Goal: Task Accomplishment & Management: Manage account settings

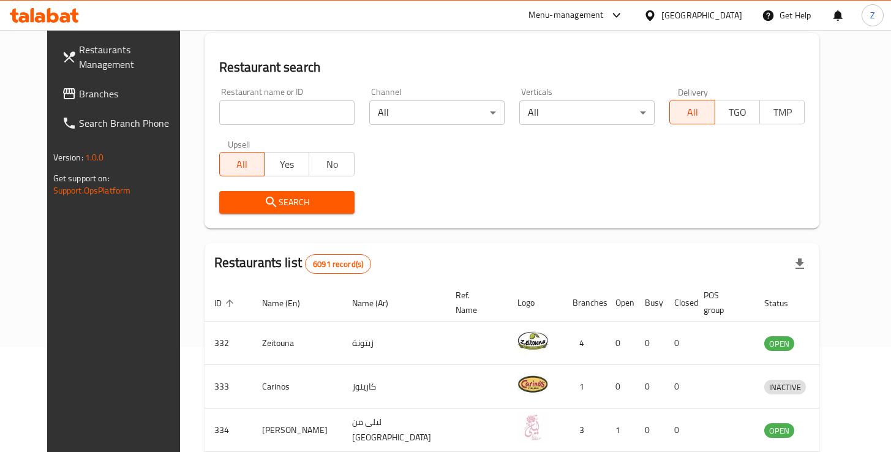
scroll to position [173, 0]
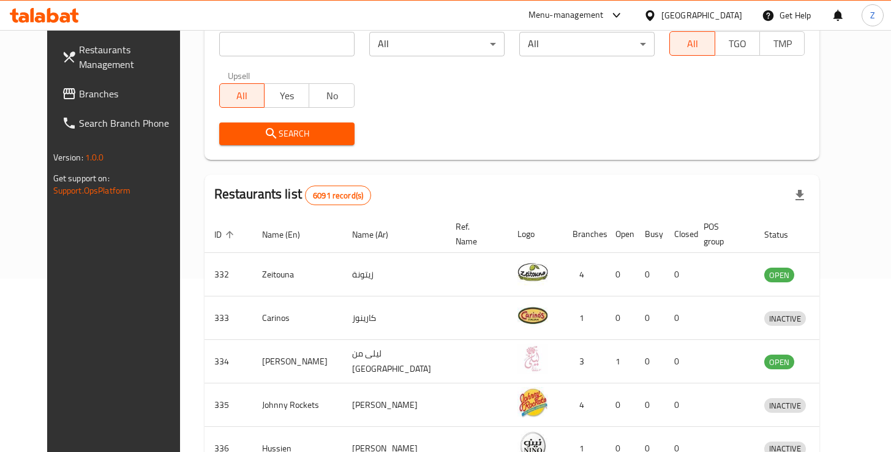
click at [239, 44] on input "search" at bounding box center [286, 44] width 135 height 24
type input "everyday"
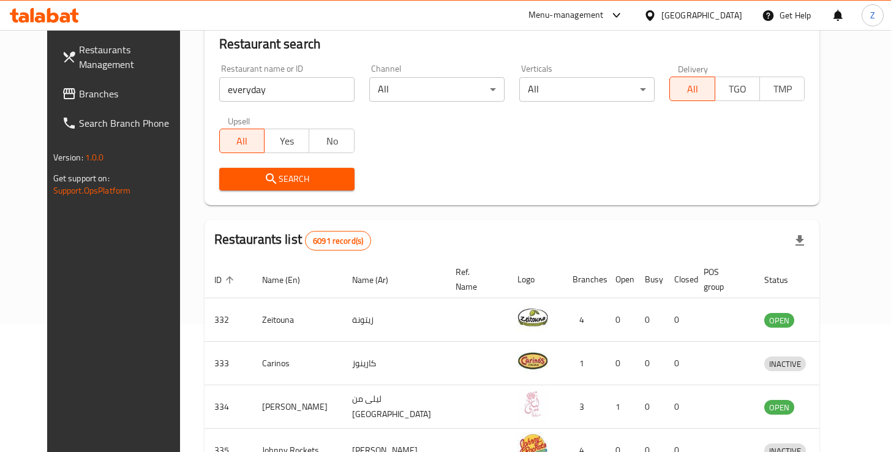
scroll to position [127, 0]
click at [326, 187] on button "Search" at bounding box center [286, 179] width 135 height 23
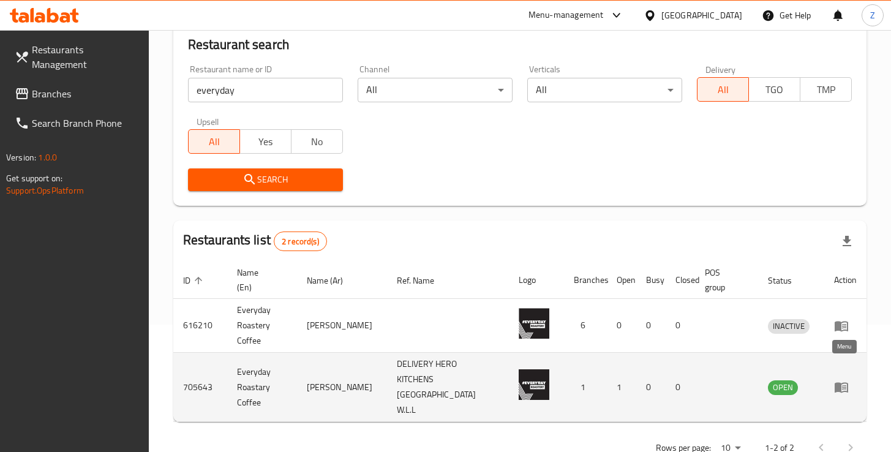
click at [841, 380] on icon "enhanced table" at bounding box center [841, 387] width 15 height 15
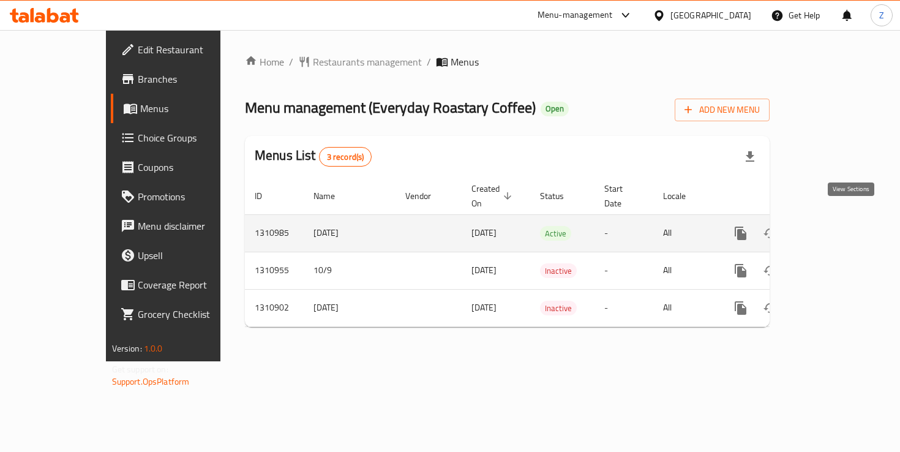
click at [836, 226] on icon "enhanced table" at bounding box center [829, 233] width 15 height 15
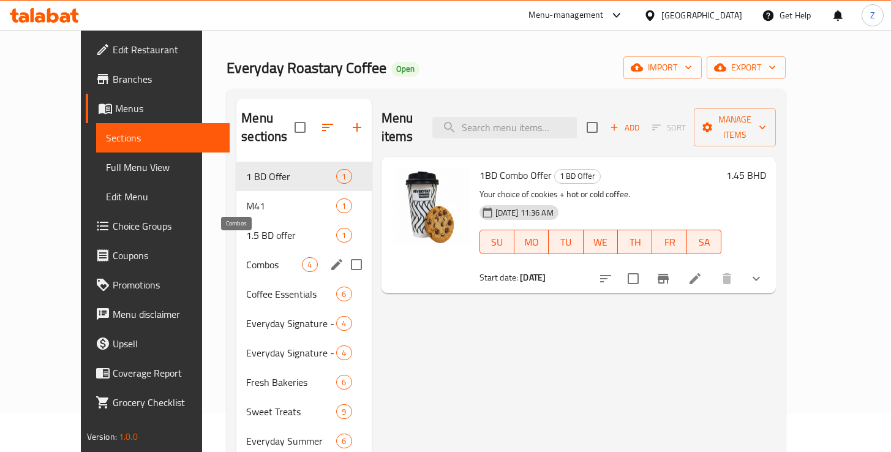
scroll to position [108, 0]
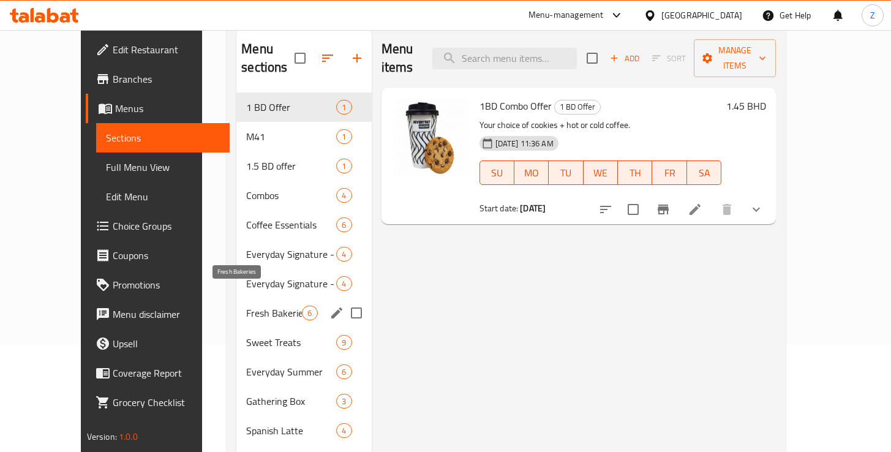
click at [248, 306] on span "Fresh Bakeries" at bounding box center [274, 313] width 56 height 15
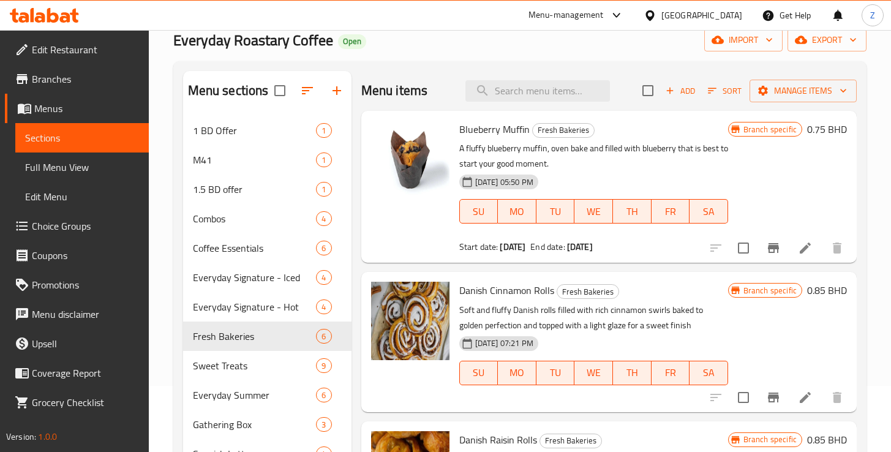
scroll to position [66, 0]
click at [800, 253] on icon at bounding box center [805, 247] width 11 height 11
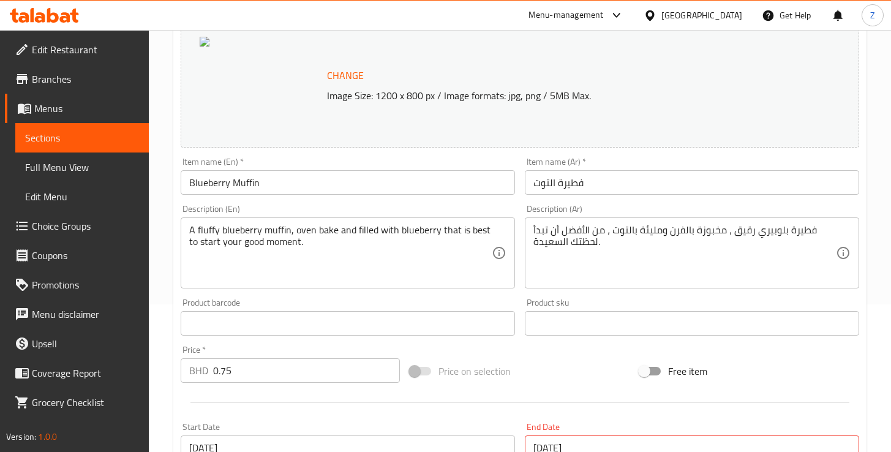
scroll to position [212, 0]
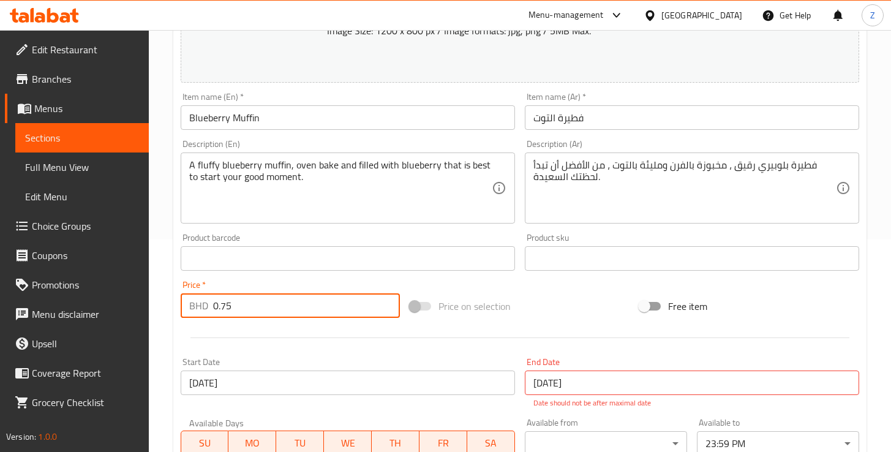
drag, startPoint x: 236, startPoint y: 309, endPoint x: 220, endPoint y: 307, distance: 16.0
click at [220, 307] on input "0.75" at bounding box center [306, 305] width 187 height 24
type input "0"
type input "0.825"
click at [564, 307] on div "Price on selection" at bounding box center [520, 306] width 230 height 33
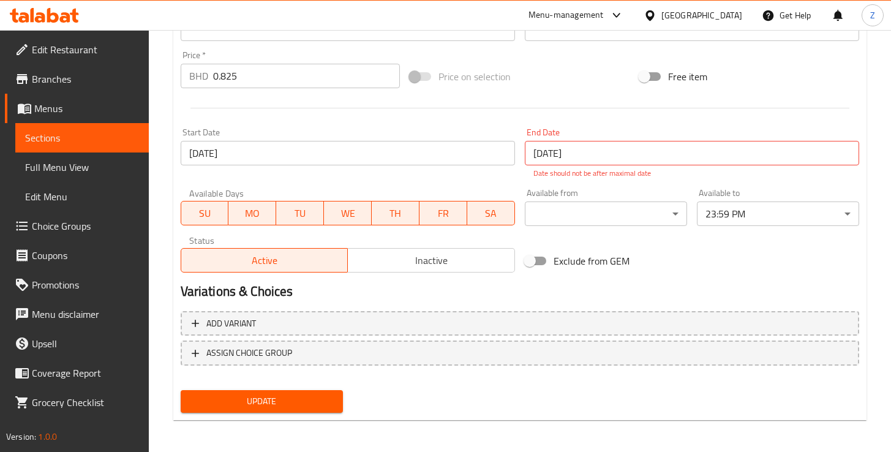
scroll to position [444, 0]
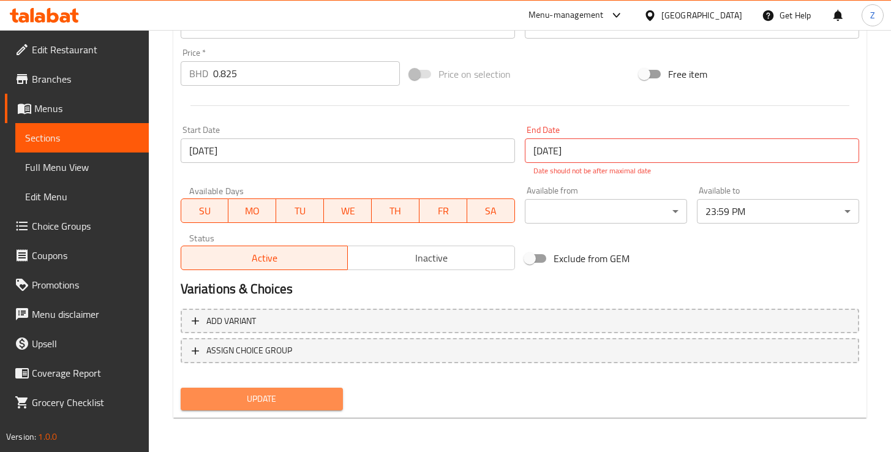
click at [278, 406] on span "Update" at bounding box center [261, 398] width 143 height 15
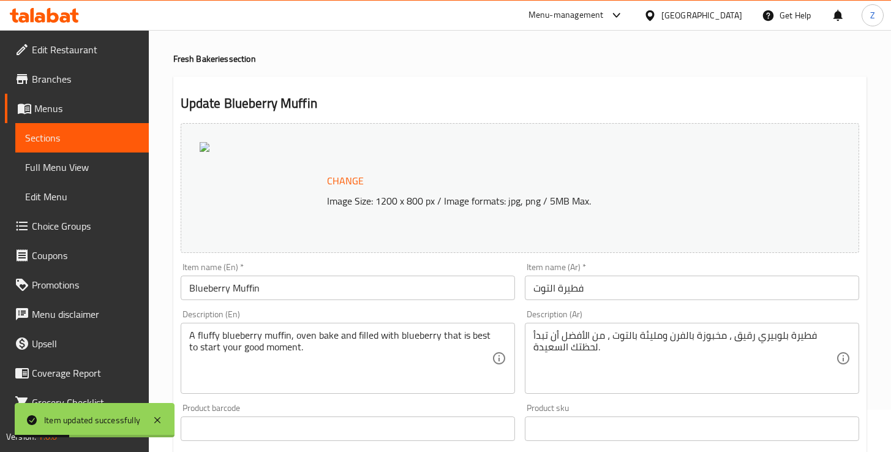
scroll to position [0, 0]
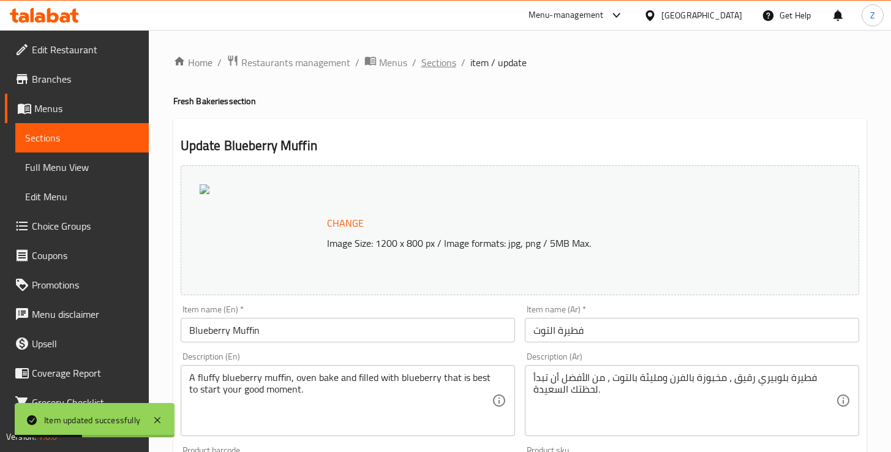
click at [440, 64] on span "Sections" at bounding box center [438, 62] width 35 height 15
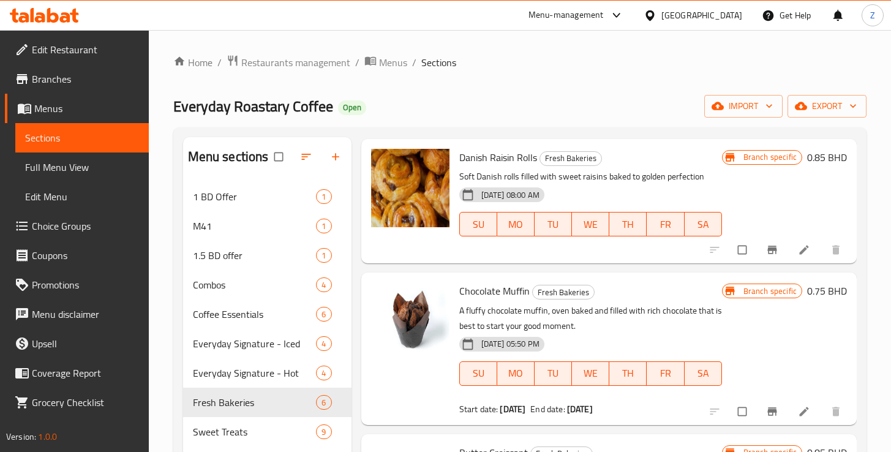
scroll to position [350, 0]
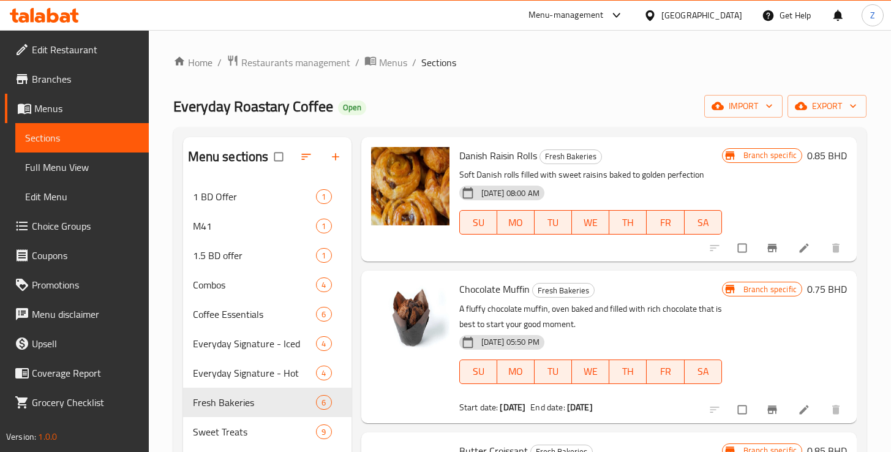
click at [798, 406] on icon at bounding box center [804, 409] width 12 height 12
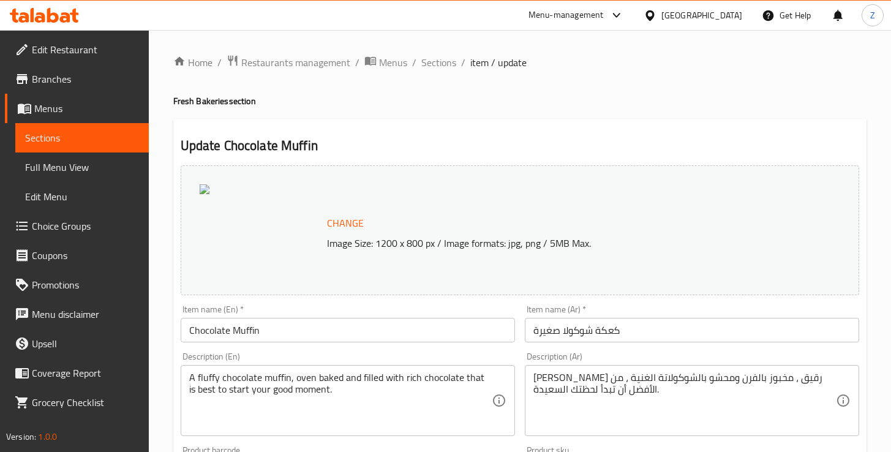
scroll to position [209, 0]
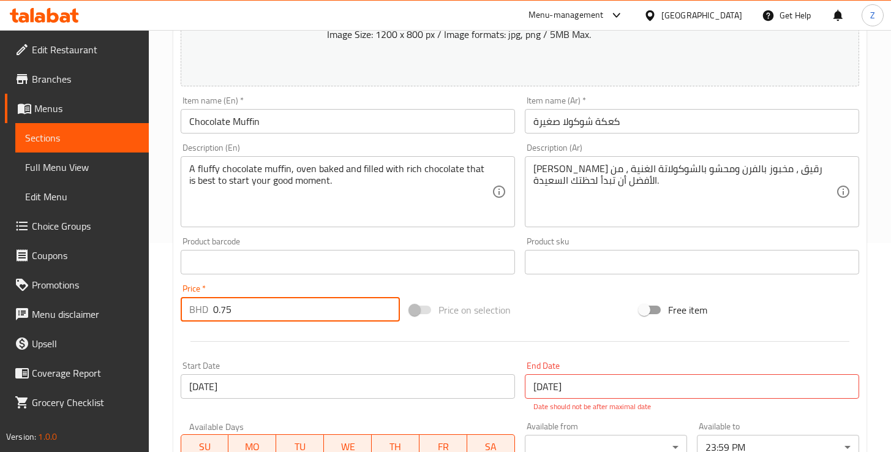
drag, startPoint x: 233, startPoint y: 312, endPoint x: 219, endPoint y: 312, distance: 14.1
click at [219, 312] on input "0.75" at bounding box center [306, 309] width 187 height 24
click at [230, 312] on input "0.75" at bounding box center [306, 309] width 187 height 24
drag, startPoint x: 231, startPoint y: 309, endPoint x: 222, endPoint y: 309, distance: 8.6
click at [222, 309] on input "0.75" at bounding box center [306, 309] width 187 height 24
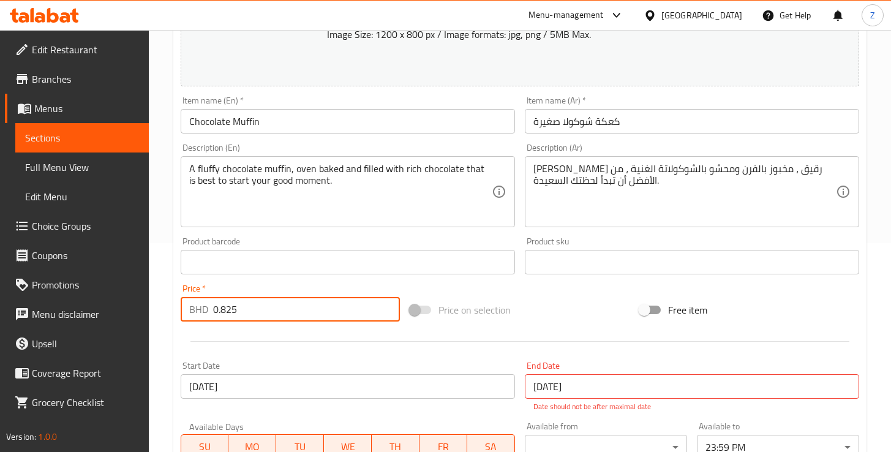
type input "0.825"
click at [574, 320] on div "Price on selection" at bounding box center [520, 309] width 230 height 33
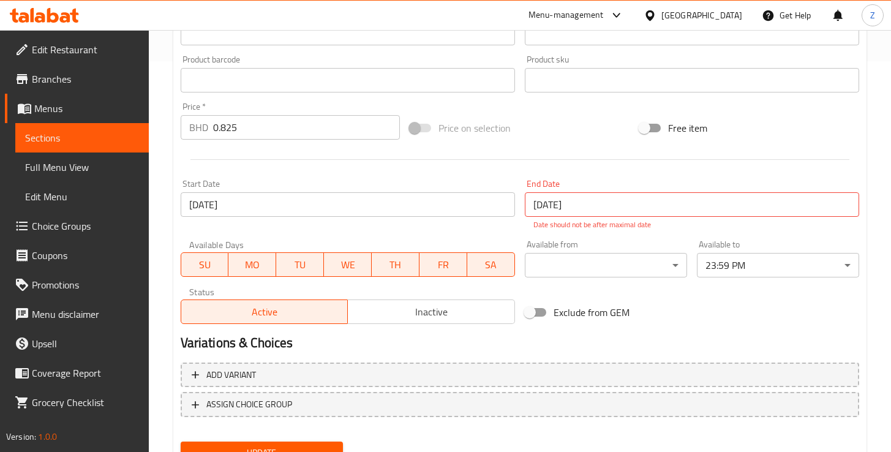
scroll to position [444, 0]
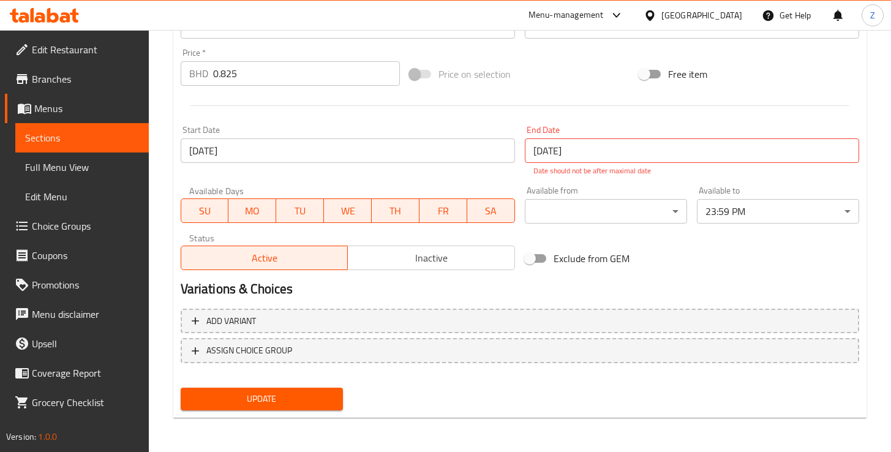
click at [304, 399] on span "Update" at bounding box center [261, 398] width 143 height 15
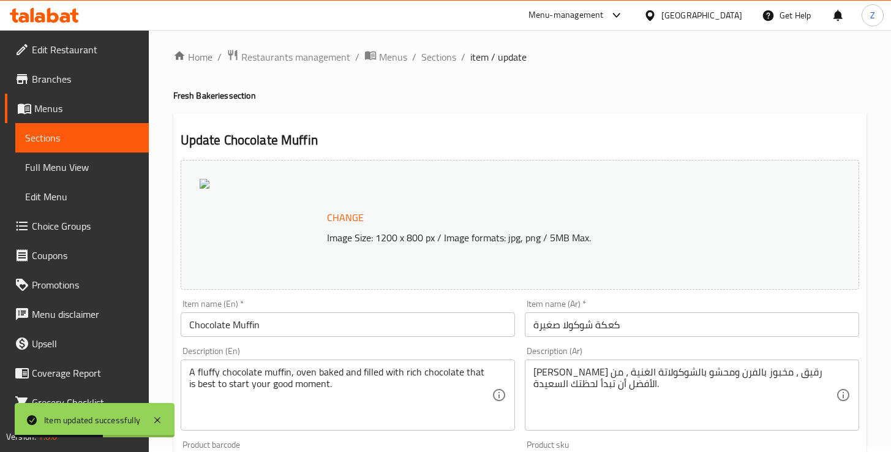
scroll to position [0, 0]
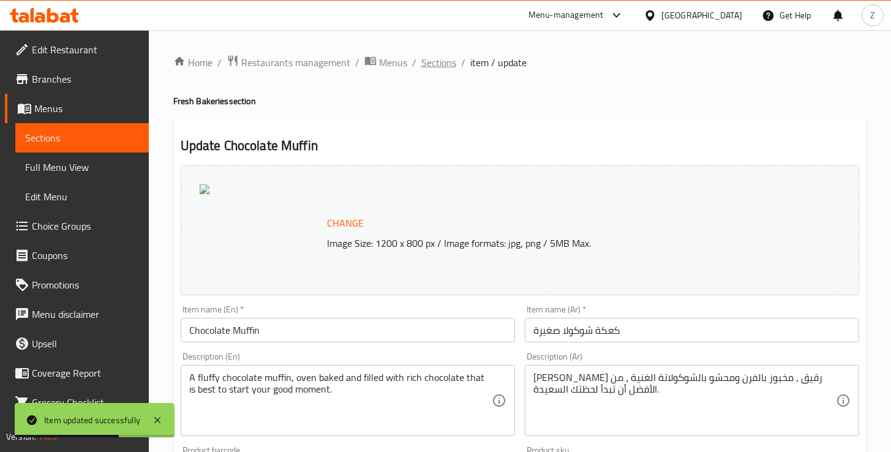
click at [443, 66] on span "Sections" at bounding box center [438, 62] width 35 height 15
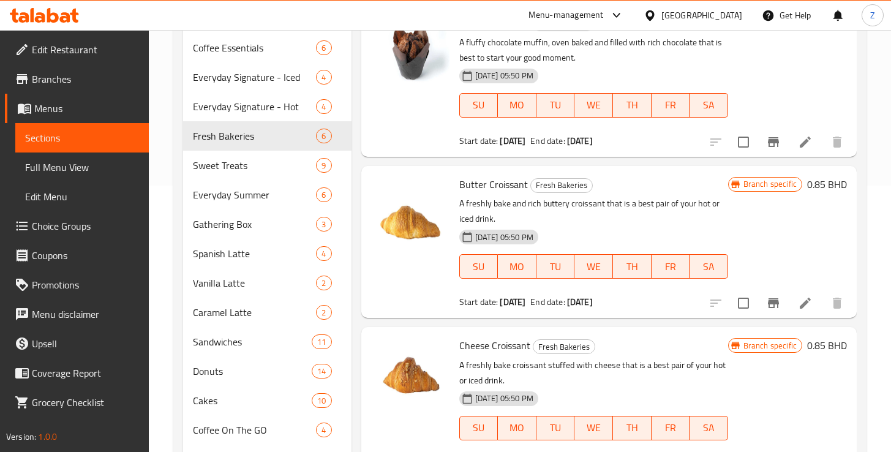
scroll to position [324, 0]
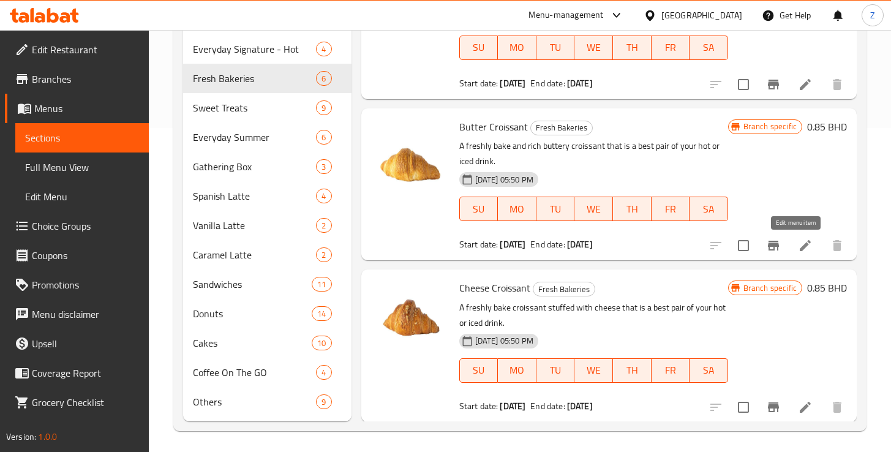
click at [800, 246] on icon at bounding box center [805, 245] width 11 height 11
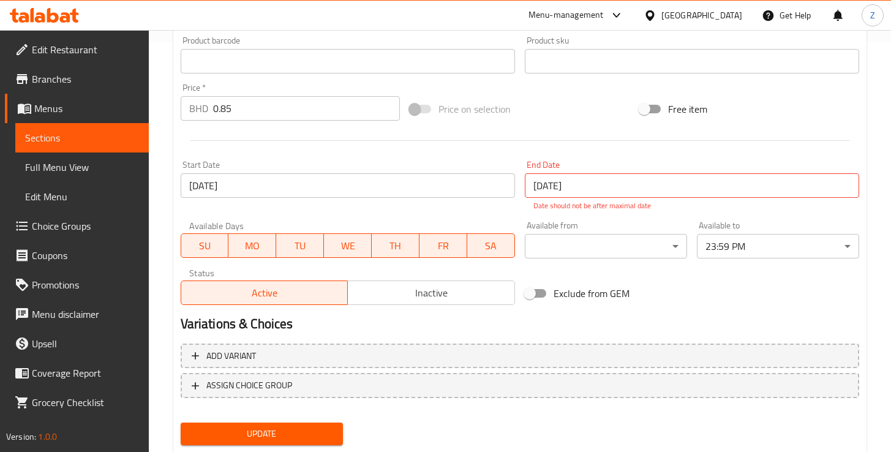
scroll to position [409, 0]
click at [239, 107] on input "0.85" at bounding box center [306, 109] width 187 height 24
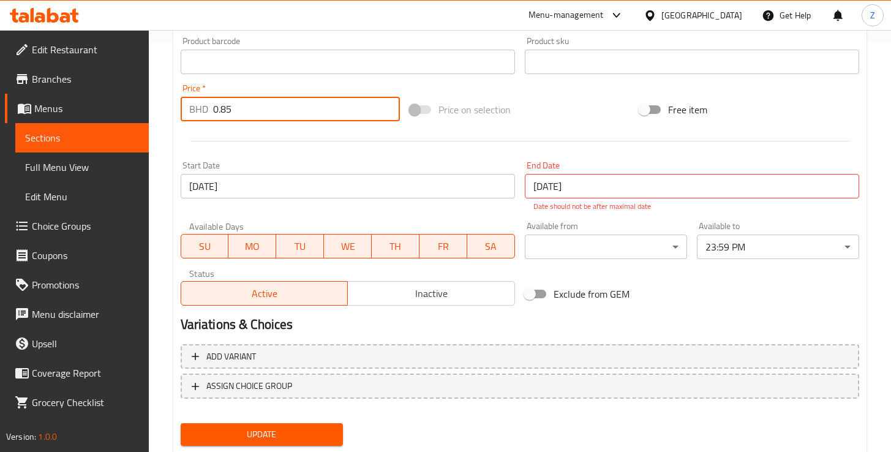
drag, startPoint x: 228, startPoint y: 112, endPoint x: 221, endPoint y: 111, distance: 6.8
click at [221, 111] on input "0.85" at bounding box center [306, 109] width 187 height 24
type input "0.935"
click at [335, 155] on div at bounding box center [520, 141] width 688 height 30
click at [315, 438] on span "Update" at bounding box center [261, 434] width 143 height 15
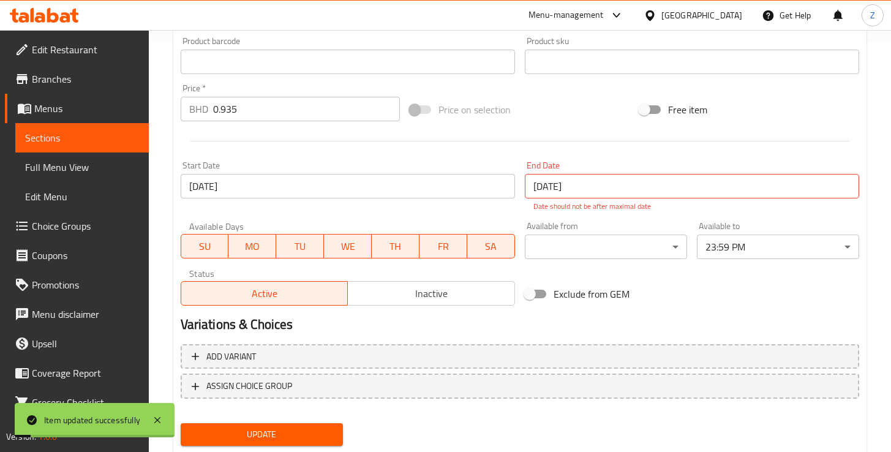
scroll to position [0, 0]
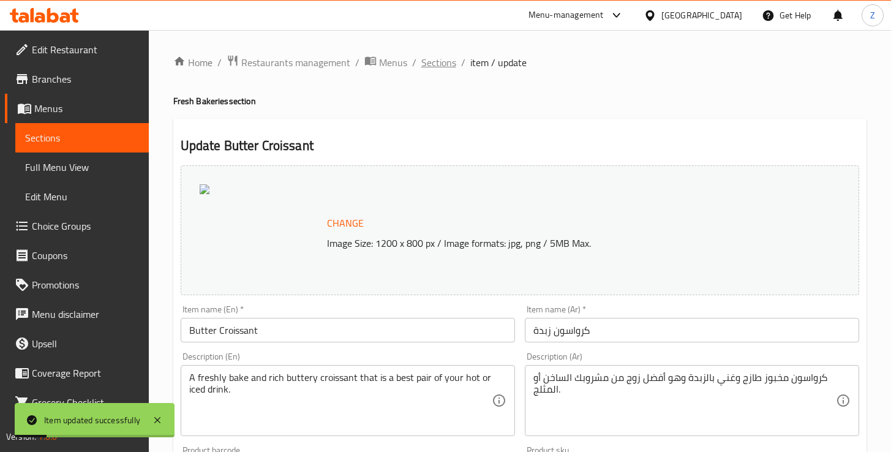
click at [428, 60] on span "Sections" at bounding box center [438, 62] width 35 height 15
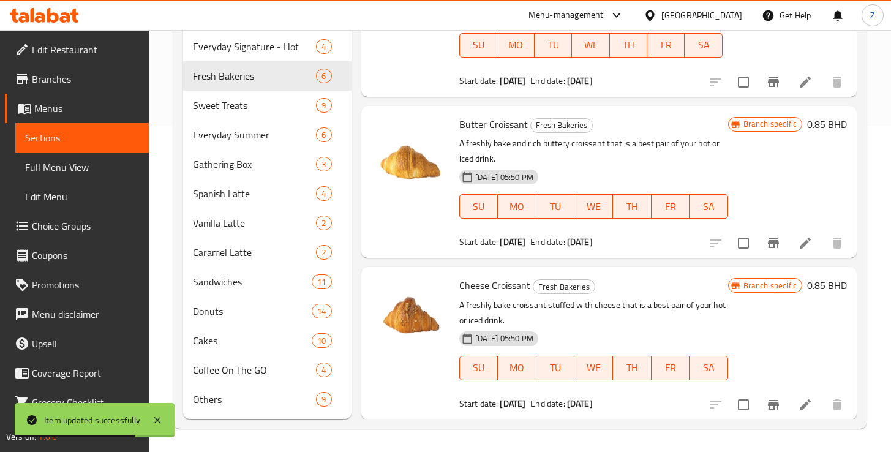
scroll to position [328, 0]
click at [800, 404] on icon at bounding box center [805, 403] width 11 height 11
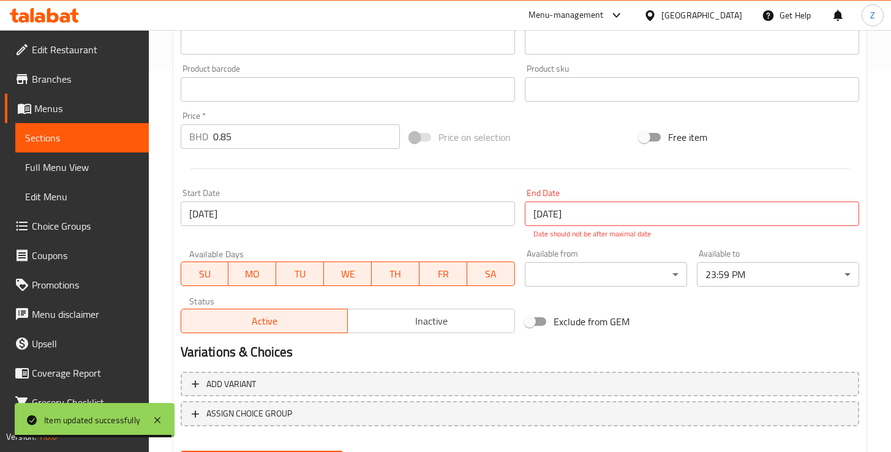
scroll to position [385, 0]
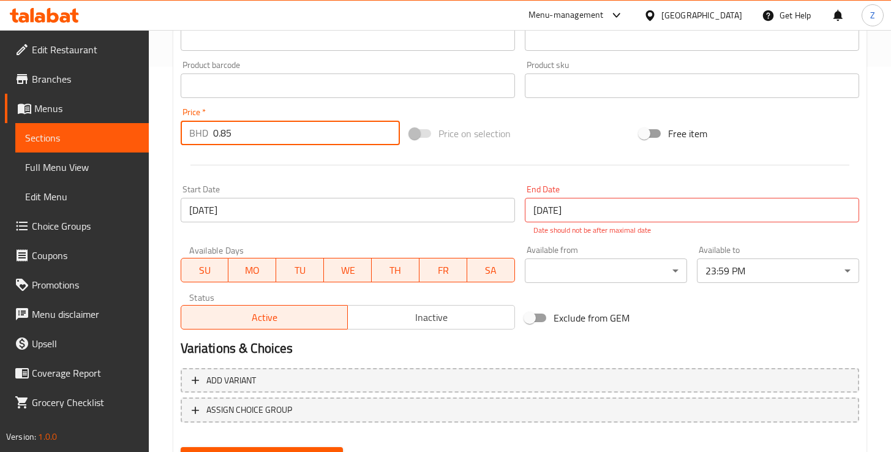
drag, startPoint x: 239, startPoint y: 130, endPoint x: 222, endPoint y: 133, distance: 16.9
click at [222, 133] on input "0.85" at bounding box center [306, 133] width 187 height 24
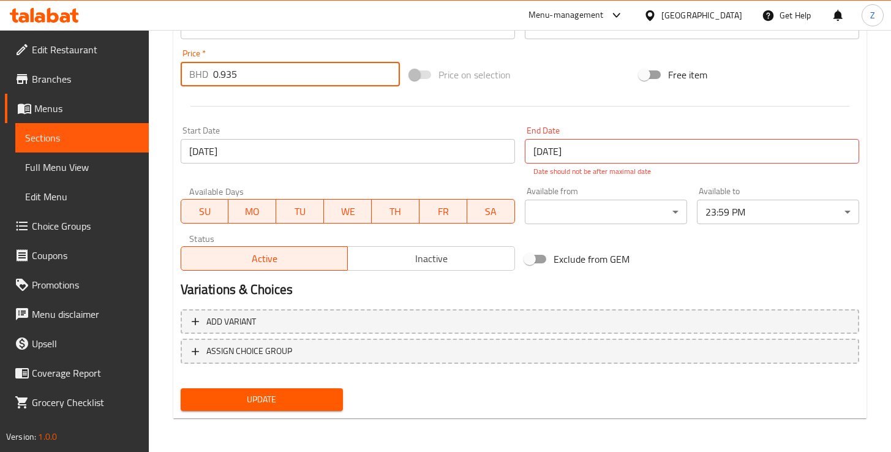
scroll to position [444, 0]
type input "0.935"
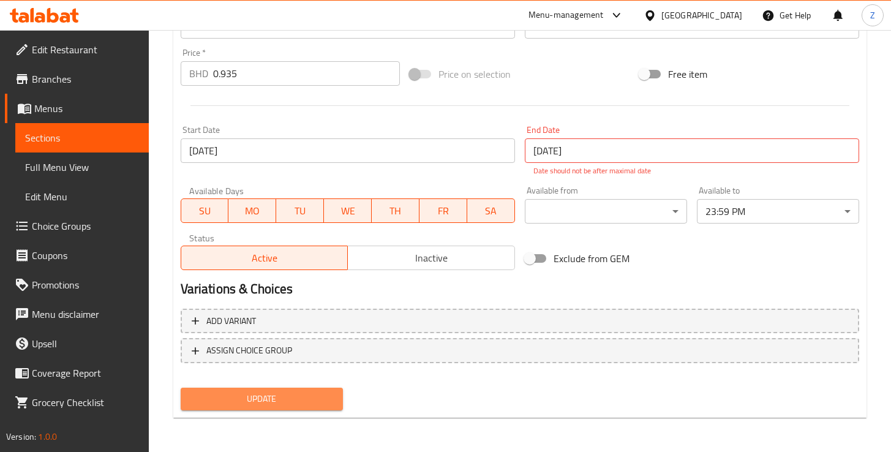
click at [309, 396] on span "Update" at bounding box center [261, 398] width 143 height 15
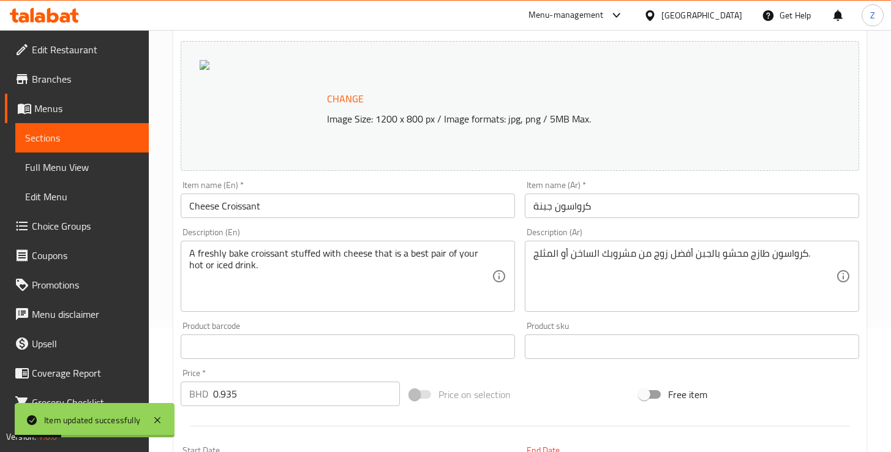
scroll to position [0, 0]
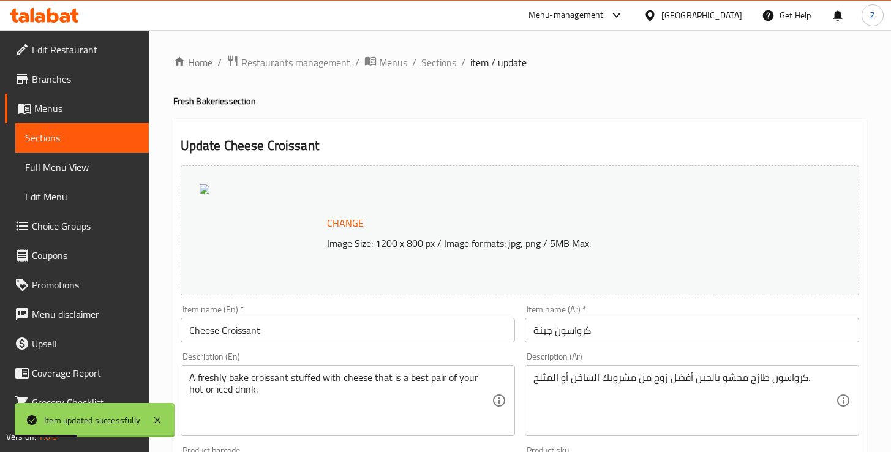
click at [427, 69] on span "Sections" at bounding box center [438, 62] width 35 height 15
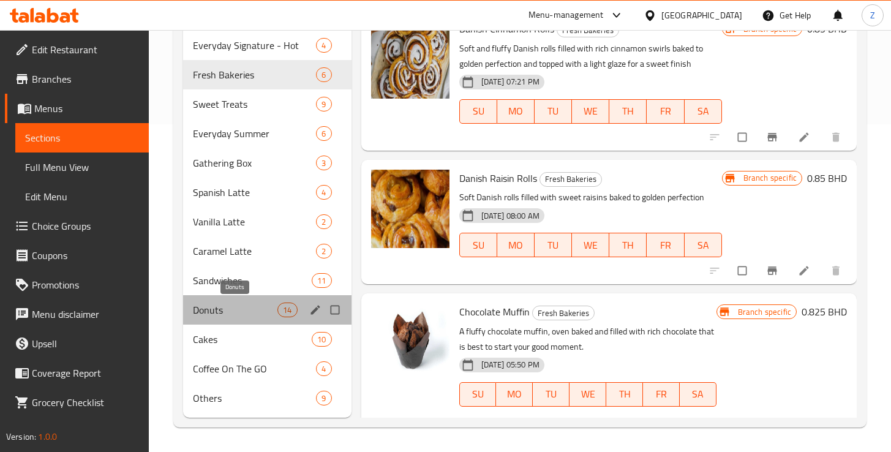
click at [227, 310] on span "Donuts" at bounding box center [235, 309] width 85 height 15
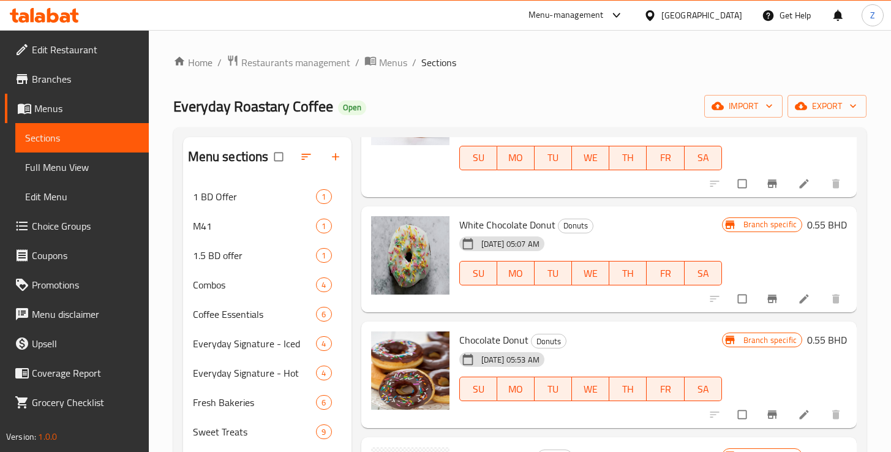
scroll to position [334, 0]
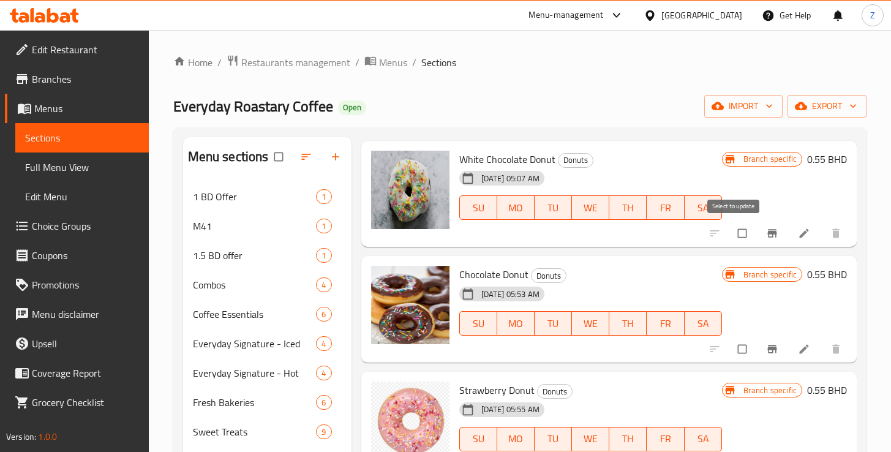
click at [737, 239] on input "checkbox" at bounding box center [743, 233] width 26 height 23
checkbox input "true"
click at [730, 348] on input "checkbox" at bounding box center [743, 348] width 26 height 23
checkbox input "true"
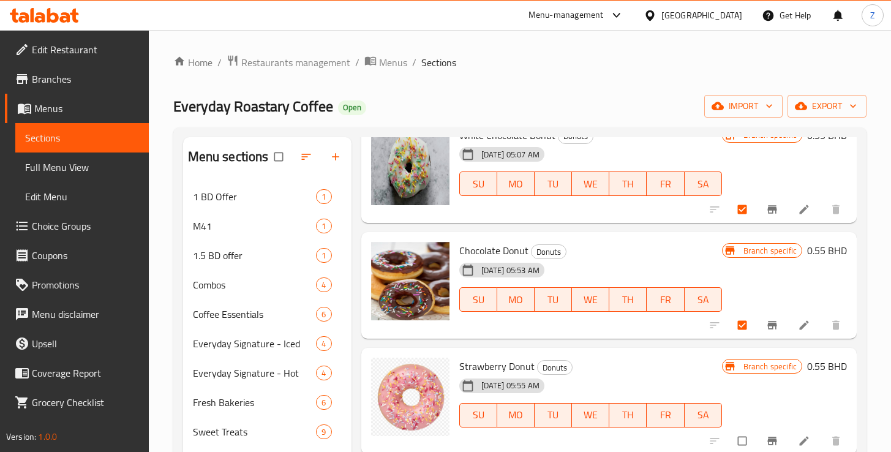
scroll to position [418, 0]
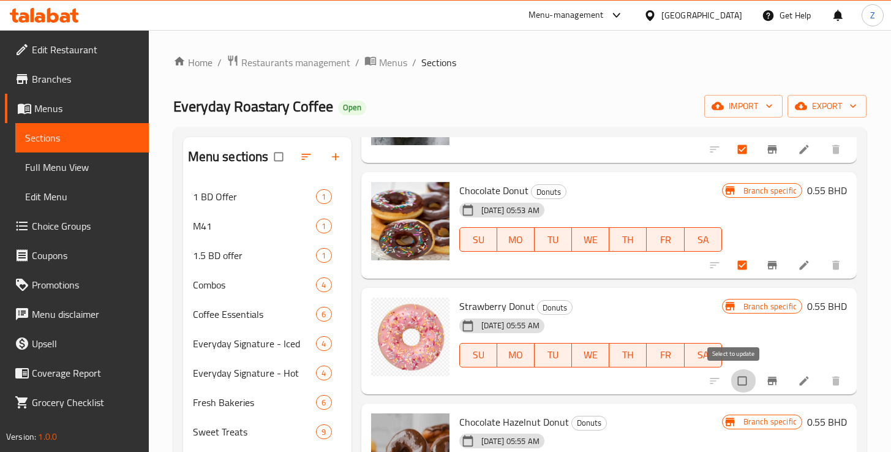
click at [731, 378] on input "checkbox" at bounding box center [743, 380] width 26 height 23
checkbox input "true"
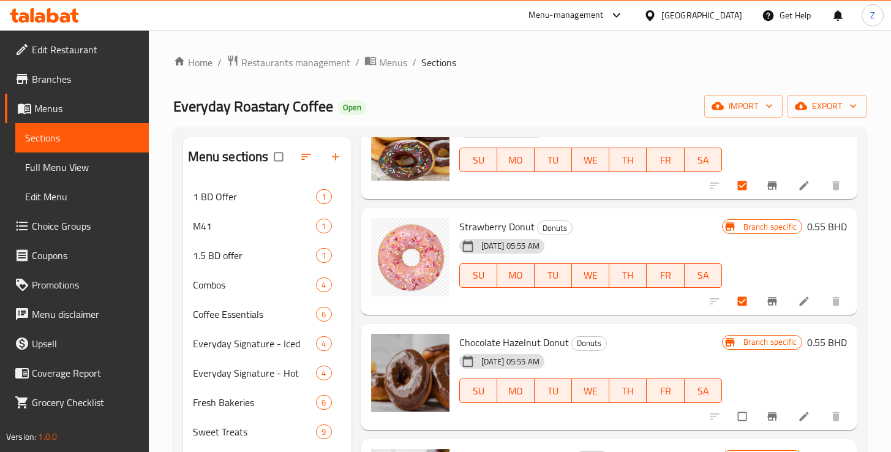
scroll to position [528, 0]
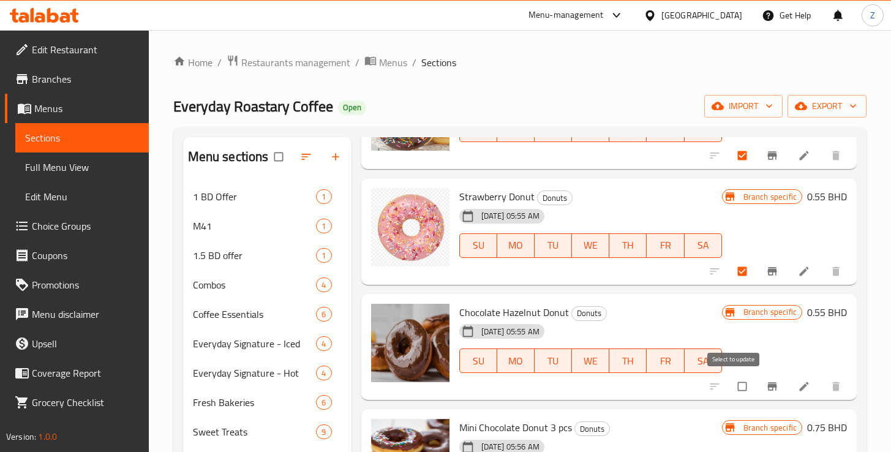
click at [737, 388] on input "checkbox" at bounding box center [743, 386] width 26 height 23
checkbox input "true"
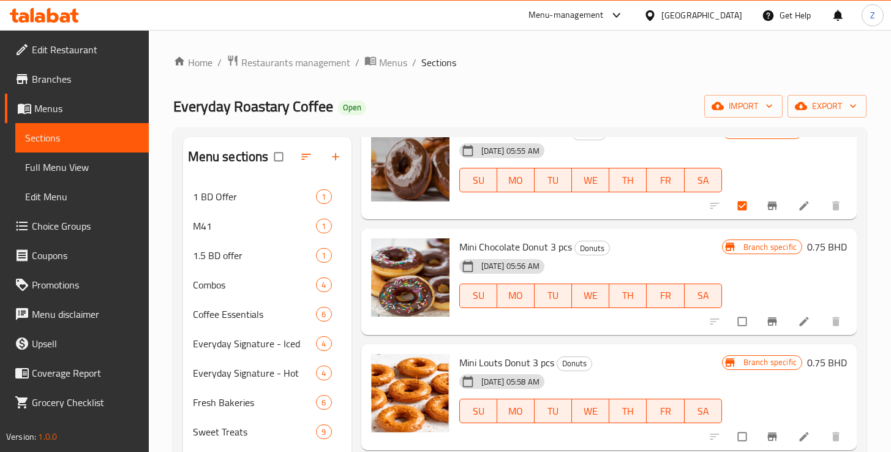
scroll to position [700, 0]
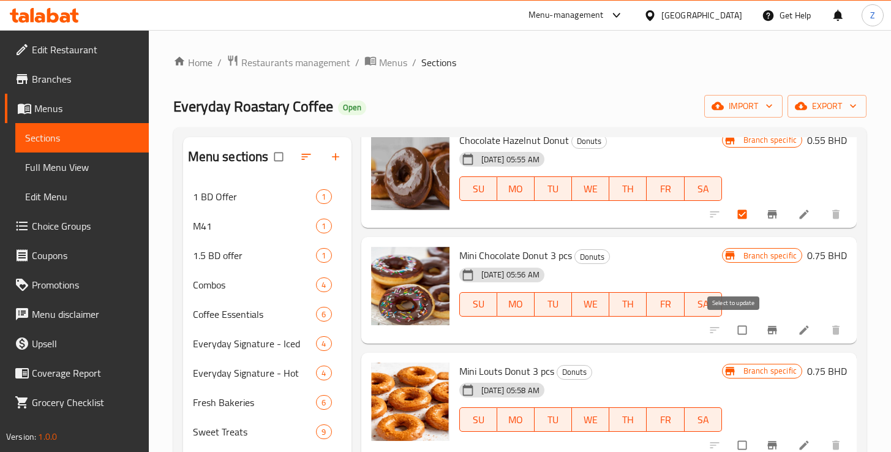
click at [737, 336] on input "checkbox" at bounding box center [743, 329] width 26 height 23
checkbox input "true"
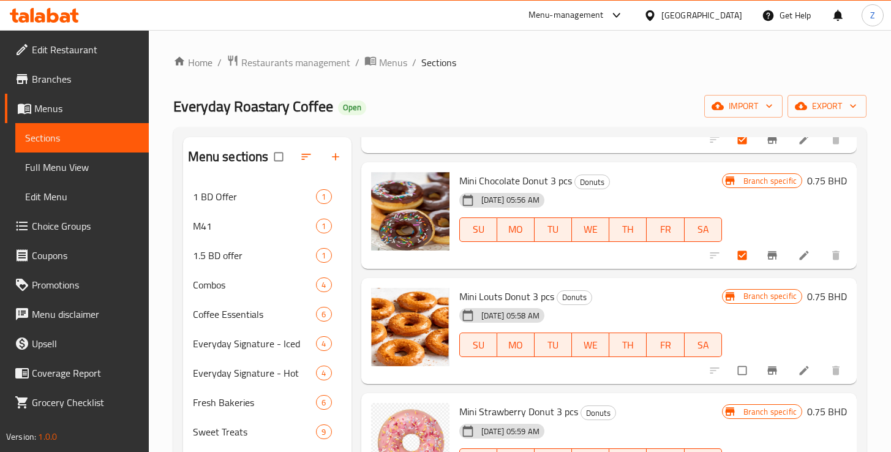
scroll to position [776, 0]
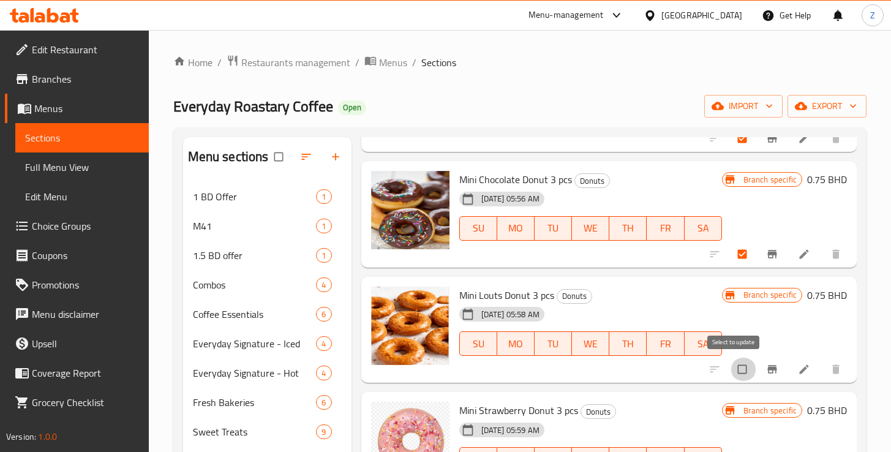
click at [735, 374] on input "checkbox" at bounding box center [743, 369] width 26 height 23
checkbox input "true"
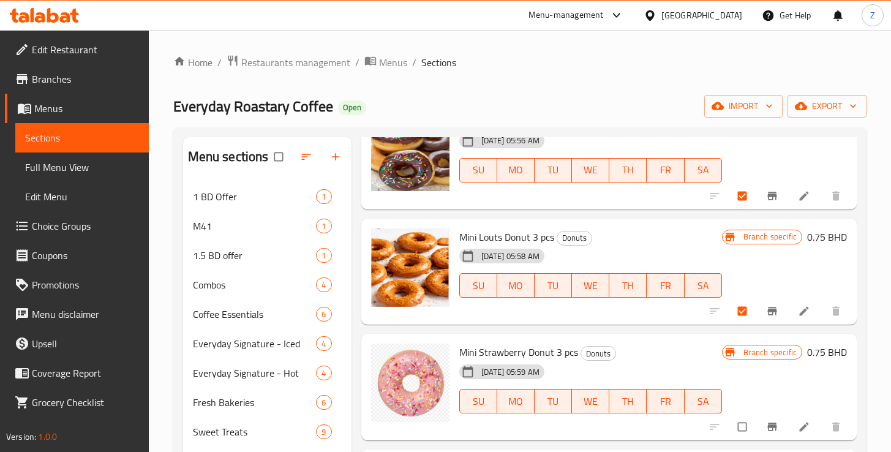
scroll to position [902, 0]
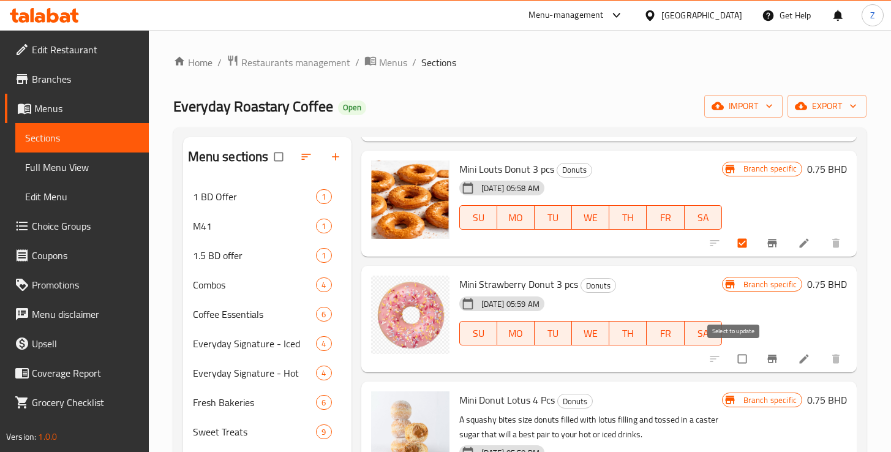
click at [730, 361] on input "checkbox" at bounding box center [743, 358] width 26 height 23
checkbox input "true"
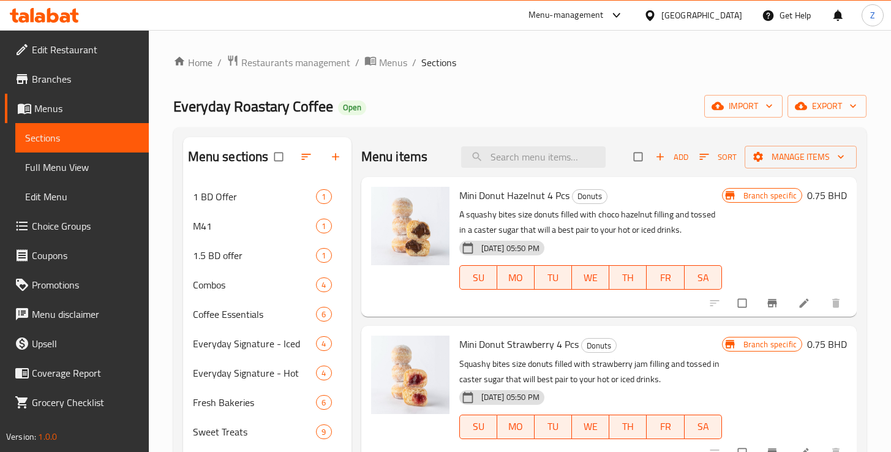
scroll to position [239, 0]
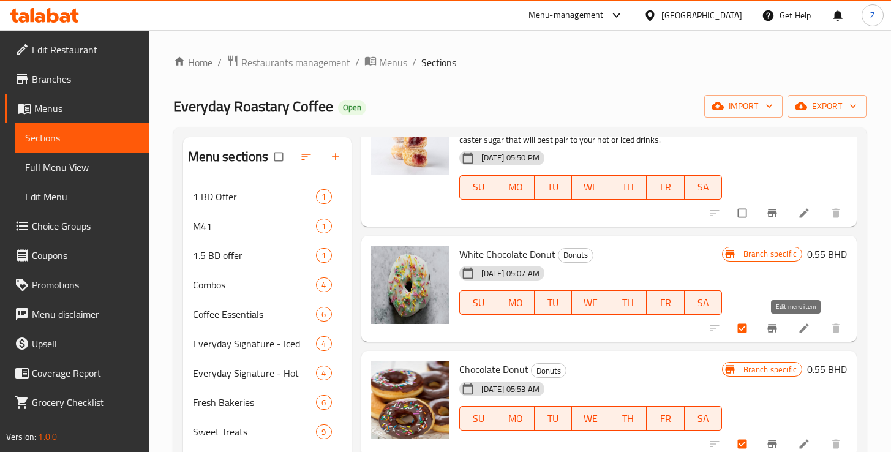
click at [798, 331] on icon at bounding box center [804, 328] width 12 height 12
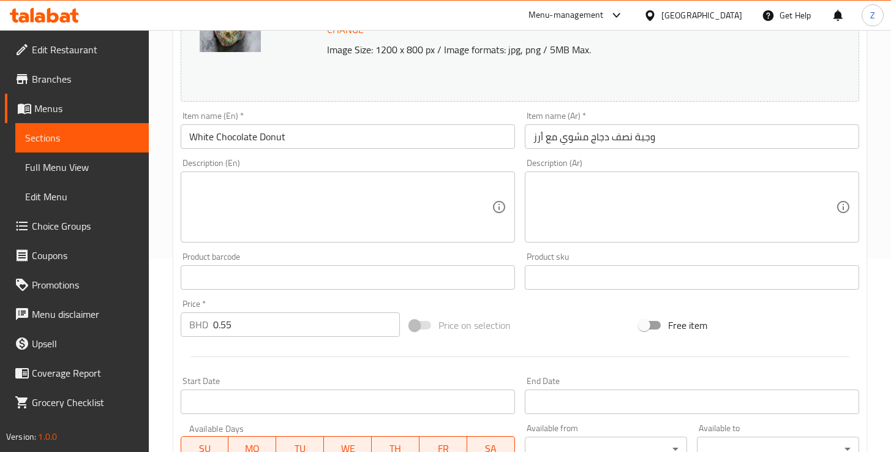
scroll to position [194, 0]
click at [257, 328] on input "0.55" at bounding box center [306, 324] width 187 height 24
drag, startPoint x: 230, startPoint y: 327, endPoint x: 222, endPoint y: 326, distance: 8.1
click at [222, 326] on input "0.55" at bounding box center [306, 324] width 187 height 24
type input "0.65"
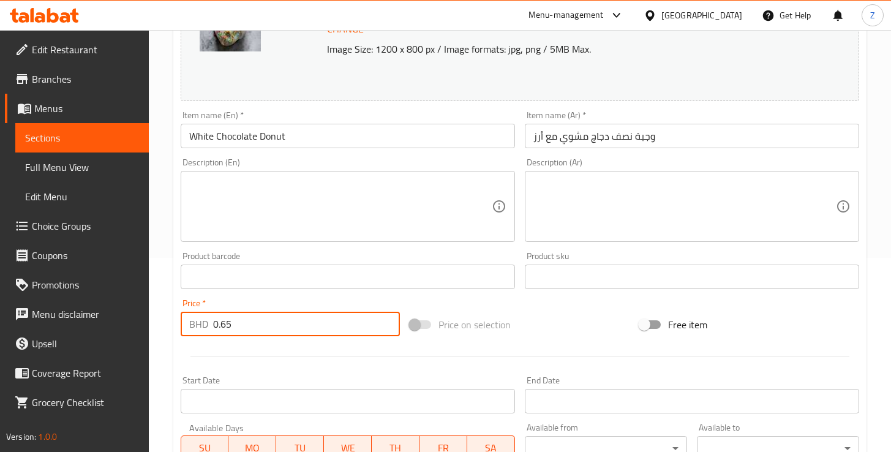
click at [314, 293] on div "Product barcode Product barcode" at bounding box center [348, 270] width 344 height 47
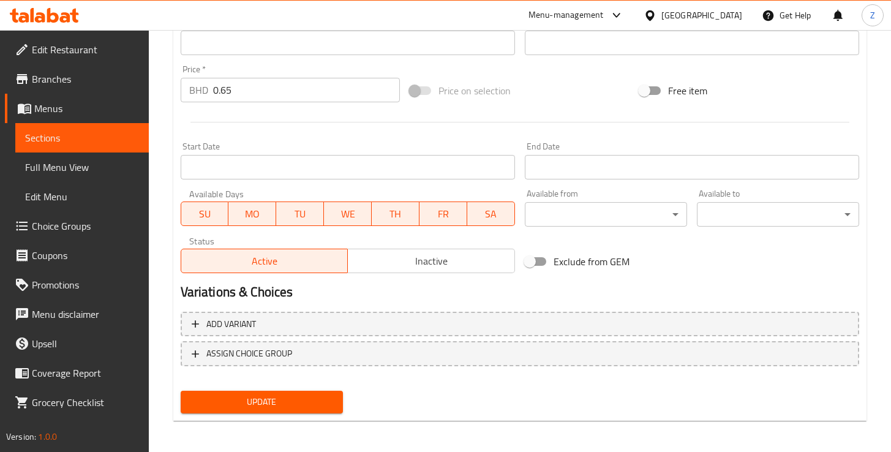
scroll to position [431, 0]
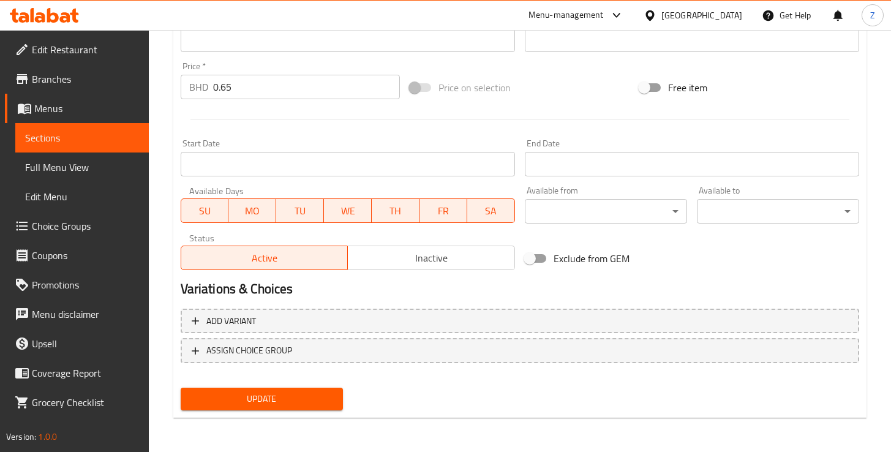
click at [296, 402] on span "Update" at bounding box center [261, 398] width 143 height 15
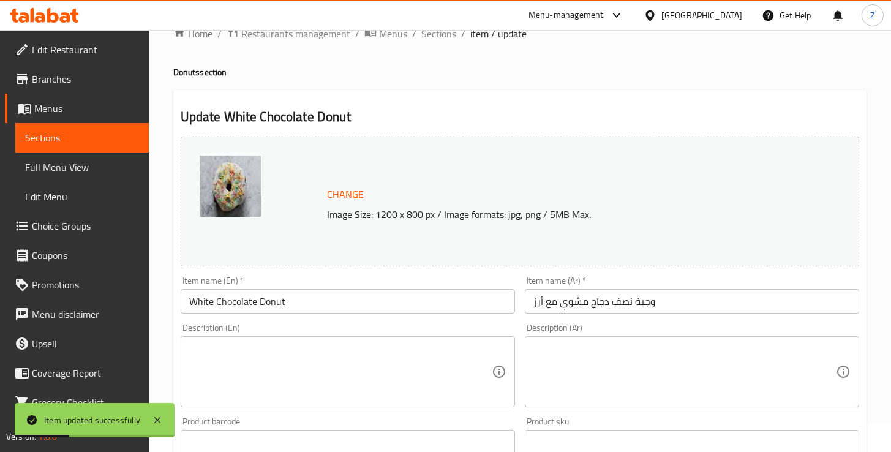
scroll to position [0, 0]
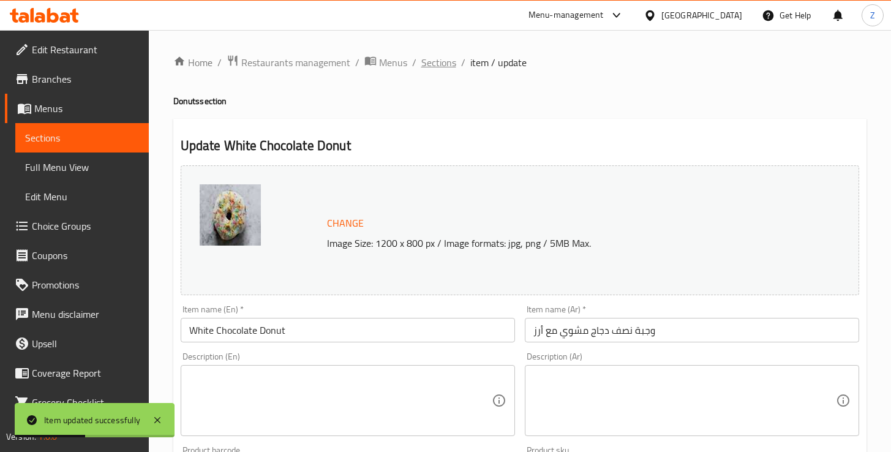
click at [440, 60] on span "Sections" at bounding box center [438, 62] width 35 height 15
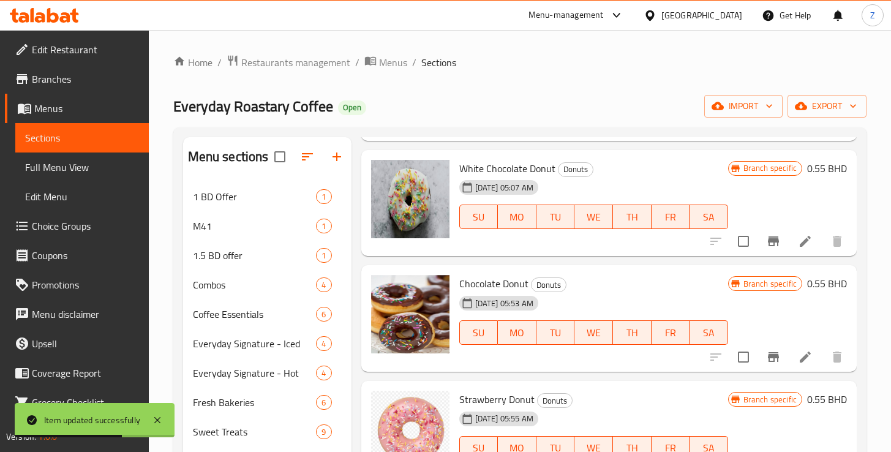
scroll to position [304, 0]
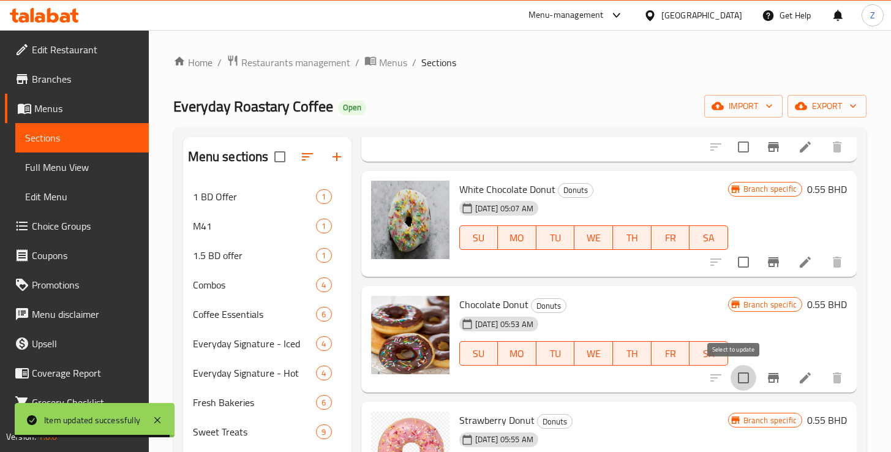
click at [734, 379] on input "checkbox" at bounding box center [743, 378] width 26 height 26
checkbox input "true"
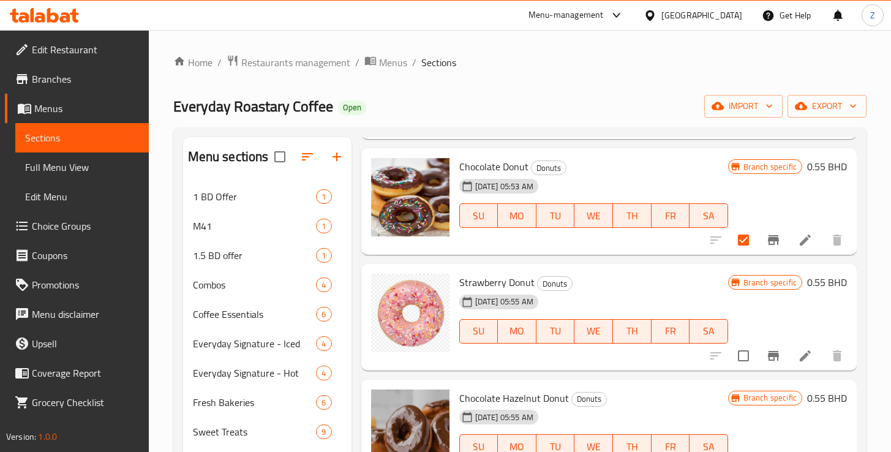
scroll to position [519, 0]
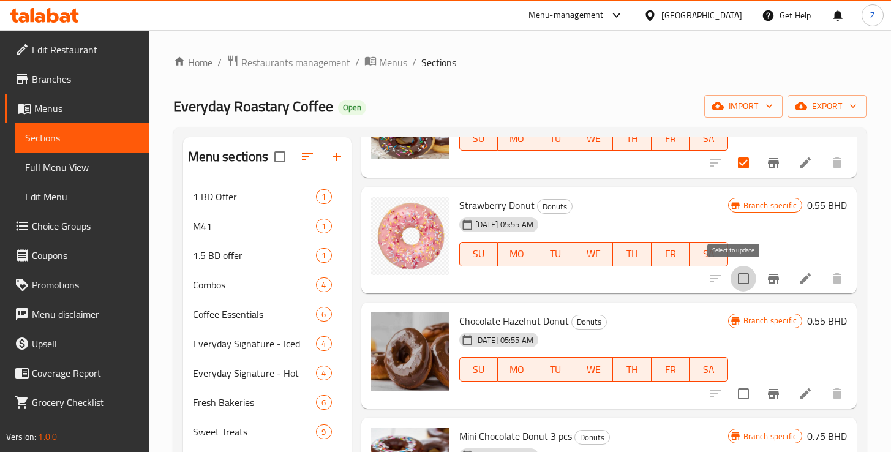
click at [737, 275] on input "checkbox" at bounding box center [743, 279] width 26 height 26
checkbox input "true"
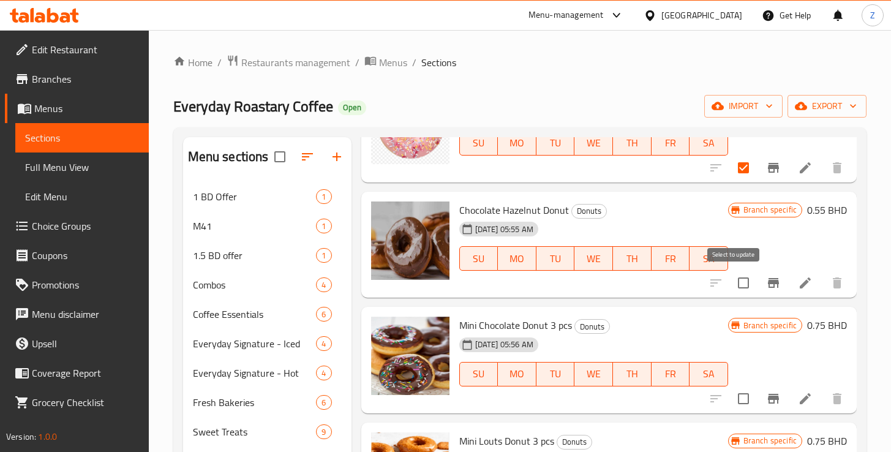
click at [735, 285] on input "checkbox" at bounding box center [743, 283] width 26 height 26
checkbox input "true"
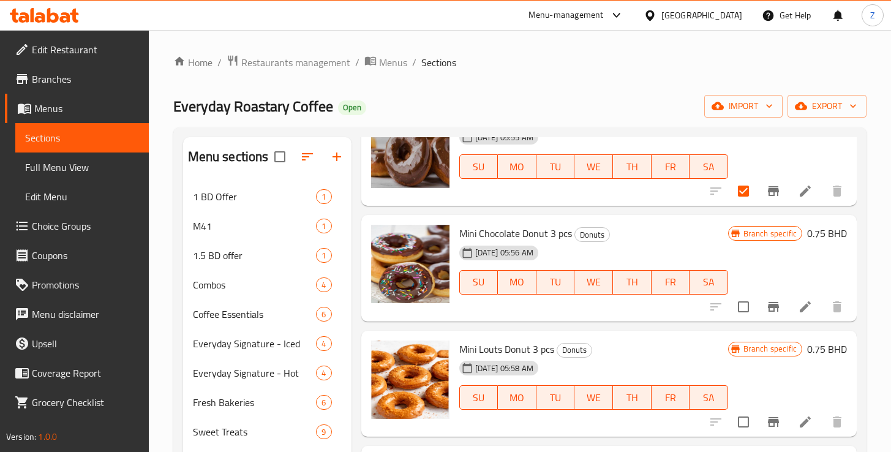
scroll to position [725, 0]
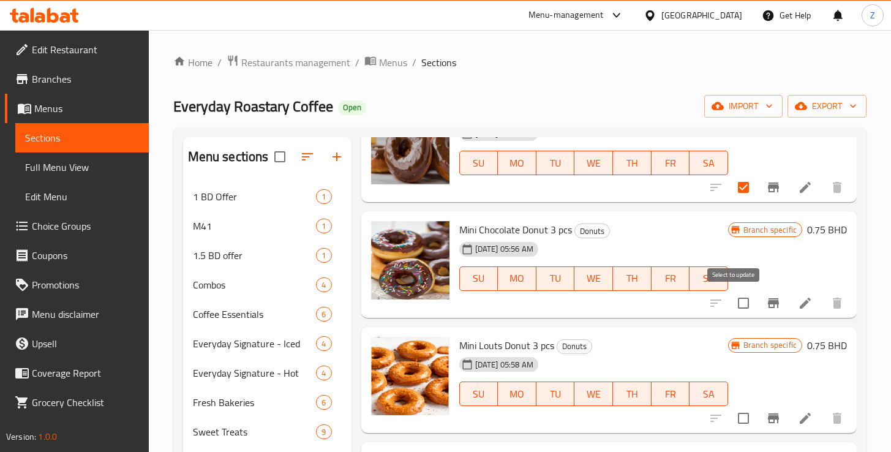
click at [738, 304] on input "checkbox" at bounding box center [743, 303] width 26 height 26
checkbox input "true"
click at [732, 419] on input "checkbox" at bounding box center [743, 418] width 26 height 26
checkbox input "true"
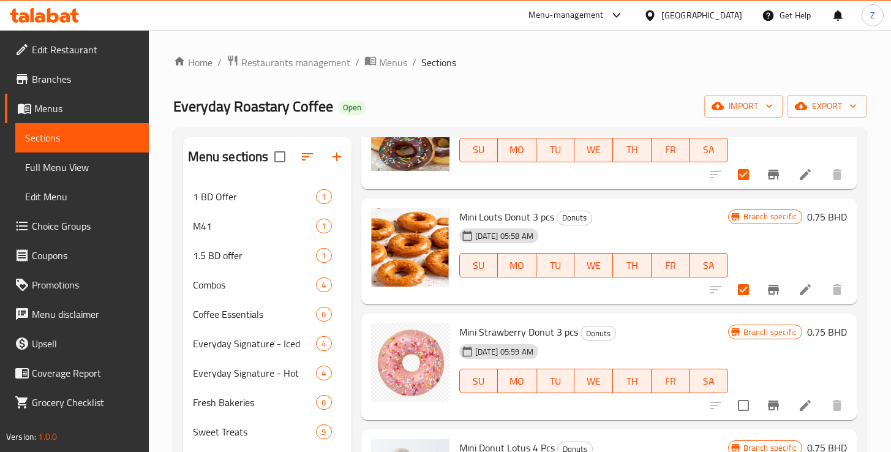
scroll to position [963, 0]
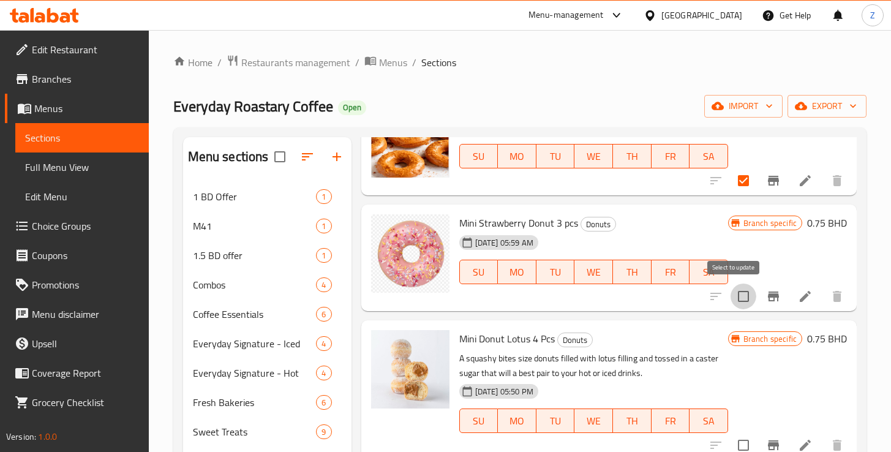
click at [738, 297] on input "checkbox" at bounding box center [743, 296] width 26 height 26
checkbox input "true"
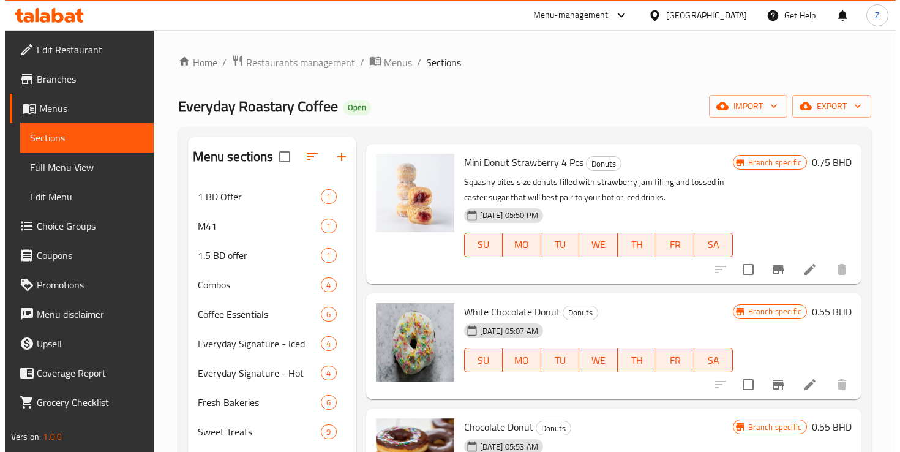
scroll to position [0, 0]
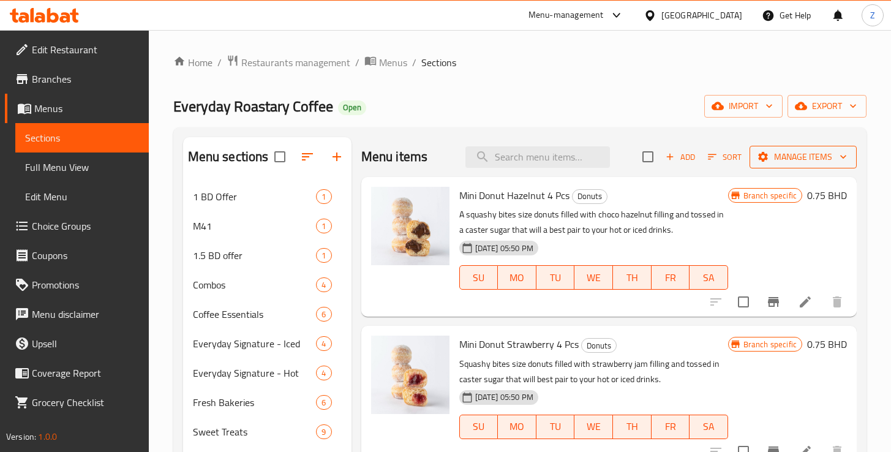
click at [798, 165] on button "Manage items" at bounding box center [802, 157] width 107 height 23
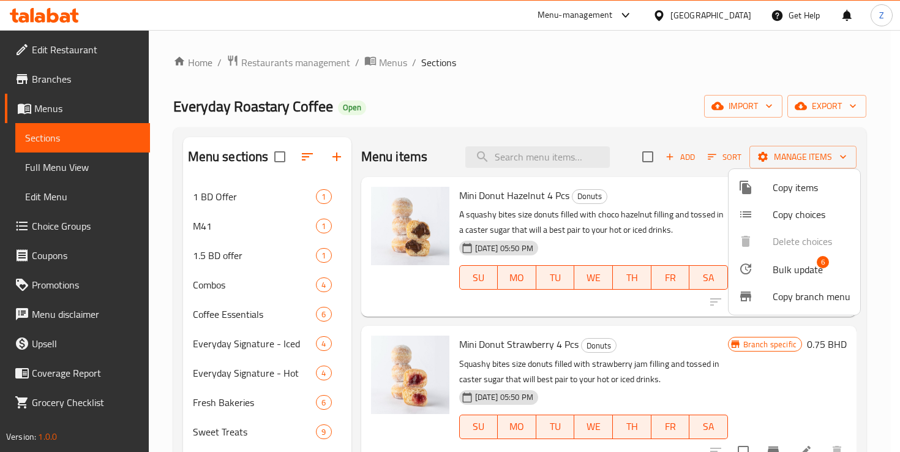
click at [793, 268] on span "Bulk update" at bounding box center [798, 269] width 50 height 15
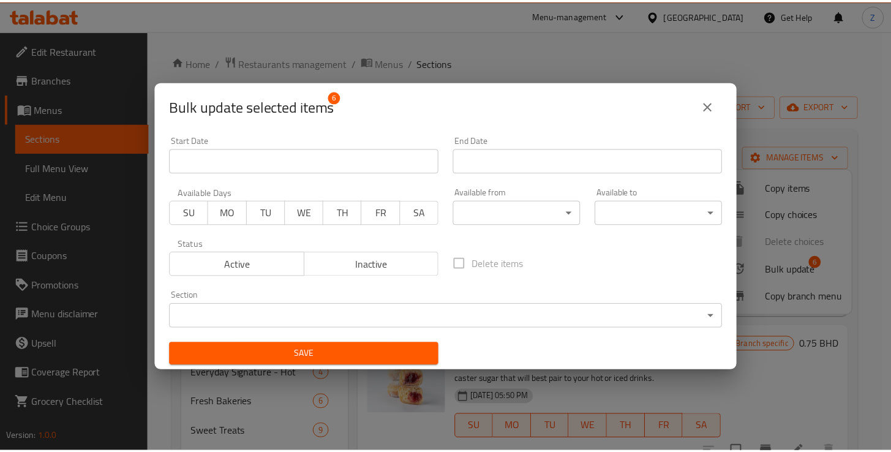
scroll to position [2, 0]
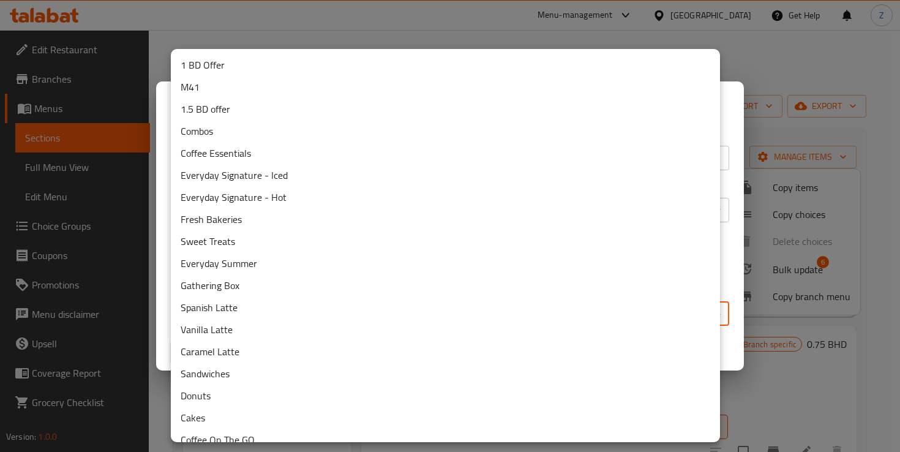
click at [464, 317] on body "​ Menu-management Bahrain Get Help Z Edit Restaurant Branches Menus Sections Fu…" at bounding box center [450, 241] width 900 height 422
click at [729, 250] on div at bounding box center [450, 226] width 900 height 452
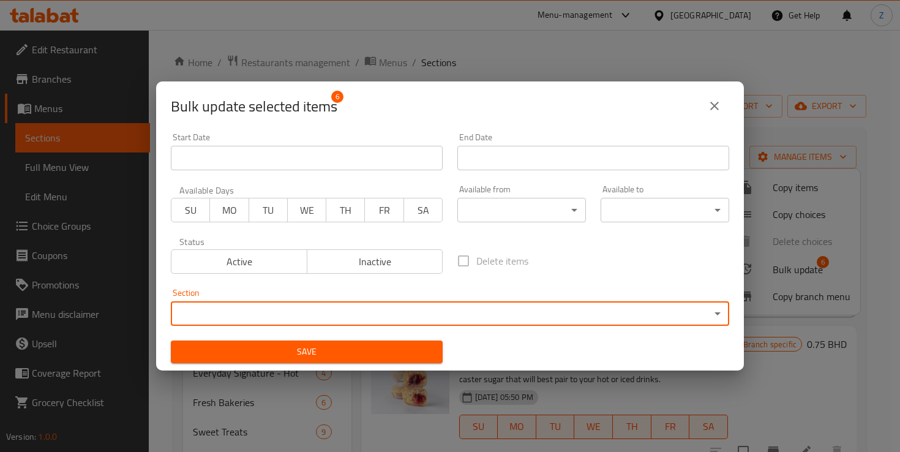
click at [717, 107] on icon "close" at bounding box center [714, 106] width 15 height 15
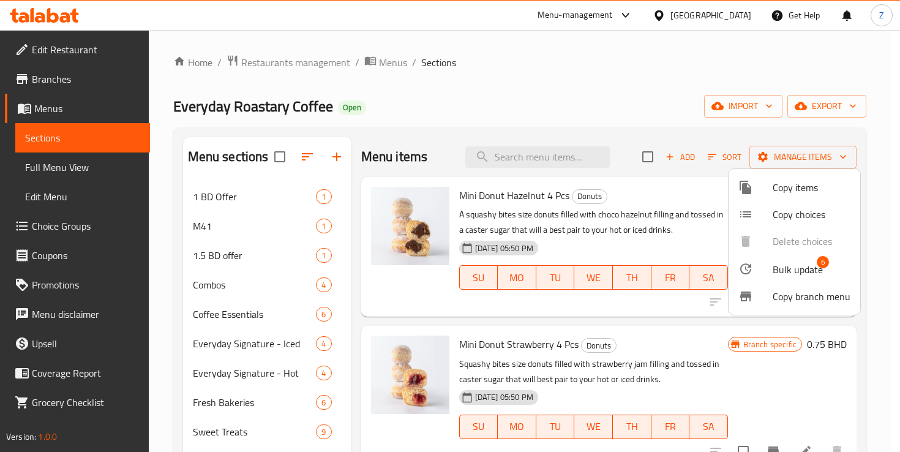
click at [711, 138] on div at bounding box center [450, 226] width 900 height 452
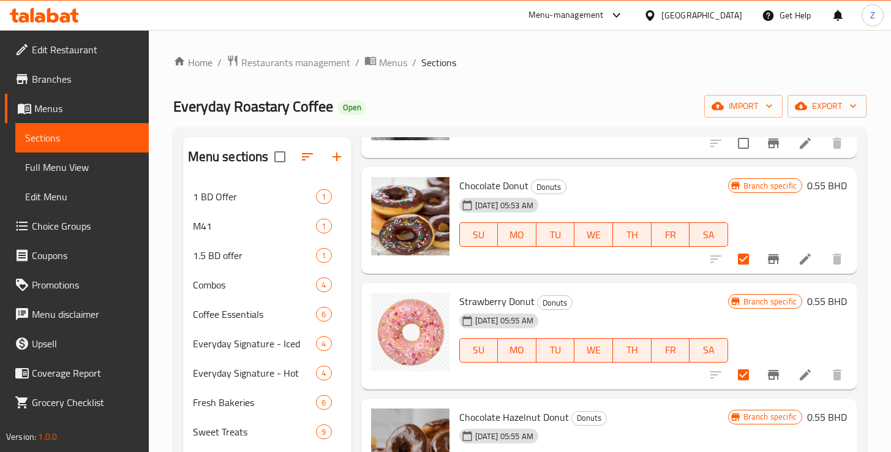
scroll to position [411, 0]
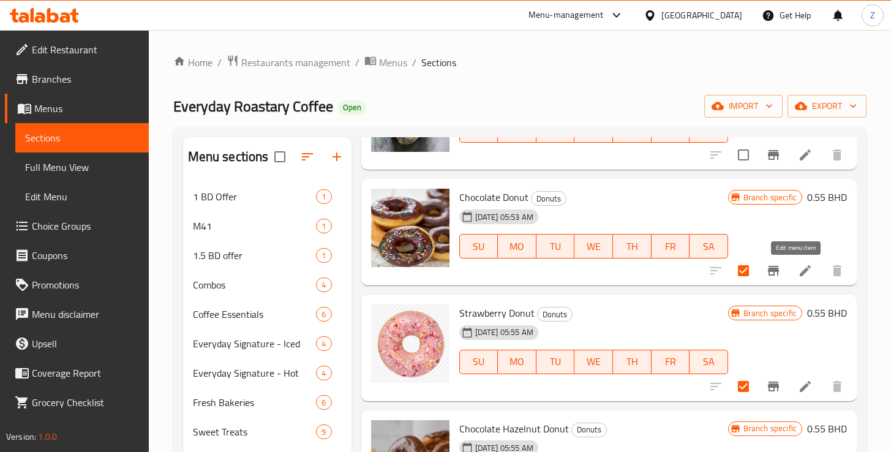
click at [798, 273] on icon at bounding box center [805, 270] width 15 height 15
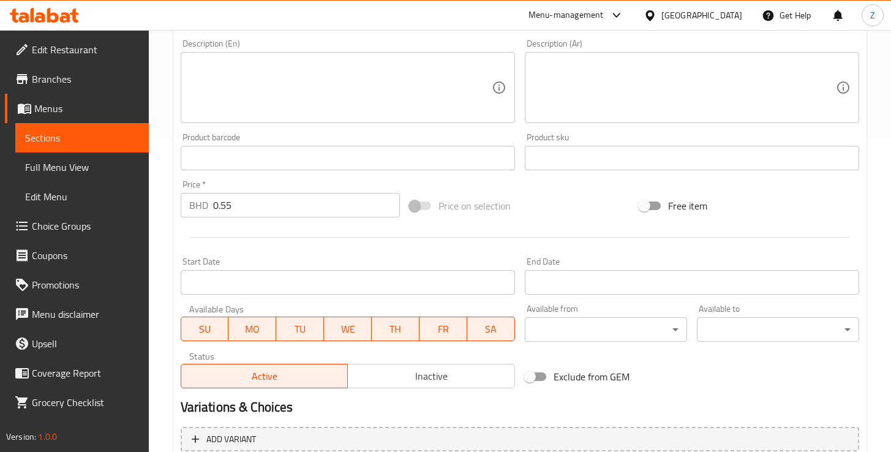
scroll to position [334, 0]
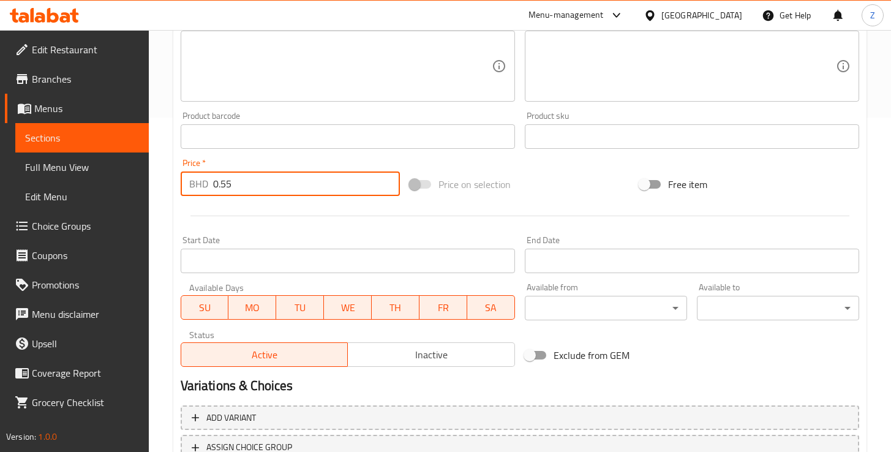
drag, startPoint x: 234, startPoint y: 184, endPoint x: 223, endPoint y: 184, distance: 11.6
click at [223, 184] on input "0.55" at bounding box center [306, 183] width 187 height 24
type input "0.65"
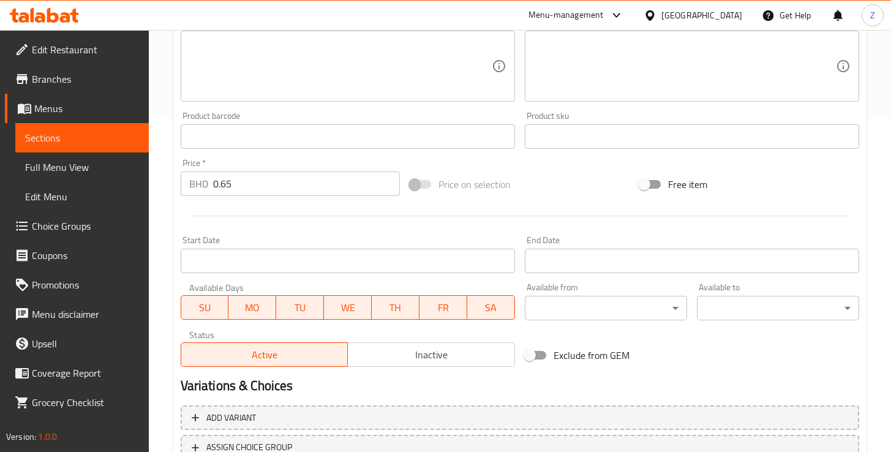
click at [294, 228] on div at bounding box center [520, 216] width 688 height 30
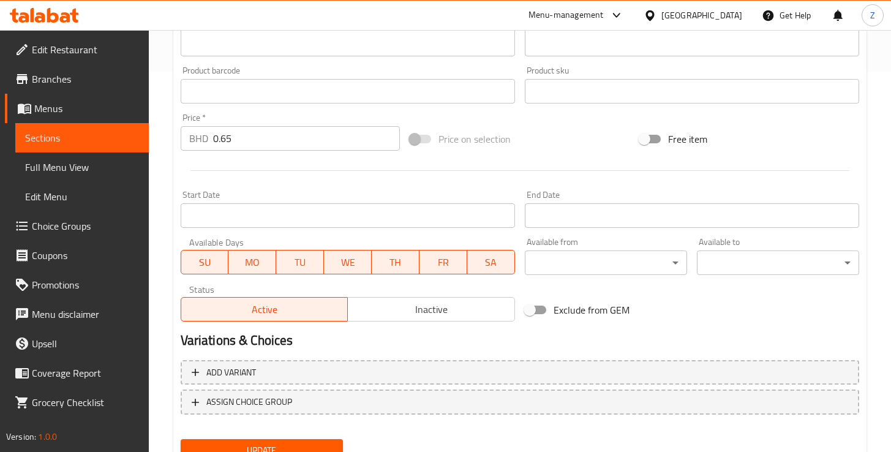
scroll to position [431, 0]
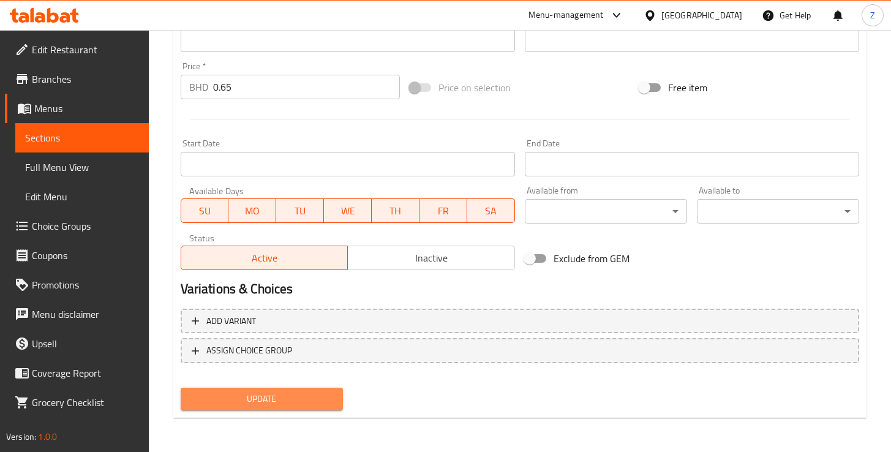
click at [280, 398] on span "Update" at bounding box center [261, 398] width 143 height 15
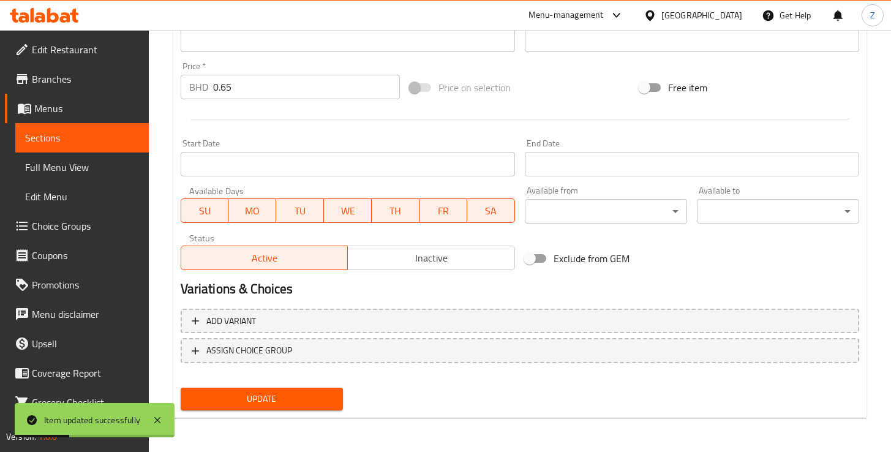
scroll to position [0, 0]
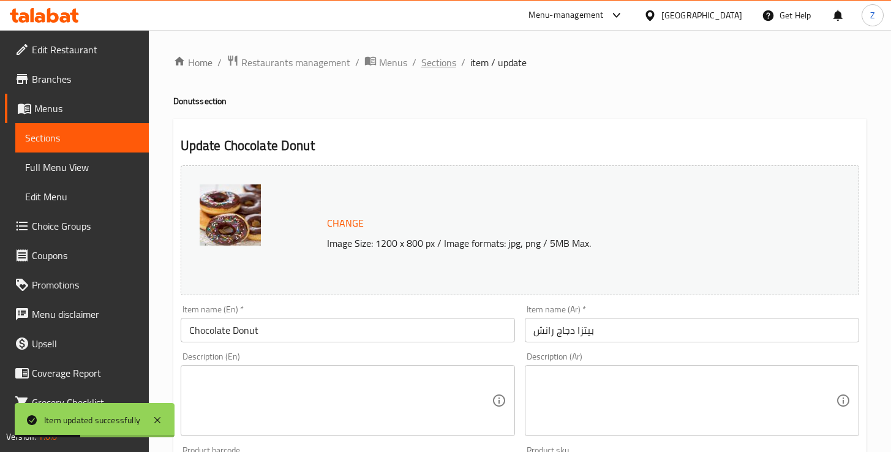
click at [439, 58] on span "Sections" at bounding box center [438, 62] width 35 height 15
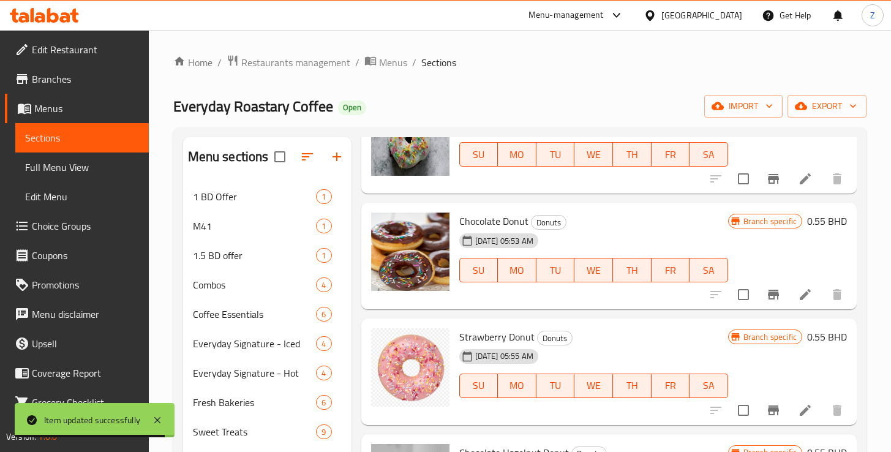
scroll to position [413, 0]
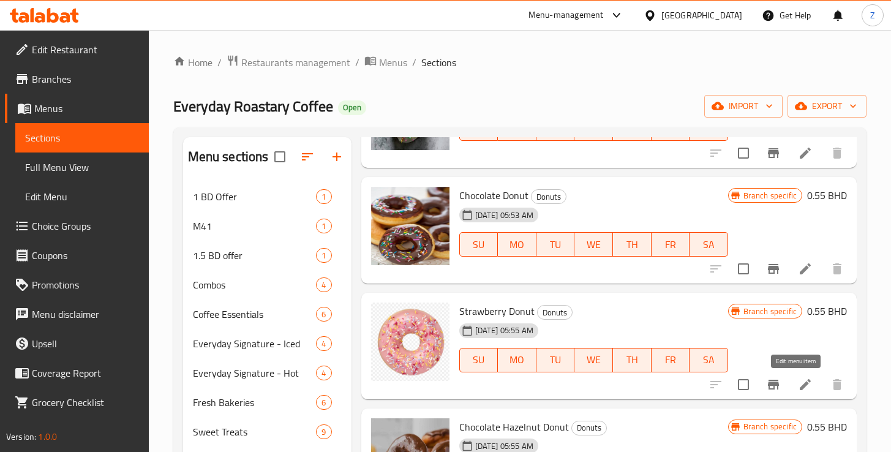
click at [798, 388] on icon at bounding box center [805, 384] width 15 height 15
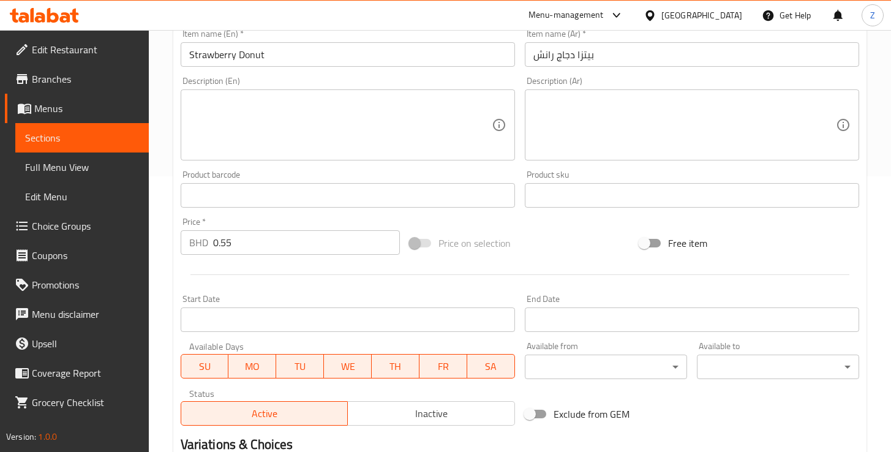
scroll to position [283, 0]
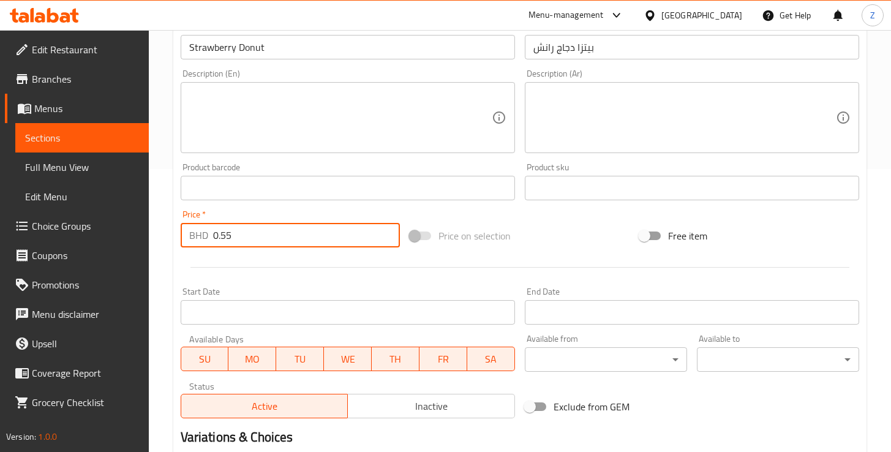
drag, startPoint x: 233, startPoint y: 235, endPoint x: 220, endPoint y: 235, distance: 12.9
click at [220, 235] on input "0.55" at bounding box center [306, 235] width 187 height 24
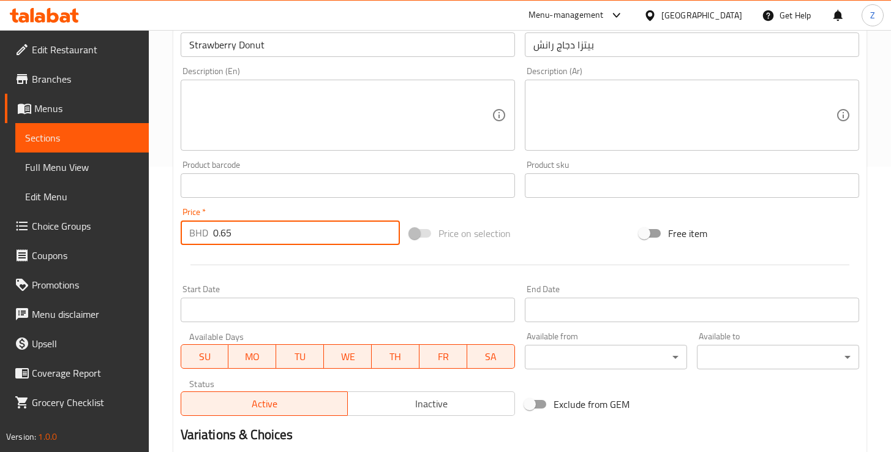
scroll to position [431, 0]
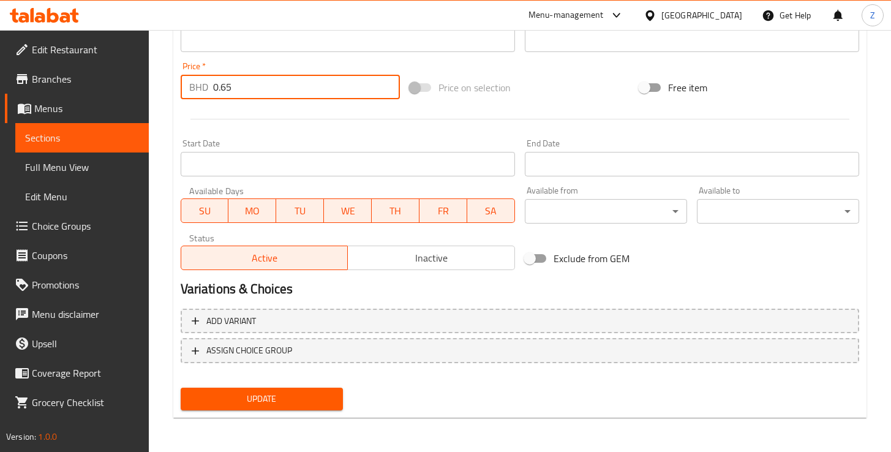
type input "0.65"
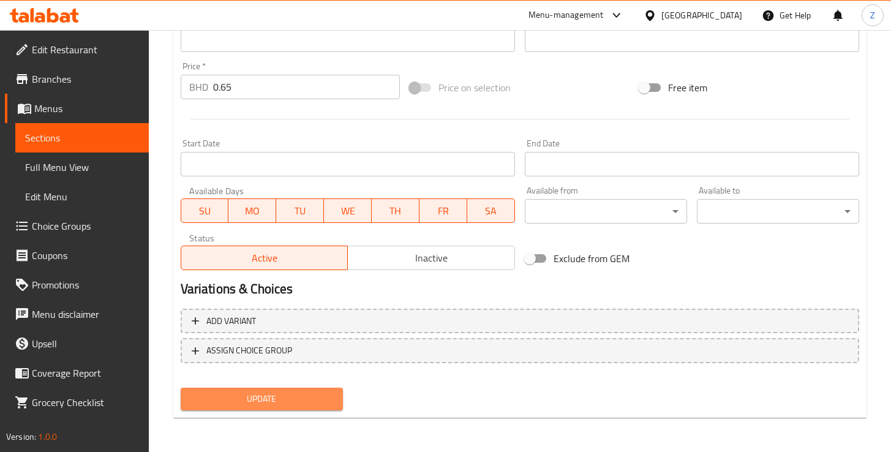
click at [294, 401] on span "Update" at bounding box center [261, 398] width 143 height 15
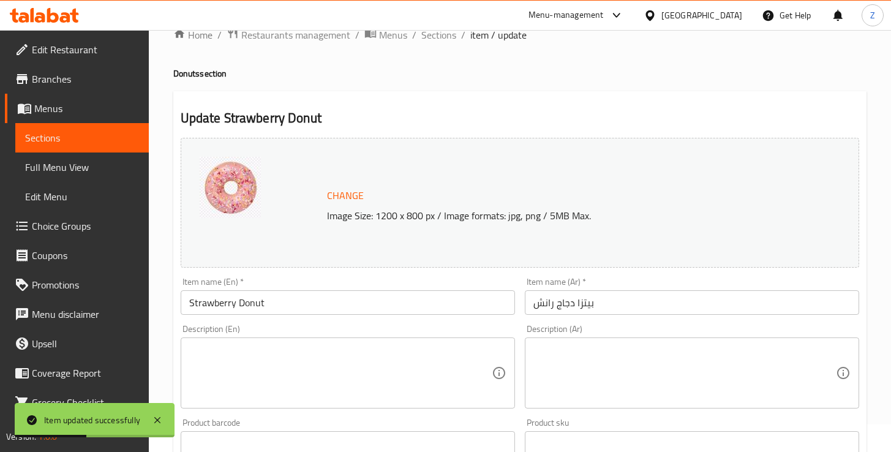
scroll to position [0, 0]
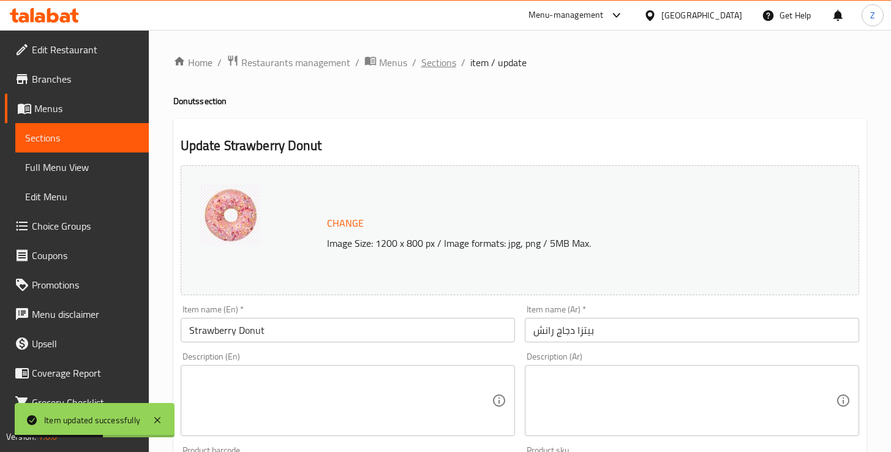
click at [439, 66] on span "Sections" at bounding box center [438, 62] width 35 height 15
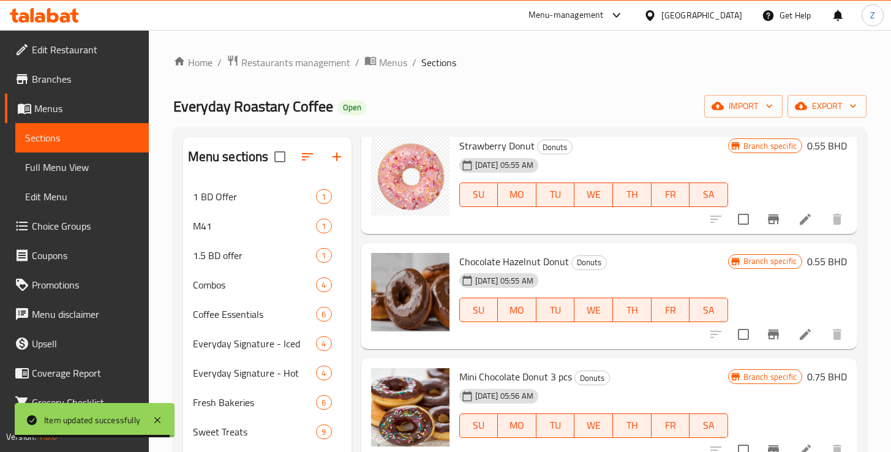
scroll to position [640, 0]
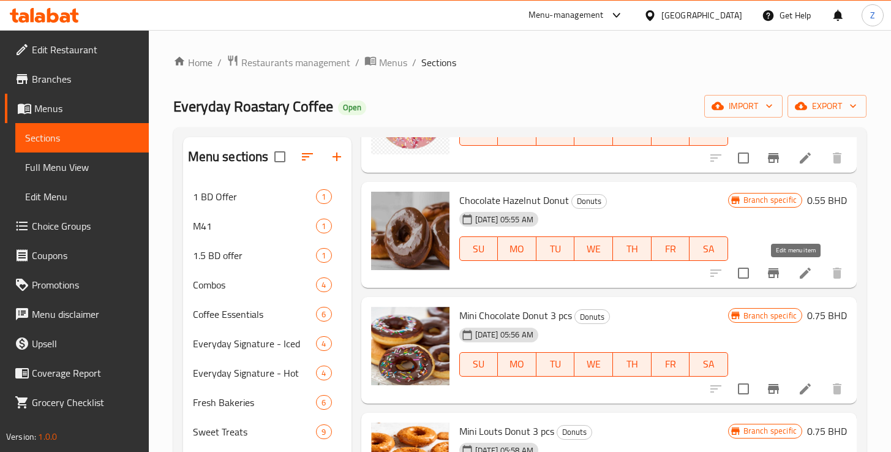
click at [798, 277] on icon at bounding box center [805, 273] width 15 height 15
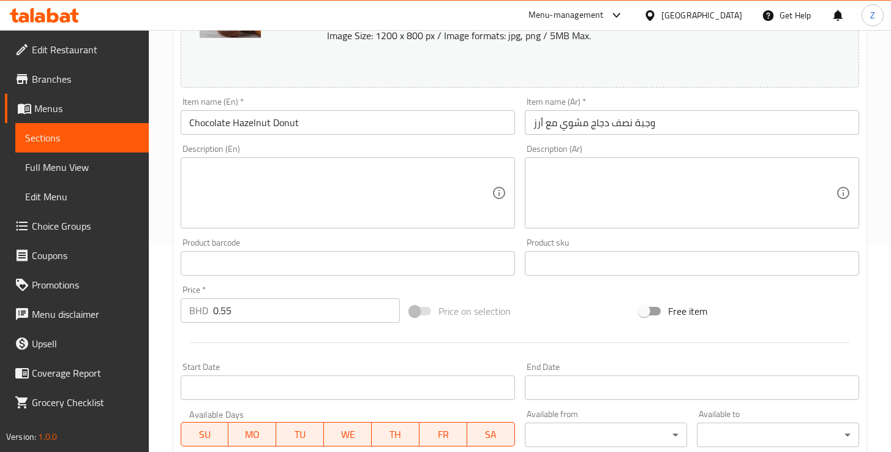
scroll to position [236, 0]
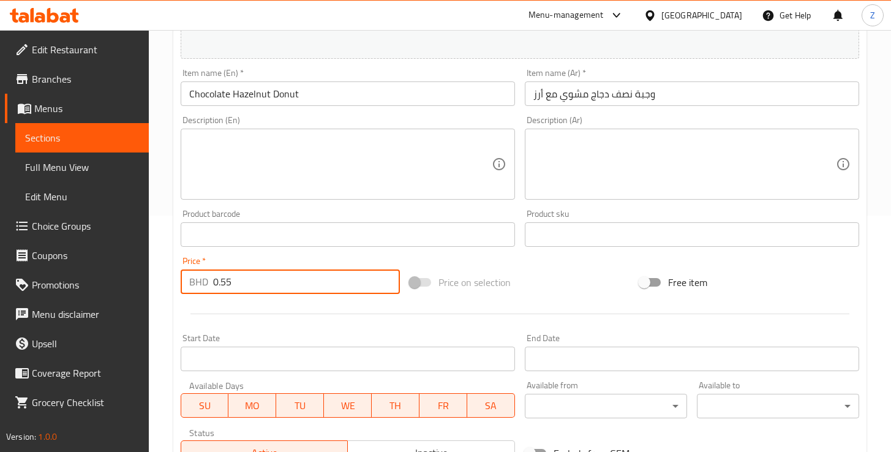
drag, startPoint x: 230, startPoint y: 286, endPoint x: 221, endPoint y: 284, distance: 9.4
click at [221, 284] on input "0.55" at bounding box center [306, 281] width 187 height 24
type input "0.65"
click at [307, 315] on div at bounding box center [520, 314] width 688 height 30
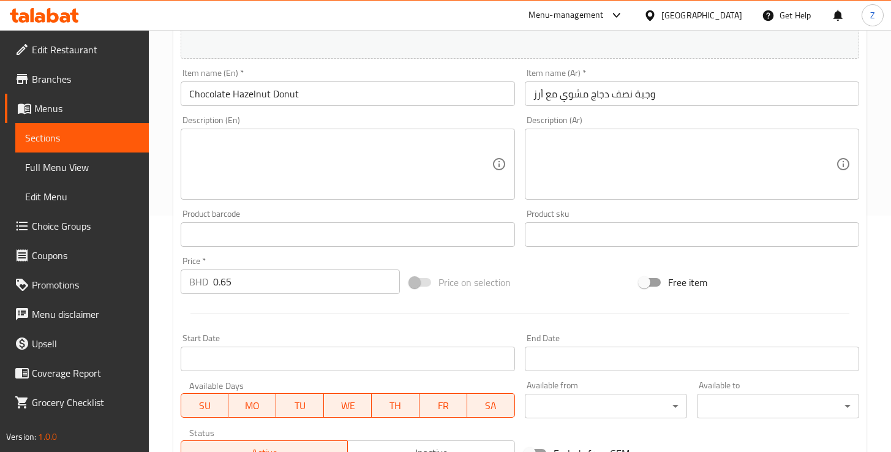
scroll to position [431, 0]
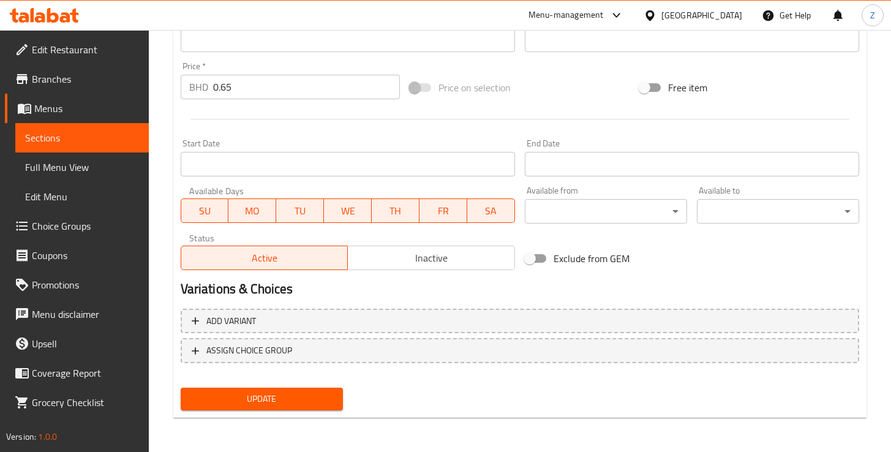
click at [288, 403] on span "Update" at bounding box center [261, 398] width 143 height 15
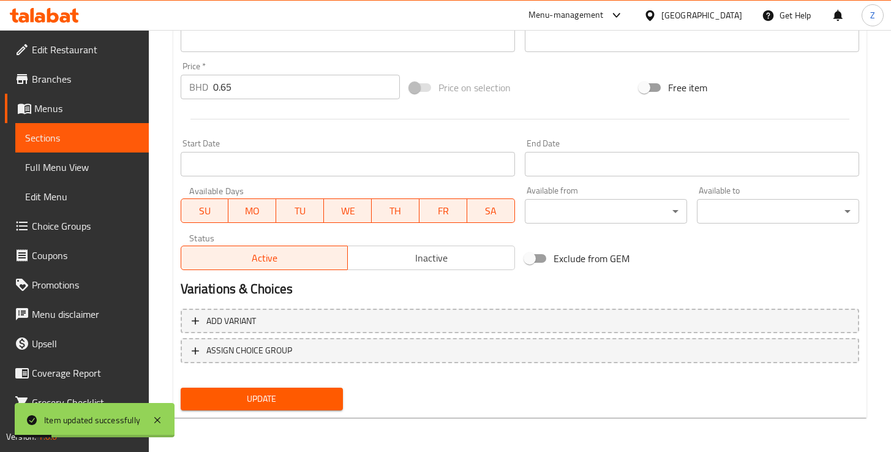
click at [290, 404] on span "Update" at bounding box center [261, 398] width 143 height 15
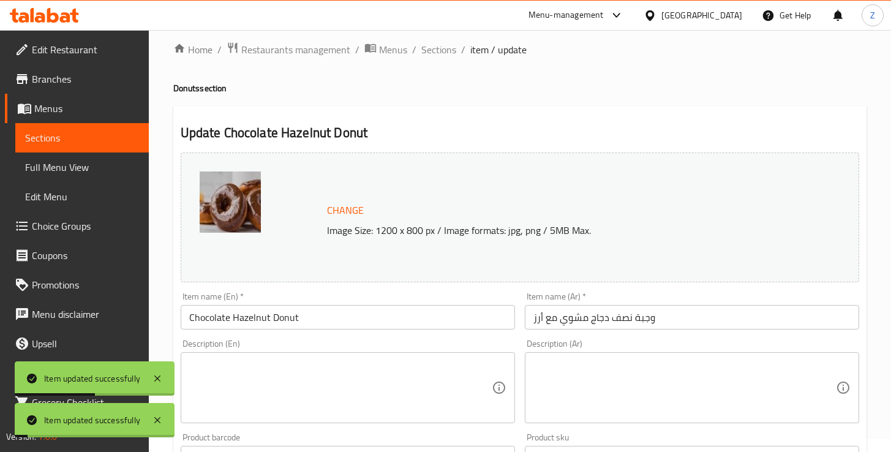
scroll to position [0, 0]
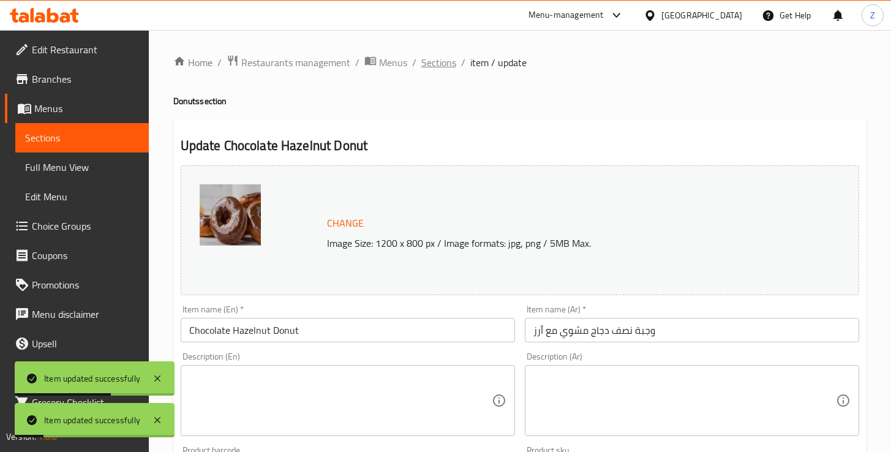
click at [437, 59] on span "Sections" at bounding box center [438, 62] width 35 height 15
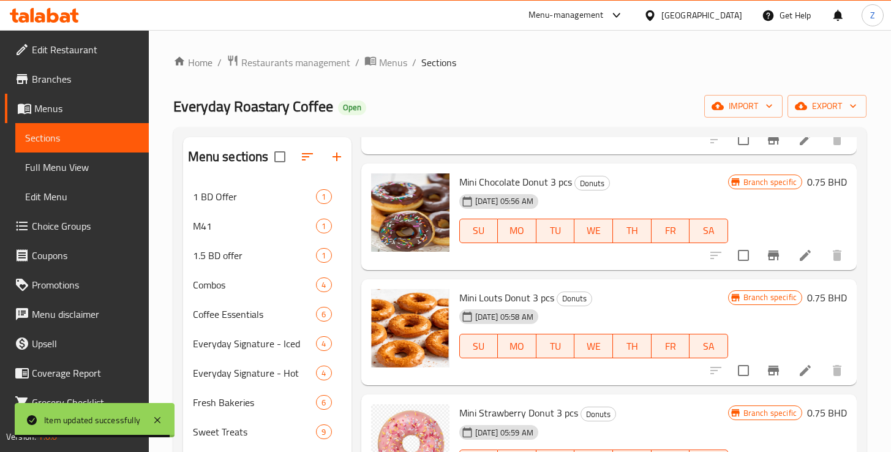
scroll to position [759, 0]
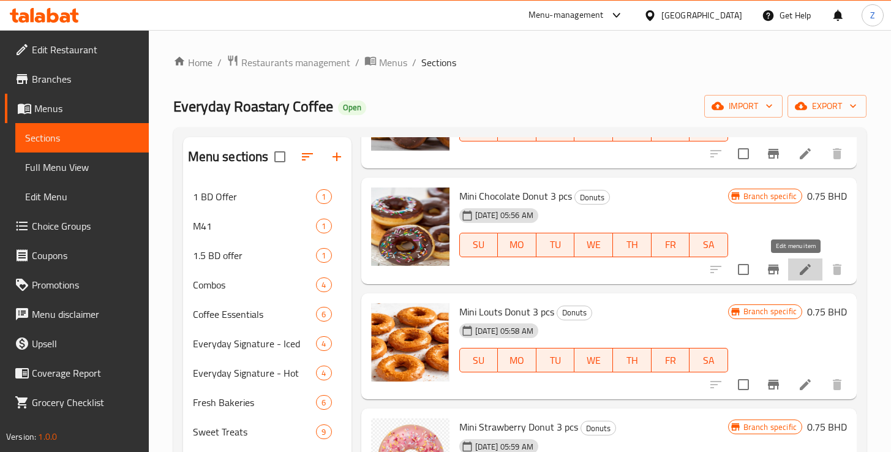
click at [798, 274] on icon at bounding box center [805, 269] width 15 height 15
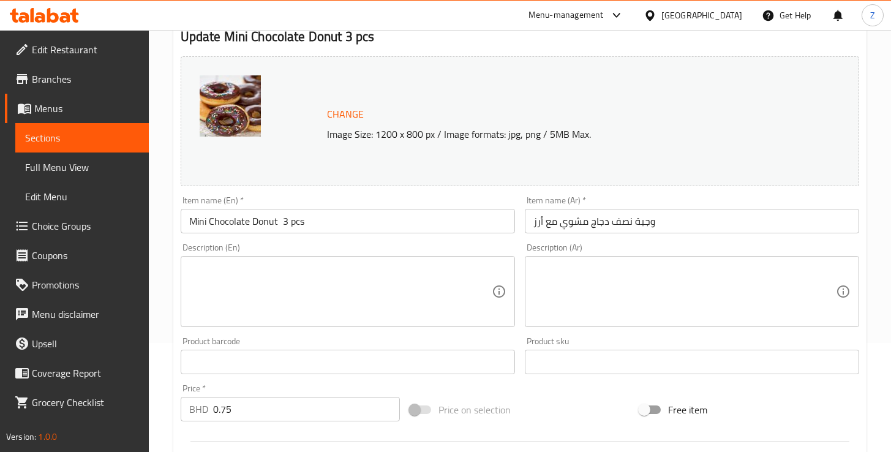
scroll to position [122, 0]
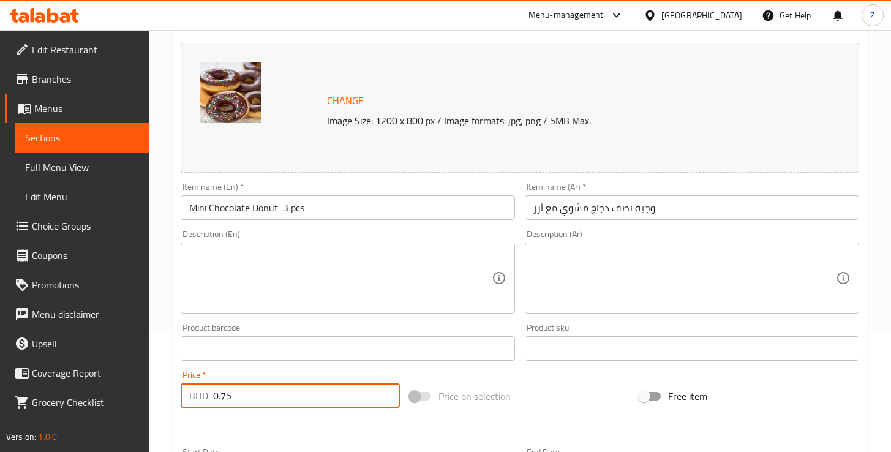
drag, startPoint x: 234, startPoint y: 396, endPoint x: 222, endPoint y: 397, distance: 12.3
click at [222, 397] on input "0.75" at bounding box center [306, 395] width 187 height 24
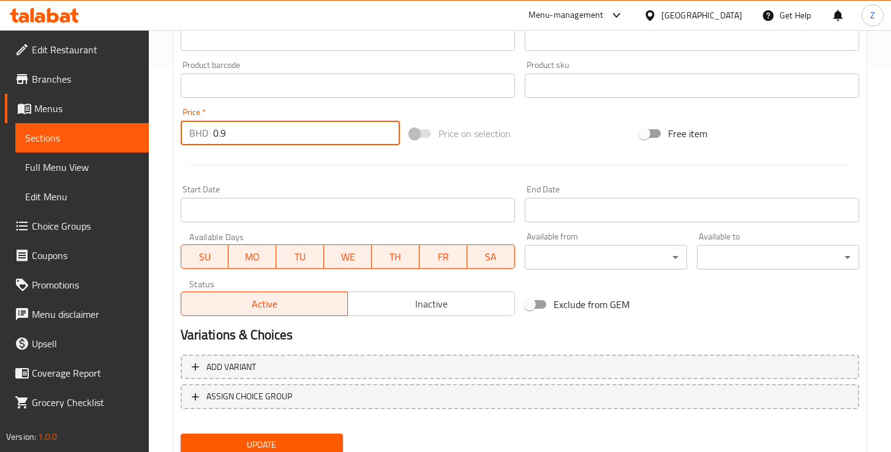
scroll to position [431, 0]
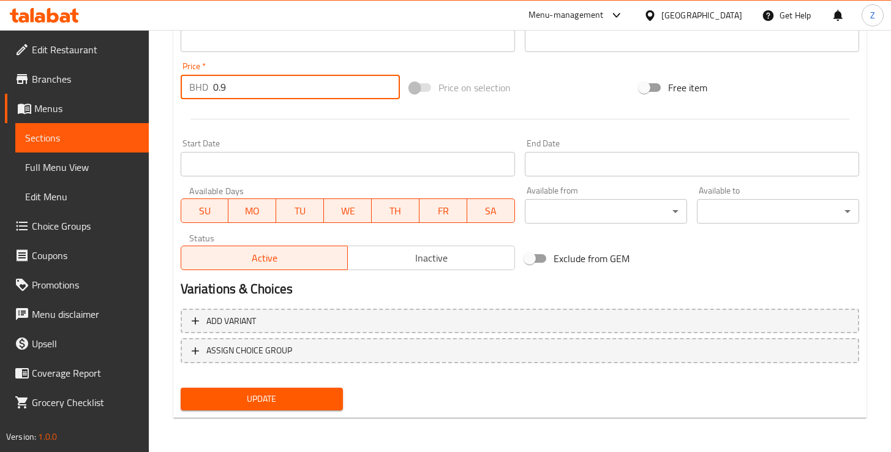
type input "0.9"
click at [297, 398] on span "Update" at bounding box center [261, 398] width 143 height 15
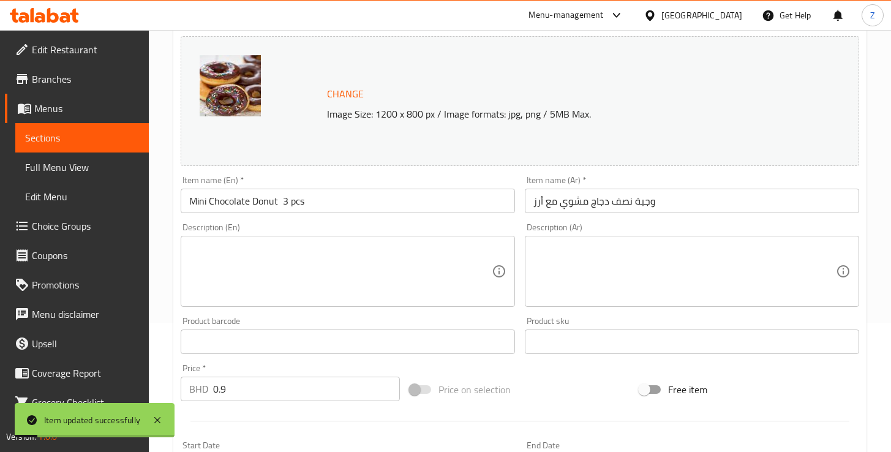
scroll to position [0, 0]
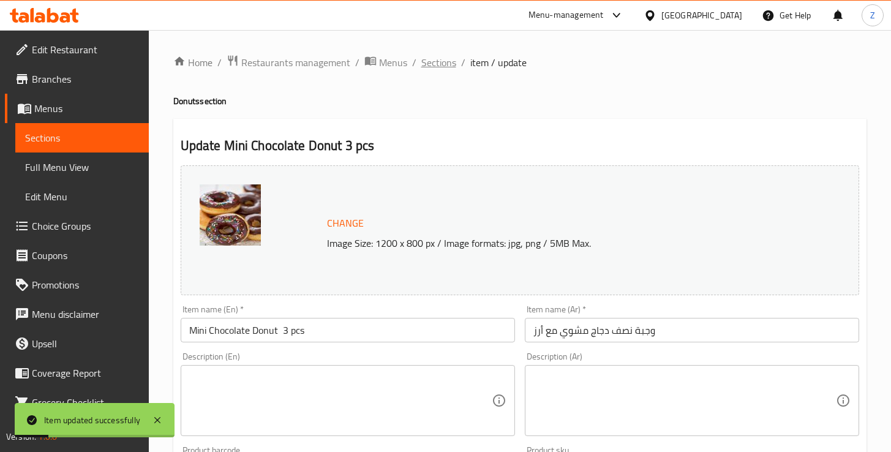
click at [441, 59] on span "Sections" at bounding box center [438, 62] width 35 height 15
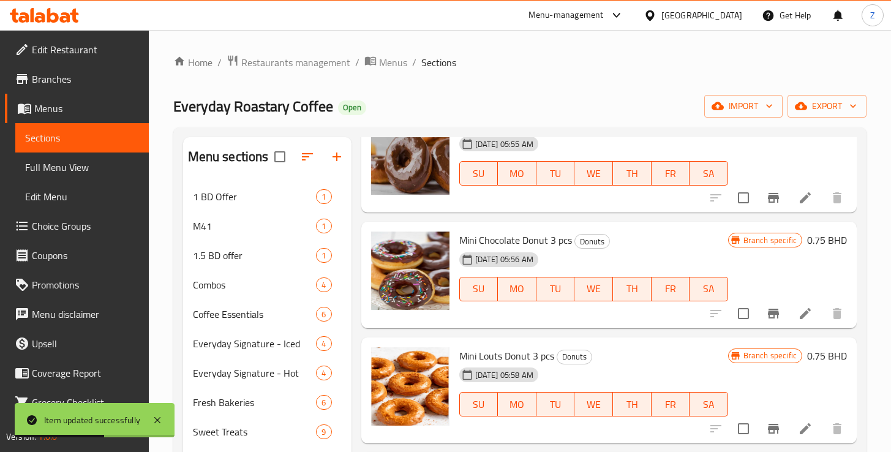
scroll to position [725, 0]
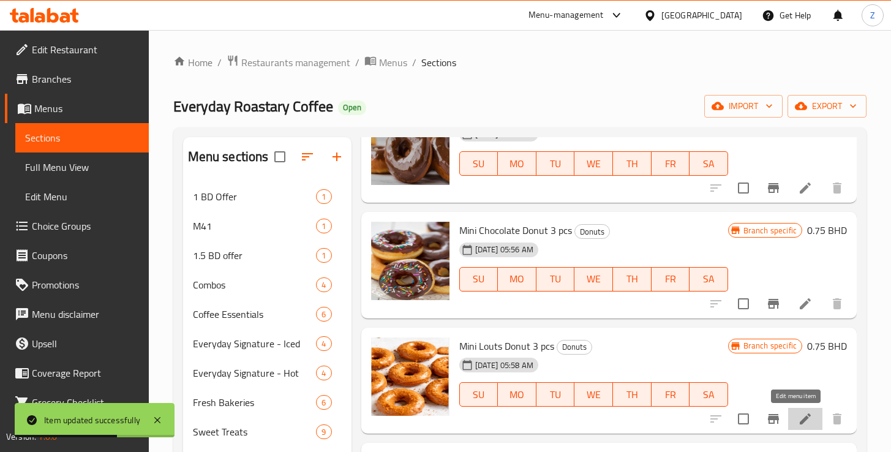
click at [798, 421] on icon at bounding box center [805, 418] width 15 height 15
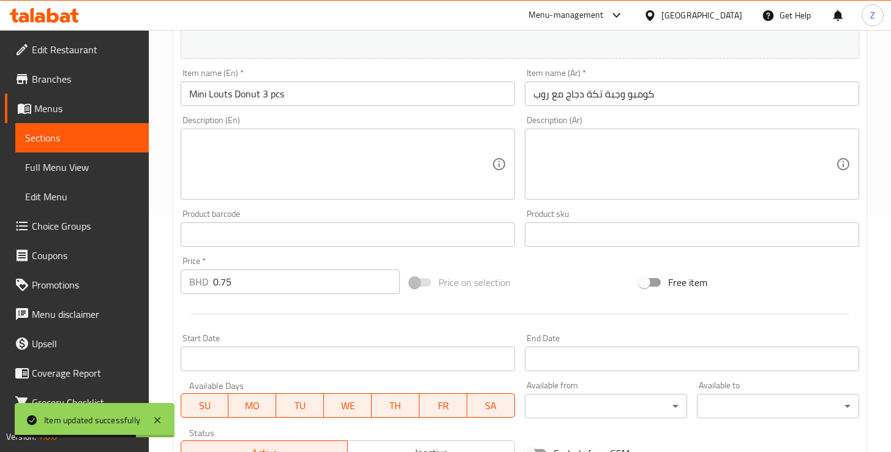
scroll to position [386, 0]
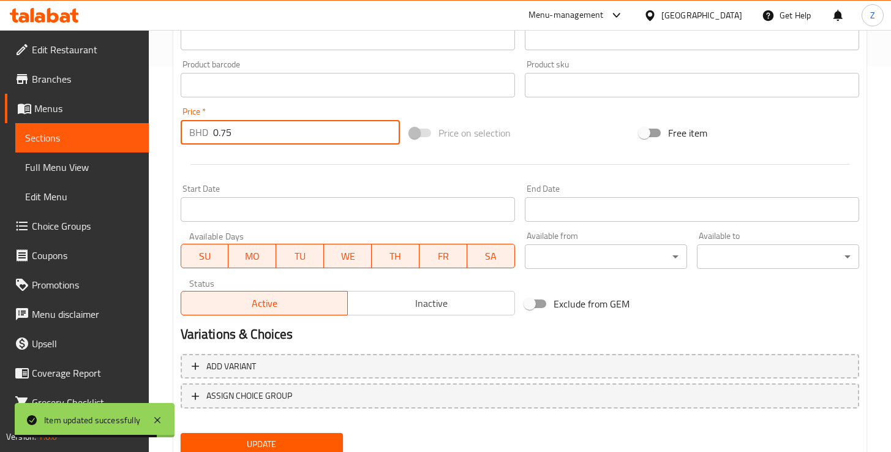
drag, startPoint x: 233, startPoint y: 127, endPoint x: 222, endPoint y: 131, distance: 11.0
click at [222, 131] on input "0.75" at bounding box center [306, 132] width 187 height 24
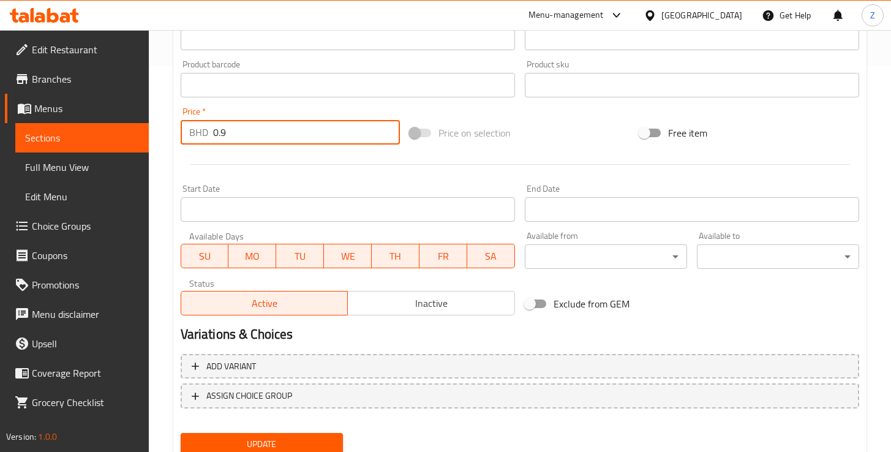
type input "0.9"
click at [328, 175] on div at bounding box center [520, 164] width 688 height 30
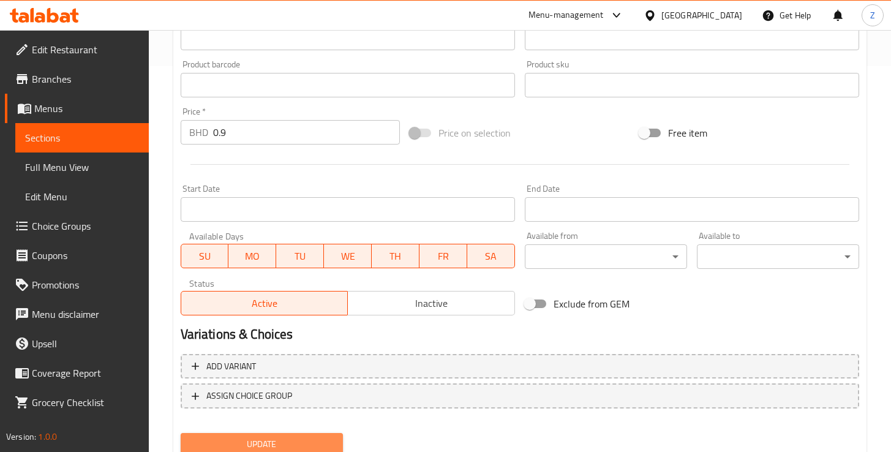
click at [292, 435] on button "Update" at bounding box center [262, 444] width 162 height 23
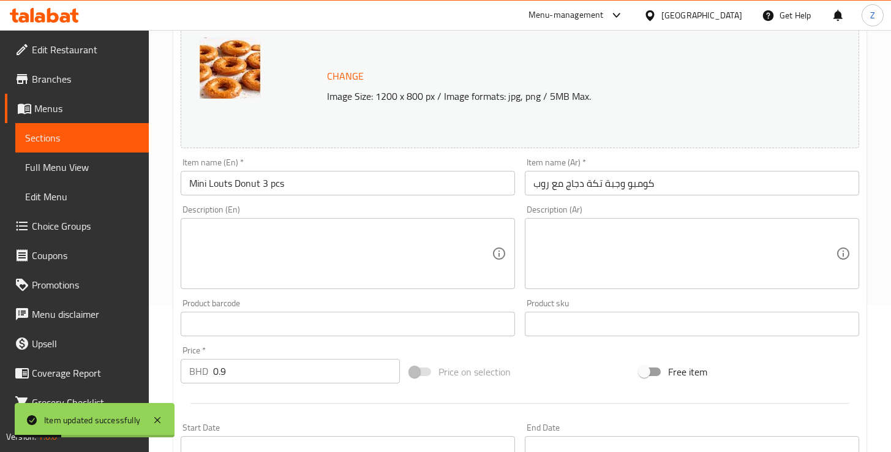
scroll to position [0, 0]
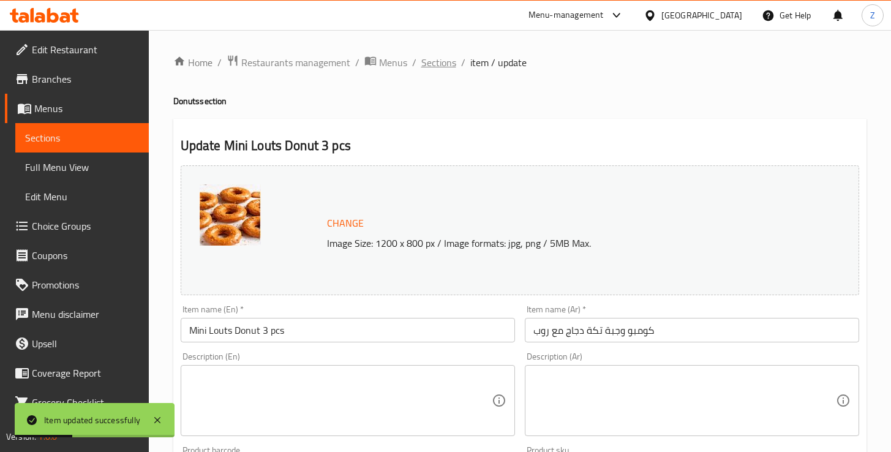
click at [441, 61] on span "Sections" at bounding box center [438, 62] width 35 height 15
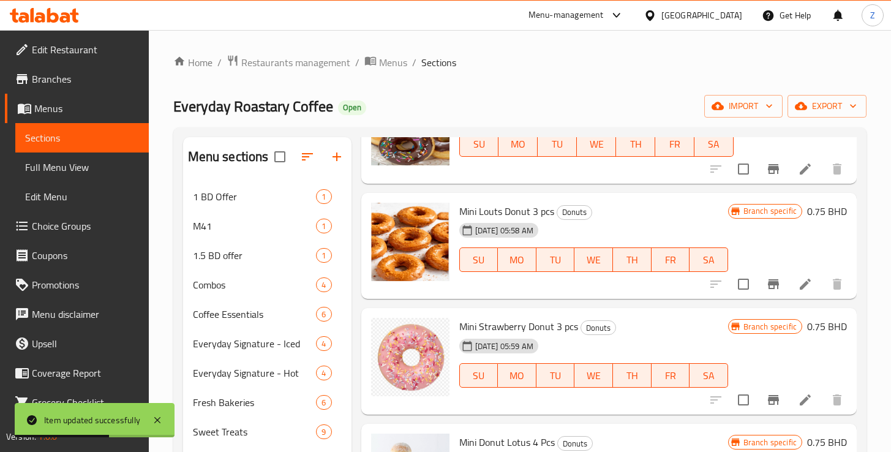
scroll to position [931, 0]
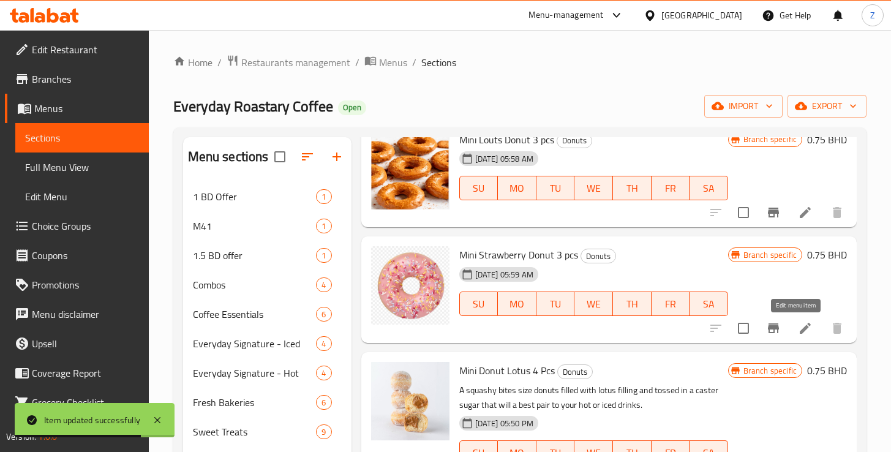
click at [800, 330] on icon at bounding box center [805, 328] width 11 height 11
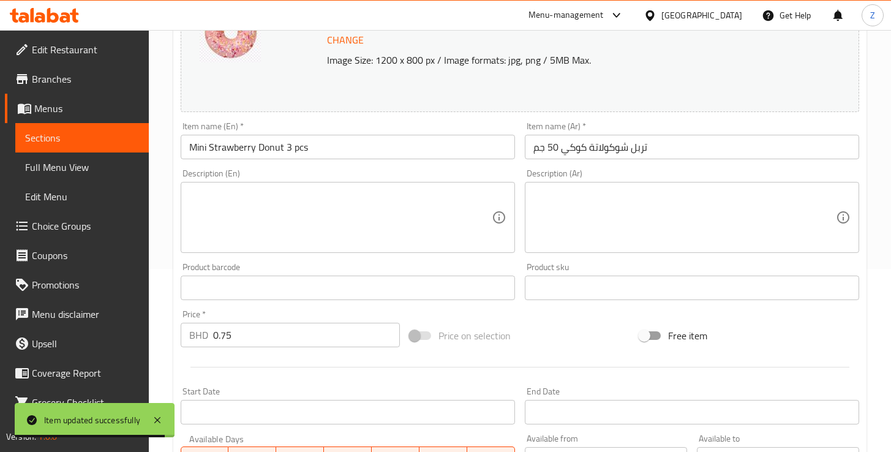
scroll to position [265, 0]
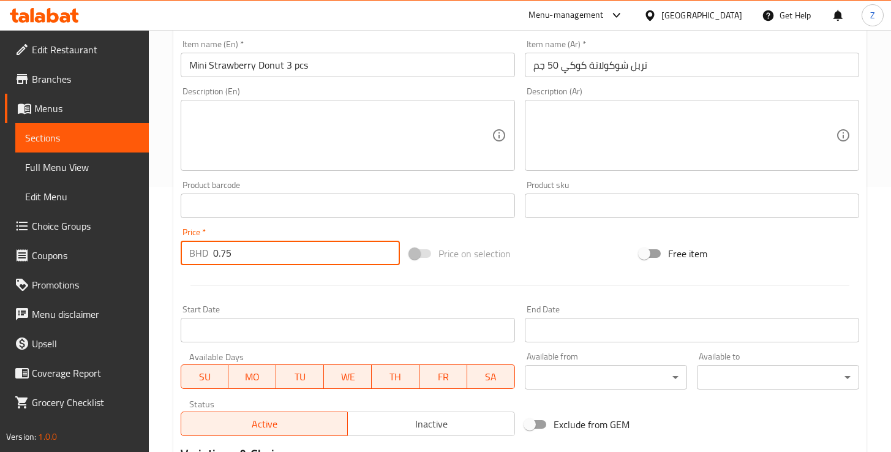
drag, startPoint x: 233, startPoint y: 255, endPoint x: 223, endPoint y: 257, distance: 10.5
click at [223, 257] on input "0.75" at bounding box center [306, 253] width 187 height 24
click at [221, 251] on input "0.79" at bounding box center [306, 253] width 187 height 24
drag, startPoint x: 229, startPoint y: 251, endPoint x: 221, endPoint y: 252, distance: 8.0
click at [221, 252] on input "0.79" at bounding box center [306, 253] width 187 height 24
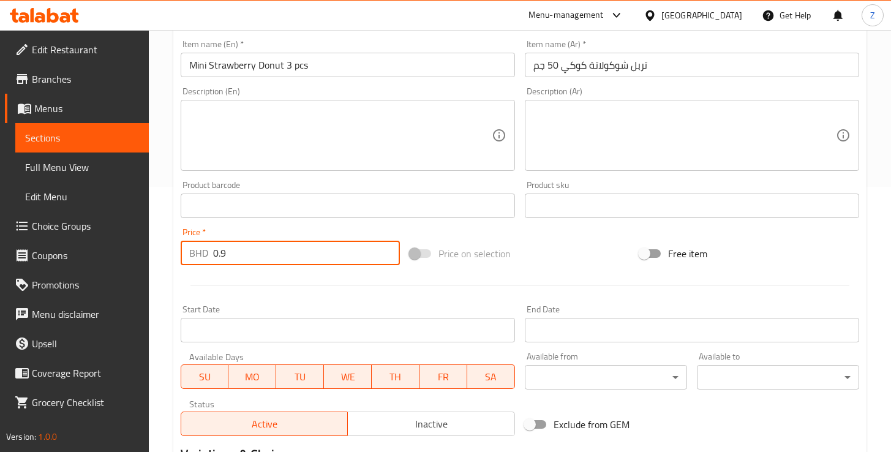
type input "0.9"
click at [265, 293] on div at bounding box center [520, 285] width 688 height 30
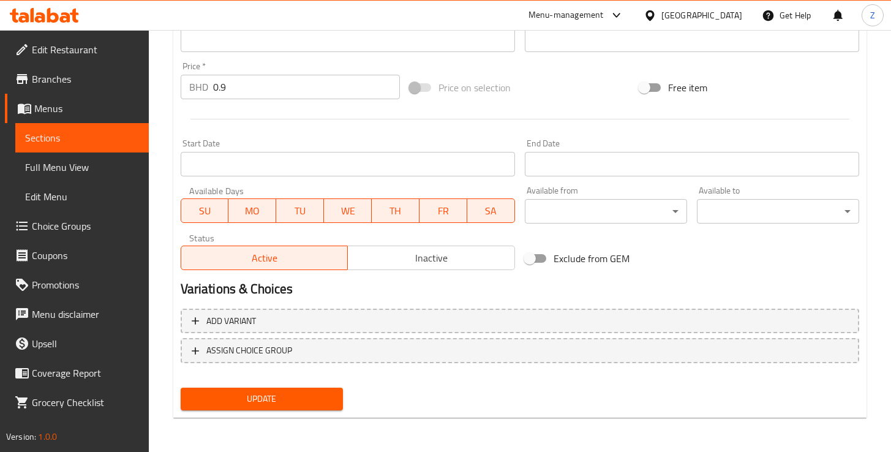
click at [271, 396] on span "Update" at bounding box center [261, 398] width 143 height 15
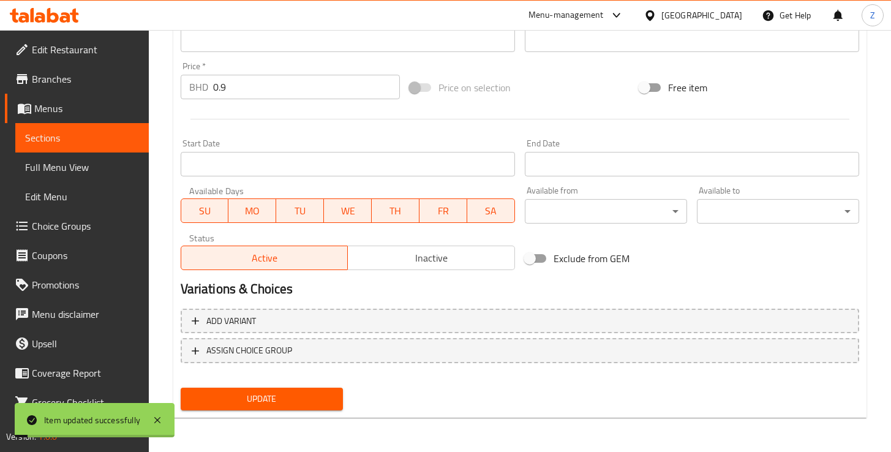
scroll to position [0, 0]
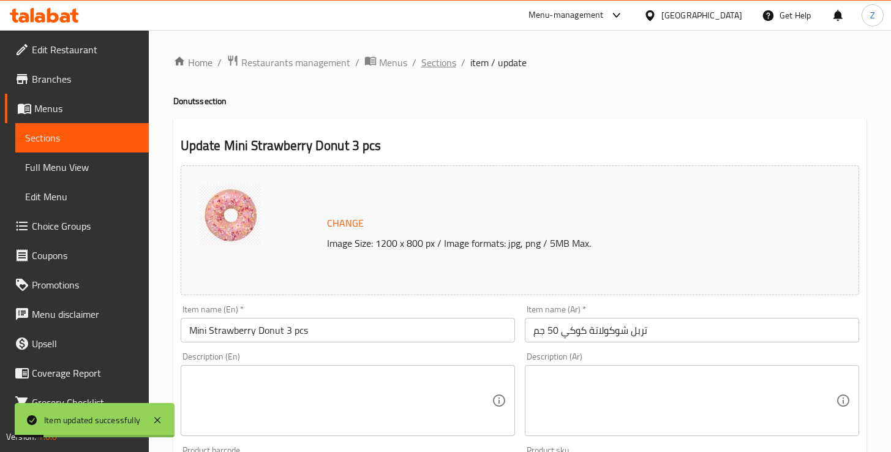
click at [436, 61] on span "Sections" at bounding box center [438, 62] width 35 height 15
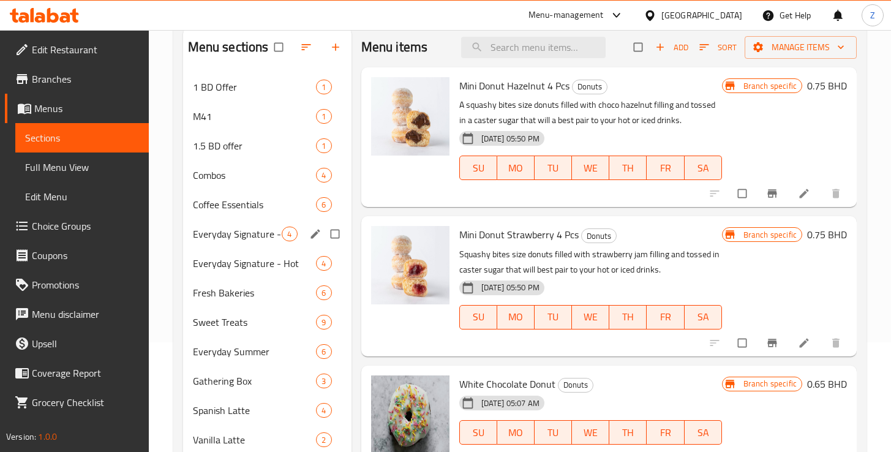
scroll to position [171, 0]
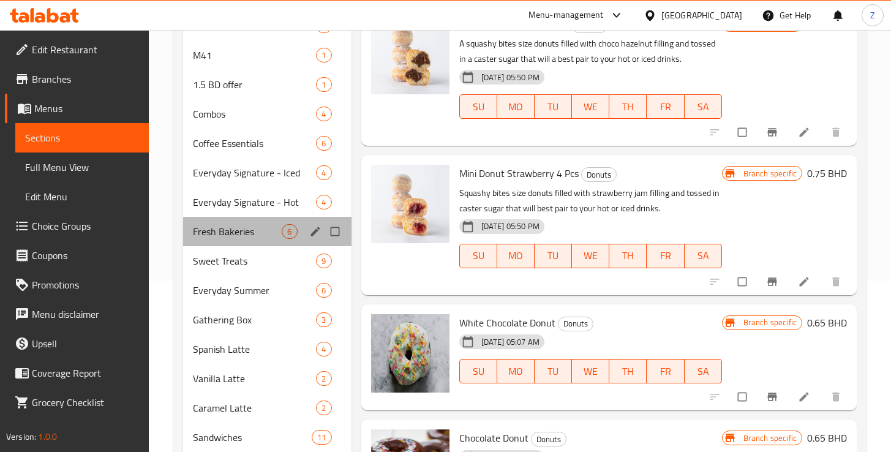
click at [241, 240] on div "Fresh Bakeries 6" at bounding box center [267, 231] width 168 height 29
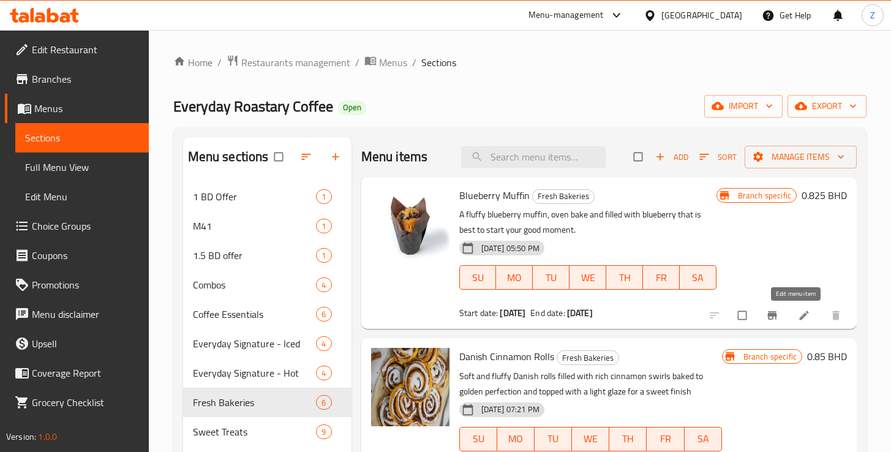
click at [798, 318] on icon at bounding box center [804, 315] width 12 height 12
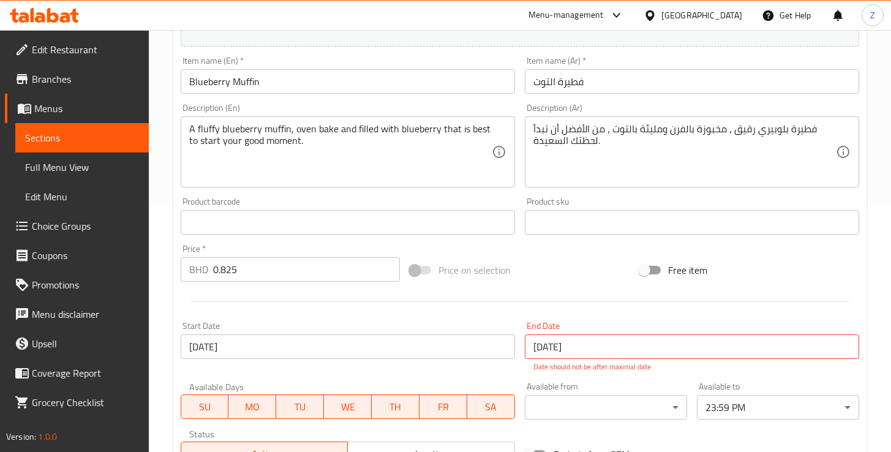
scroll to position [266, 0]
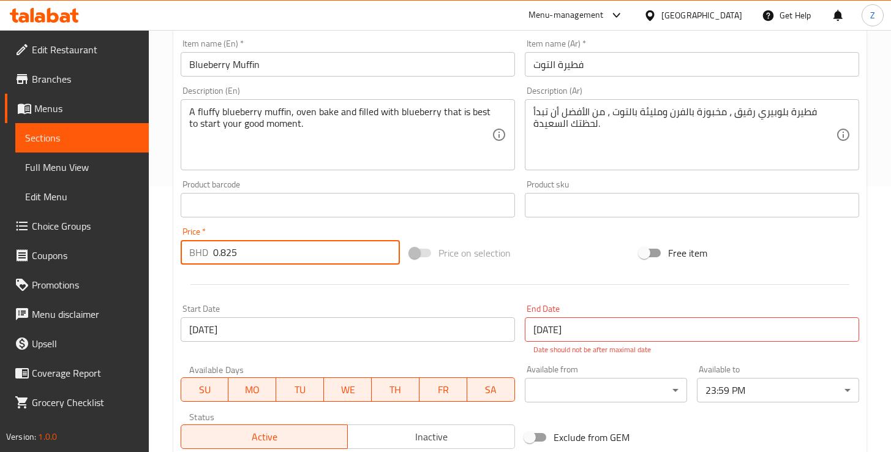
drag, startPoint x: 238, startPoint y: 250, endPoint x: 228, endPoint y: 252, distance: 10.0
click at [228, 252] on input "0.825" at bounding box center [306, 252] width 187 height 24
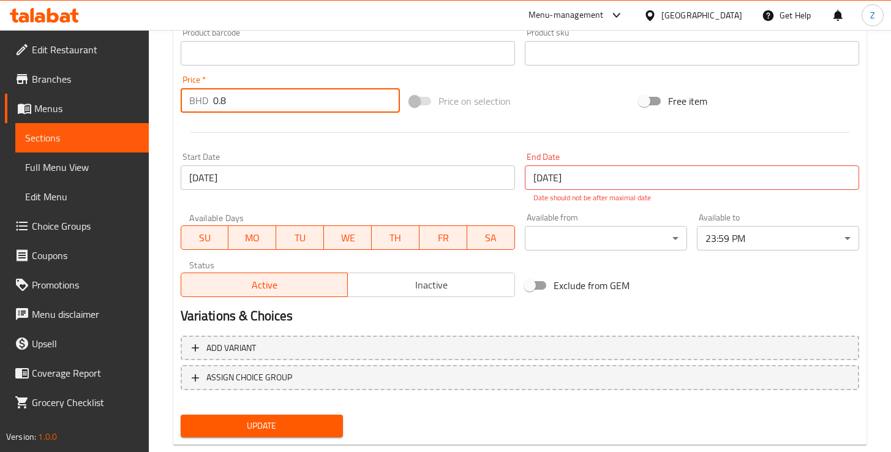
scroll to position [444, 0]
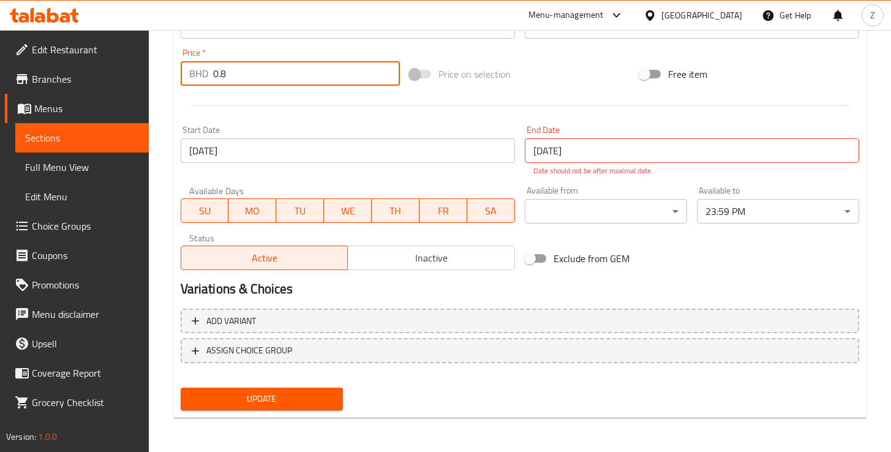
type input "0.8"
click at [293, 403] on span "Update" at bounding box center [261, 398] width 143 height 15
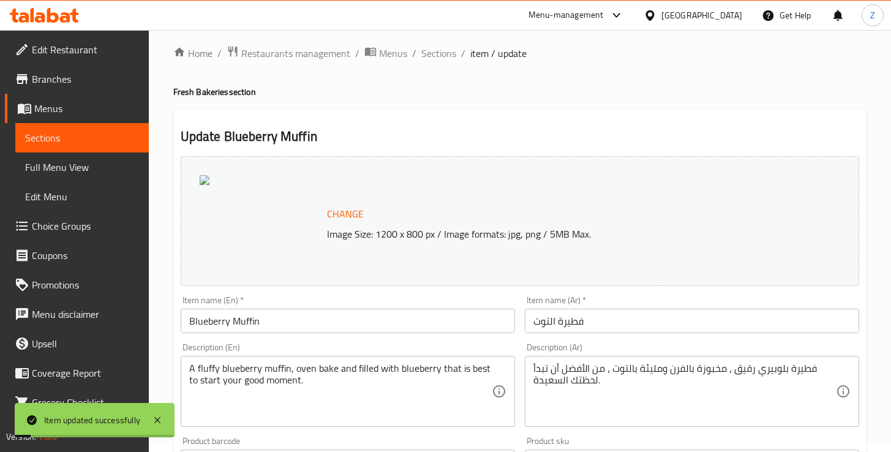
scroll to position [0, 0]
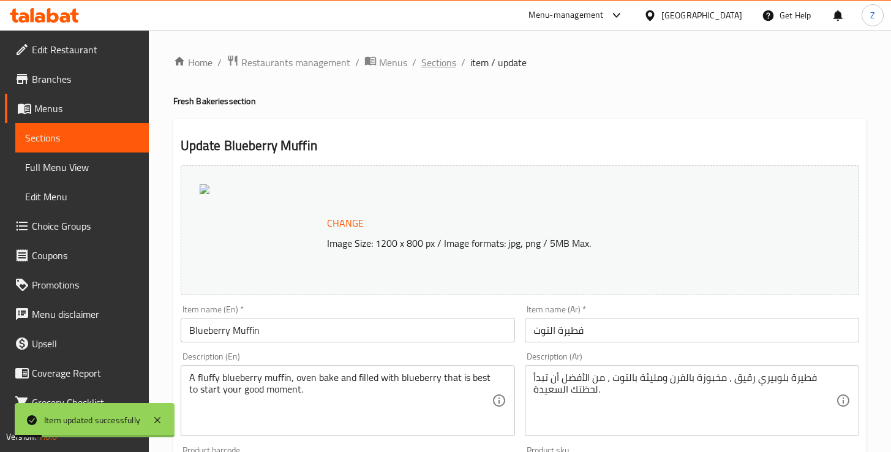
click at [437, 67] on span "Sections" at bounding box center [438, 62] width 35 height 15
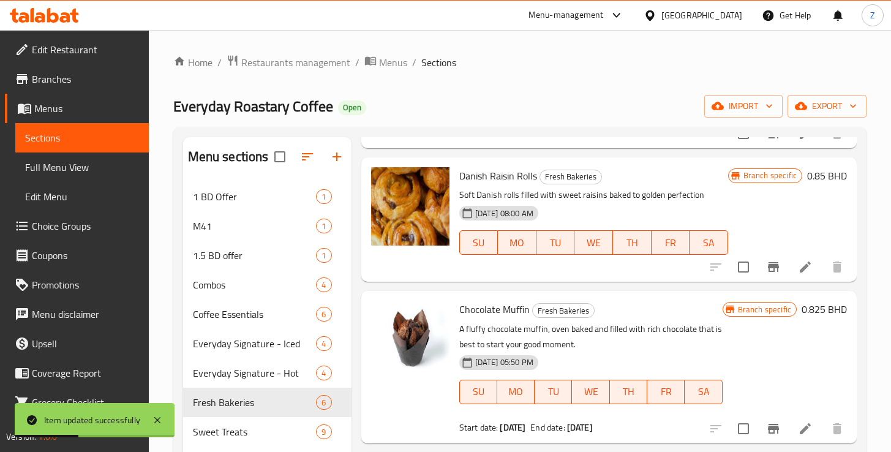
scroll to position [350, 0]
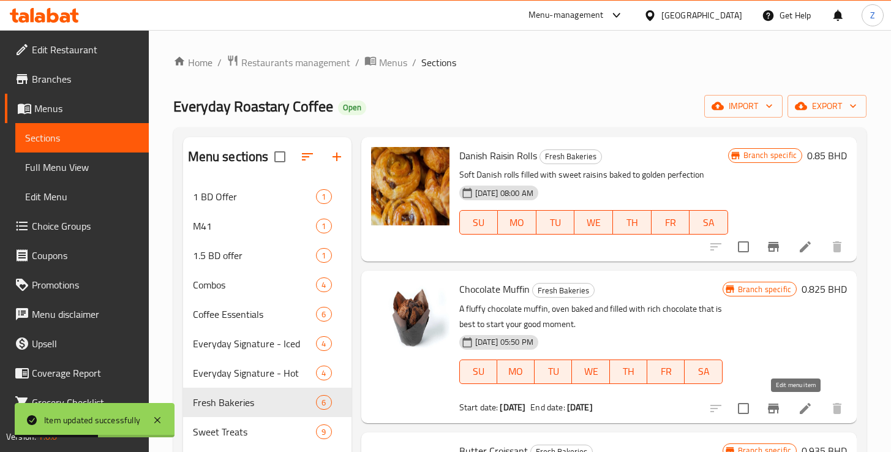
click at [798, 405] on icon at bounding box center [805, 408] width 15 height 15
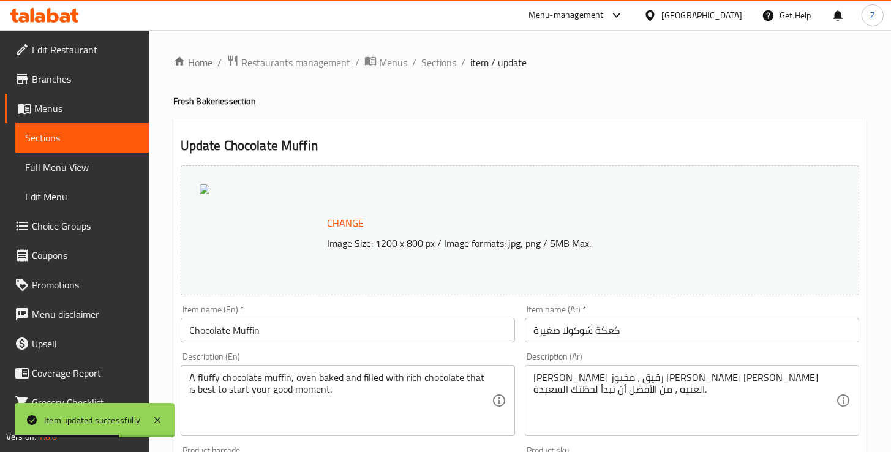
scroll to position [226, 0]
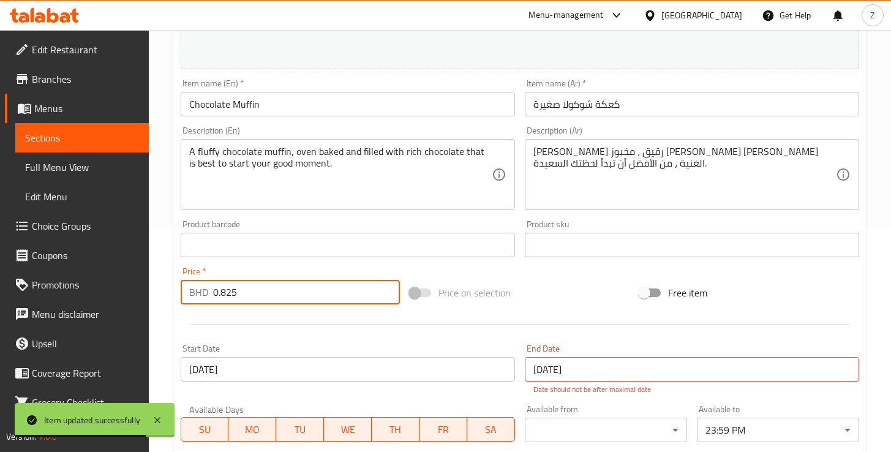
drag, startPoint x: 234, startPoint y: 292, endPoint x: 227, endPoint y: 292, distance: 8.0
click at [227, 292] on input "0.825" at bounding box center [306, 292] width 187 height 24
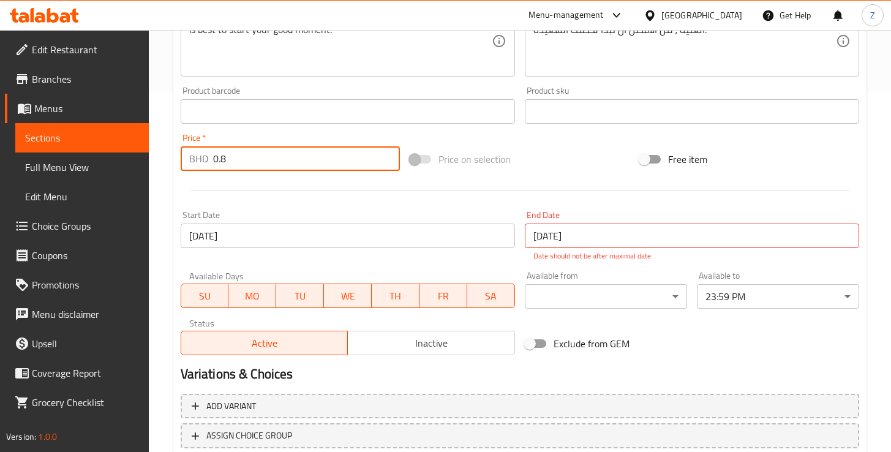
scroll to position [444, 0]
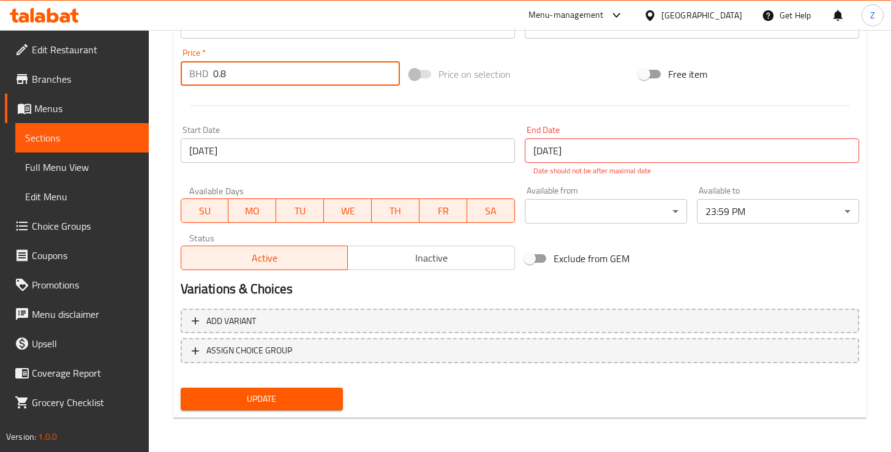
type input "0.8"
click at [308, 396] on span "Update" at bounding box center [261, 398] width 143 height 15
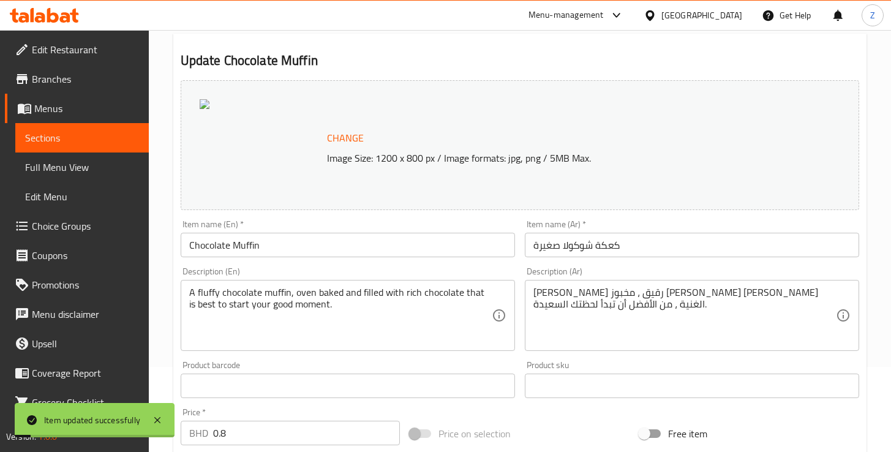
scroll to position [0, 0]
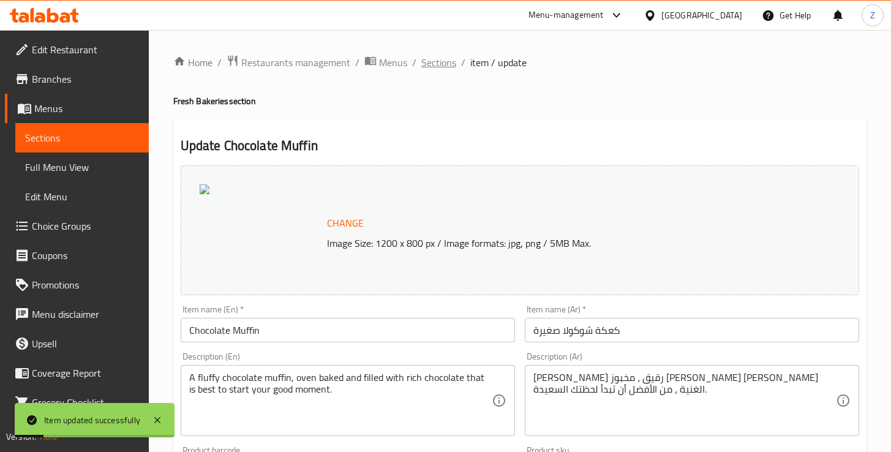
click at [446, 66] on span "Sections" at bounding box center [438, 62] width 35 height 15
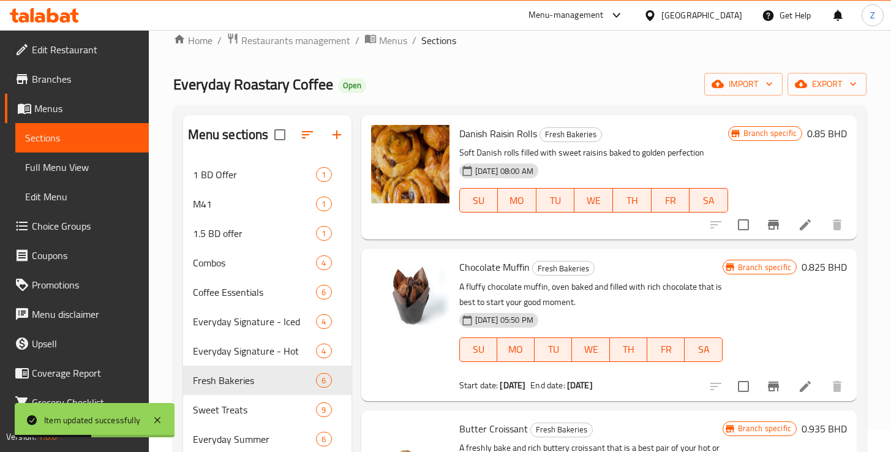
scroll to position [282, 0]
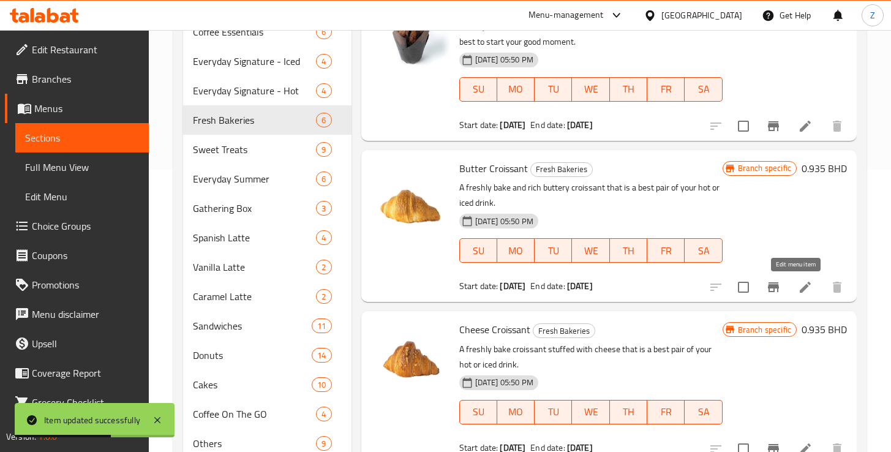
click at [798, 286] on icon at bounding box center [805, 287] width 15 height 15
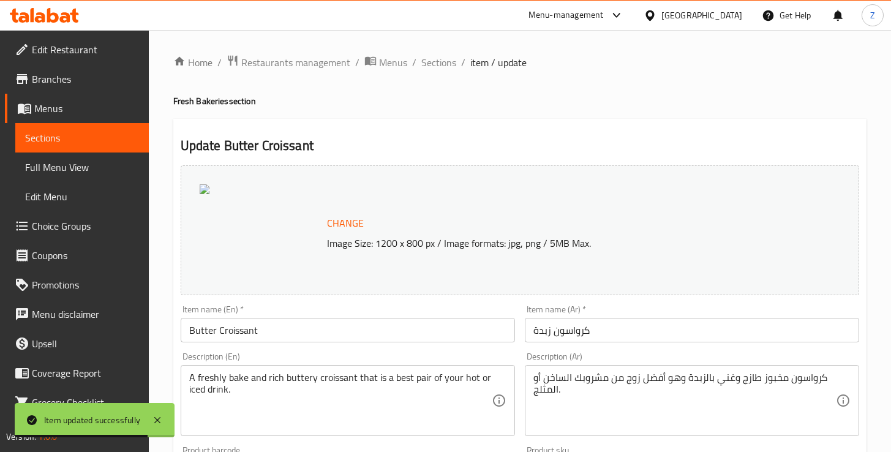
scroll to position [402, 0]
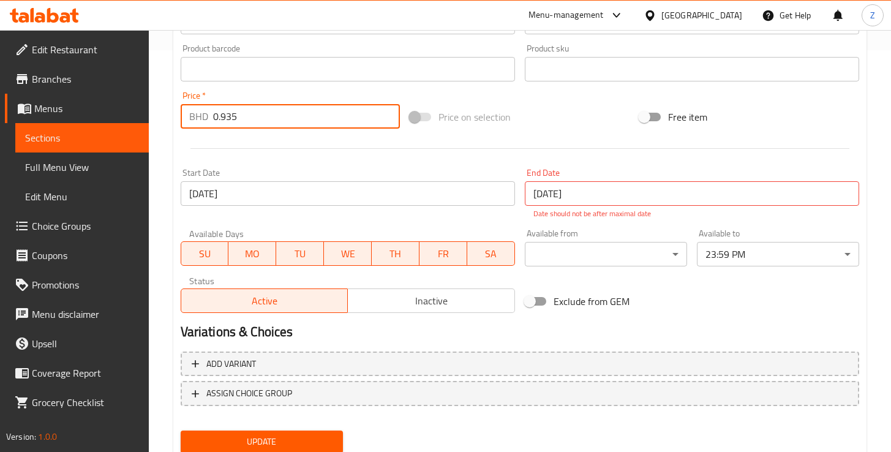
drag, startPoint x: 239, startPoint y: 118, endPoint x: 208, endPoint y: 120, distance: 31.3
click at [208, 120] on div "BHD 0.935 Price *" at bounding box center [291, 116] width 220 height 24
type input "1"
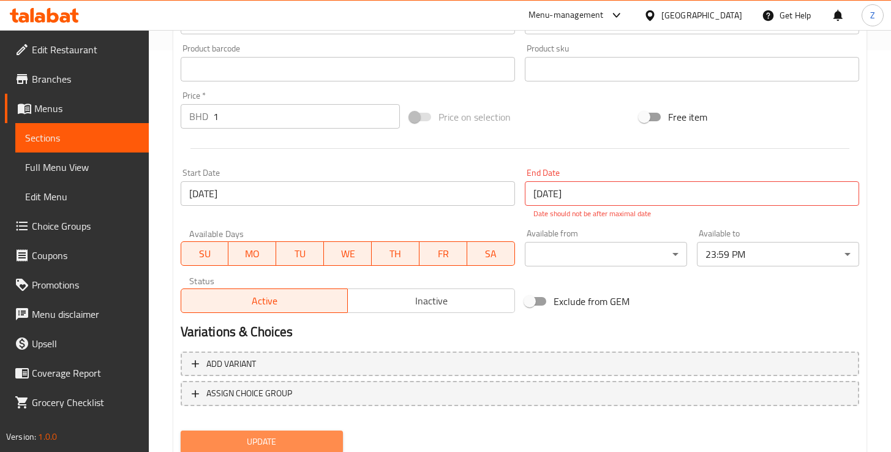
click at [310, 440] on span "Update" at bounding box center [261, 441] width 143 height 15
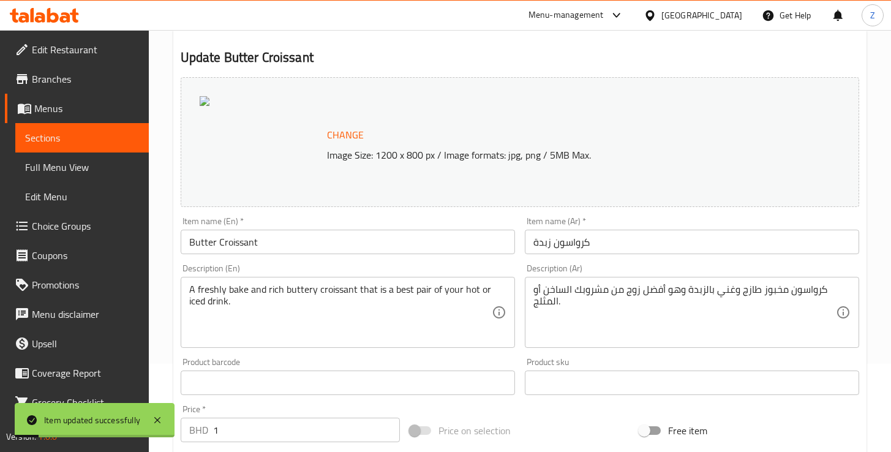
scroll to position [0, 0]
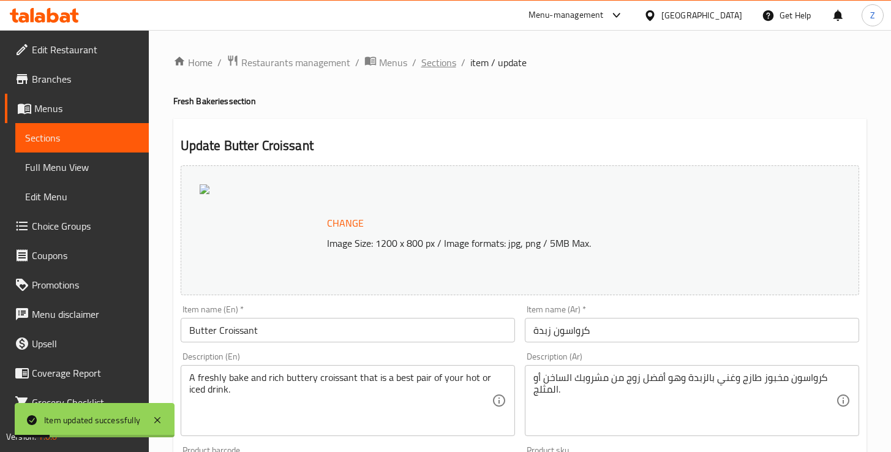
click at [440, 56] on span "Sections" at bounding box center [438, 62] width 35 height 15
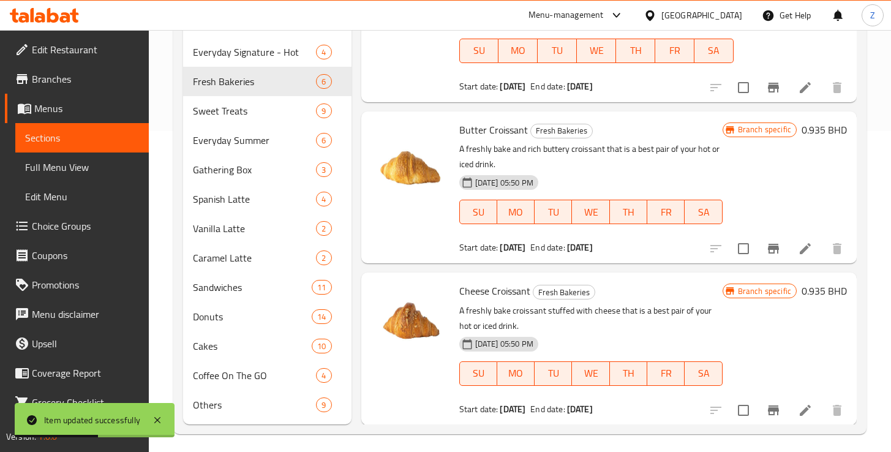
scroll to position [328, 0]
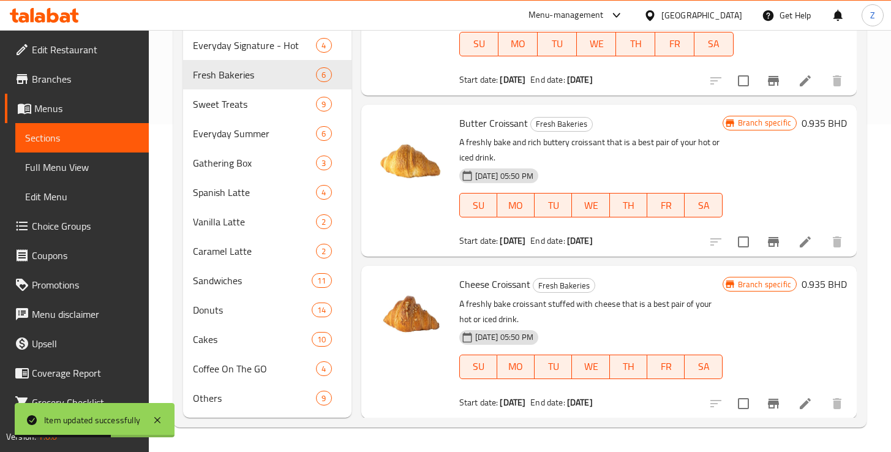
click at [788, 407] on li at bounding box center [805, 403] width 34 height 22
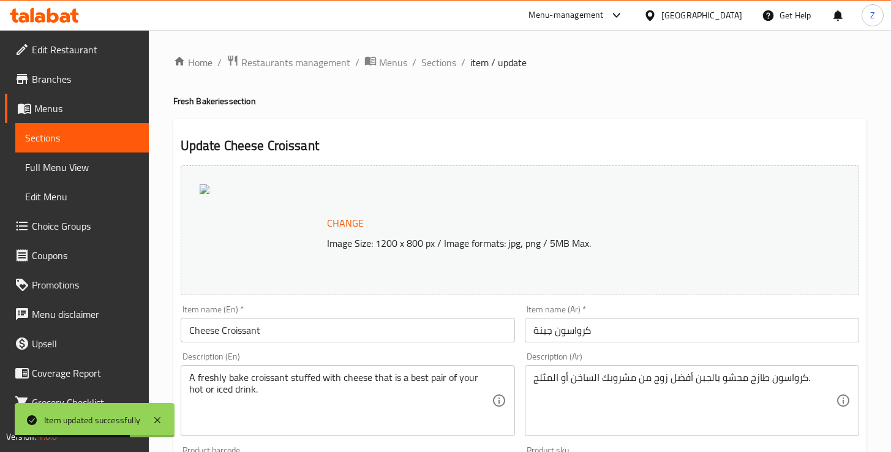
scroll to position [416, 0]
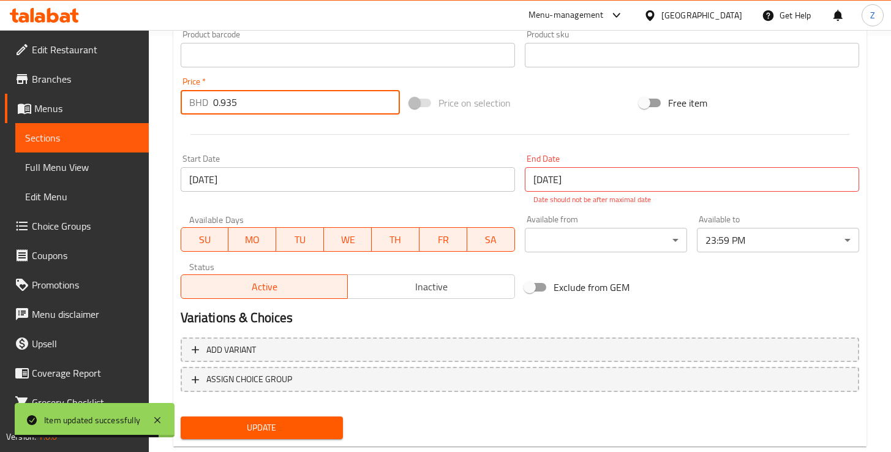
drag, startPoint x: 240, startPoint y: 100, endPoint x: 203, endPoint y: 107, distance: 37.2
click at [203, 107] on div "BHD 0.935 Price *" at bounding box center [291, 102] width 220 height 24
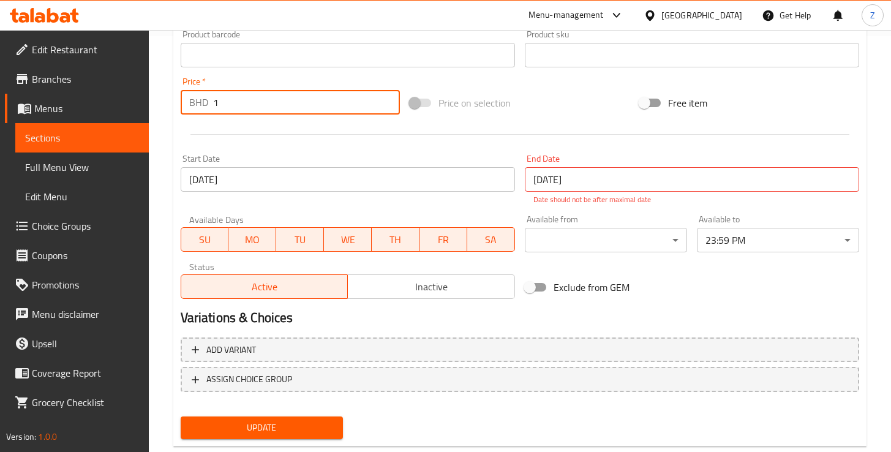
type input "1"
click at [307, 427] on span "Update" at bounding box center [261, 427] width 143 height 15
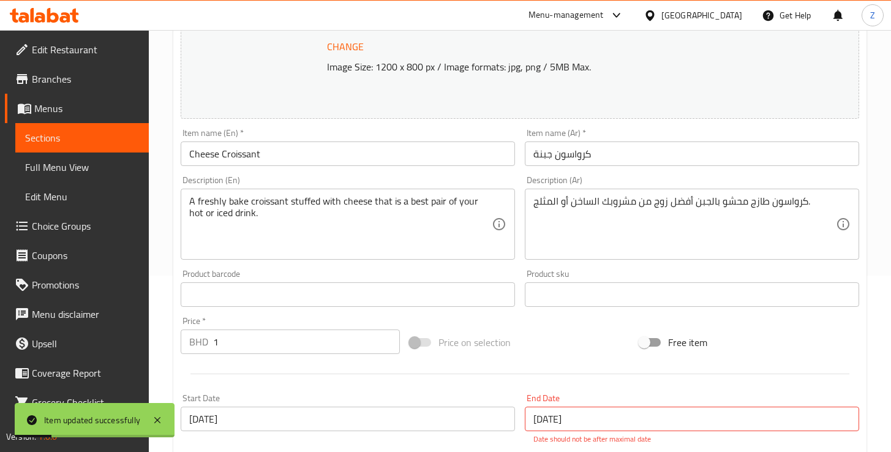
scroll to position [0, 0]
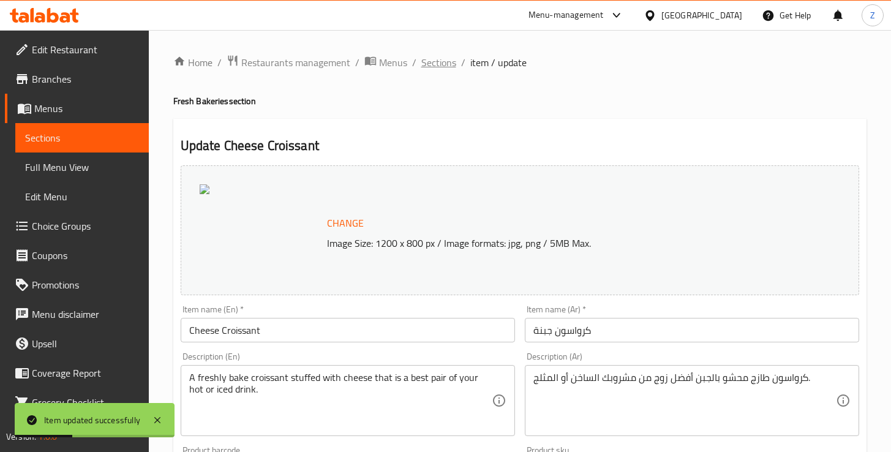
click at [432, 63] on span "Sections" at bounding box center [438, 62] width 35 height 15
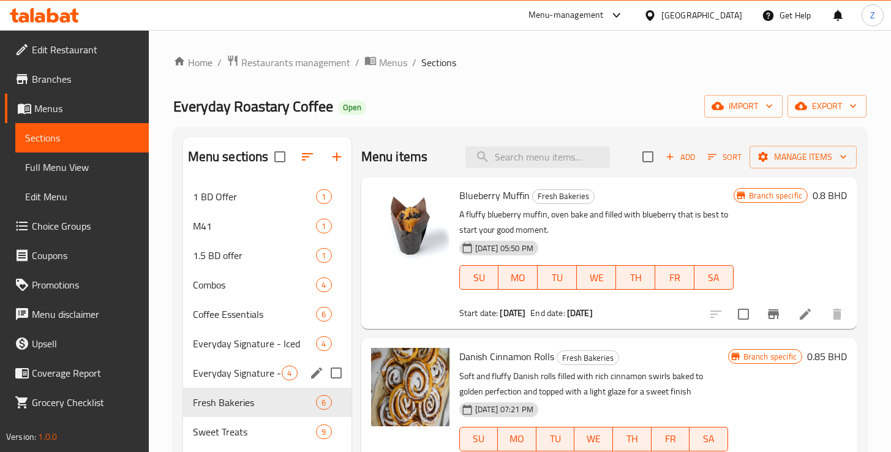
scroll to position [101, 0]
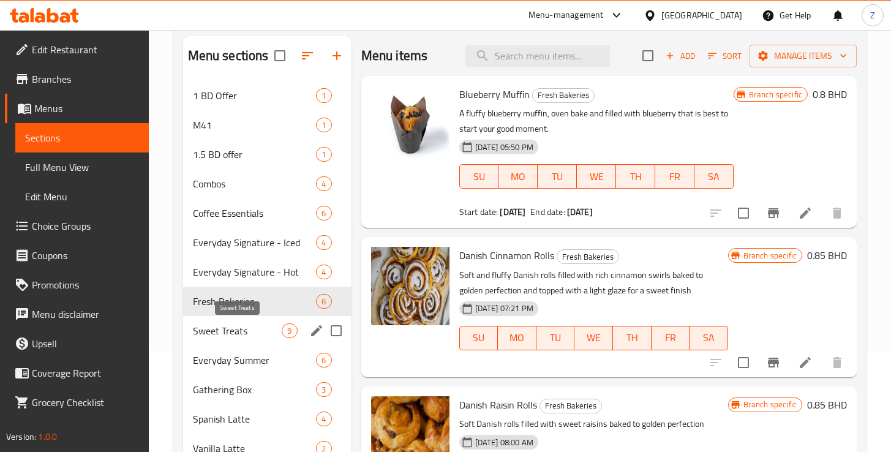
click at [243, 335] on span "Sweet Treats" at bounding box center [237, 330] width 89 height 15
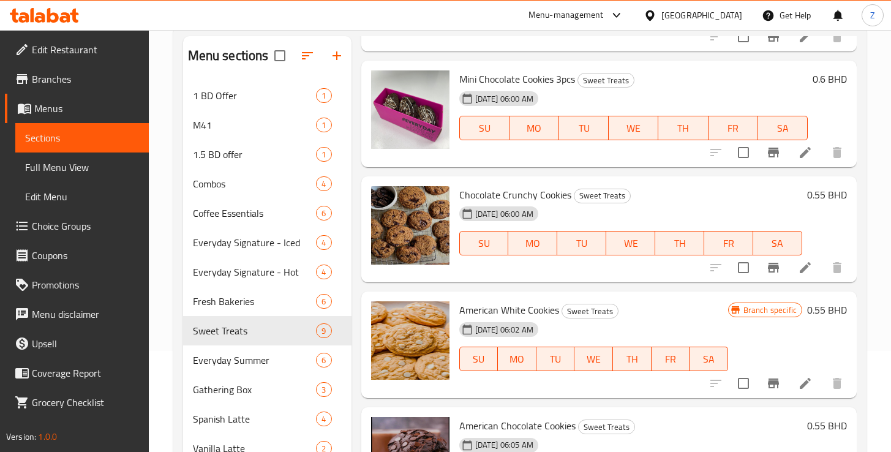
scroll to position [533, 0]
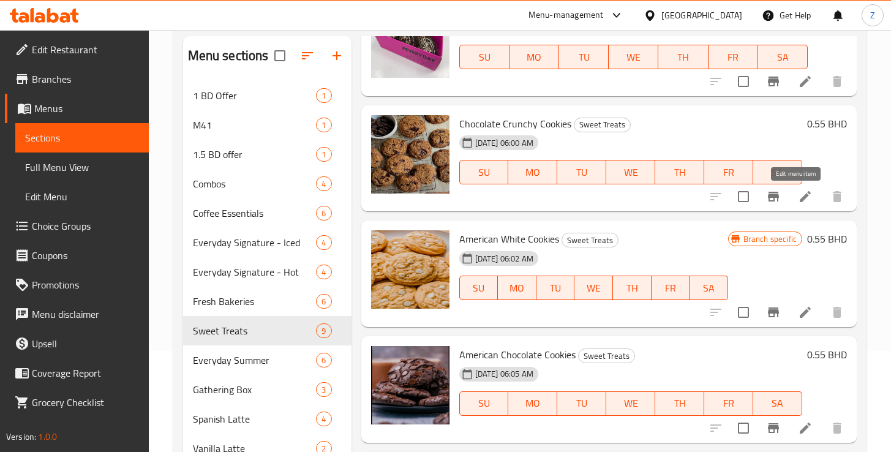
click at [798, 194] on icon at bounding box center [805, 196] width 15 height 15
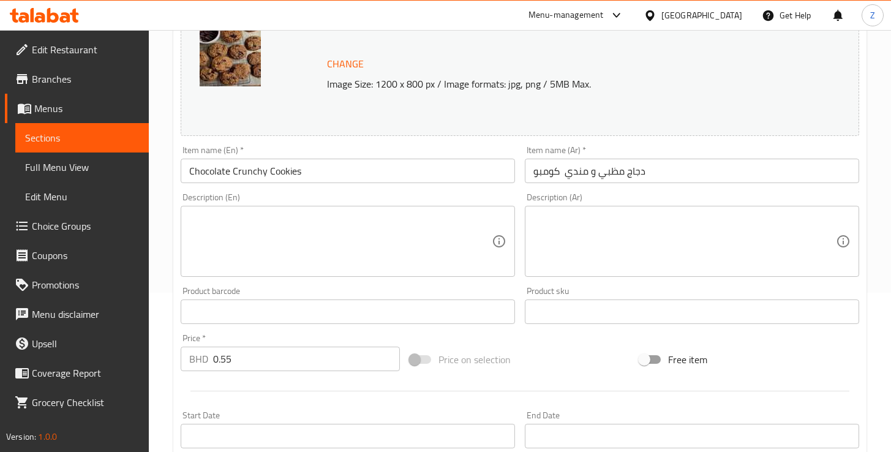
scroll to position [251, 0]
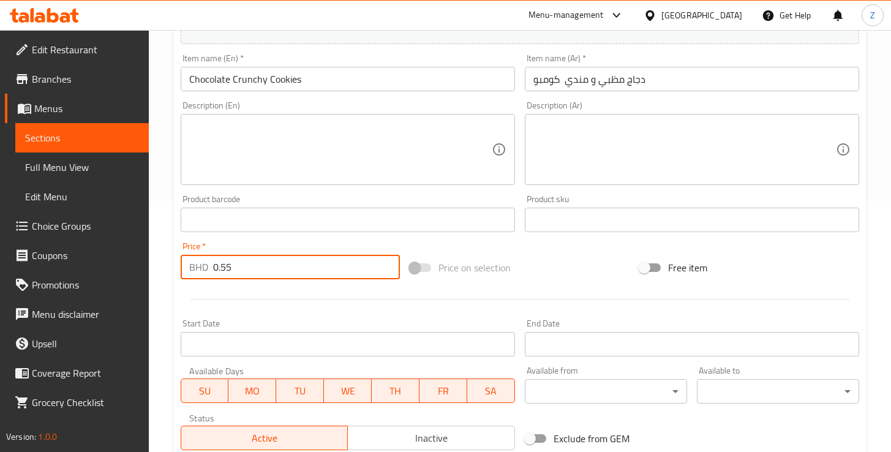
drag, startPoint x: 233, startPoint y: 272, endPoint x: 221, endPoint y: 269, distance: 11.9
click at [221, 269] on input "0.55" at bounding box center [306, 267] width 187 height 24
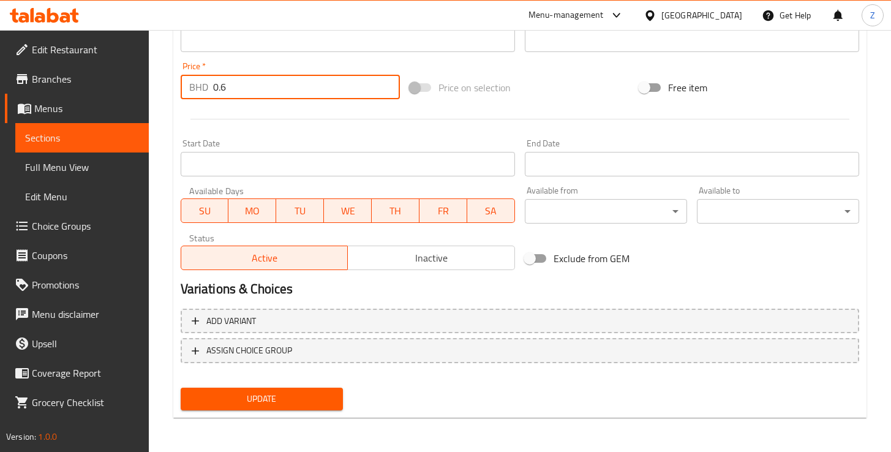
type input "0.6"
click at [312, 399] on span "Update" at bounding box center [261, 398] width 143 height 15
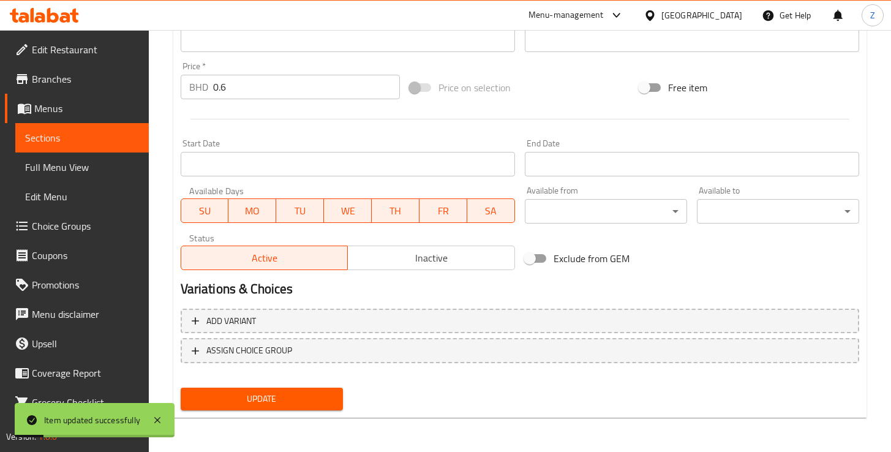
scroll to position [0, 0]
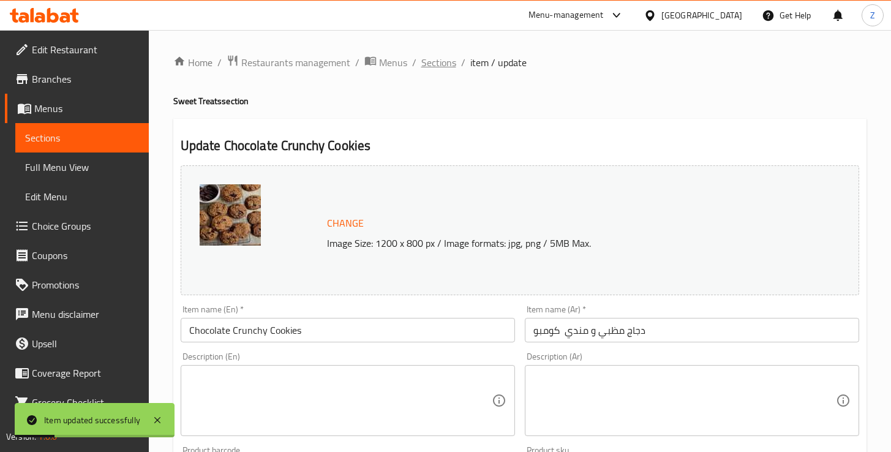
click at [438, 64] on span "Sections" at bounding box center [438, 62] width 35 height 15
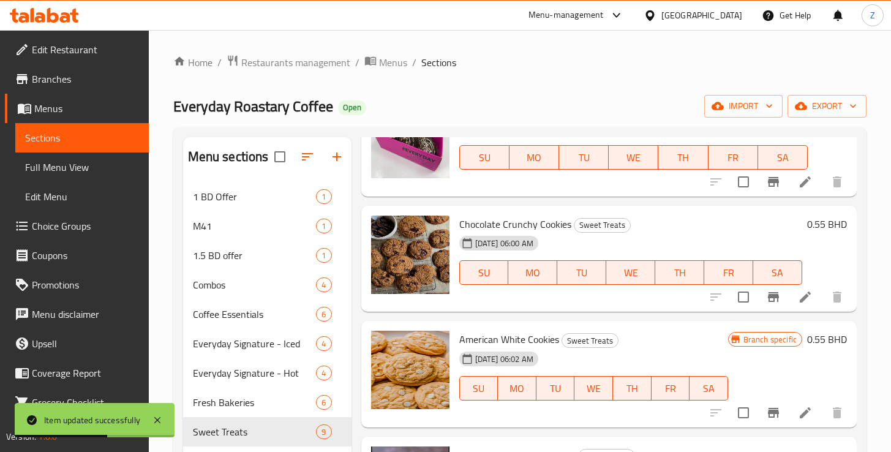
scroll to position [546, 0]
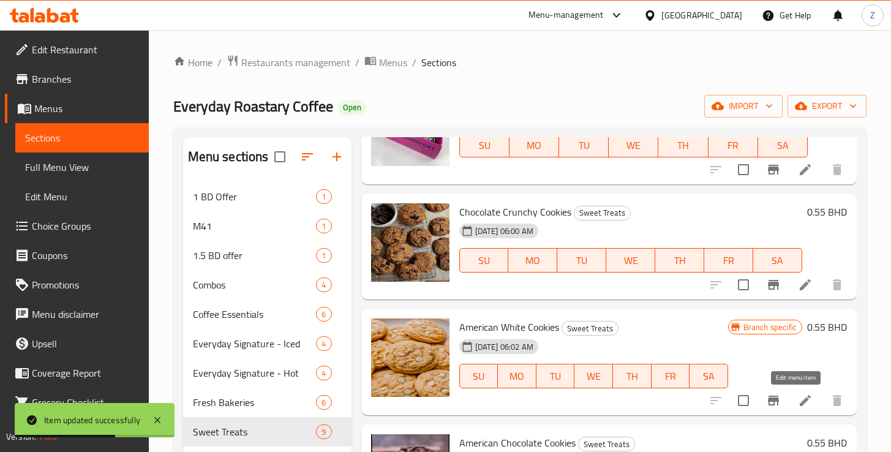
click at [800, 403] on icon at bounding box center [805, 400] width 11 height 11
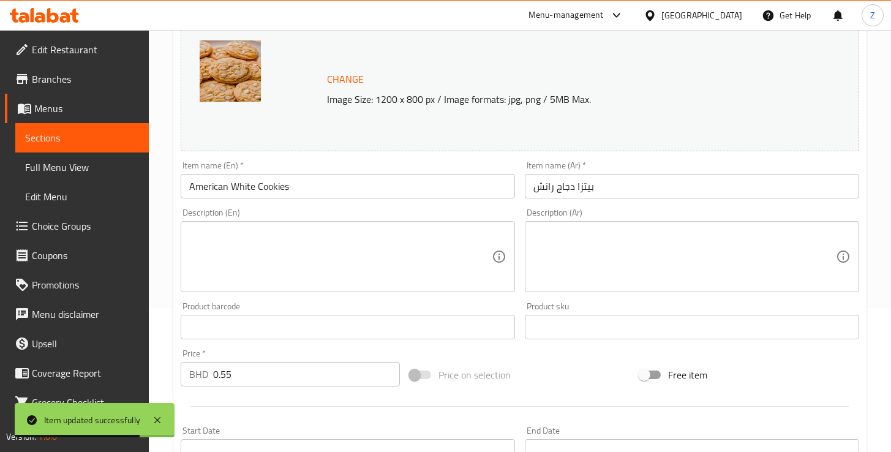
scroll to position [237, 0]
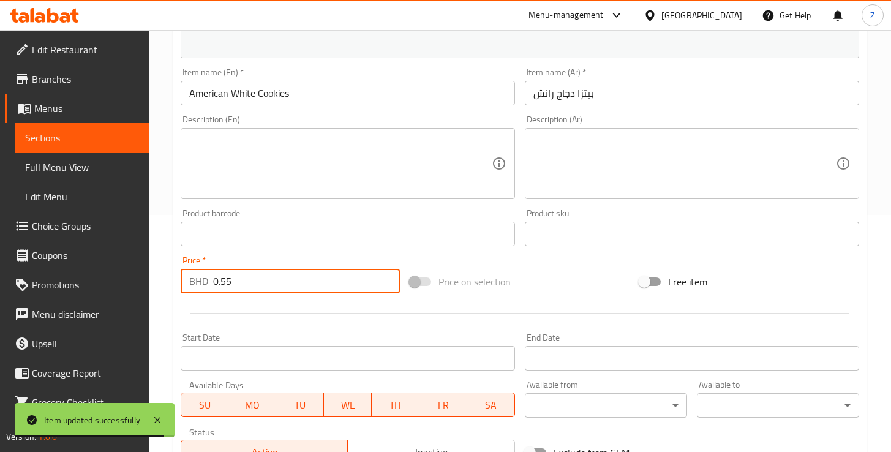
drag, startPoint x: 230, startPoint y: 280, endPoint x: 222, endPoint y: 280, distance: 8.0
click at [222, 280] on input "0.55" at bounding box center [306, 281] width 187 height 24
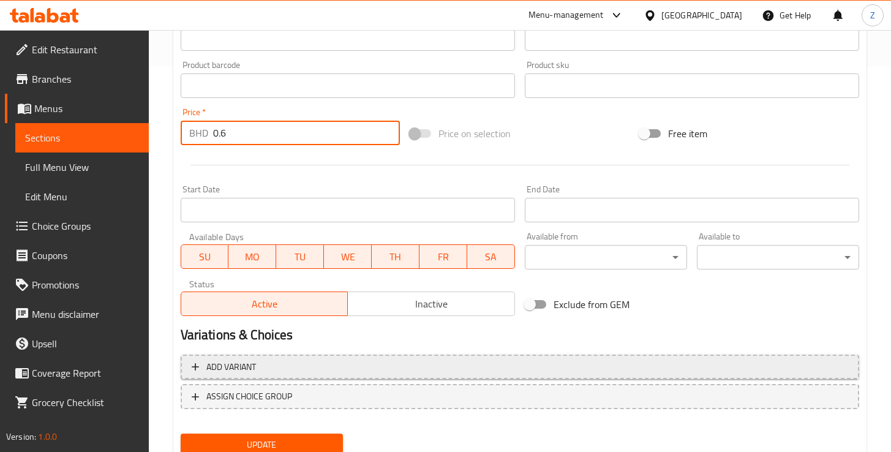
scroll to position [431, 0]
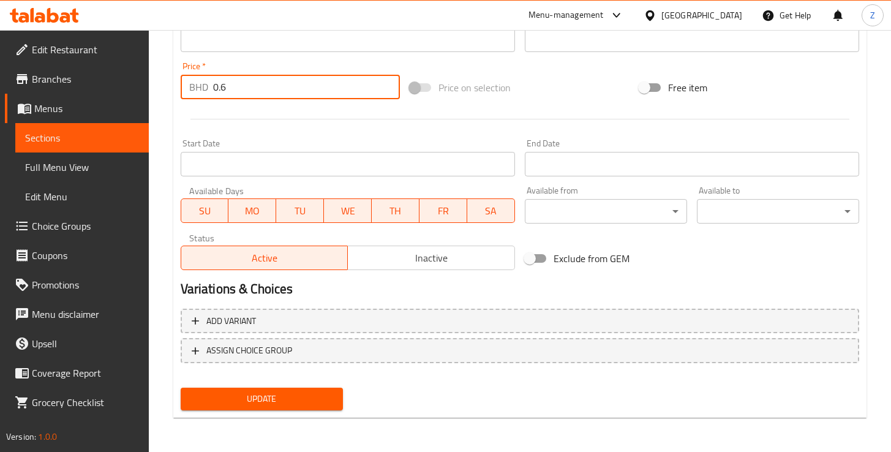
type input "0.6"
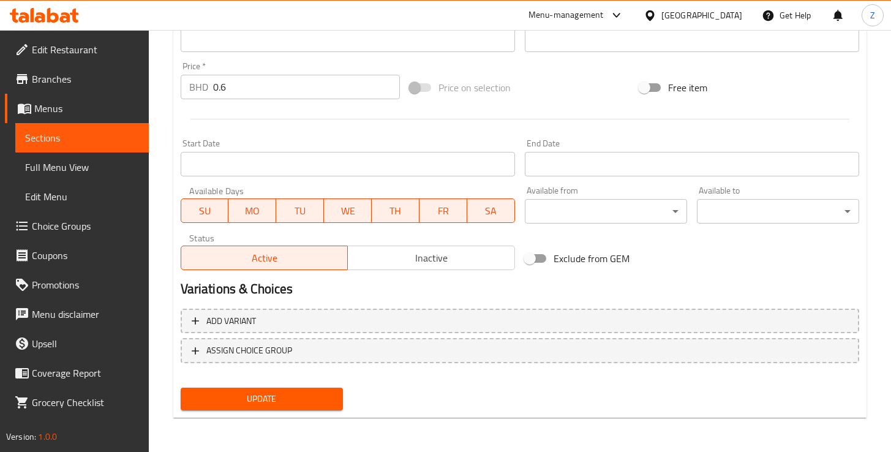
click at [252, 412] on div "Update" at bounding box center [262, 399] width 172 height 32
click at [255, 403] on span "Update" at bounding box center [261, 398] width 143 height 15
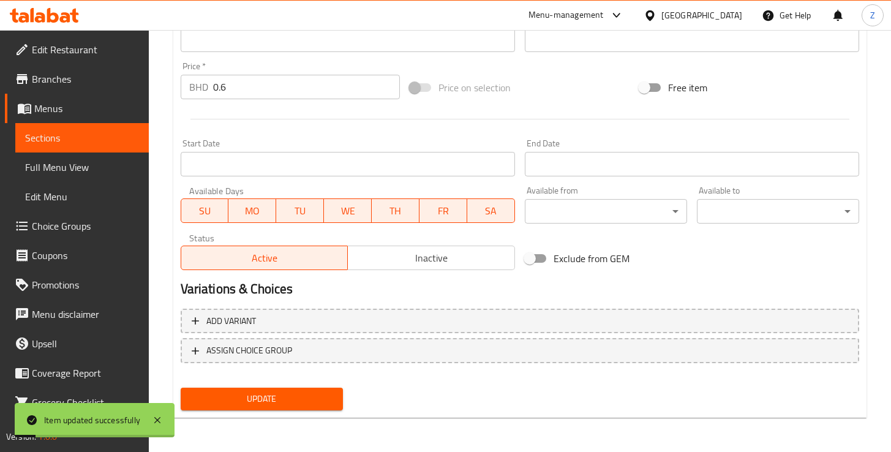
scroll to position [1, 0]
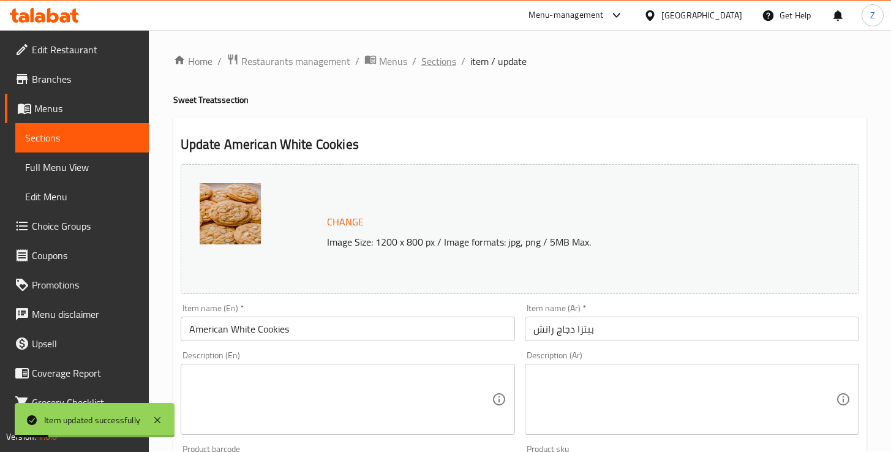
click at [440, 64] on span "Sections" at bounding box center [438, 61] width 35 height 15
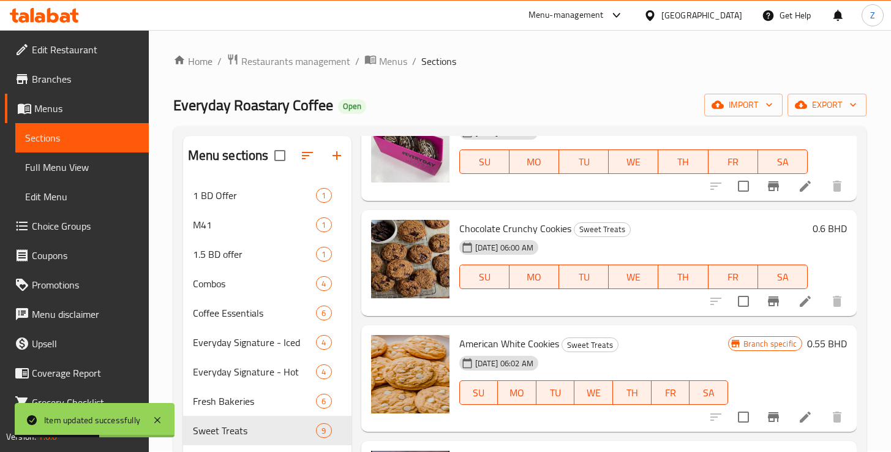
scroll to position [669, 0]
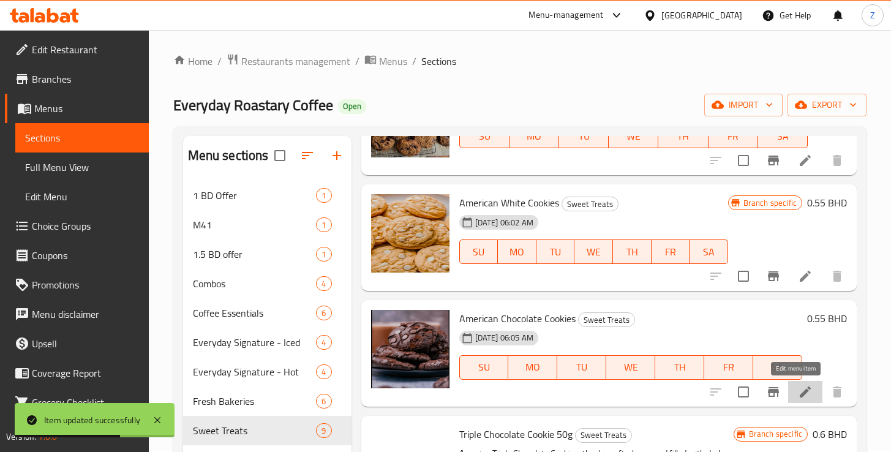
click at [798, 398] on icon at bounding box center [805, 391] width 15 height 15
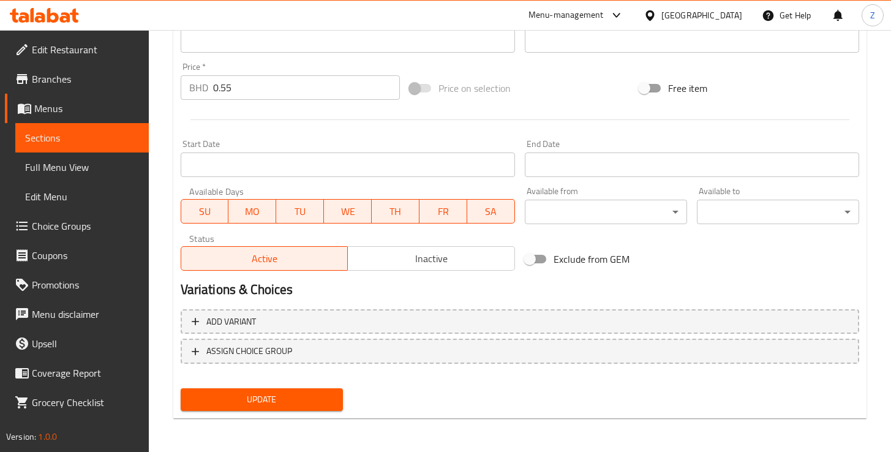
scroll to position [431, 0]
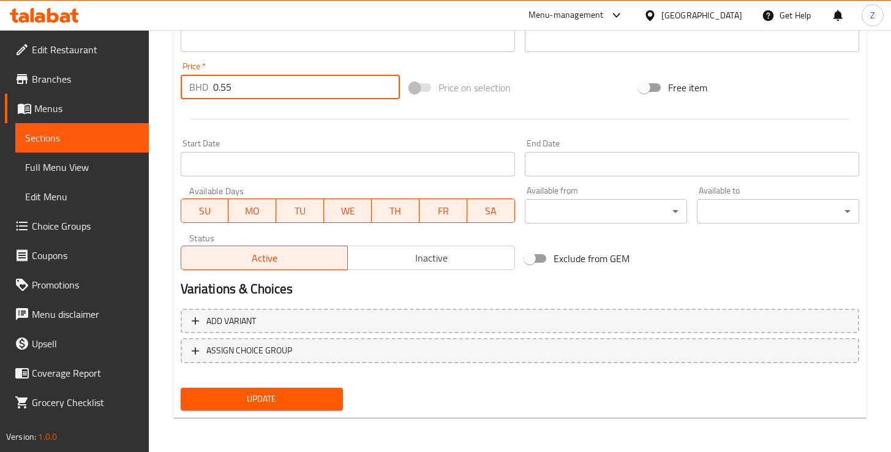
drag, startPoint x: 231, startPoint y: 88, endPoint x: 223, endPoint y: 89, distance: 8.1
click at [223, 89] on input "0.55" at bounding box center [306, 87] width 187 height 24
type input "0.6"
click at [264, 398] on span "Update" at bounding box center [261, 398] width 143 height 15
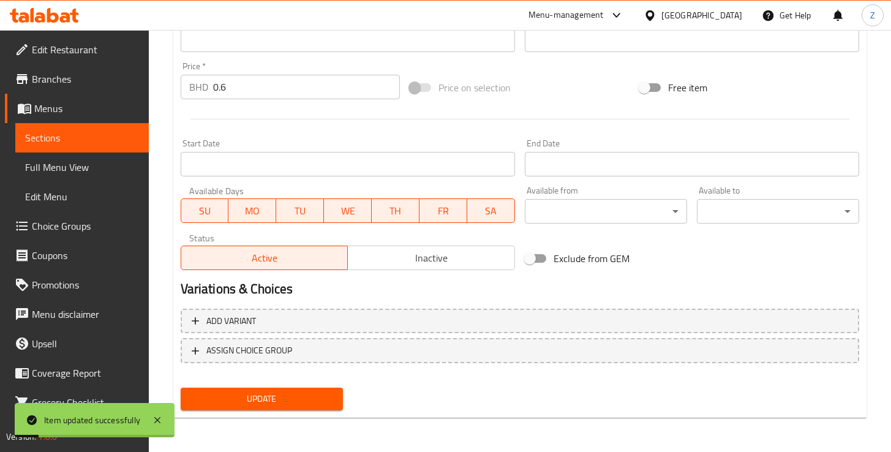
scroll to position [0, 0]
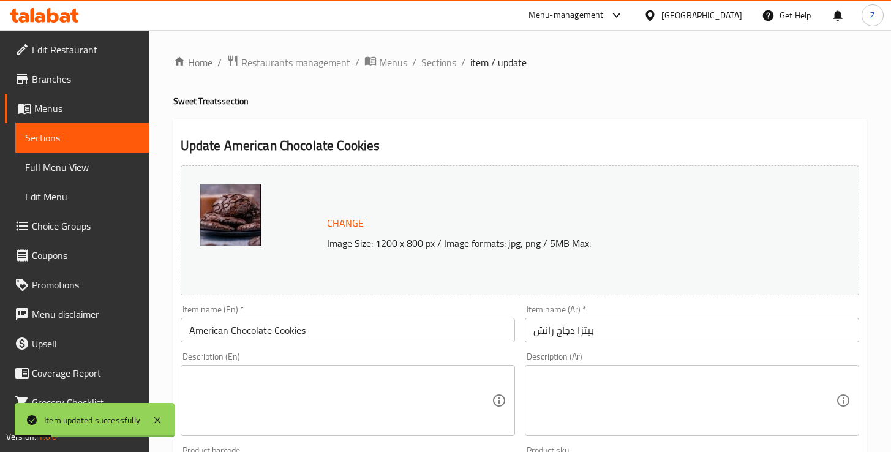
click at [447, 58] on span "Sections" at bounding box center [438, 62] width 35 height 15
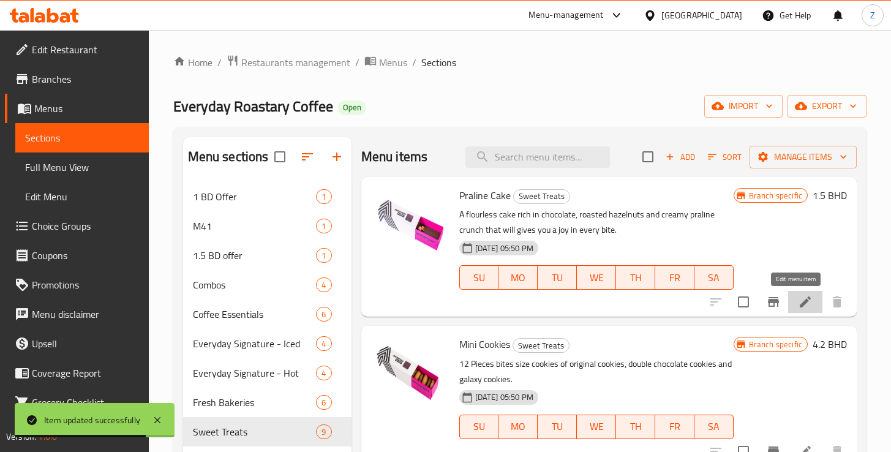
click at [798, 305] on icon at bounding box center [805, 301] width 15 height 15
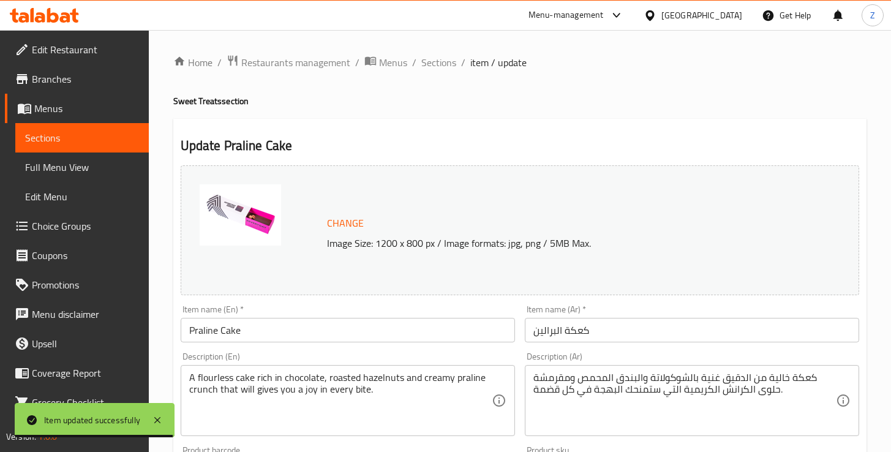
scroll to position [238, 0]
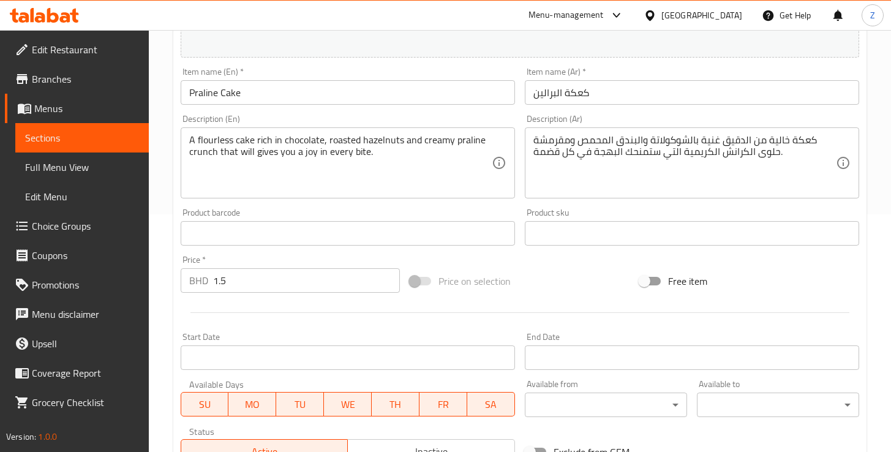
click at [233, 279] on input "1.5" at bounding box center [306, 280] width 187 height 24
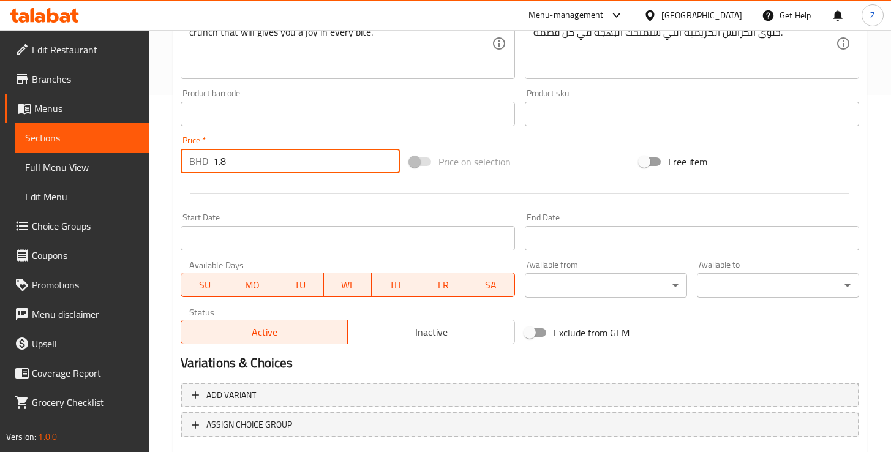
scroll to position [431, 0]
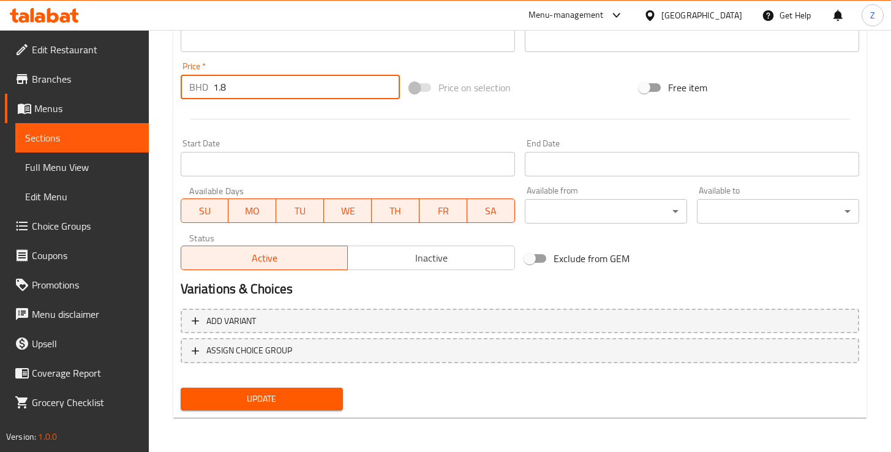
type input "1.8"
click at [261, 394] on span "Update" at bounding box center [261, 398] width 143 height 15
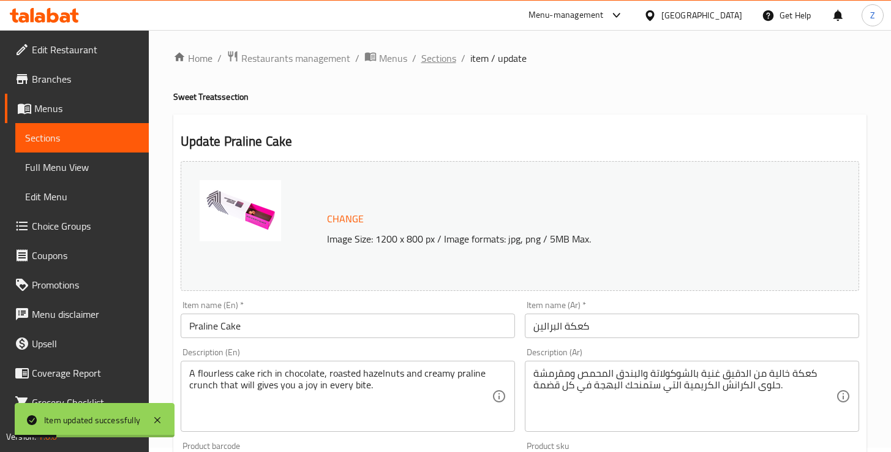
scroll to position [0, 0]
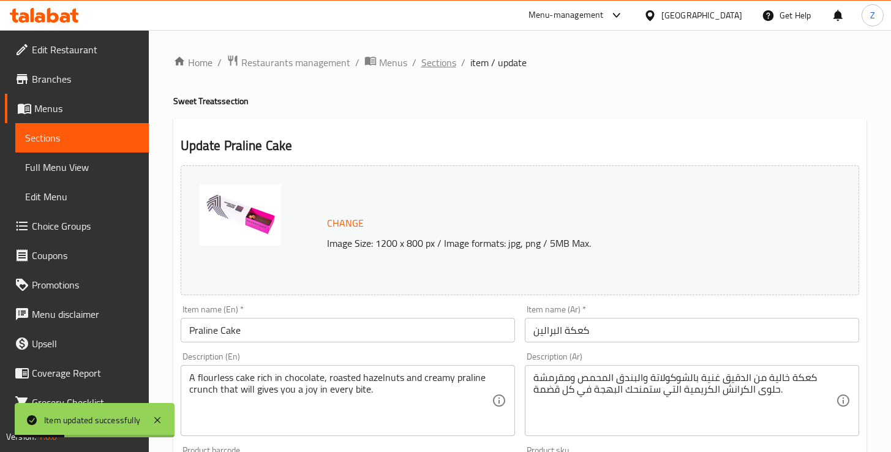
click at [442, 64] on span "Sections" at bounding box center [438, 62] width 35 height 15
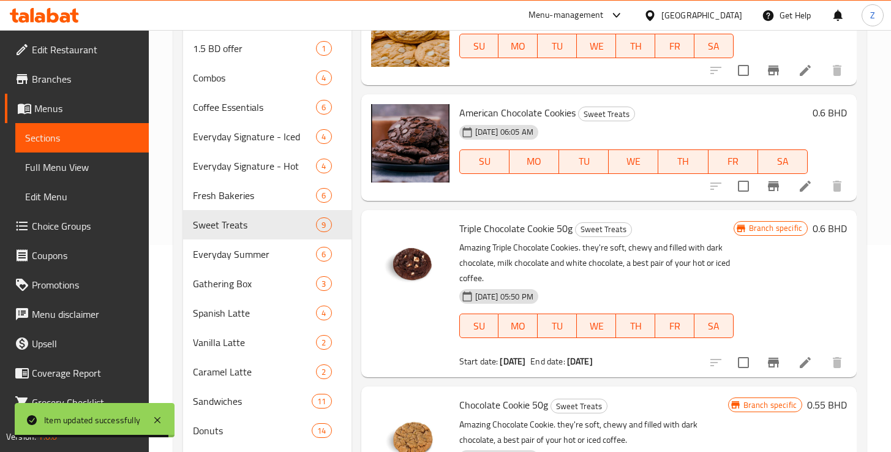
scroll to position [328, 0]
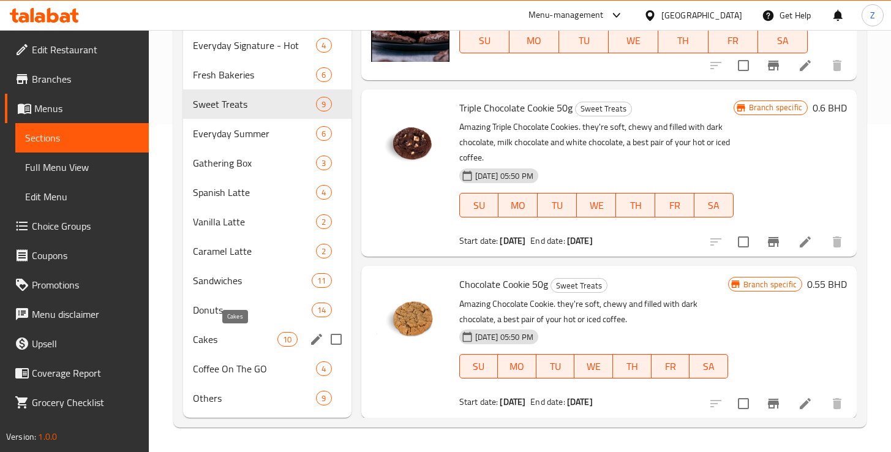
click at [222, 343] on span "Cakes" at bounding box center [235, 339] width 85 height 15
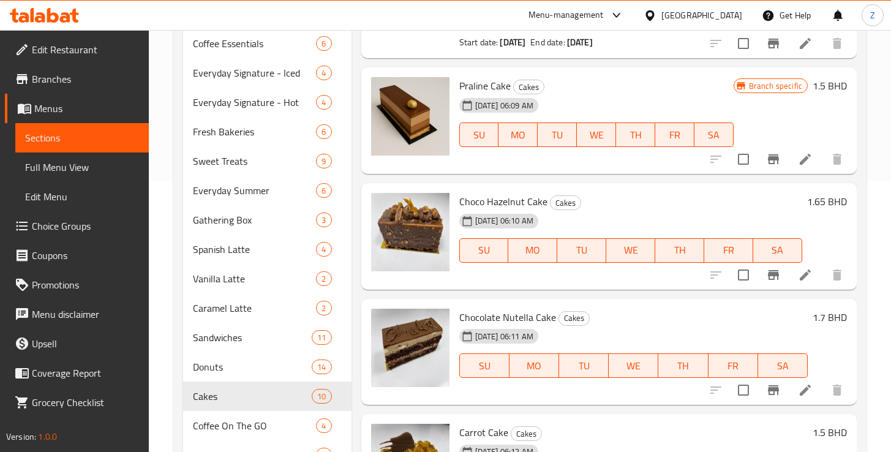
scroll to position [88, 0]
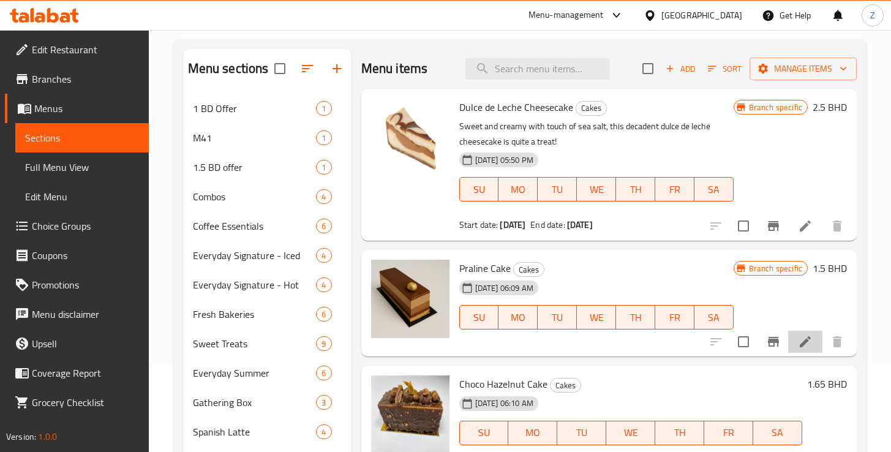
click at [795, 350] on li at bounding box center [805, 342] width 34 height 22
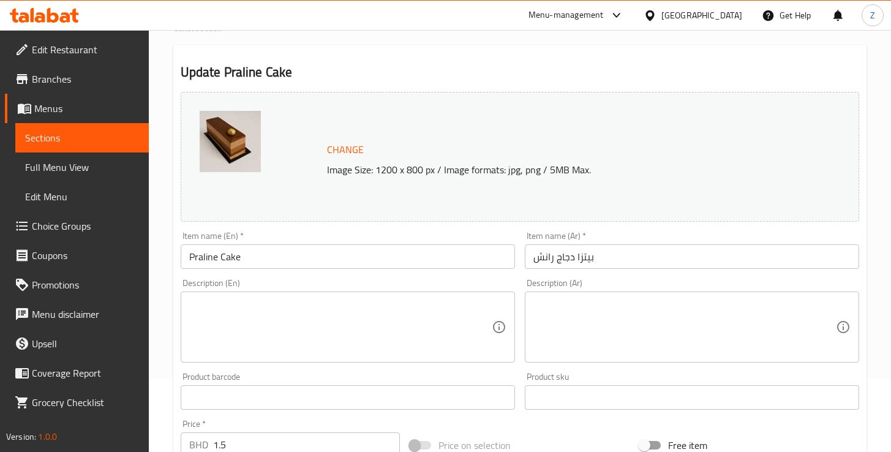
scroll to position [231, 0]
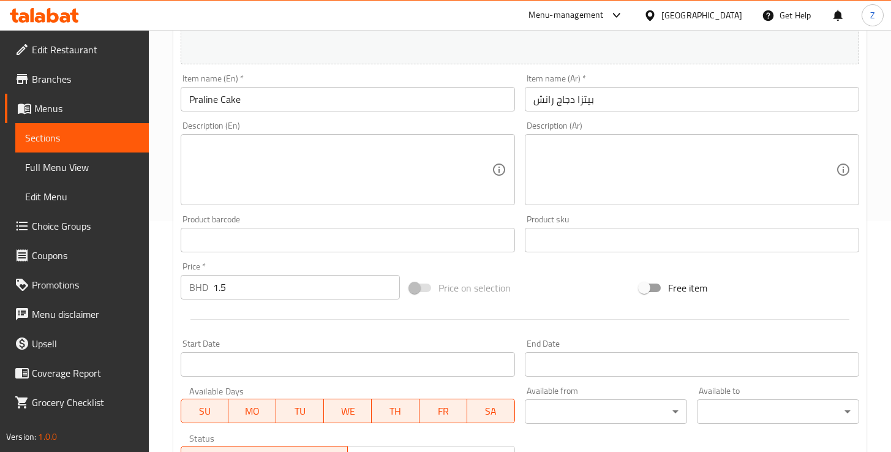
click at [233, 290] on input "1.5" at bounding box center [306, 287] width 187 height 24
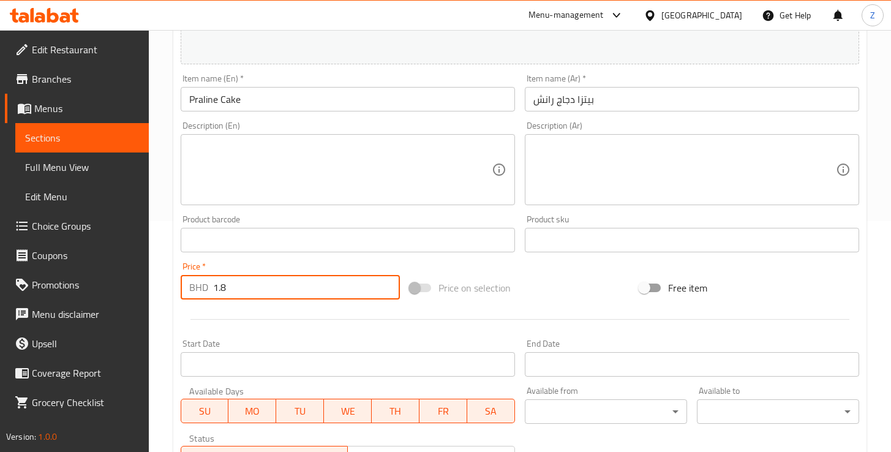
scroll to position [431, 0]
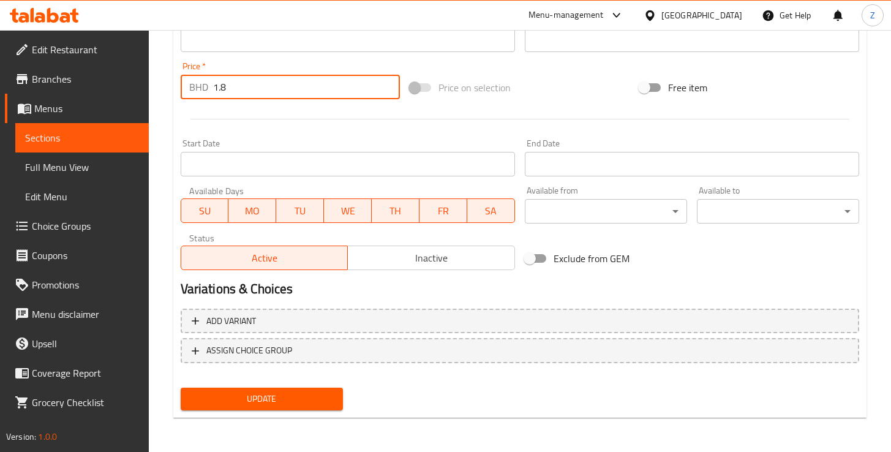
type input "1.8"
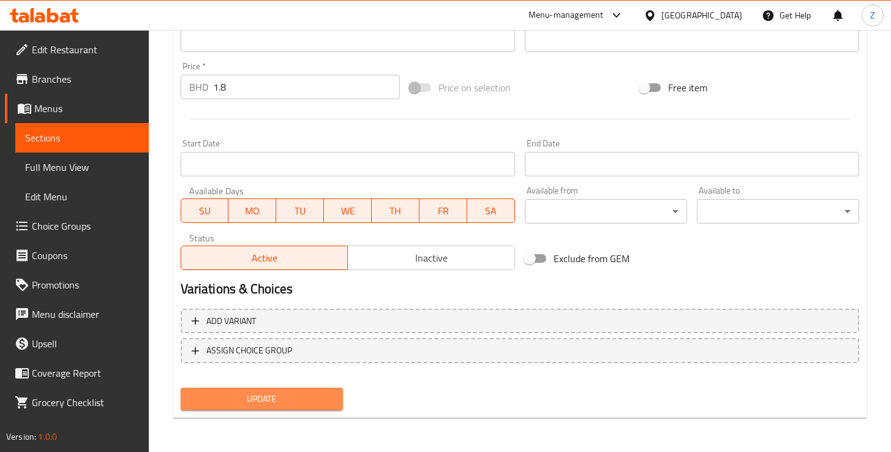
click at [262, 396] on span "Update" at bounding box center [261, 398] width 143 height 15
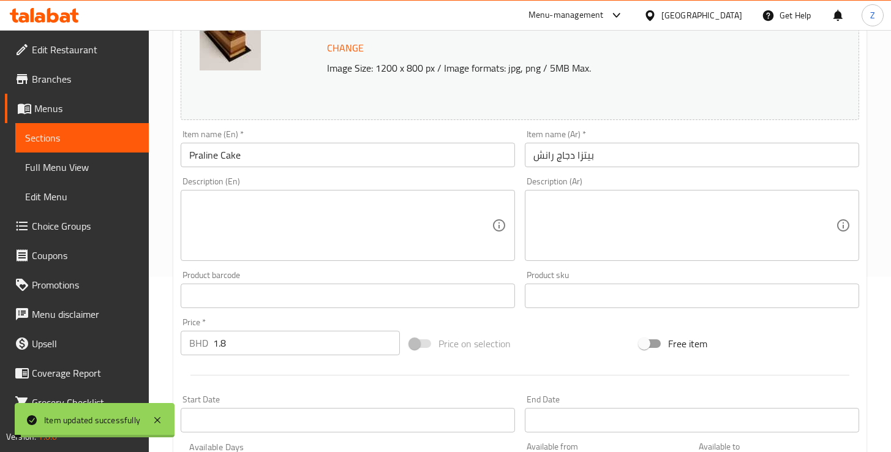
scroll to position [0, 0]
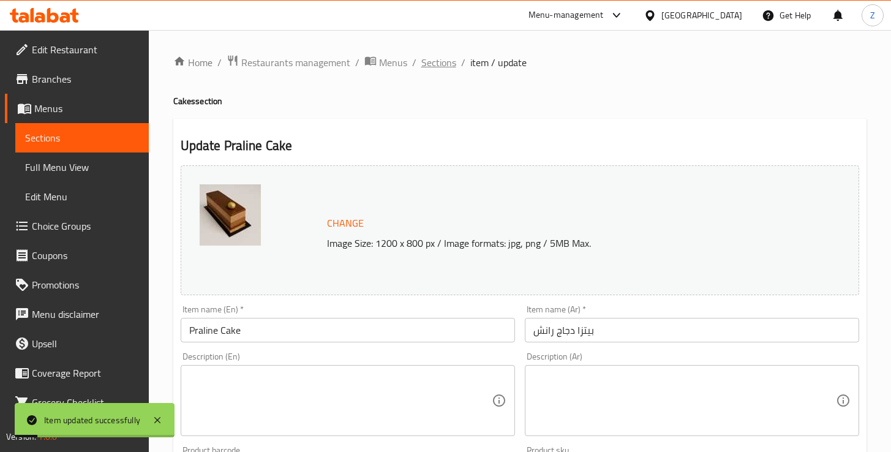
click at [429, 66] on span "Sections" at bounding box center [438, 62] width 35 height 15
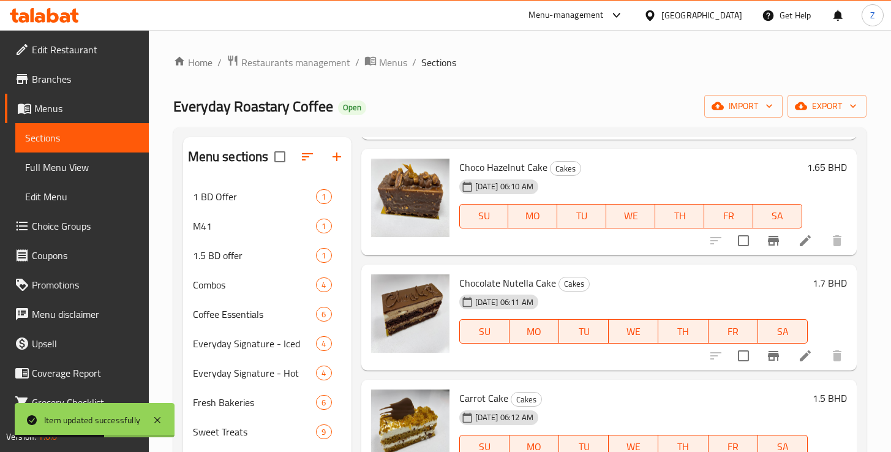
scroll to position [304, 0]
click at [800, 244] on icon at bounding box center [805, 240] width 11 height 11
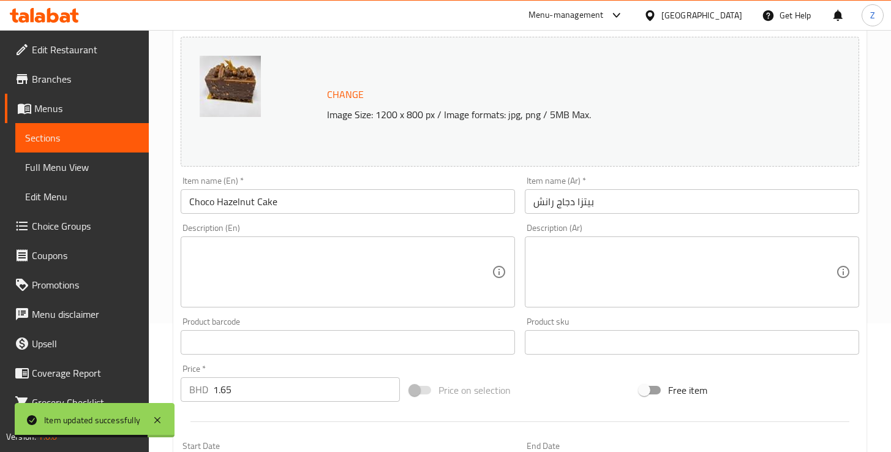
scroll to position [129, 0]
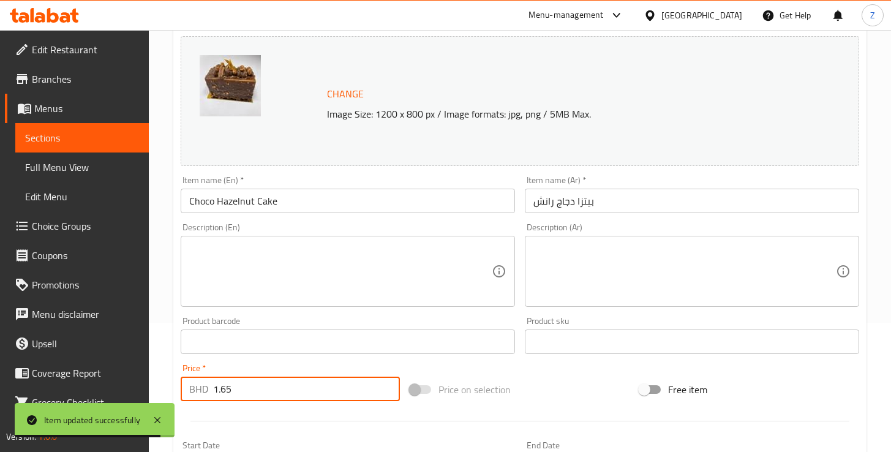
drag, startPoint x: 236, startPoint y: 392, endPoint x: 222, endPoint y: 392, distance: 14.1
click at [222, 392] on input "1.65" at bounding box center [306, 389] width 187 height 24
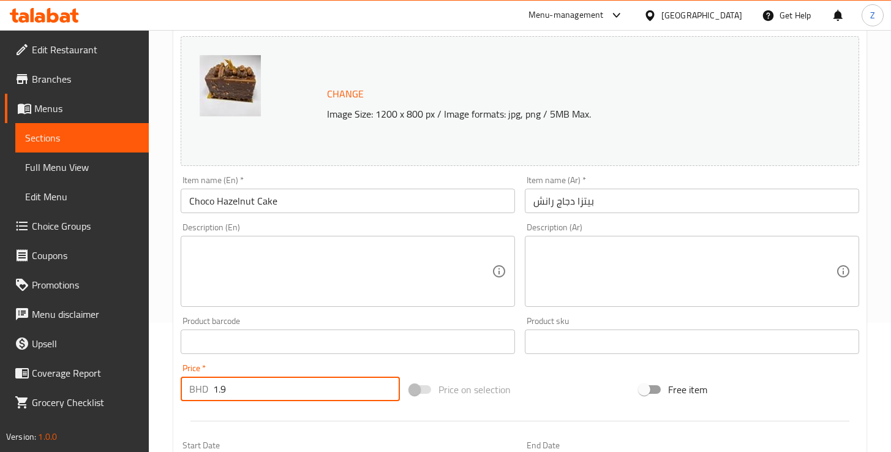
scroll to position [431, 0]
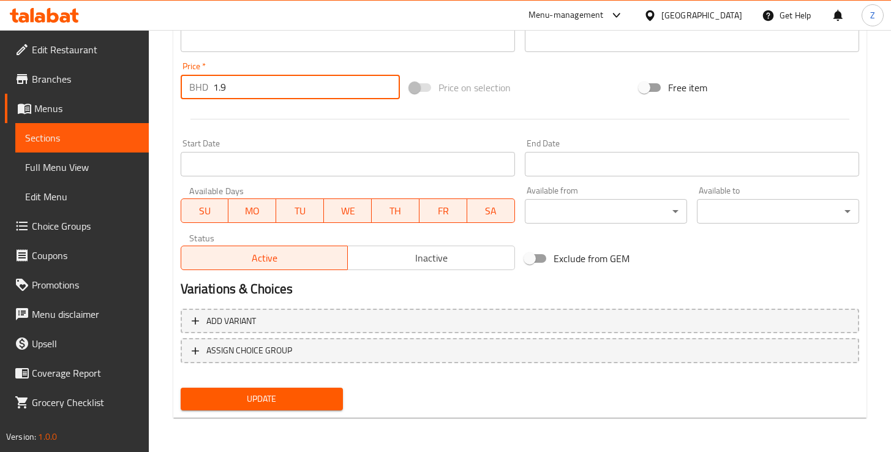
type input "1.9"
click at [293, 402] on span "Update" at bounding box center [261, 398] width 143 height 15
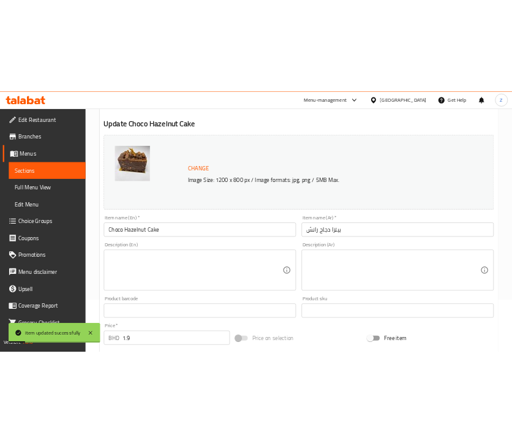
scroll to position [0, 0]
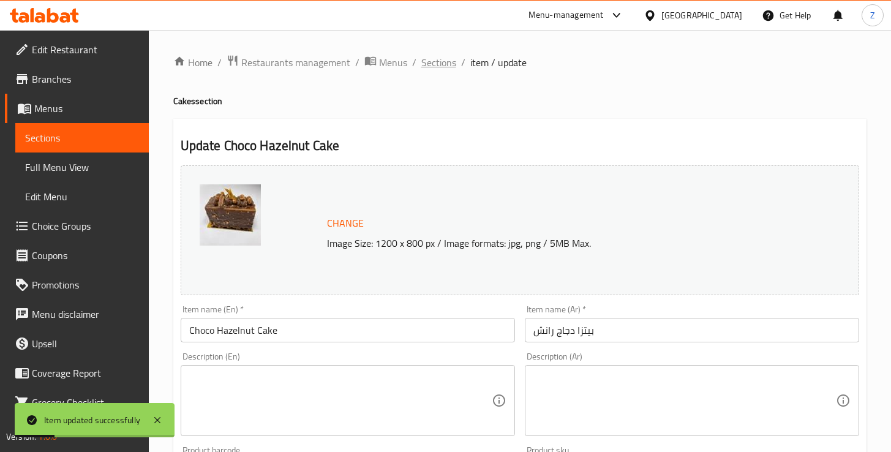
click at [436, 64] on span "Sections" at bounding box center [438, 62] width 35 height 15
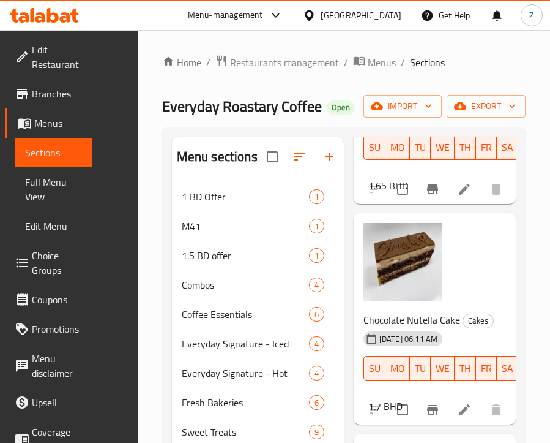
scroll to position [756, 0]
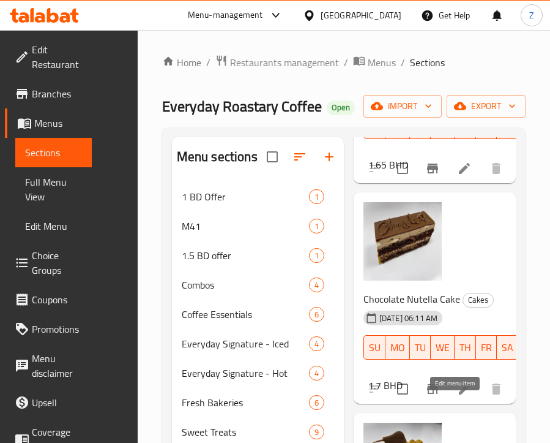
click at [457, 396] on icon at bounding box center [464, 388] width 15 height 15
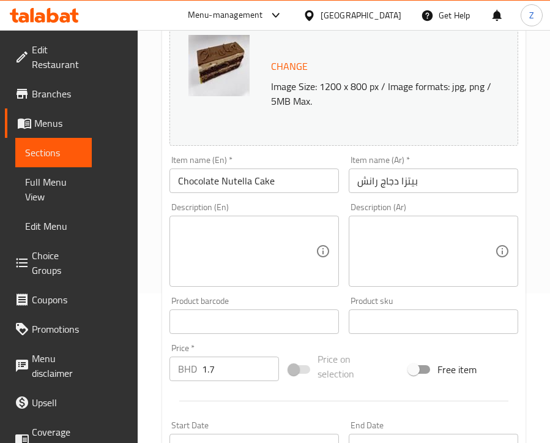
scroll to position [175, 0]
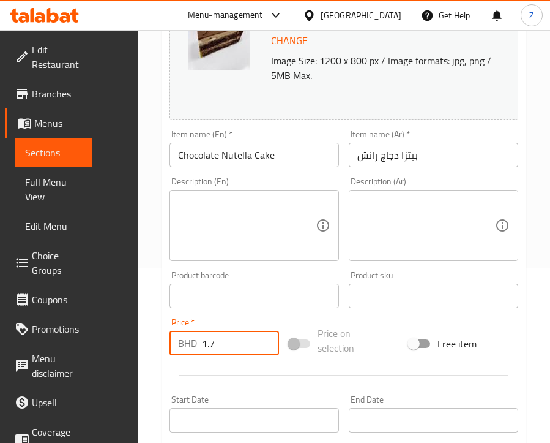
drag, startPoint x: 220, startPoint y: 345, endPoint x: 204, endPoint y: 342, distance: 15.5
click at [204, 342] on input "1.7" at bounding box center [240, 343] width 77 height 24
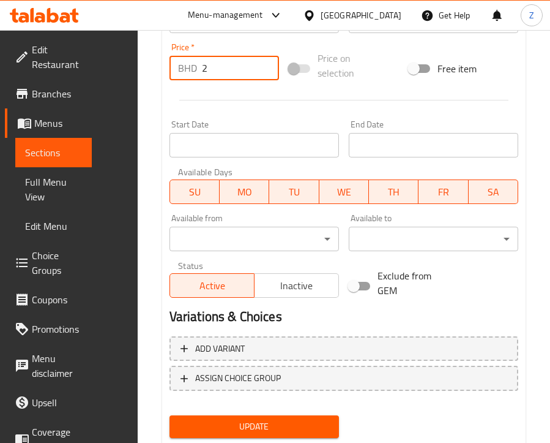
scroll to position [487, 0]
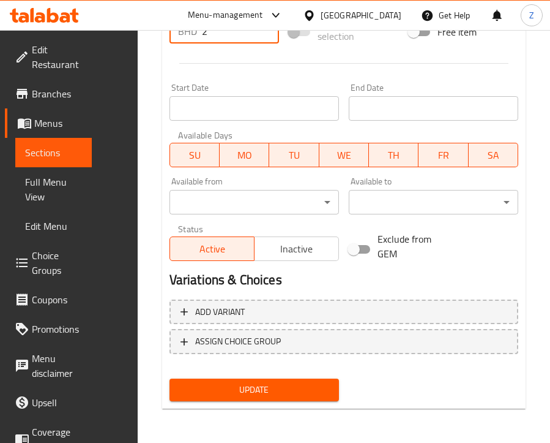
type input "2"
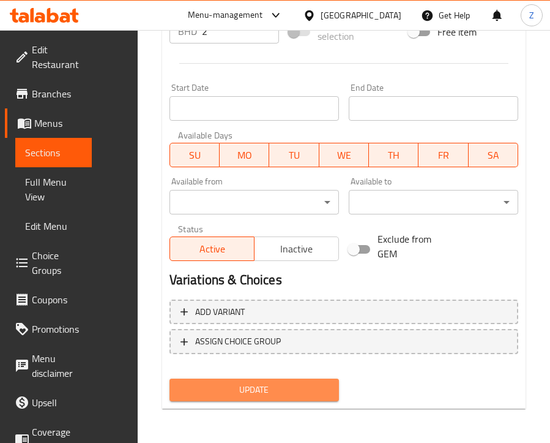
click at [279, 389] on span "Update" at bounding box center [254, 389] width 150 height 15
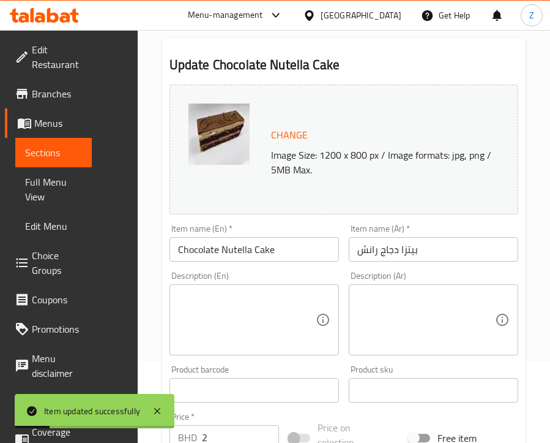
scroll to position [0, 0]
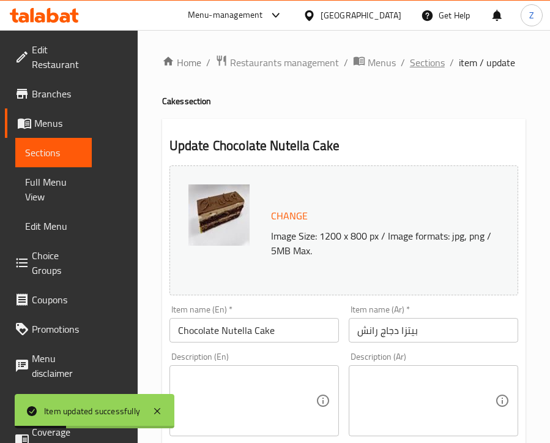
click at [416, 64] on span "Sections" at bounding box center [427, 62] width 35 height 15
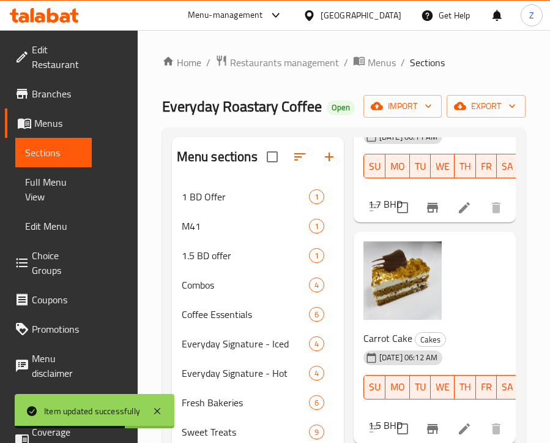
scroll to position [989, 0]
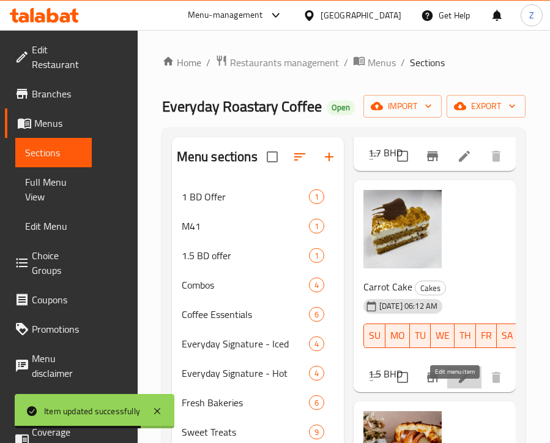
click at [459, 383] on icon at bounding box center [464, 377] width 11 height 11
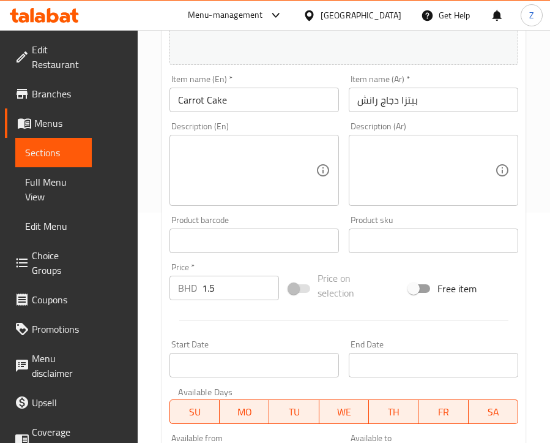
scroll to position [231, 0]
click at [216, 288] on input "1.5" at bounding box center [240, 287] width 77 height 24
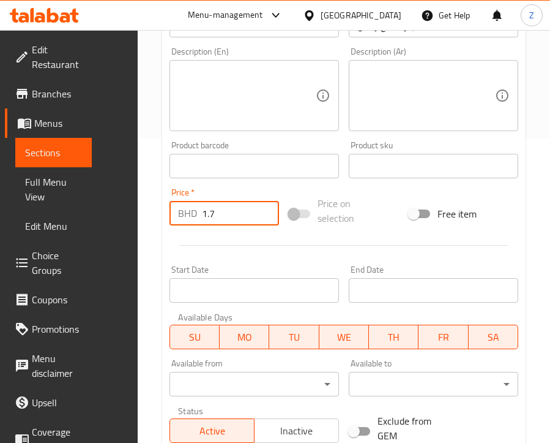
scroll to position [468, 0]
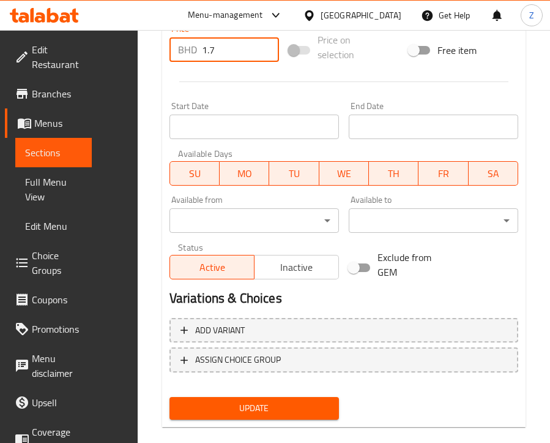
type input "1.7"
click at [274, 410] on span "Update" at bounding box center [254, 407] width 150 height 15
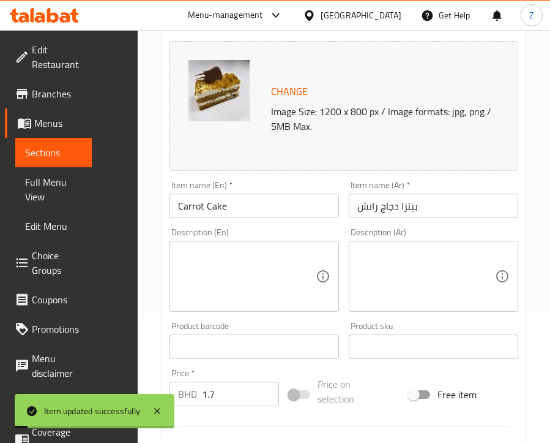
scroll to position [0, 0]
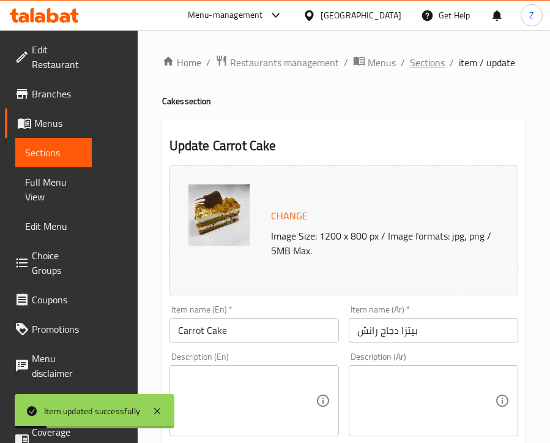
click at [422, 67] on span "Sections" at bounding box center [427, 62] width 35 height 15
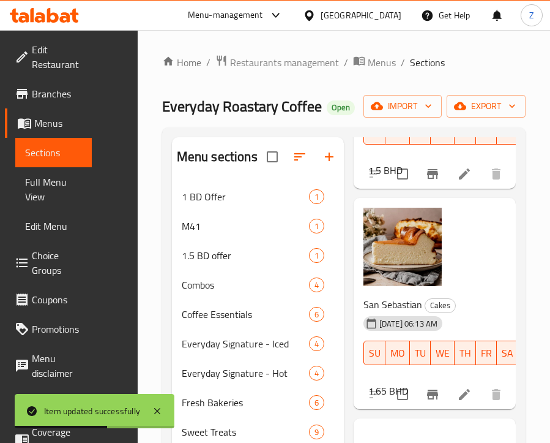
scroll to position [1240, 0]
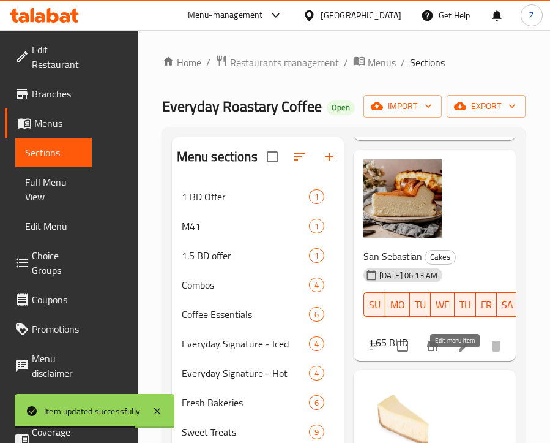
click at [459, 351] on icon at bounding box center [464, 345] width 11 height 11
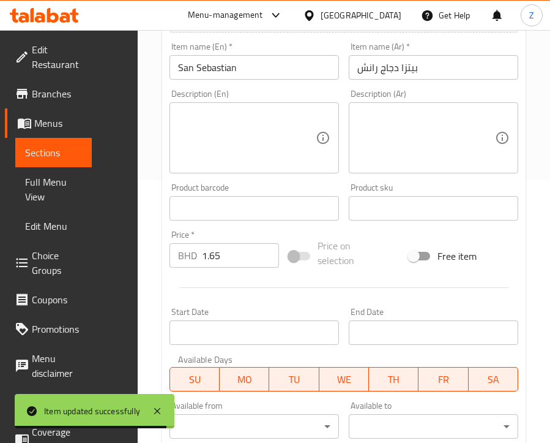
scroll to position [272, 0]
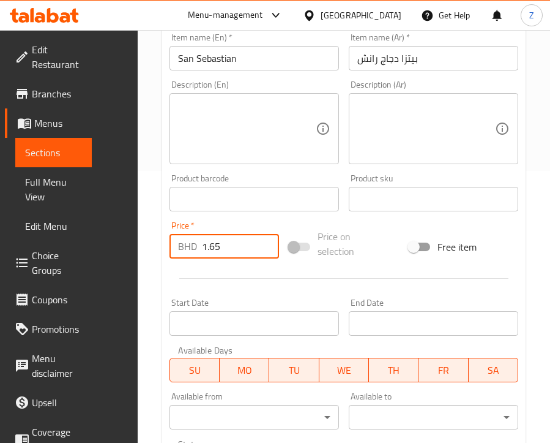
drag, startPoint x: 226, startPoint y: 250, endPoint x: 211, endPoint y: 249, distance: 15.4
click at [211, 249] on input "1.65" at bounding box center [240, 246] width 77 height 24
type input "1.9"
click at [318, 295] on div "Start Date Start Date" at bounding box center [254, 316] width 179 height 47
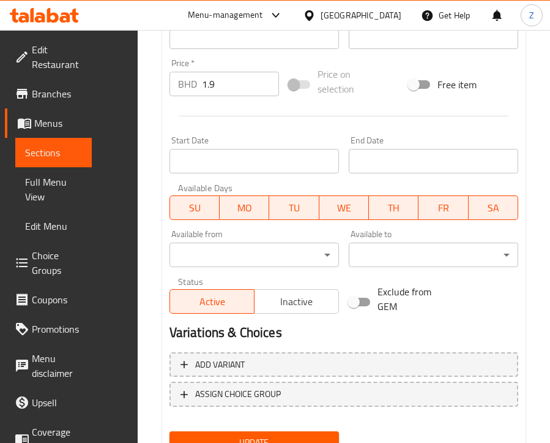
scroll to position [487, 0]
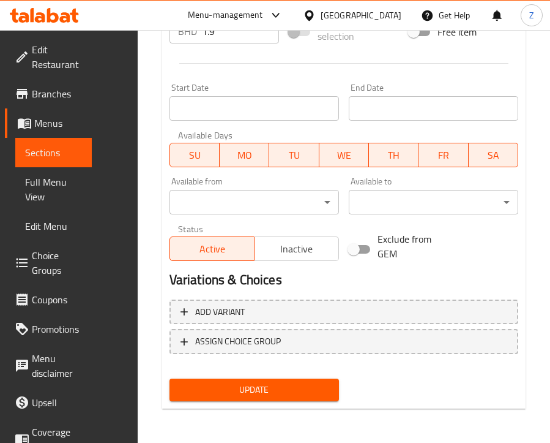
click at [300, 392] on span "Update" at bounding box center [254, 389] width 150 height 15
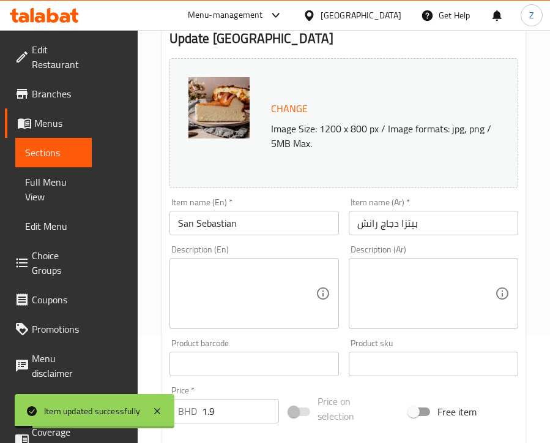
scroll to position [0, 0]
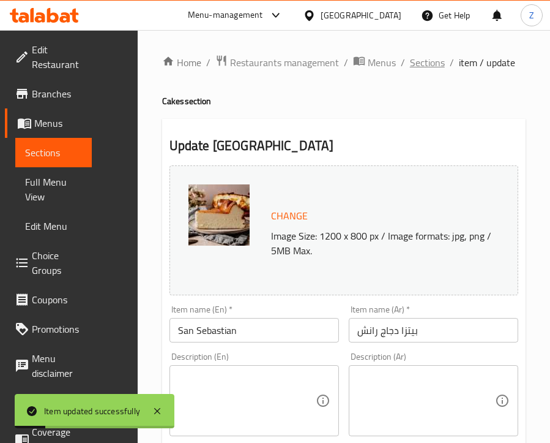
click at [434, 63] on span "Sections" at bounding box center [427, 62] width 35 height 15
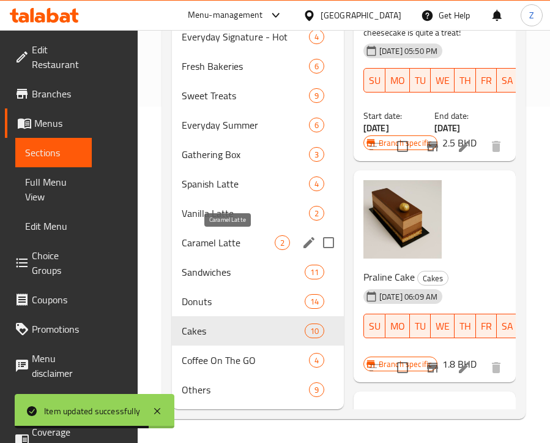
scroll to position [337, 0]
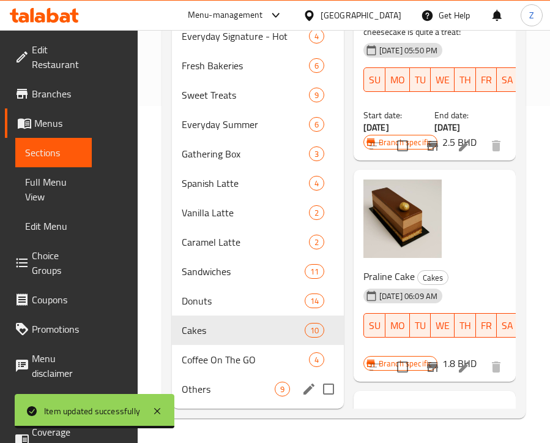
click at [211, 397] on div "Others 9" at bounding box center [258, 388] width 172 height 29
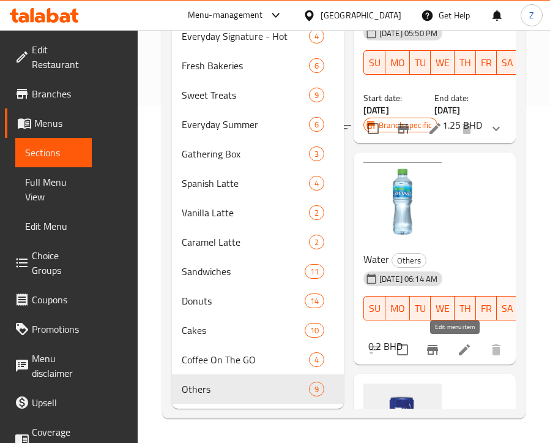
click at [457, 353] on icon at bounding box center [464, 349] width 15 height 15
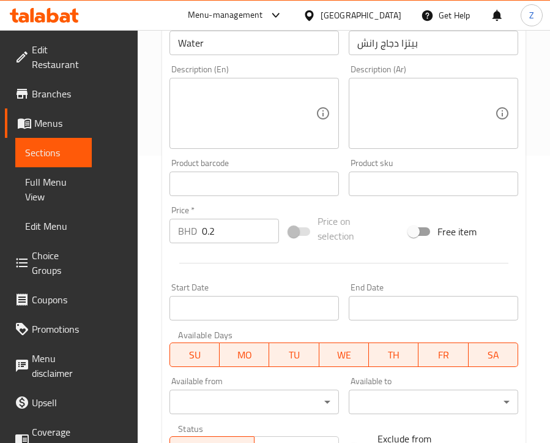
scroll to position [384, 0]
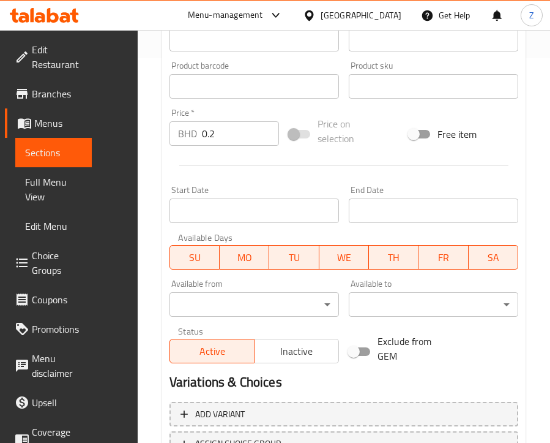
click at [226, 137] on input "0.2" at bounding box center [240, 133] width 77 height 24
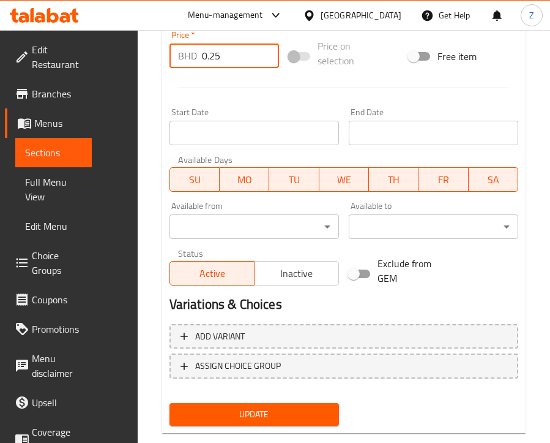
scroll to position [487, 0]
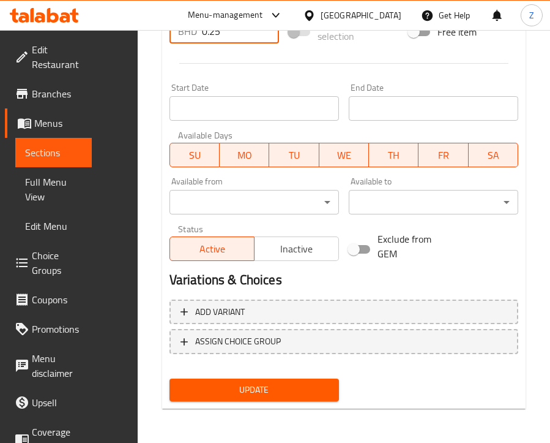
type input "0.25"
click at [299, 389] on span "Update" at bounding box center [254, 389] width 150 height 15
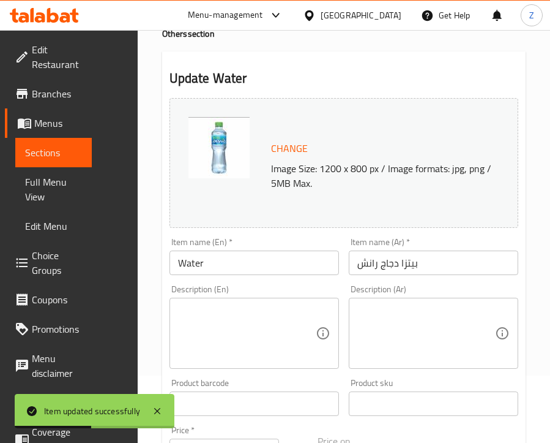
scroll to position [0, 0]
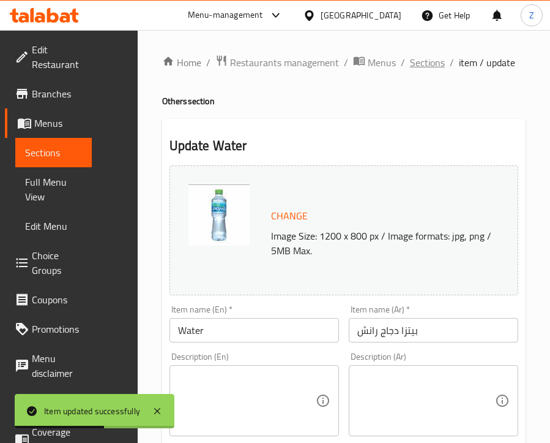
click at [411, 64] on span "Sections" at bounding box center [427, 62] width 35 height 15
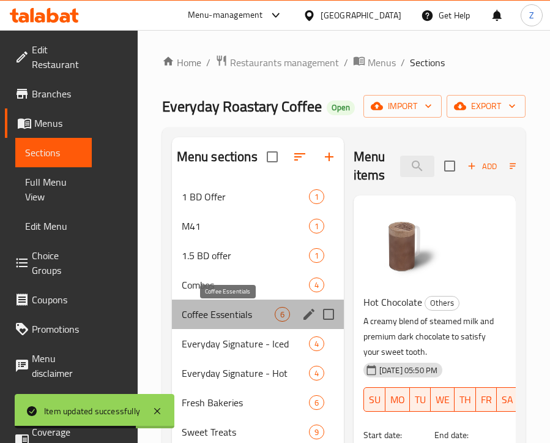
click at [230, 311] on span "Coffee Essentials" at bounding box center [228, 314] width 93 height 15
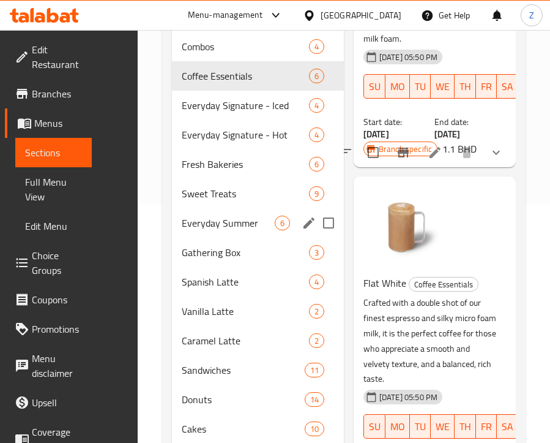
scroll to position [246, 0]
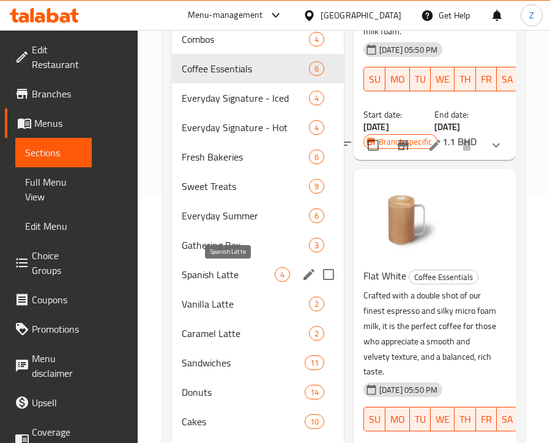
click at [231, 274] on span "Spanish Latte" at bounding box center [228, 274] width 93 height 15
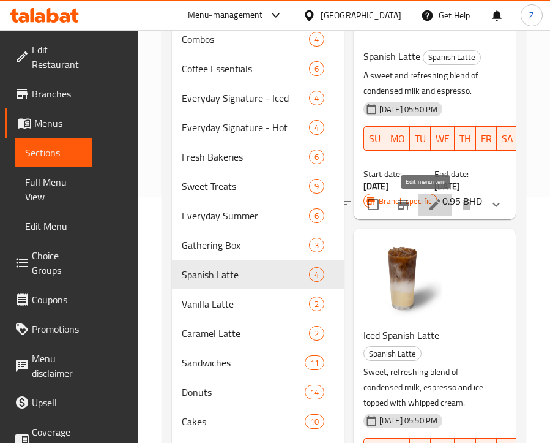
click at [430, 205] on icon at bounding box center [435, 204] width 11 height 11
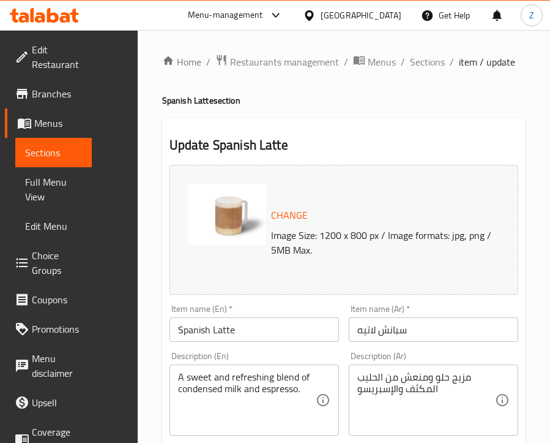
scroll to position [222, 0]
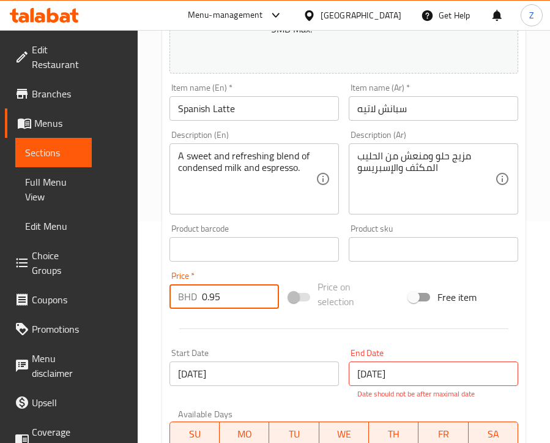
drag, startPoint x: 221, startPoint y: 298, endPoint x: 201, endPoint y: 299, distance: 19.6
click at [202, 299] on input "0.95" at bounding box center [240, 296] width 77 height 24
type input "1.2"
click at [250, 268] on div "Price   * BHD 1.2 Price *" at bounding box center [224, 289] width 119 height 47
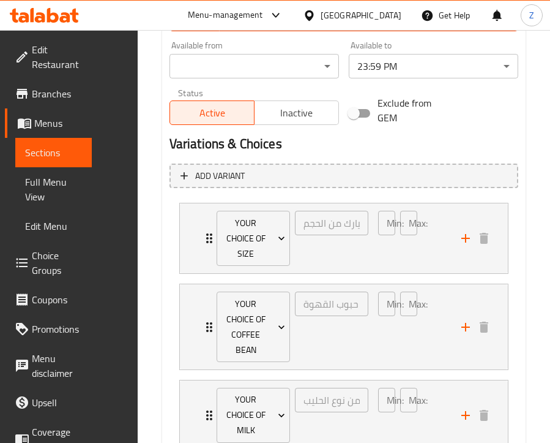
scroll to position [705, 0]
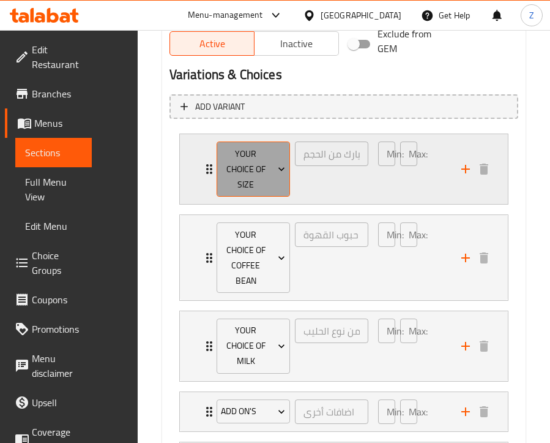
click at [282, 174] on icon "Expand" at bounding box center [282, 169] width 12 height 12
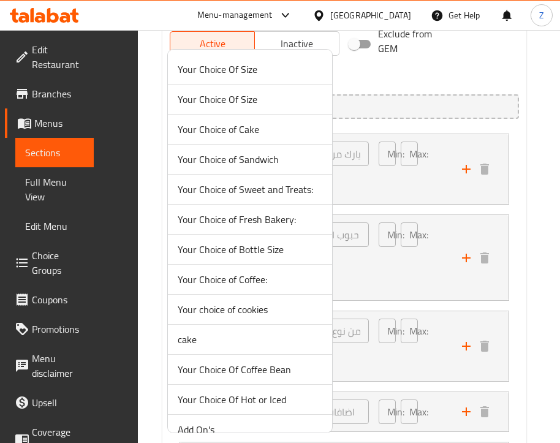
click at [366, 189] on div at bounding box center [280, 221] width 560 height 443
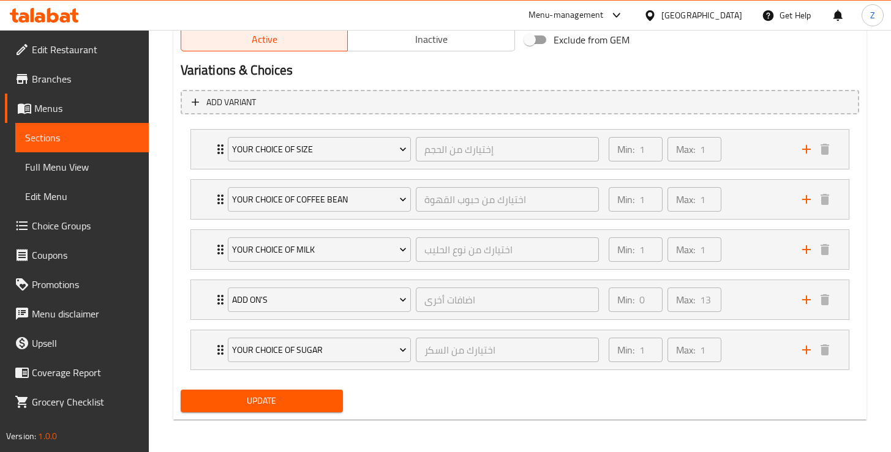
scroll to position [662, 0]
click at [285, 405] on span "Update" at bounding box center [261, 401] width 143 height 15
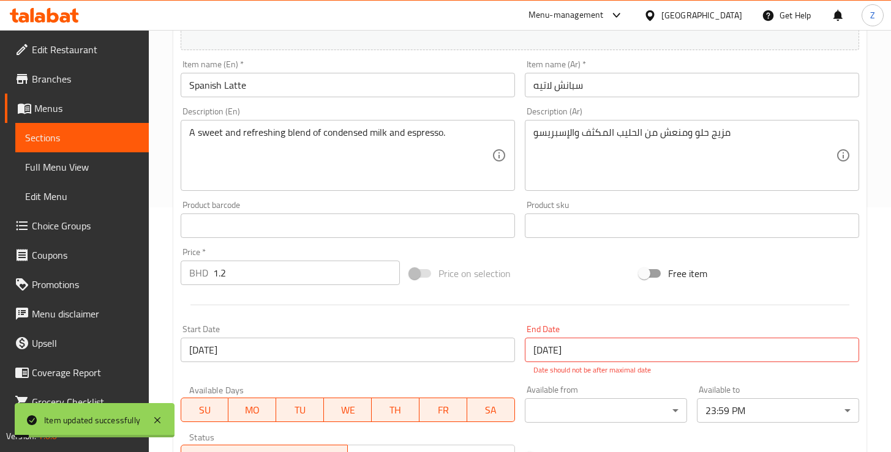
scroll to position [0, 0]
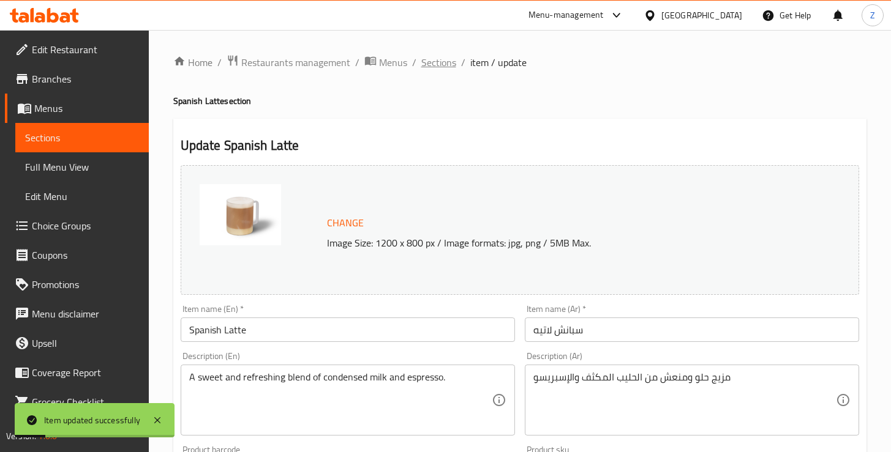
click at [432, 59] on span "Sections" at bounding box center [438, 62] width 35 height 15
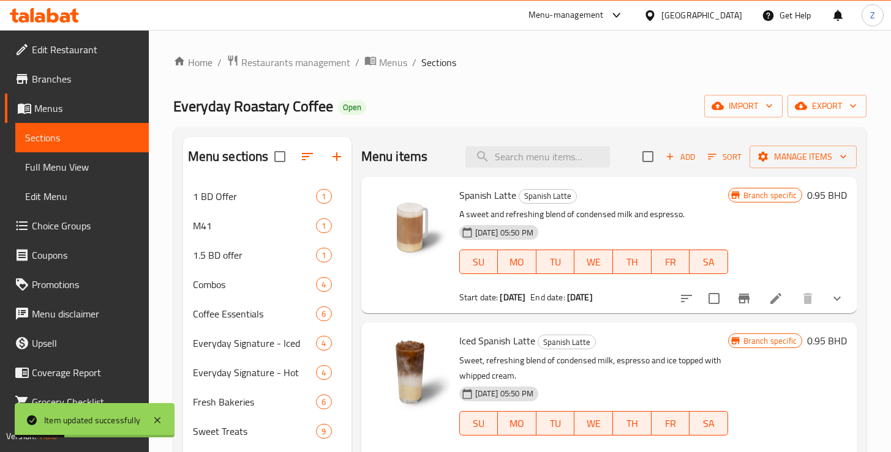
scroll to position [83, 0]
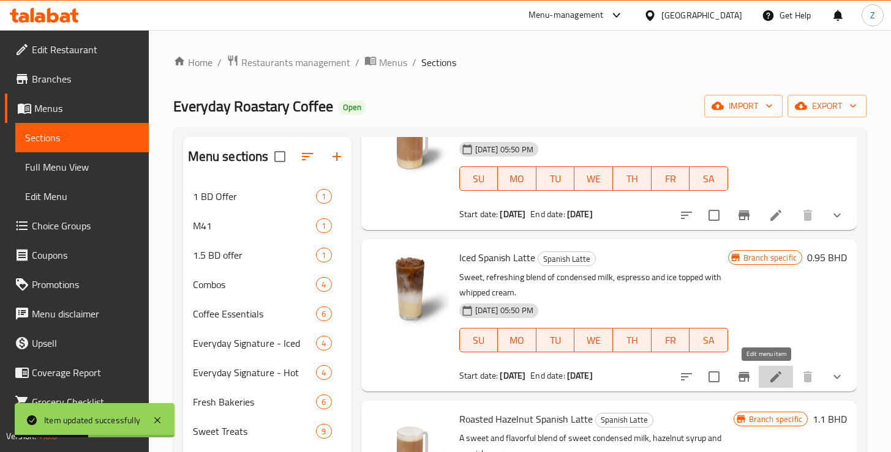
click at [770, 378] on icon at bounding box center [775, 377] width 11 height 11
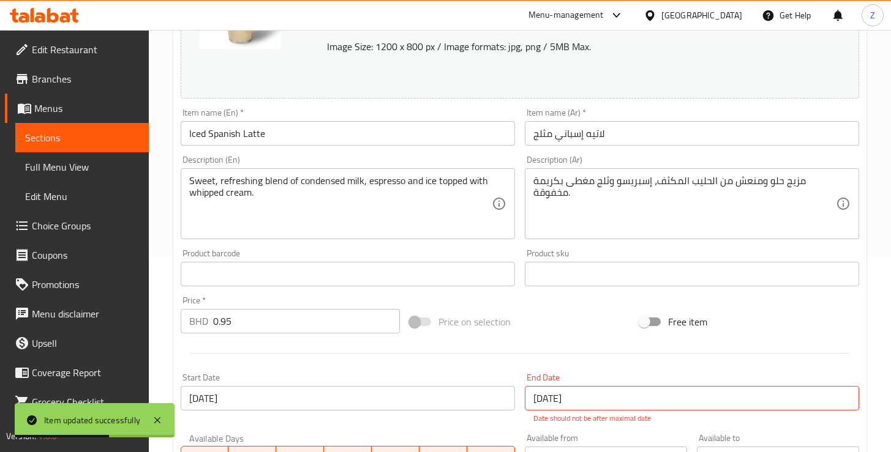
scroll to position [253, 0]
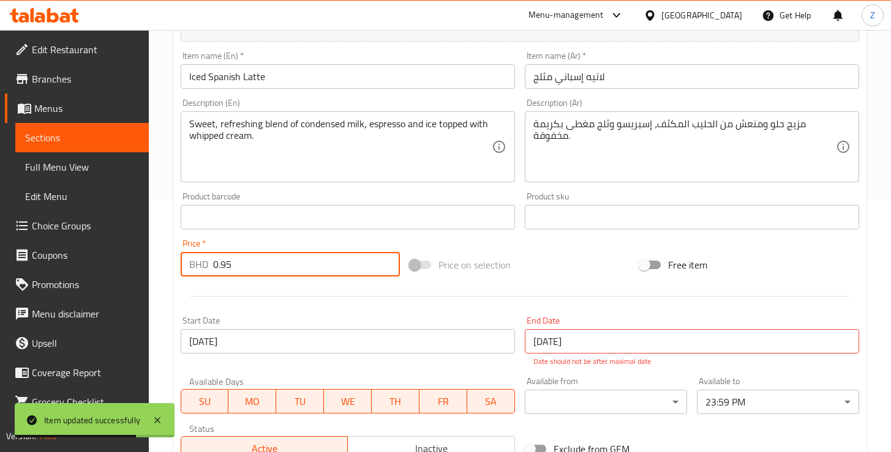
drag, startPoint x: 230, startPoint y: 266, endPoint x: 214, endPoint y: 268, distance: 16.0
click at [214, 268] on input "0.95" at bounding box center [306, 264] width 187 height 24
type input "1.2"
click at [303, 294] on div at bounding box center [520, 297] width 688 height 30
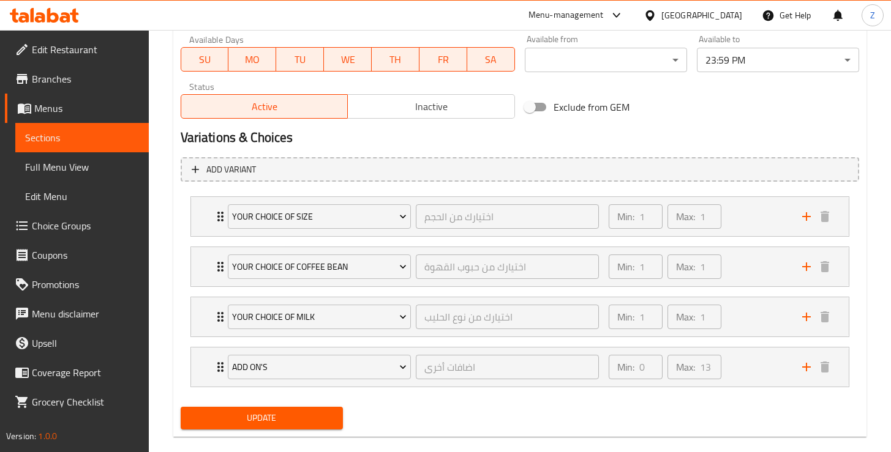
scroll to position [615, 0]
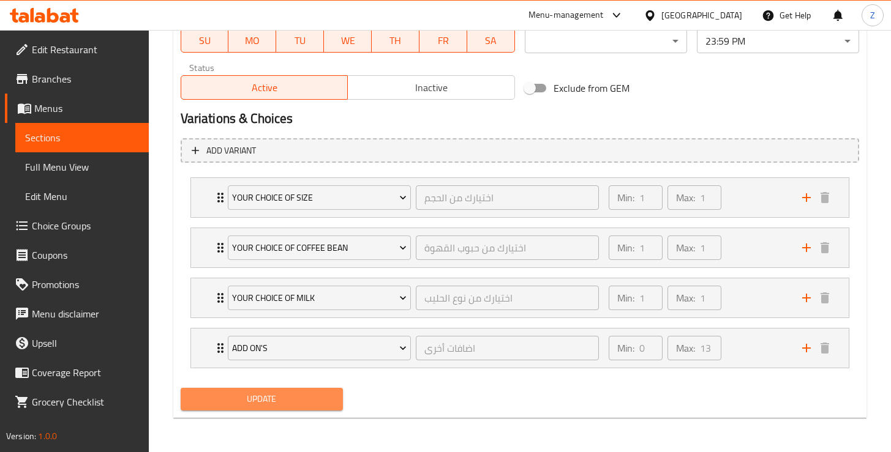
click at [300, 402] on span "Update" at bounding box center [261, 399] width 143 height 15
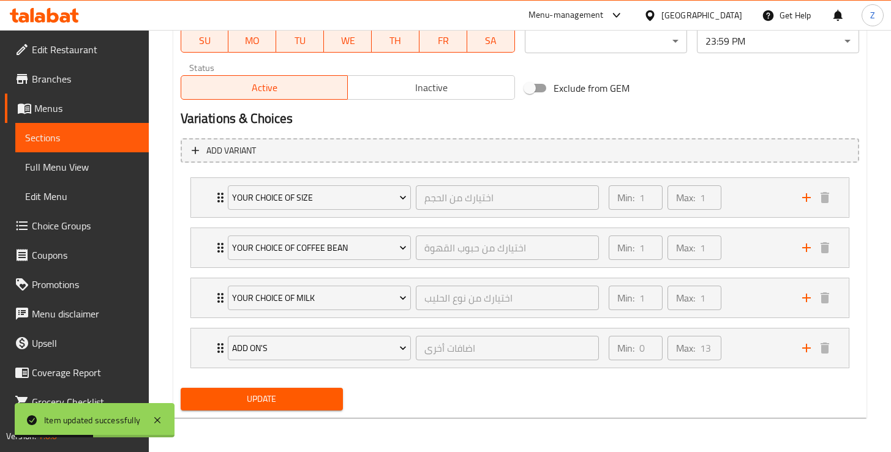
click at [279, 394] on span "Update" at bounding box center [261, 399] width 143 height 15
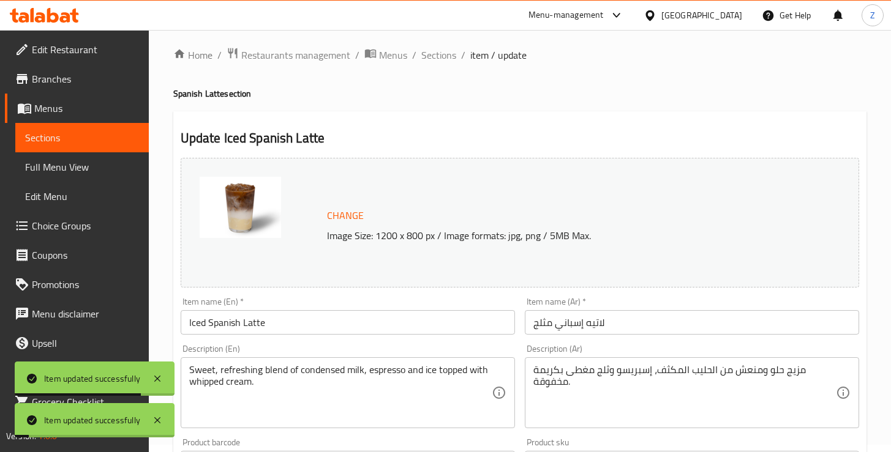
scroll to position [0, 0]
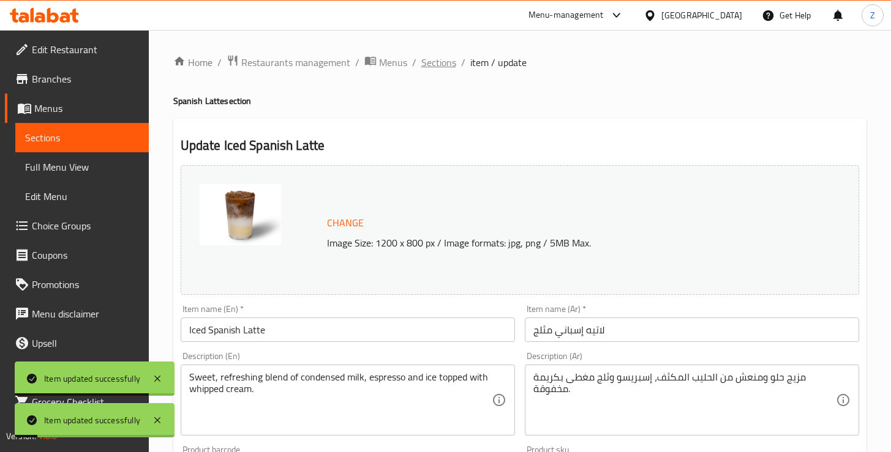
click at [439, 69] on span "Sections" at bounding box center [438, 62] width 35 height 15
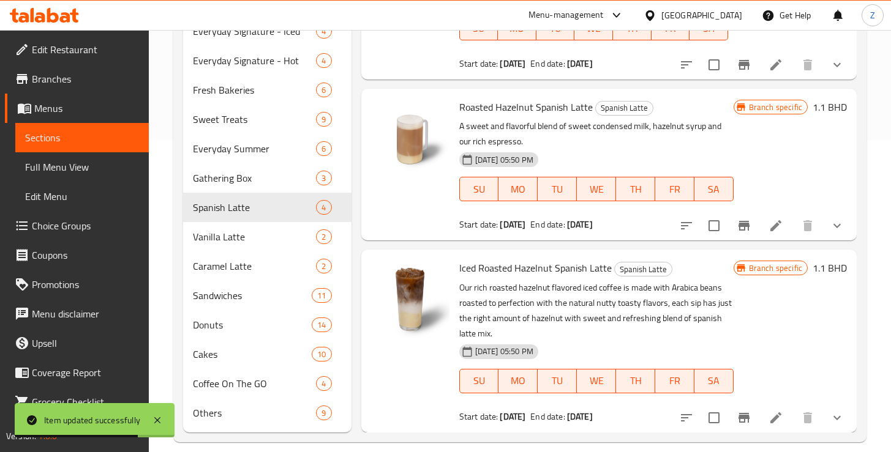
scroll to position [327, 0]
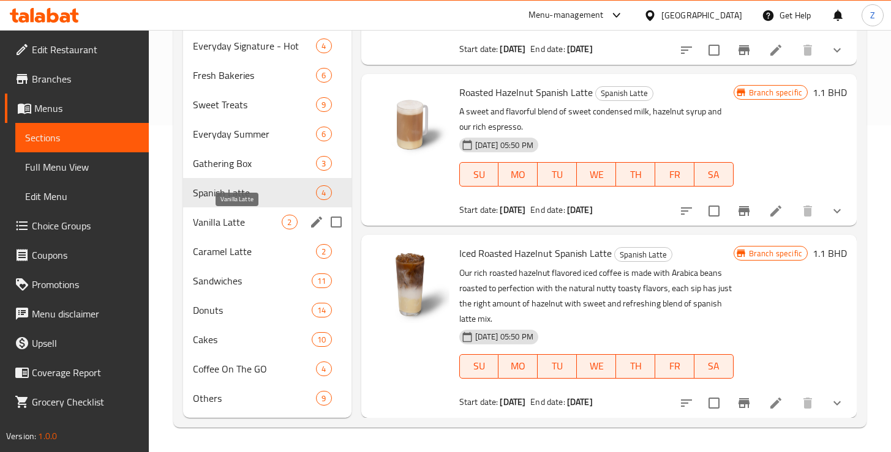
click at [244, 224] on span "Vanilla Latte" at bounding box center [237, 222] width 89 height 15
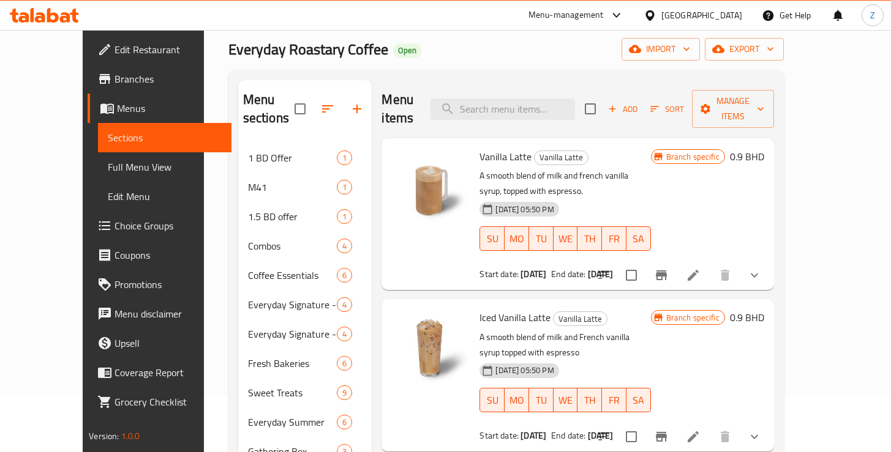
scroll to position [71, 0]
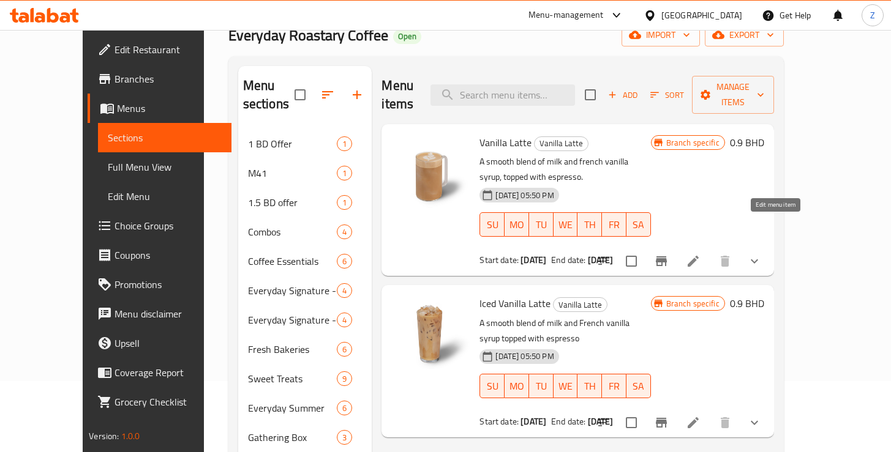
click at [700, 254] on icon at bounding box center [693, 261] width 15 height 15
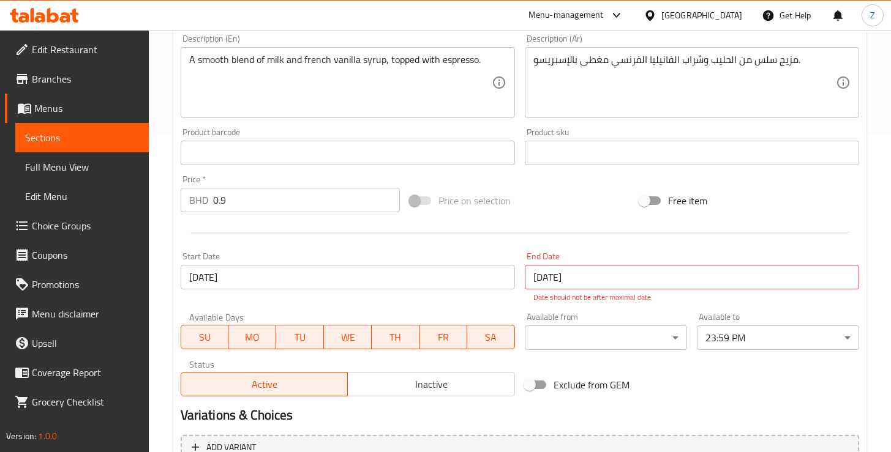
scroll to position [394, 0]
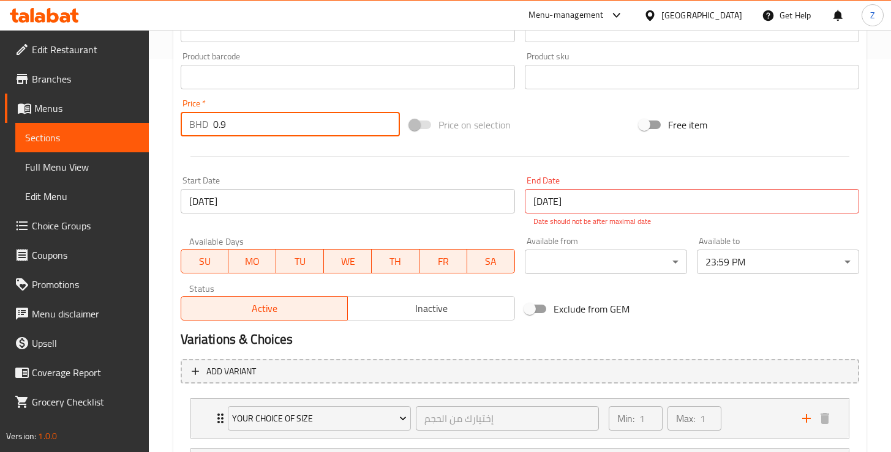
drag, startPoint x: 242, startPoint y: 125, endPoint x: 200, endPoint y: 132, distance: 42.9
click at [200, 132] on div "BHD 0.9 Price *" at bounding box center [291, 124] width 220 height 24
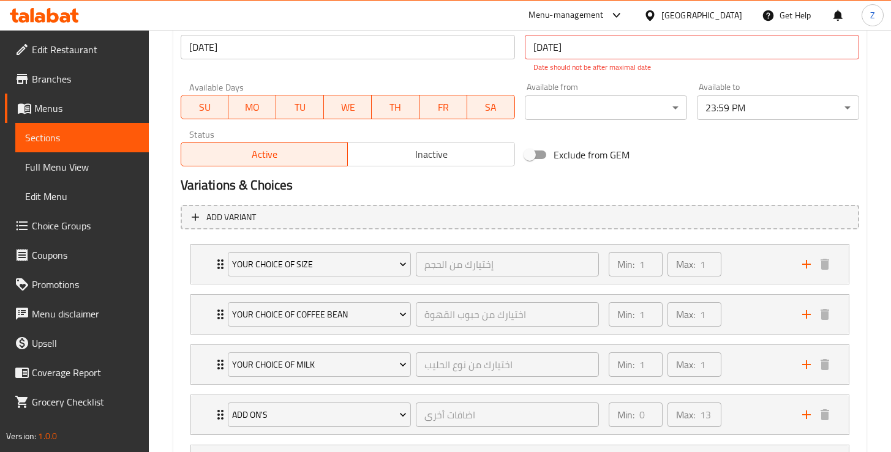
scroll to position [641, 0]
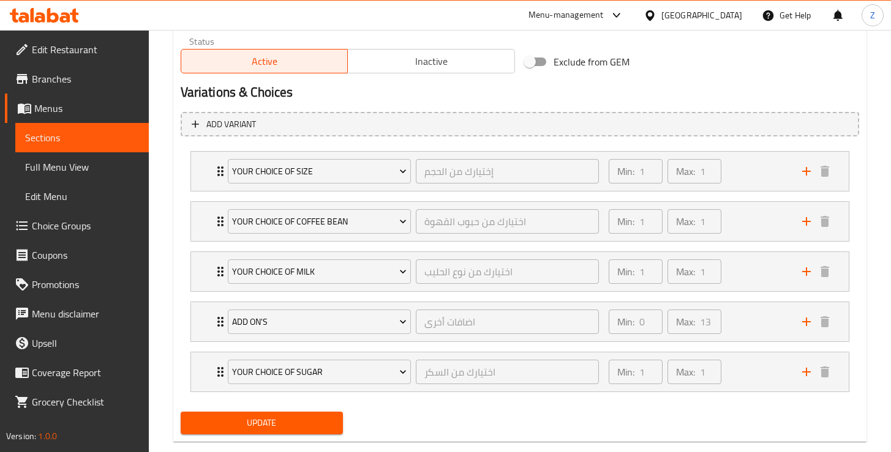
type input "1.2"
click at [299, 421] on span "Update" at bounding box center [261, 423] width 143 height 15
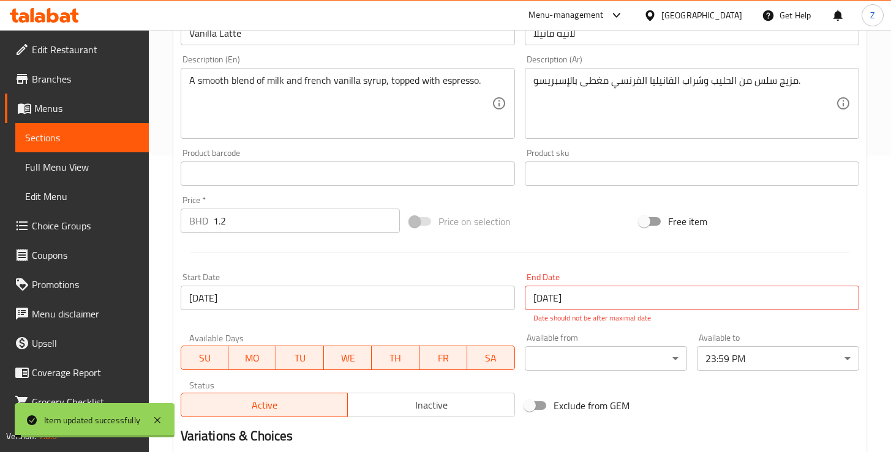
scroll to position [21, 0]
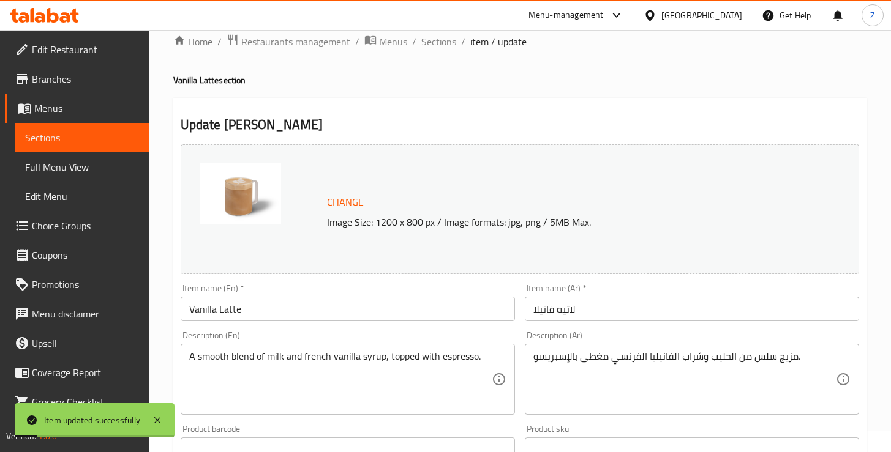
click at [431, 36] on span "Sections" at bounding box center [438, 41] width 35 height 15
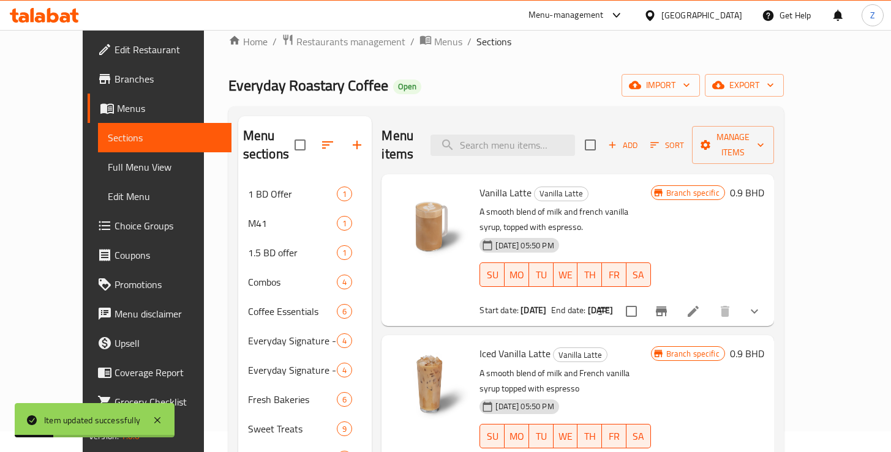
scroll to position [119, 0]
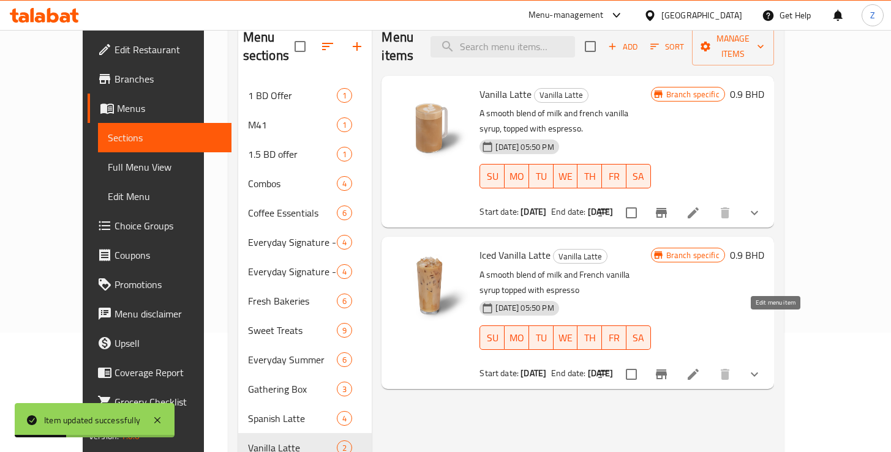
click at [700, 367] on icon at bounding box center [693, 374] width 15 height 15
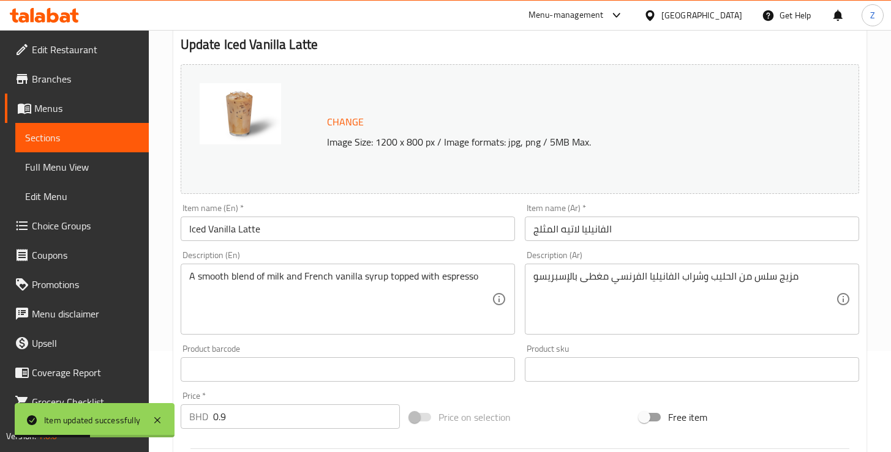
scroll to position [213, 0]
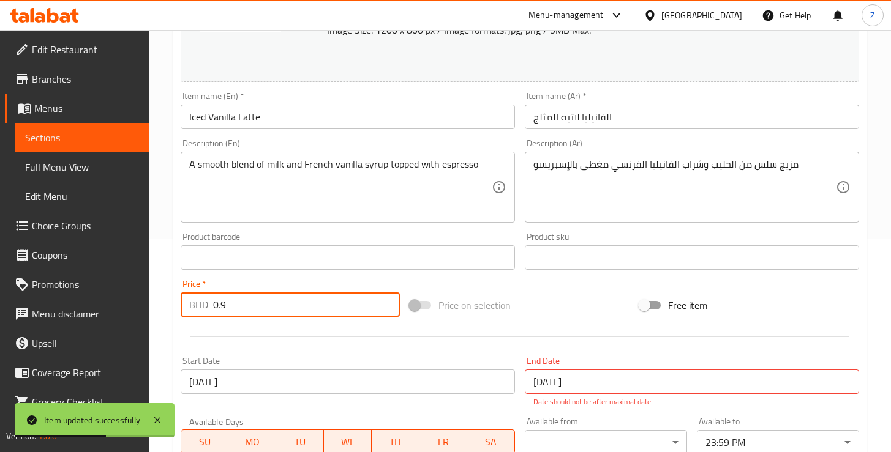
drag, startPoint x: 230, startPoint y: 307, endPoint x: 208, endPoint y: 305, distance: 21.5
click at [208, 305] on div "BHD 0.9 Price *" at bounding box center [291, 305] width 220 height 24
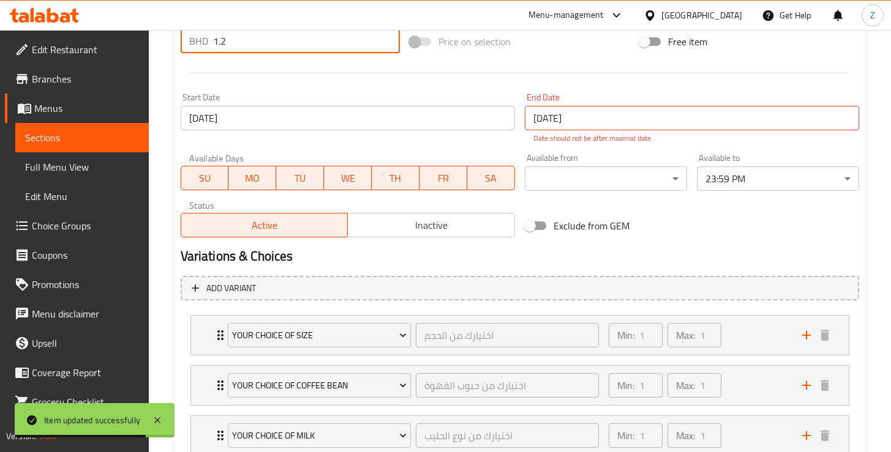
scroll to position [615, 0]
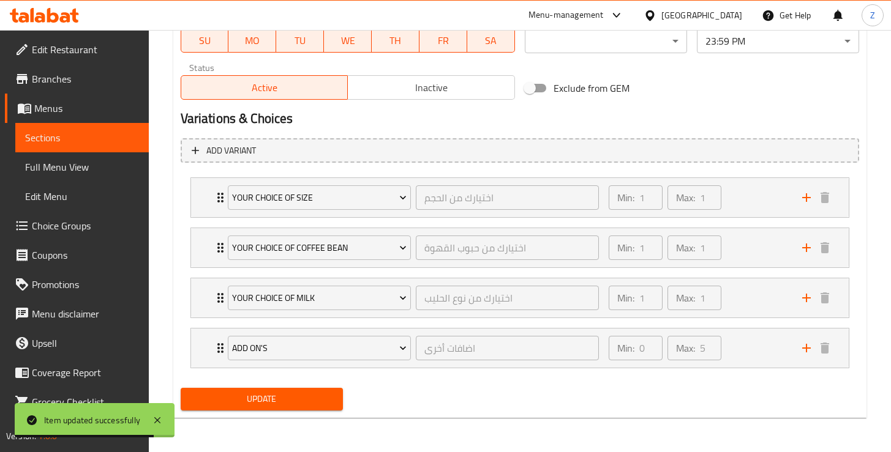
type input "1.2"
click at [307, 395] on span "Update" at bounding box center [261, 399] width 143 height 15
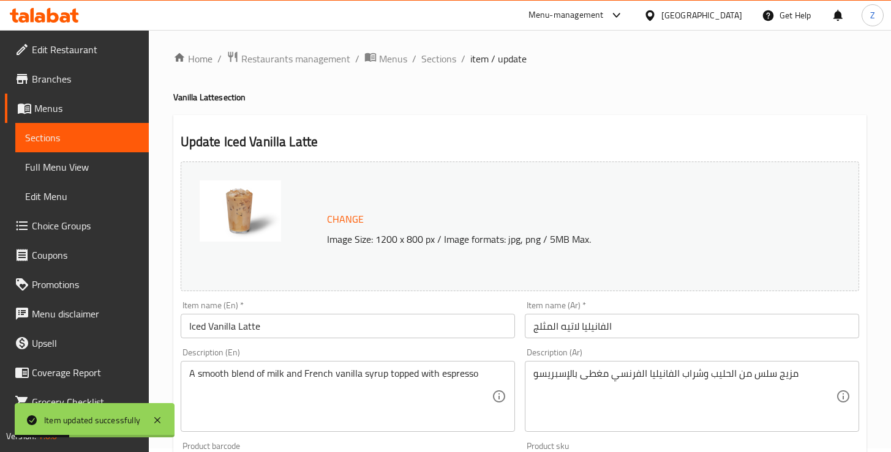
scroll to position [0, 0]
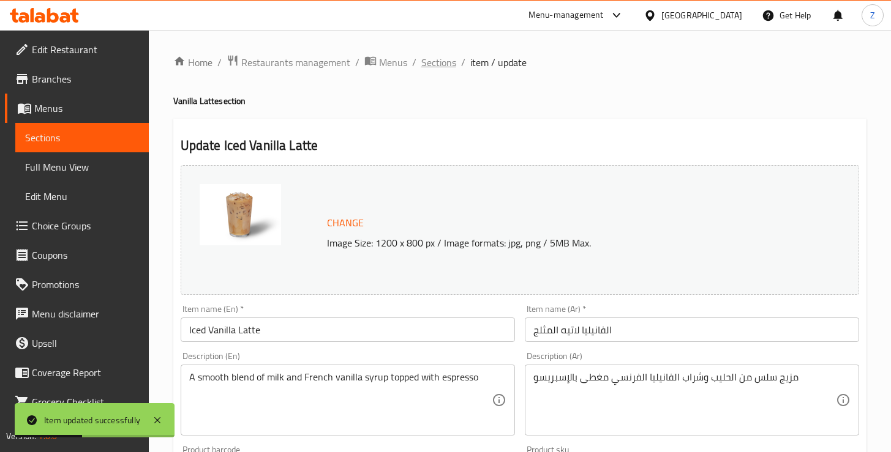
click at [433, 70] on span "Sections" at bounding box center [438, 62] width 35 height 15
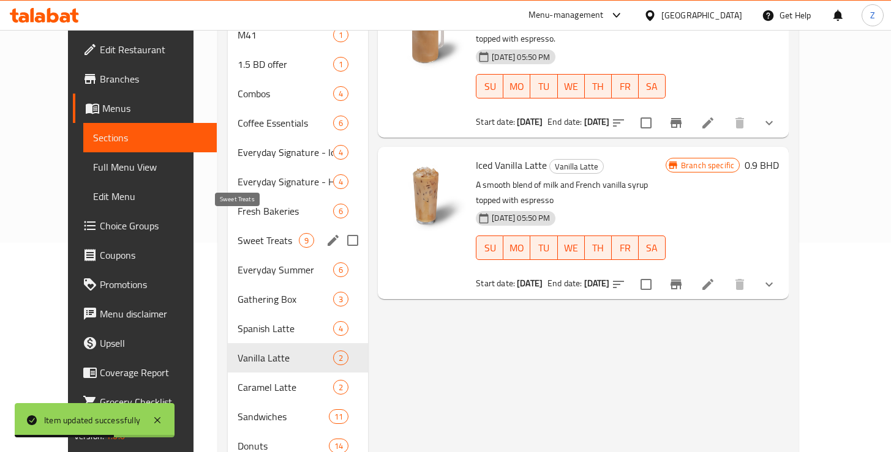
scroll to position [211, 0]
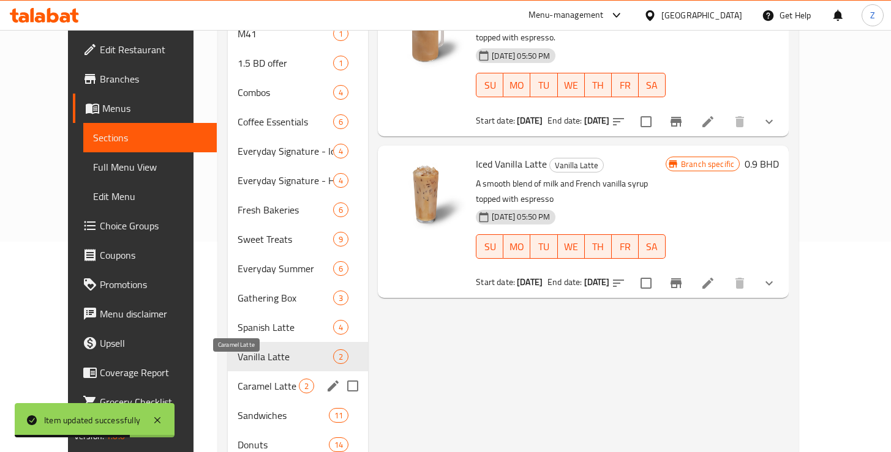
click at [250, 379] on span "Caramel Latte" at bounding box center [268, 386] width 61 height 15
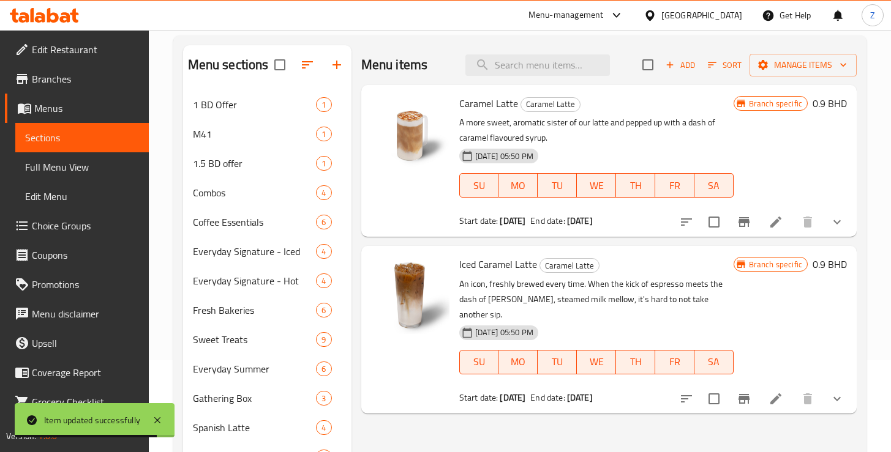
scroll to position [92, 0]
click at [772, 224] on icon at bounding box center [775, 222] width 11 height 11
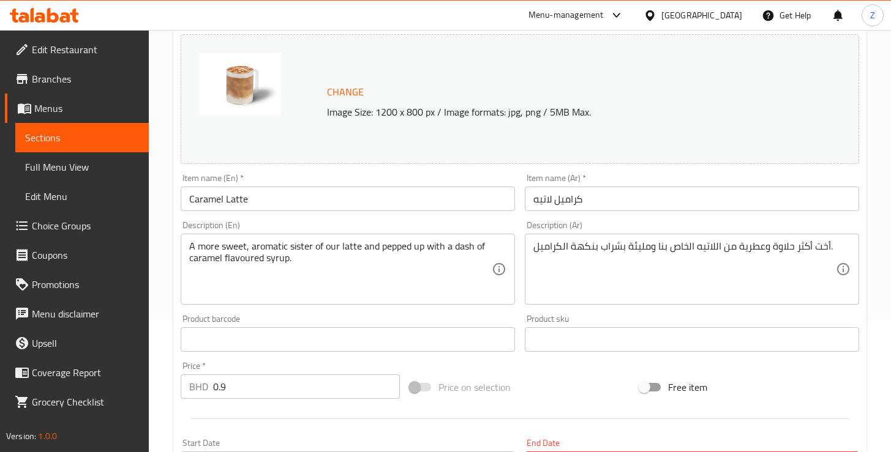
scroll to position [381, 0]
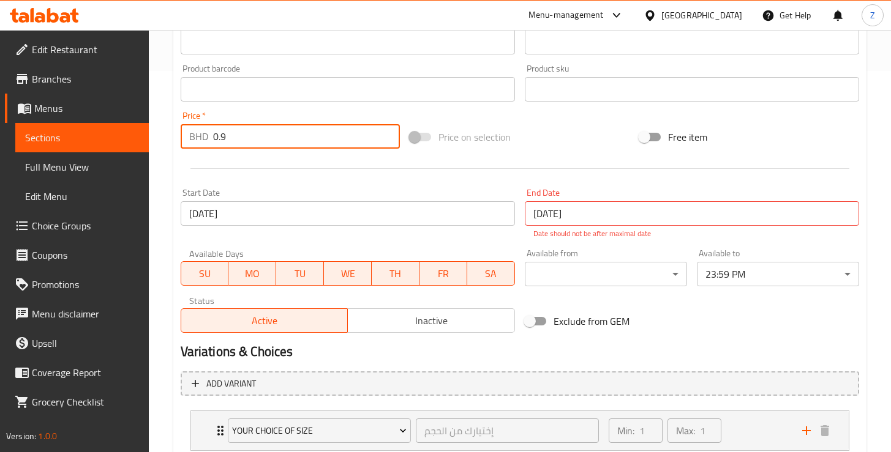
drag, startPoint x: 235, startPoint y: 129, endPoint x: 211, endPoint y: 137, distance: 25.9
click at [211, 137] on div "BHD 0.9 Price *" at bounding box center [291, 136] width 220 height 24
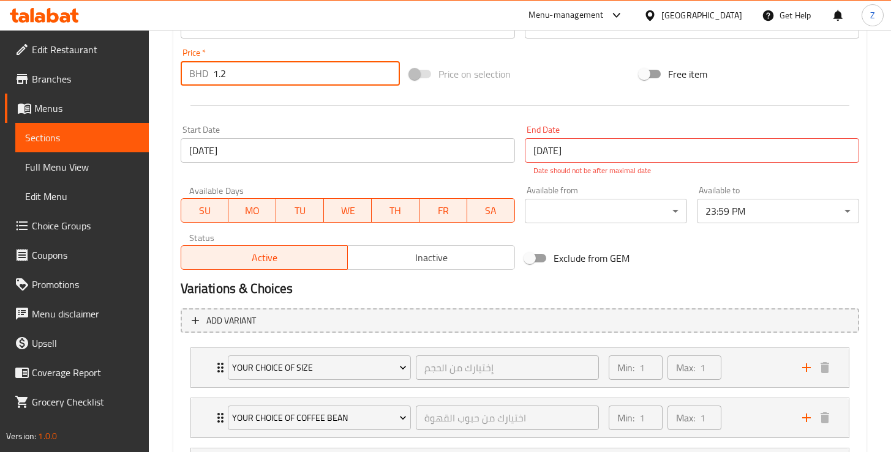
scroll to position [665, 0]
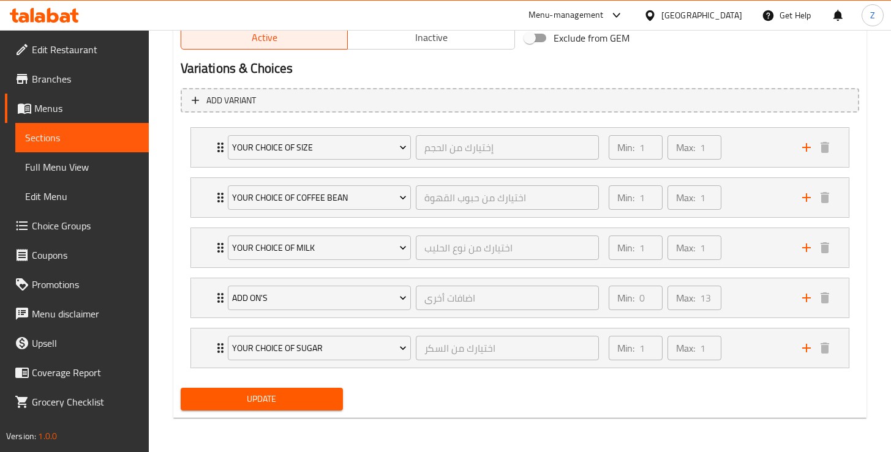
type input "1.2"
click at [309, 399] on span "Update" at bounding box center [261, 399] width 143 height 15
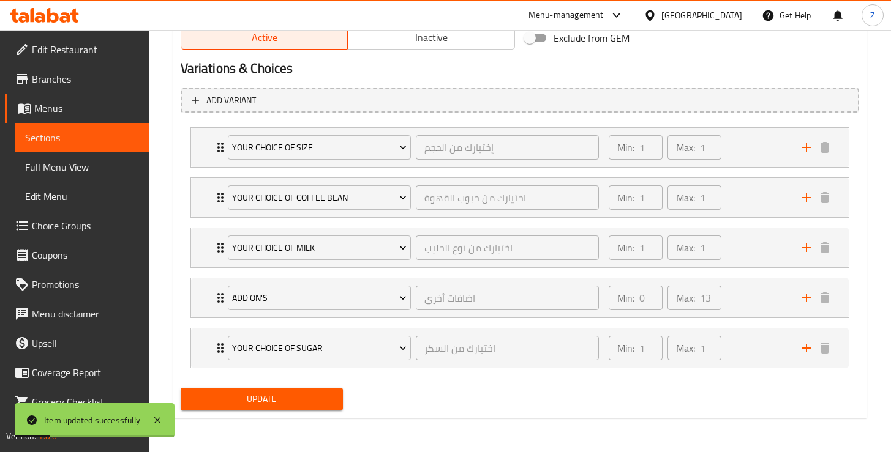
click at [255, 389] on button "Update" at bounding box center [262, 399] width 162 height 23
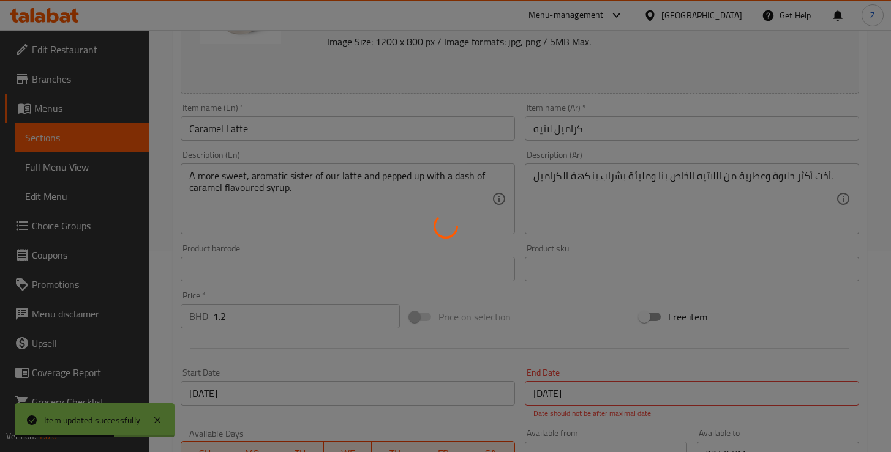
scroll to position [0, 0]
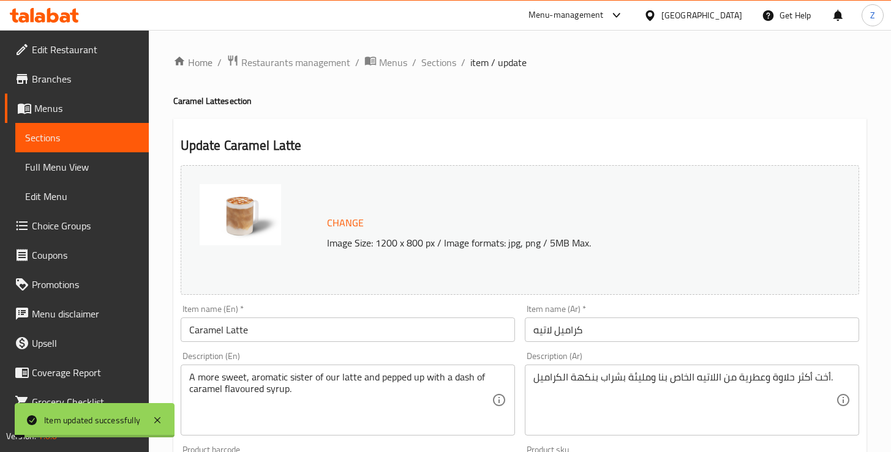
click at [443, 70] on span "Sections" at bounding box center [438, 62] width 35 height 15
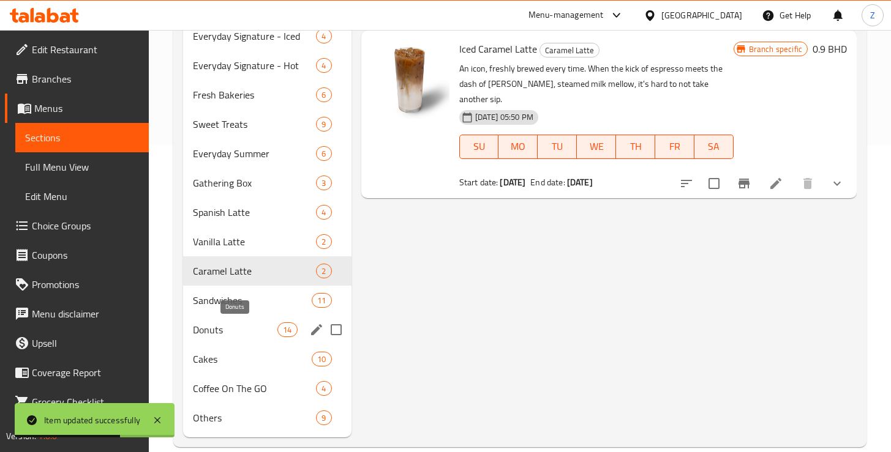
scroll to position [310, 0]
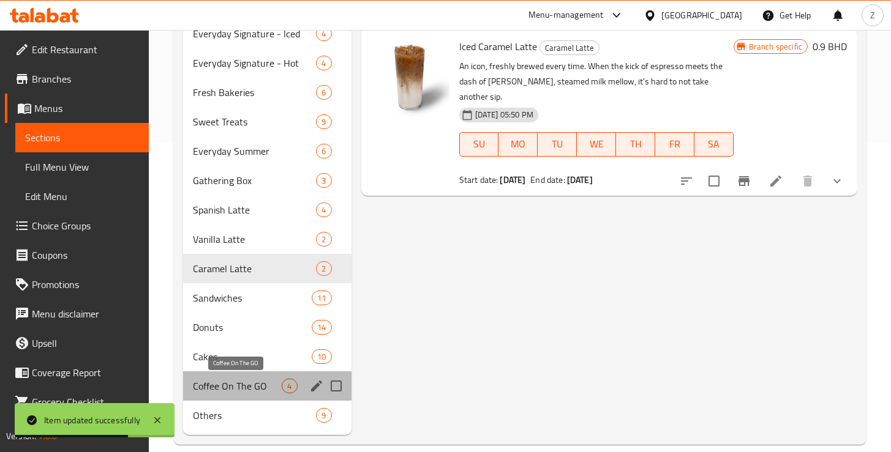
click at [218, 391] on span "Coffee On The GO" at bounding box center [237, 386] width 89 height 15
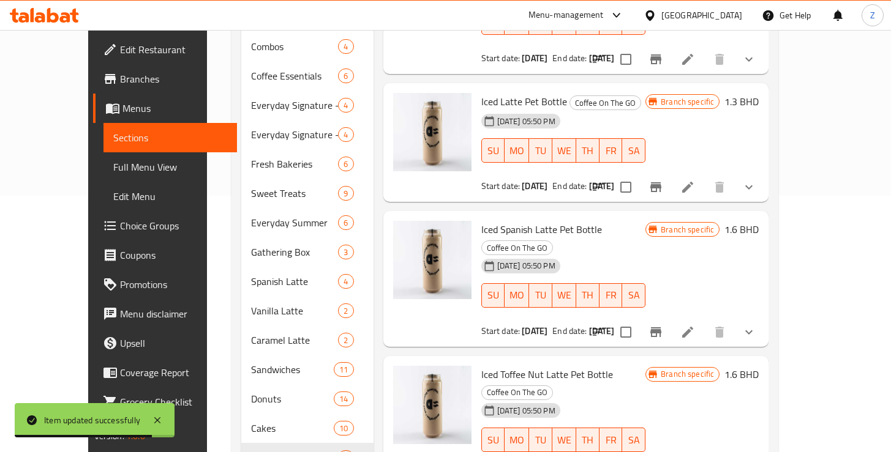
scroll to position [69, 0]
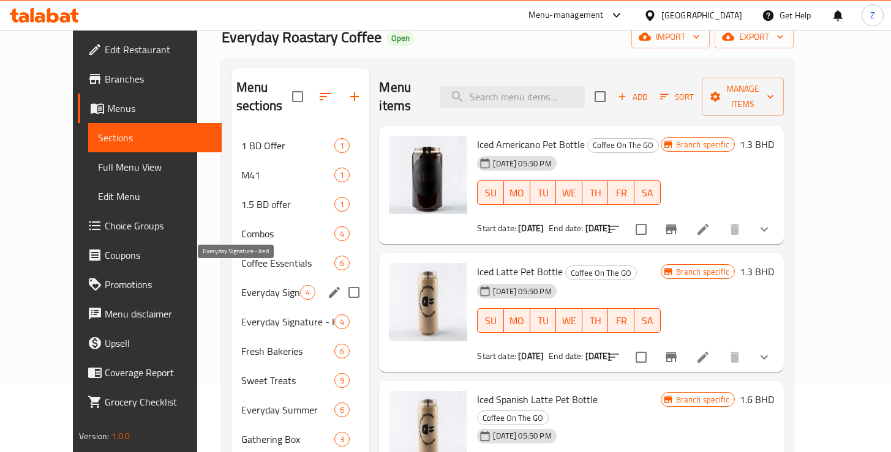
click at [245, 285] on span "Everyday Signature - Iced" at bounding box center [270, 292] width 59 height 15
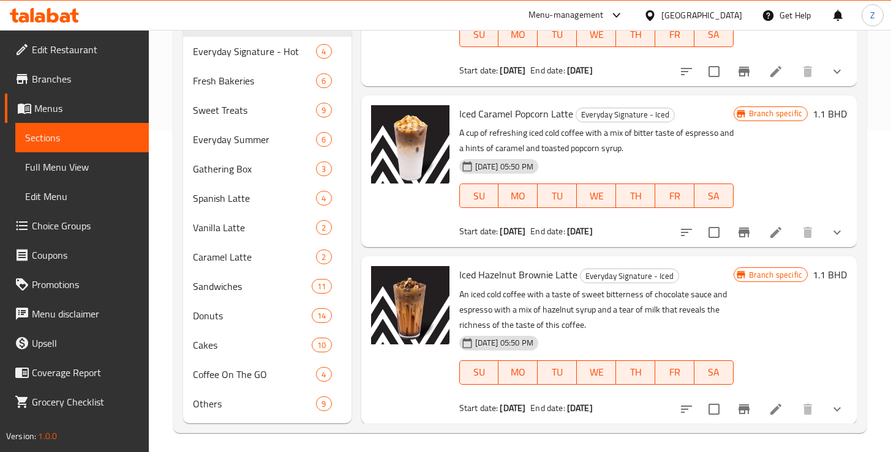
scroll to position [327, 0]
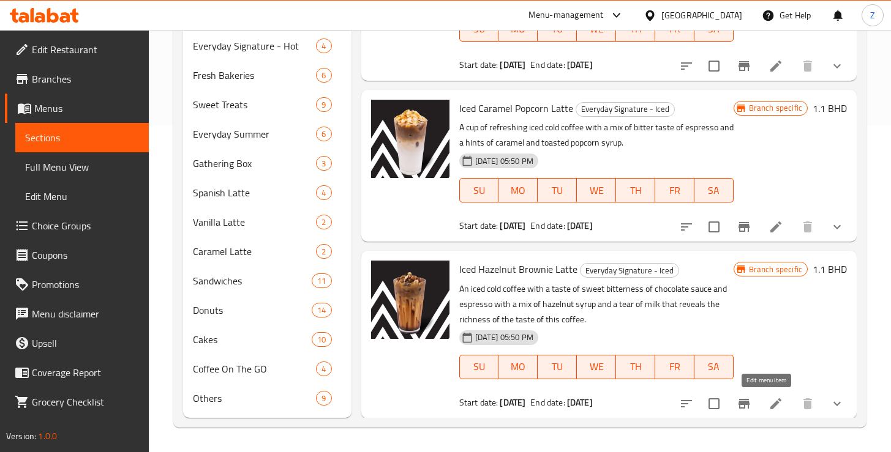
click at [770, 403] on icon at bounding box center [775, 404] width 15 height 15
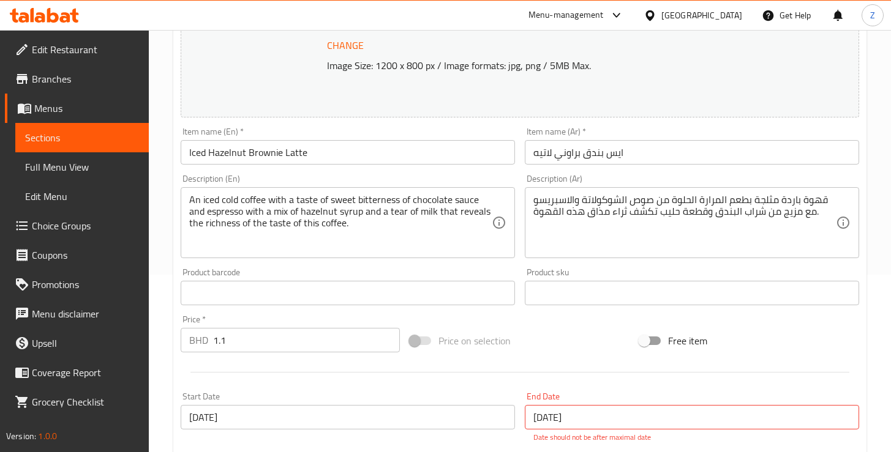
scroll to position [283, 0]
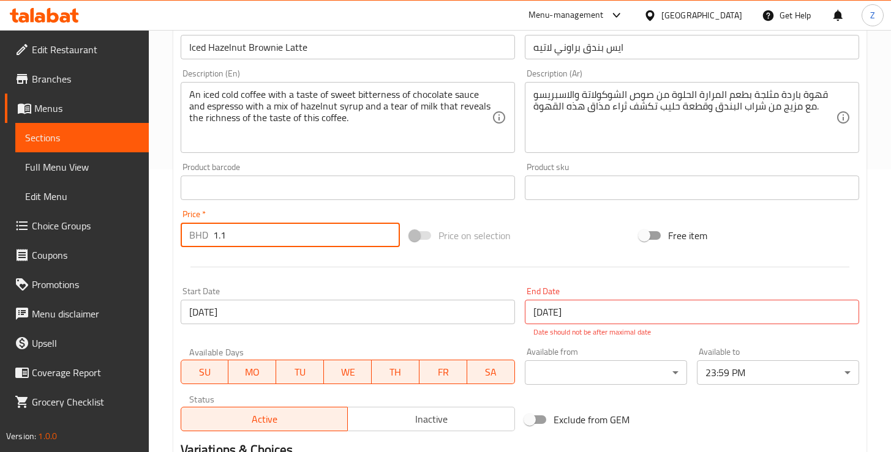
click at [242, 233] on input "1.1" at bounding box center [306, 235] width 187 height 24
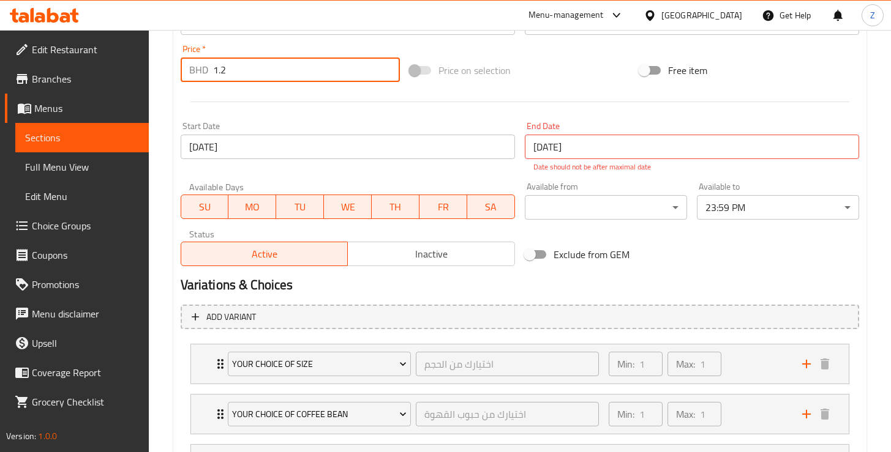
scroll to position [615, 0]
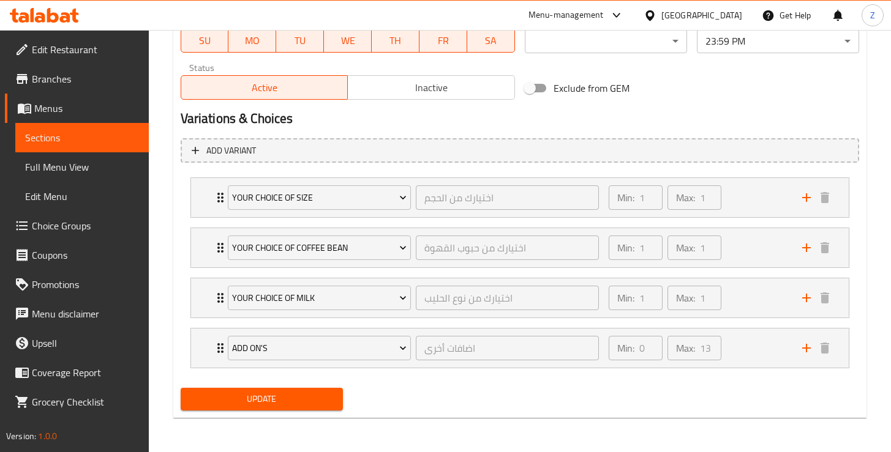
type input "1.2"
click at [259, 400] on span "Update" at bounding box center [261, 399] width 143 height 15
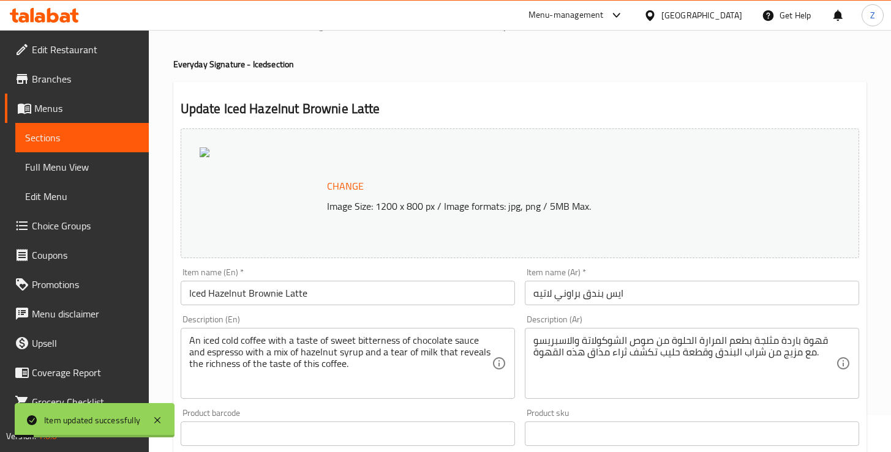
scroll to position [0, 0]
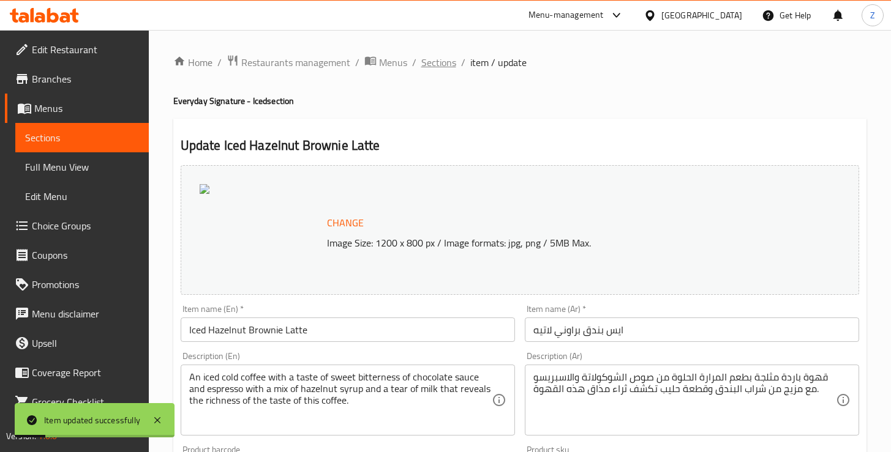
click at [439, 65] on span "Sections" at bounding box center [438, 62] width 35 height 15
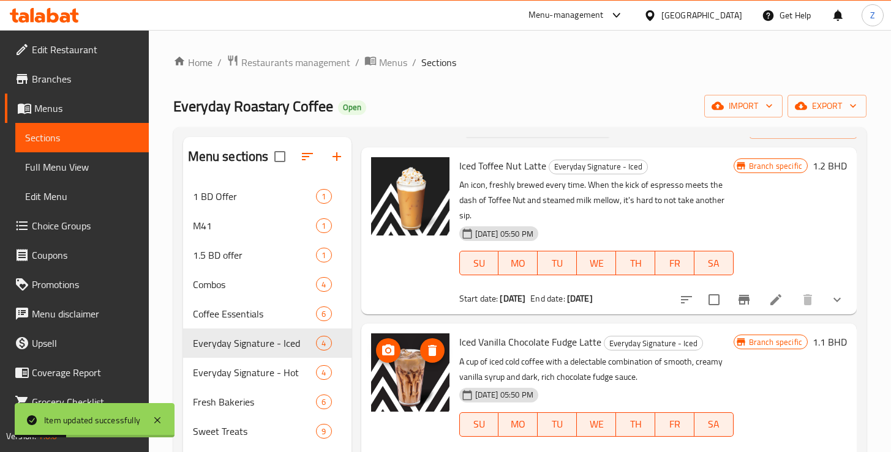
scroll to position [98, 0]
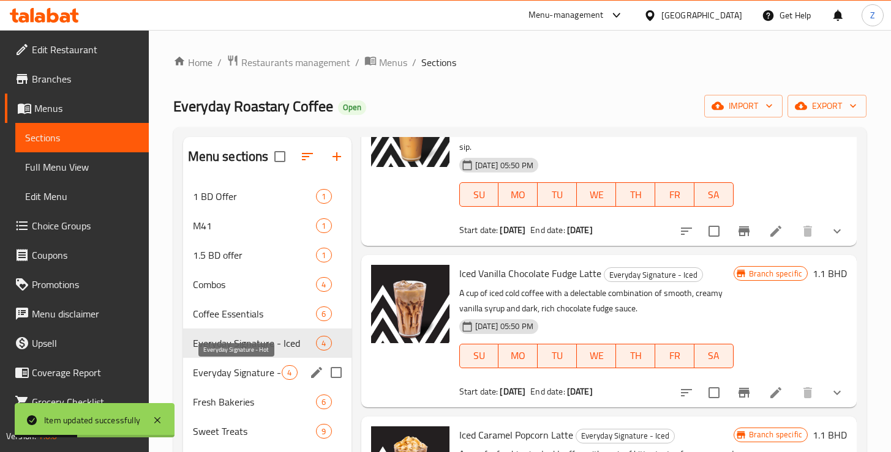
click at [253, 375] on span "Everyday Signature - Hot" at bounding box center [237, 373] width 89 height 15
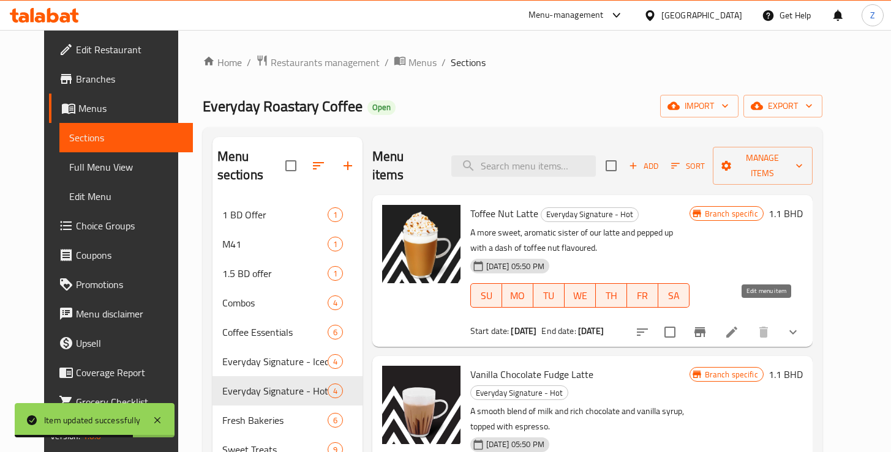
click at [739, 325] on icon at bounding box center [731, 332] width 15 height 15
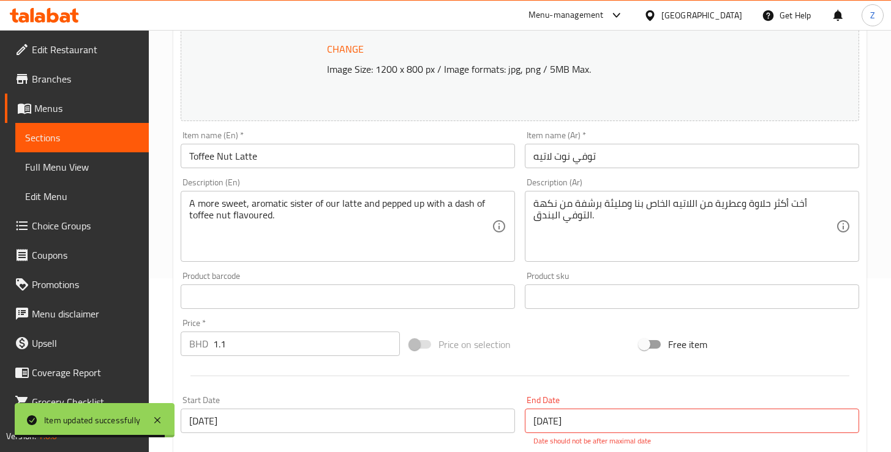
scroll to position [366, 0]
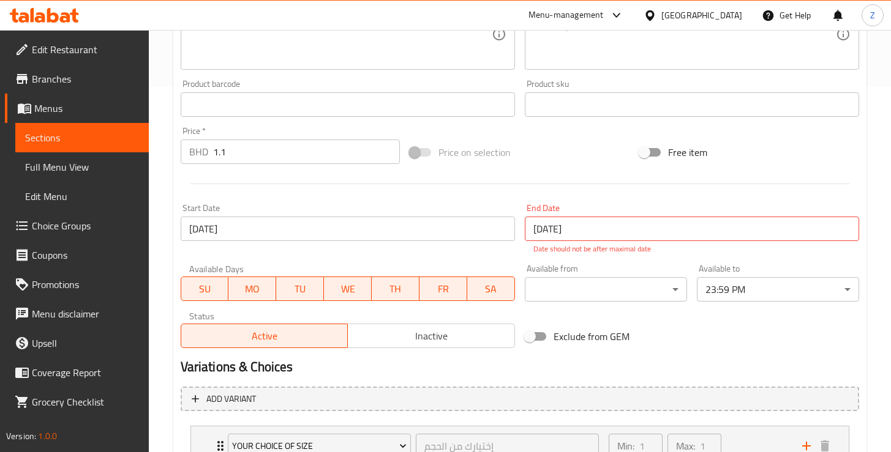
click at [247, 157] on input "1.1" at bounding box center [306, 152] width 187 height 24
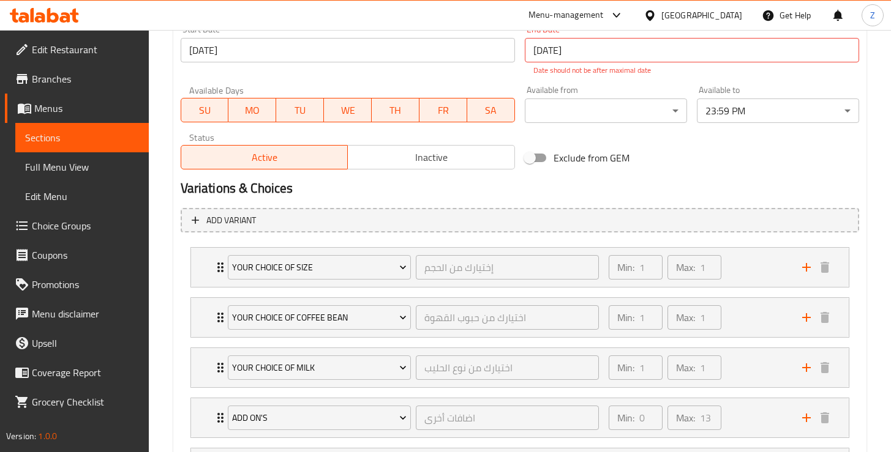
scroll to position [665, 0]
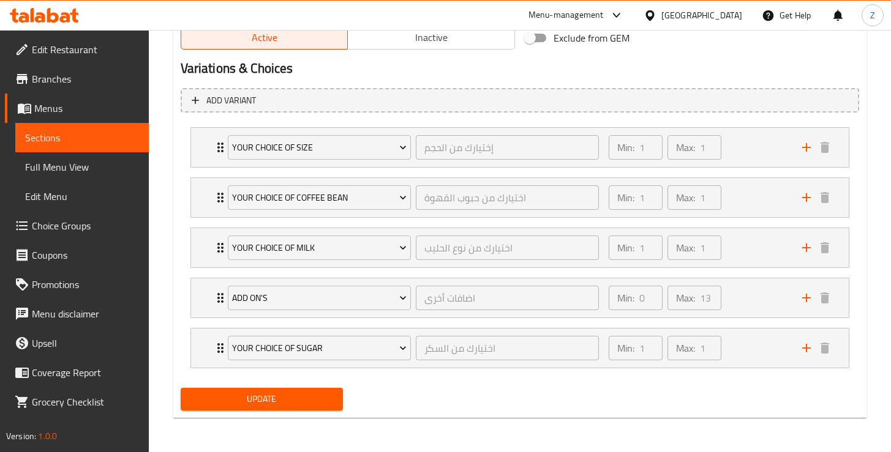
type input "1.2"
click at [274, 394] on span "Update" at bounding box center [261, 399] width 143 height 15
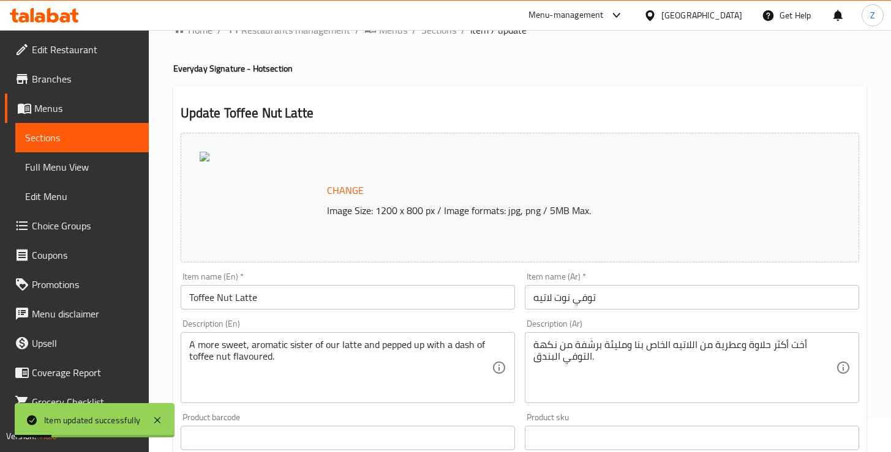
scroll to position [0, 0]
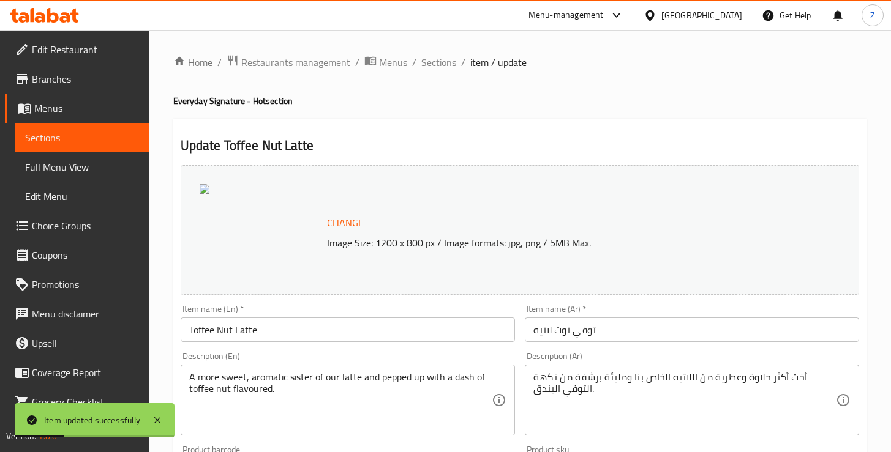
click at [435, 64] on span "Sections" at bounding box center [438, 62] width 35 height 15
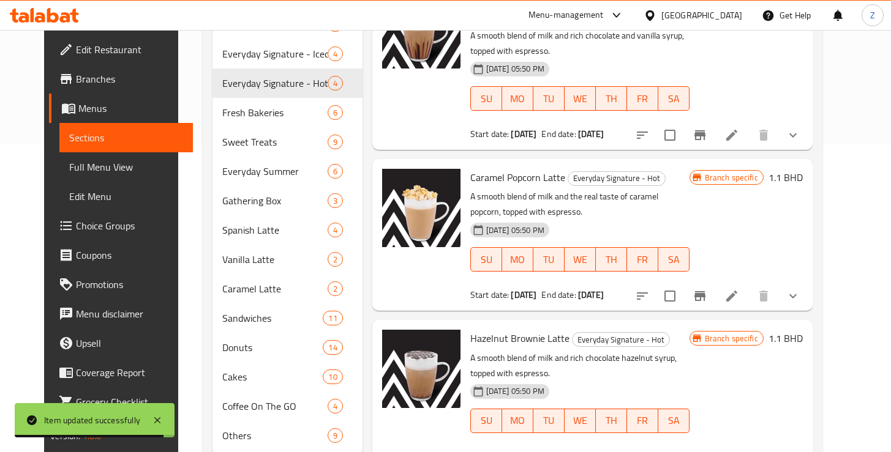
scroll to position [327, 0]
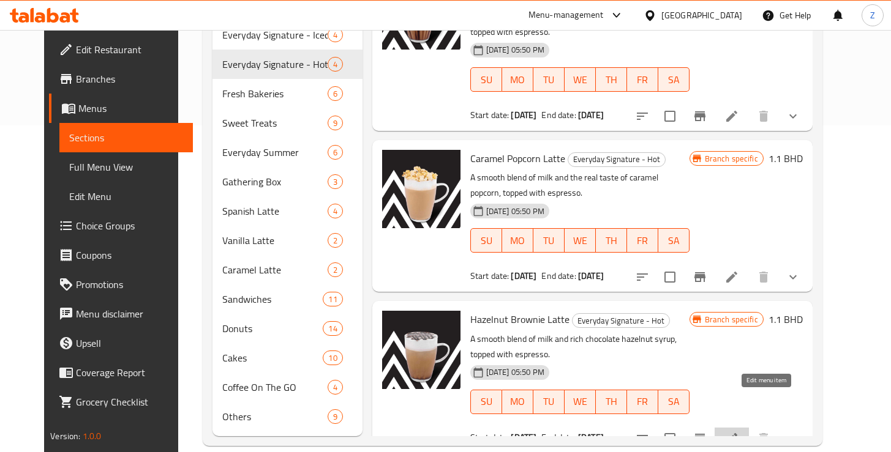
click at [739, 432] on icon at bounding box center [731, 439] width 15 height 15
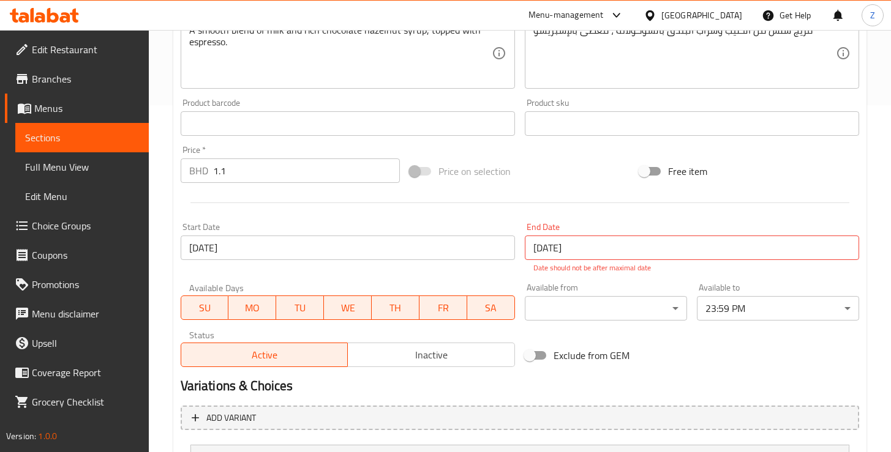
scroll to position [347, 0]
click at [250, 168] on input "1.1" at bounding box center [306, 171] width 187 height 24
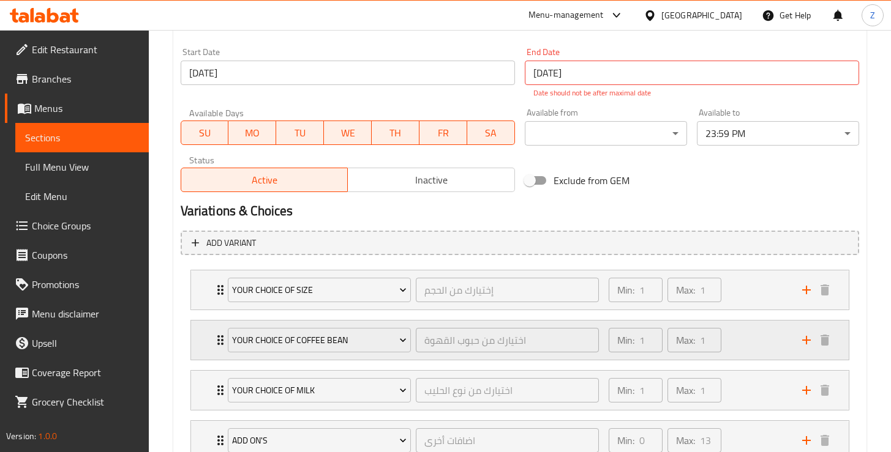
scroll to position [665, 0]
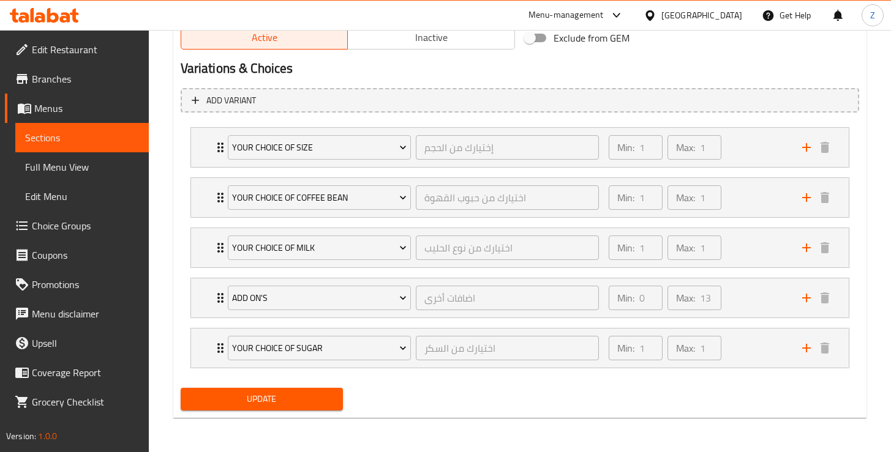
type input "1.2"
click at [276, 392] on span "Update" at bounding box center [261, 399] width 143 height 15
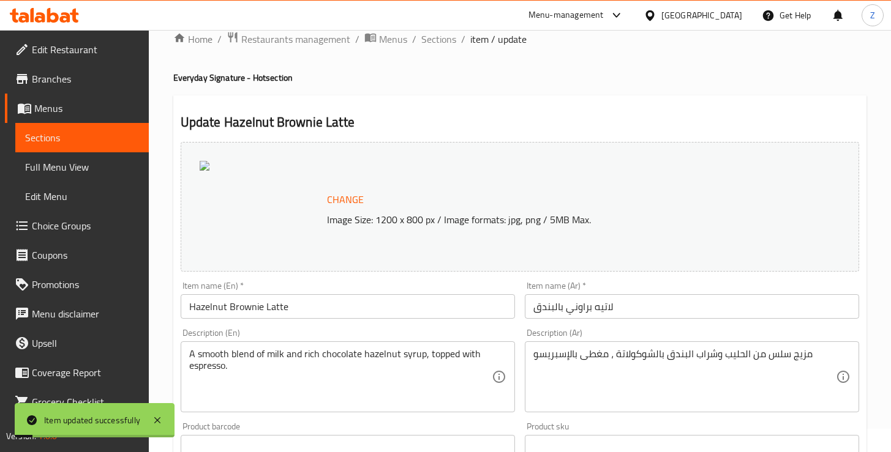
scroll to position [0, 0]
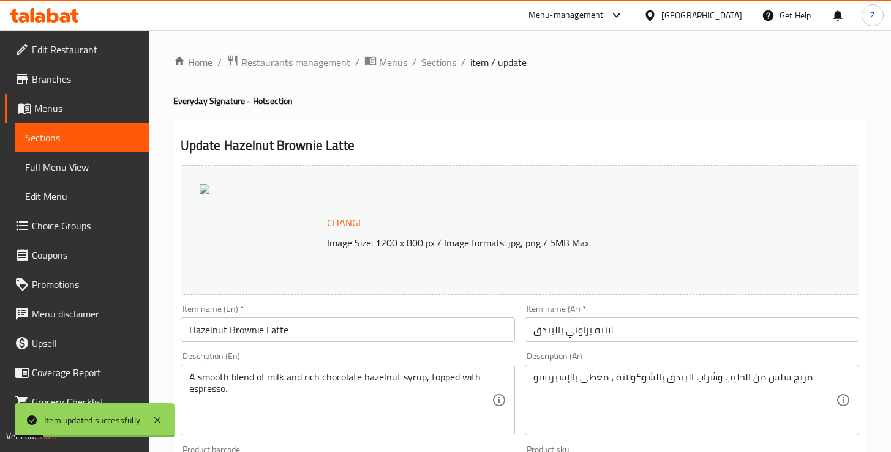
click at [437, 61] on span "Sections" at bounding box center [438, 62] width 35 height 15
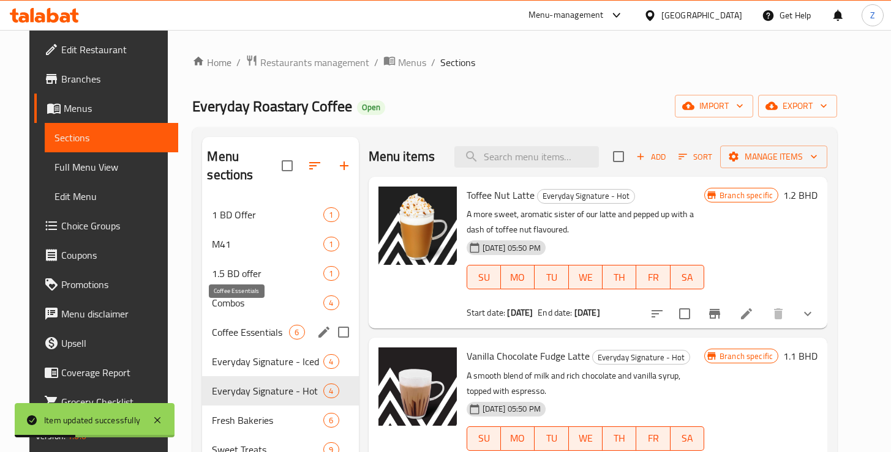
click at [230, 325] on span "Coffee Essentials" at bounding box center [250, 332] width 77 height 15
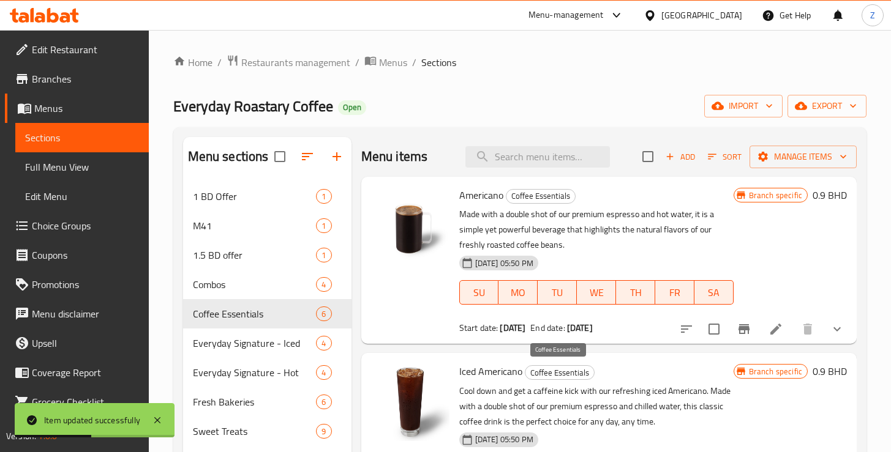
scroll to position [17, 0]
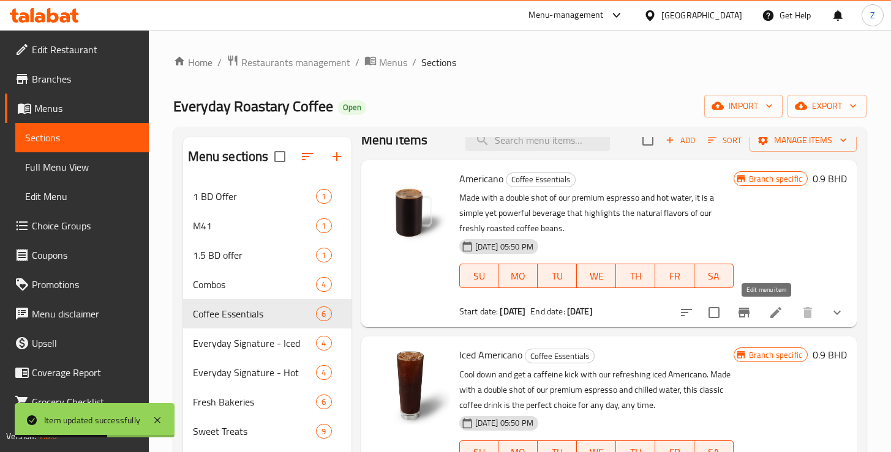
click at [768, 312] on icon at bounding box center [775, 313] width 15 height 15
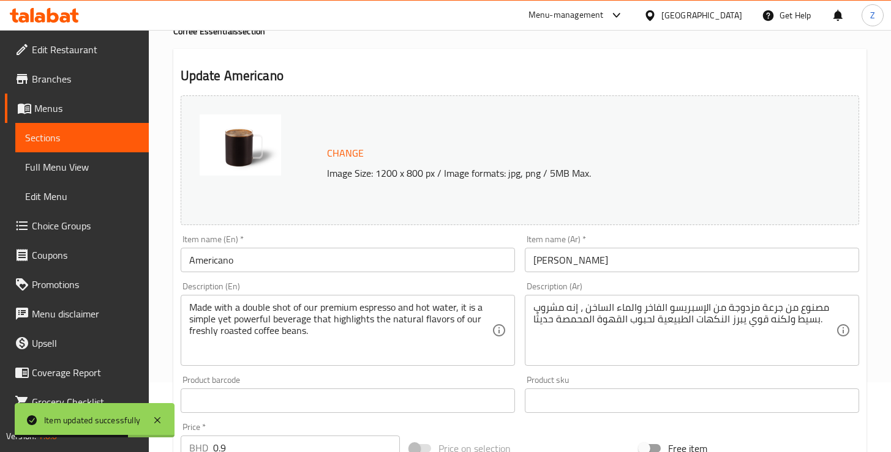
scroll to position [233, 0]
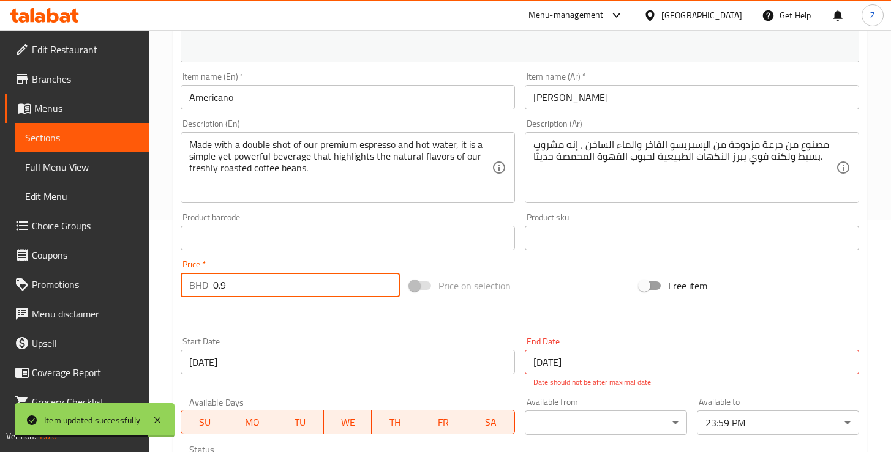
drag, startPoint x: 227, startPoint y: 288, endPoint x: 212, endPoint y: 290, distance: 14.8
click at [212, 290] on div "BHD 0.9 Price *" at bounding box center [291, 285] width 220 height 24
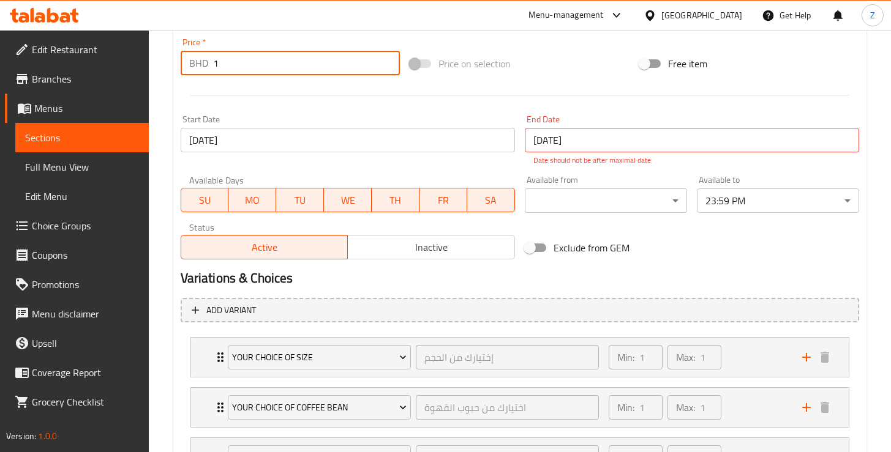
scroll to position [580, 0]
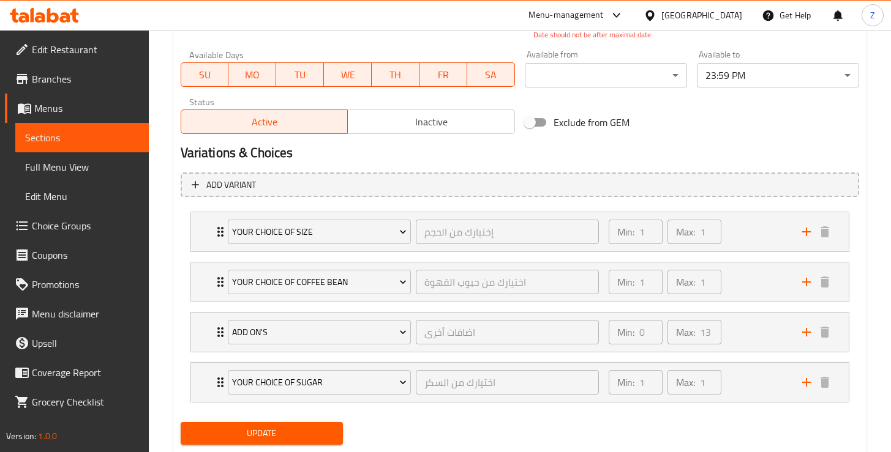
type input "1"
click at [278, 433] on span "Update" at bounding box center [261, 433] width 143 height 15
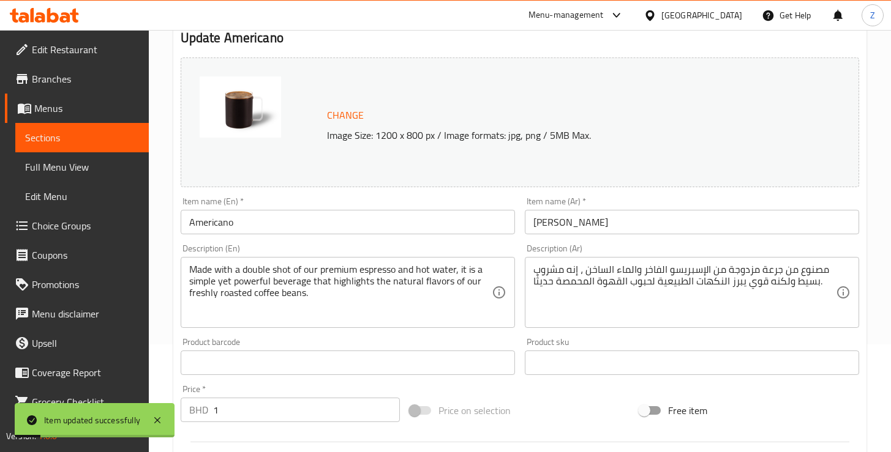
scroll to position [0, 0]
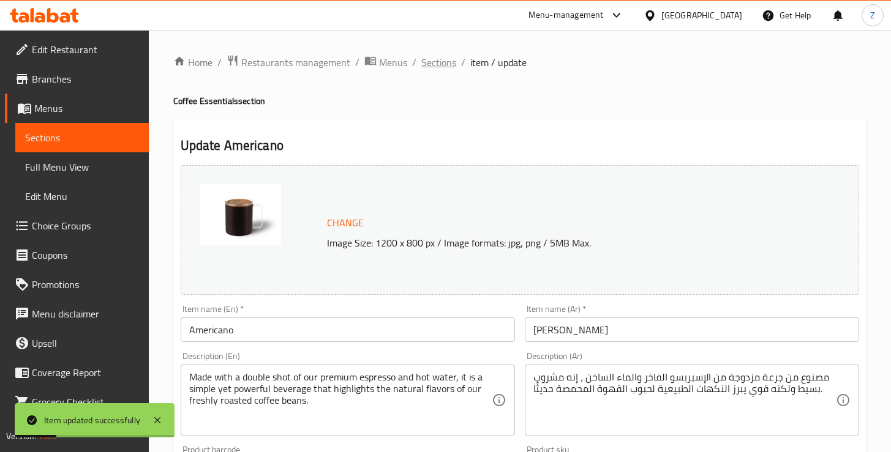
click at [441, 67] on span "Sections" at bounding box center [438, 62] width 35 height 15
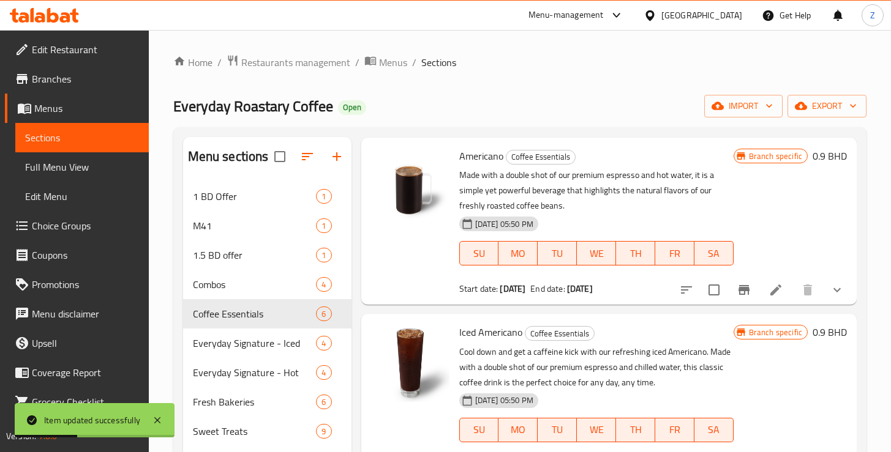
scroll to position [108, 0]
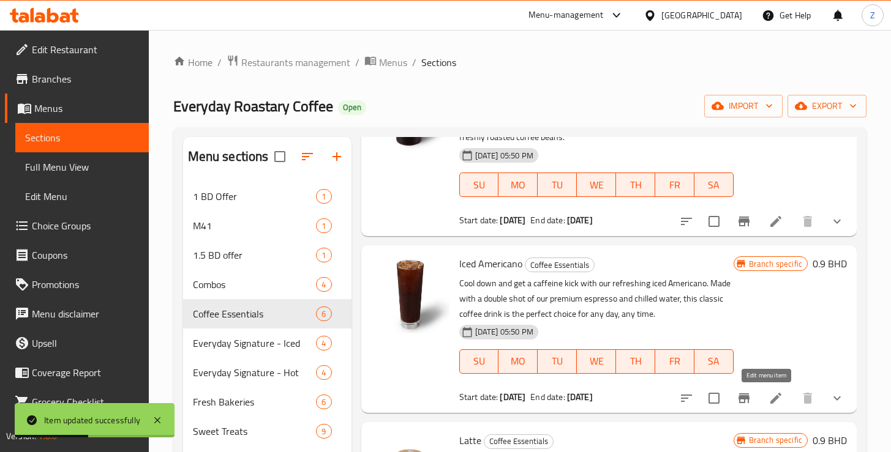
click at [768, 400] on icon at bounding box center [775, 398] width 15 height 15
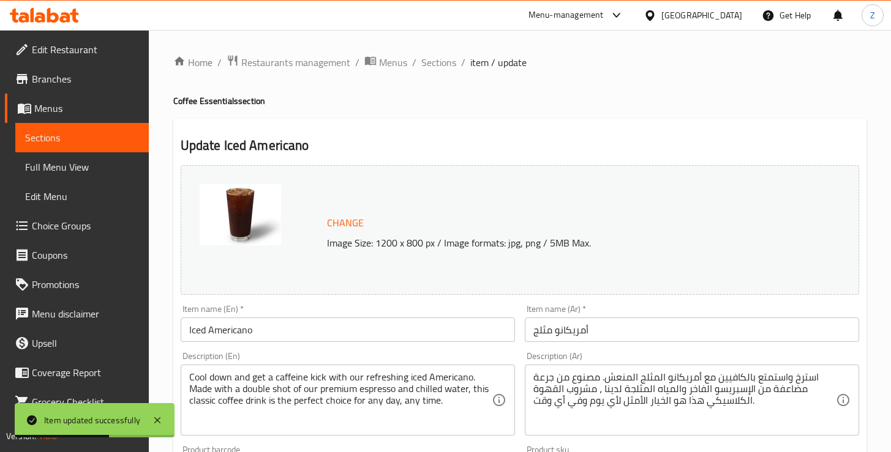
scroll to position [255, 0]
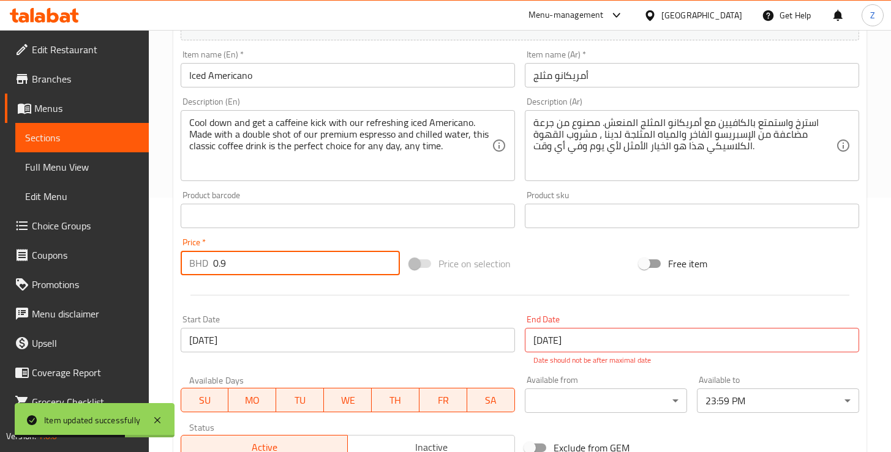
drag, startPoint x: 233, startPoint y: 267, endPoint x: 212, endPoint y: 270, distance: 21.0
click at [212, 270] on div "BHD 0.9 Price *" at bounding box center [291, 263] width 220 height 24
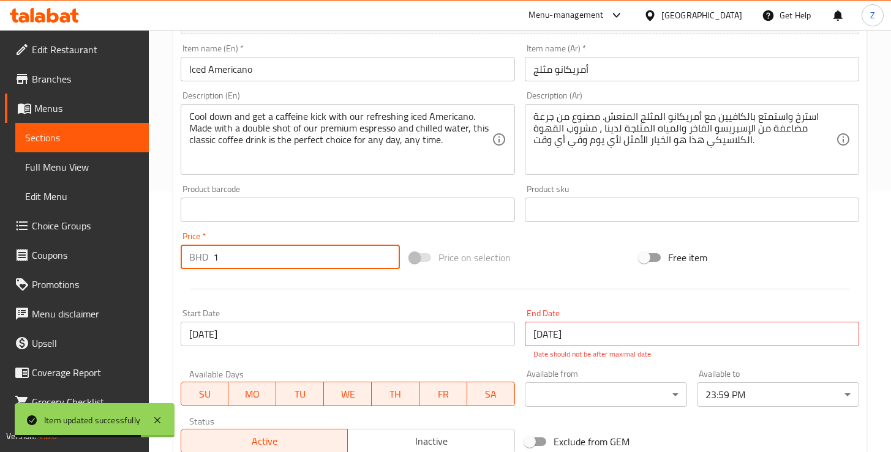
scroll to position [564, 0]
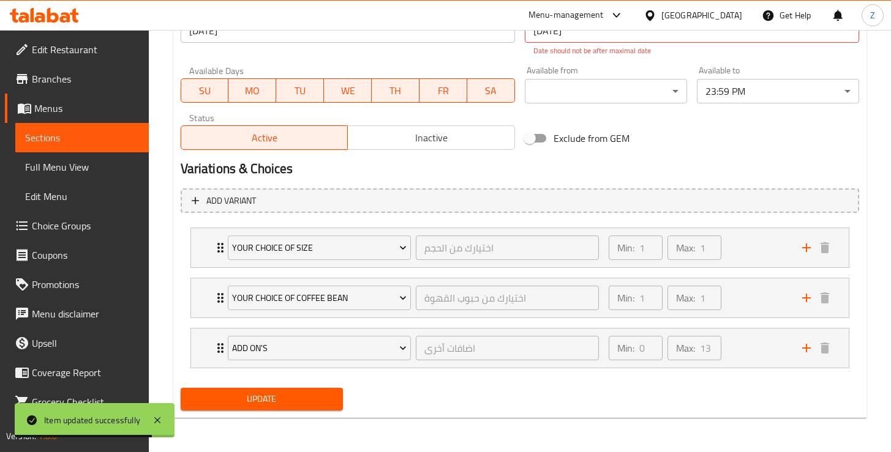
type input "1"
click at [282, 400] on span "Update" at bounding box center [261, 399] width 143 height 15
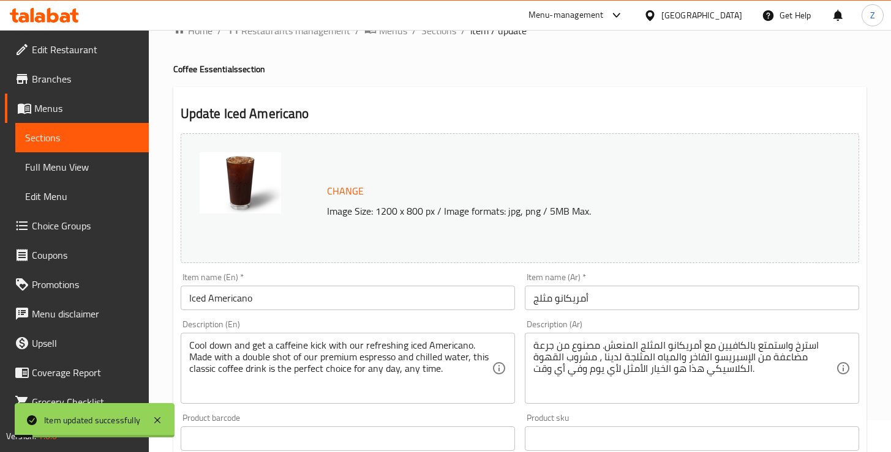
scroll to position [0, 0]
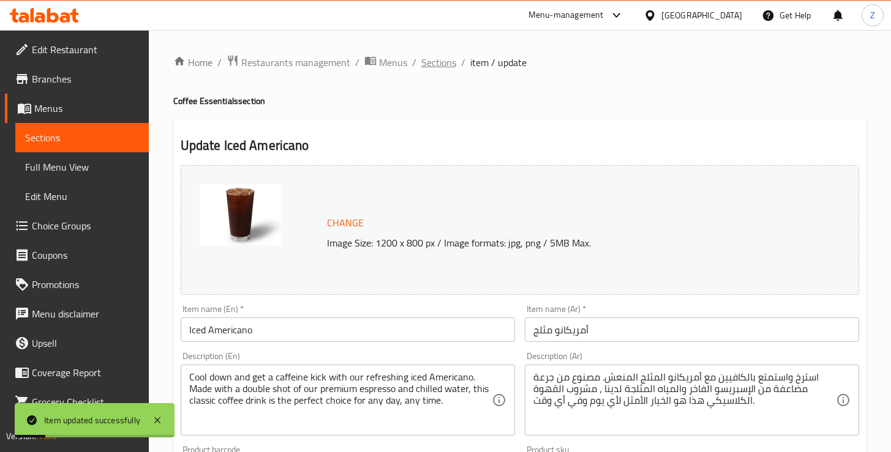
click at [424, 60] on span "Sections" at bounding box center [438, 62] width 35 height 15
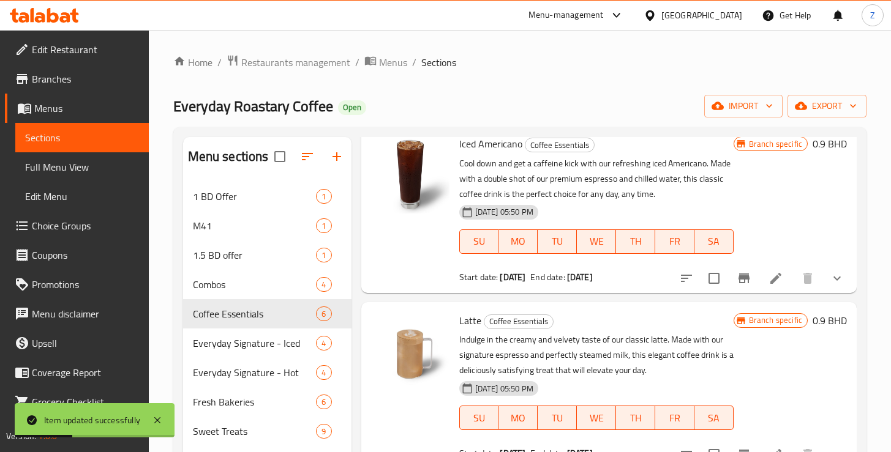
scroll to position [326, 0]
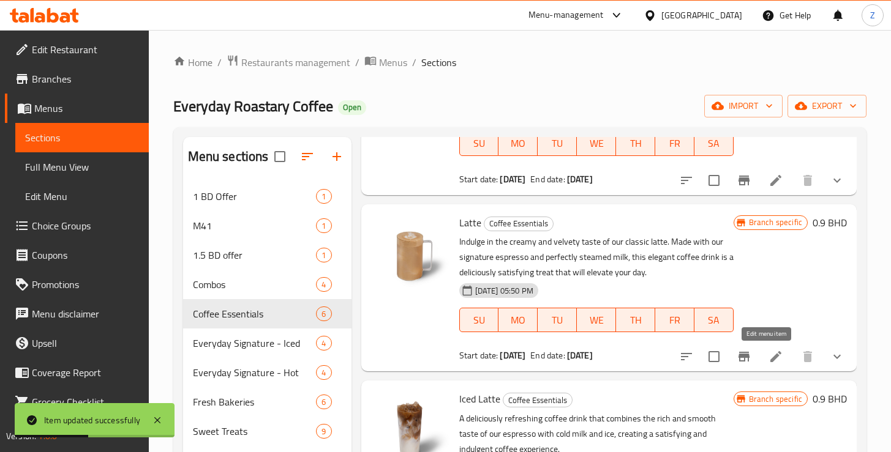
click at [768, 354] on icon at bounding box center [775, 357] width 15 height 15
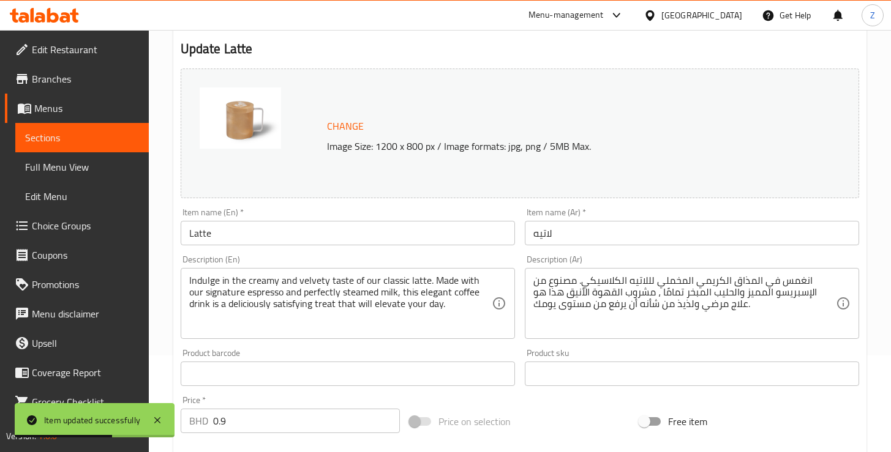
scroll to position [212, 0]
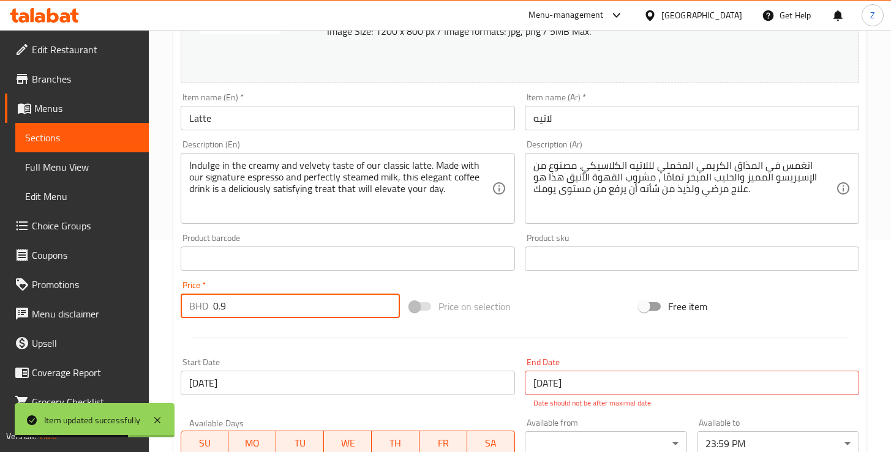
drag, startPoint x: 233, startPoint y: 304, endPoint x: 214, endPoint y: 312, distance: 20.6
click at [214, 312] on input "0.9" at bounding box center [306, 306] width 187 height 24
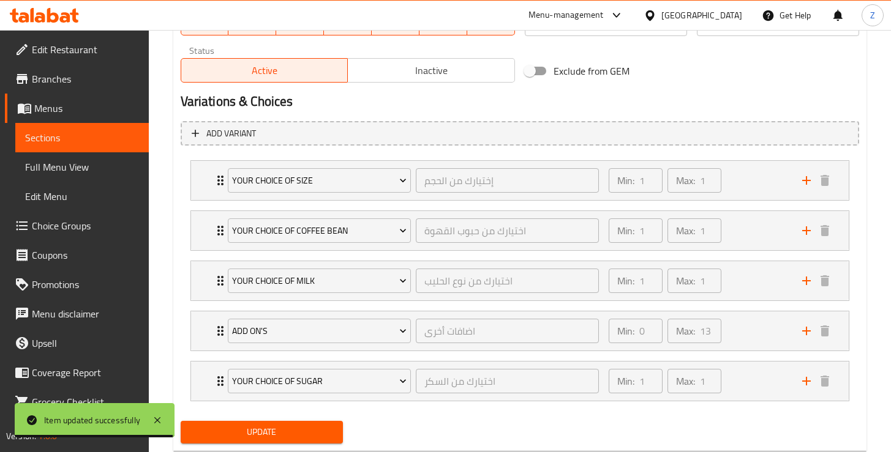
scroll to position [665, 0]
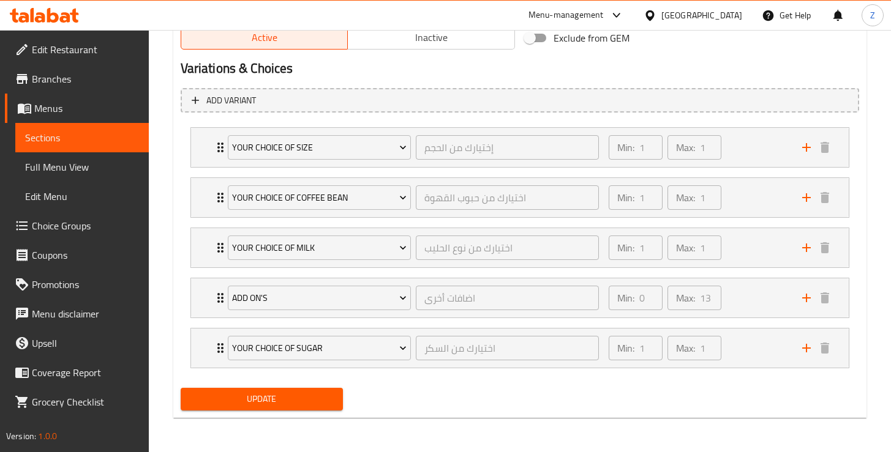
click at [257, 394] on span "Update" at bounding box center [261, 399] width 143 height 15
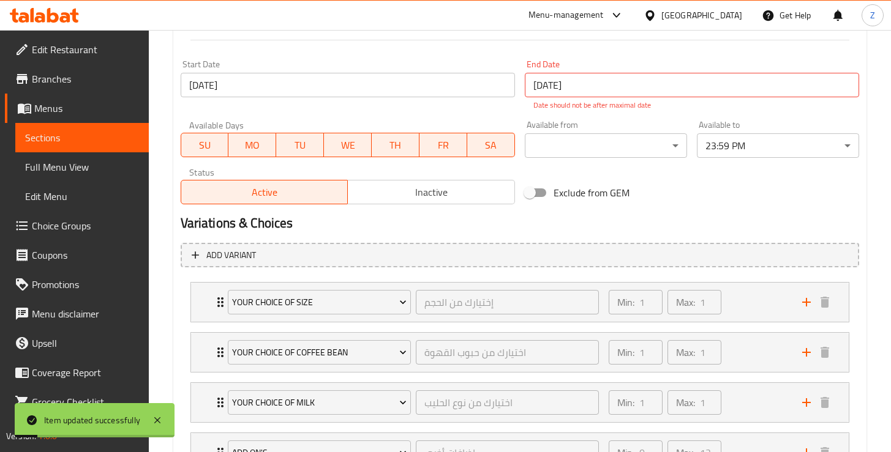
scroll to position [326, 0]
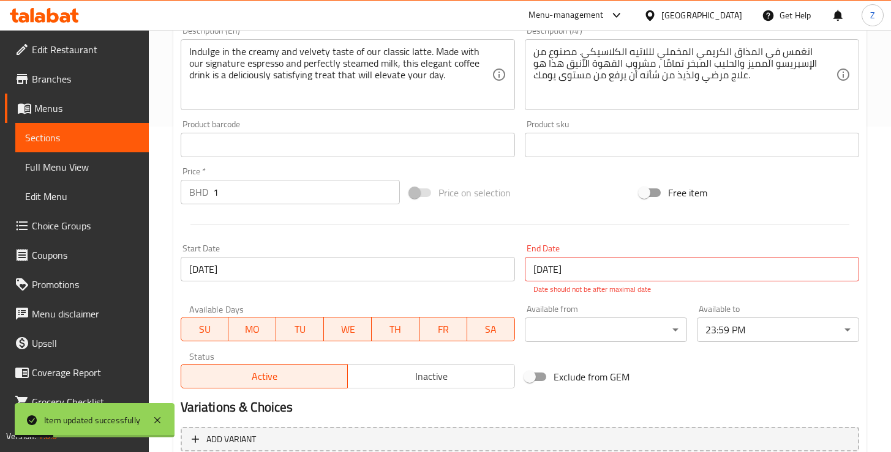
click at [238, 198] on input "1" at bounding box center [306, 192] width 187 height 24
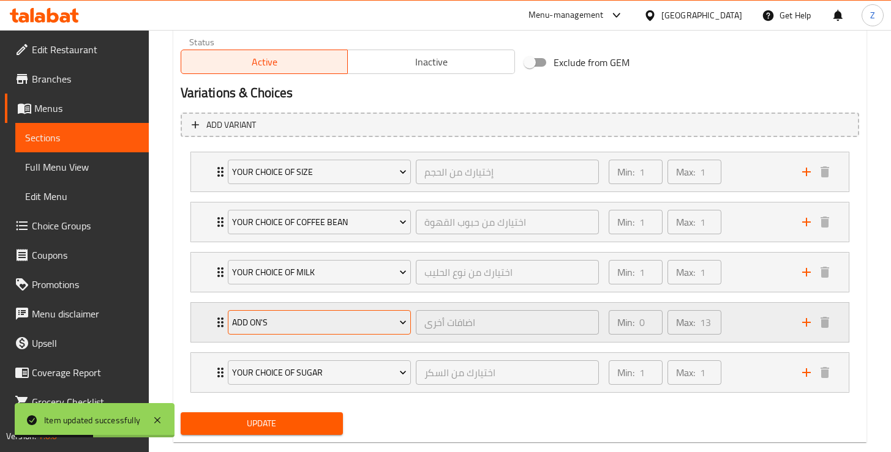
scroll to position [665, 0]
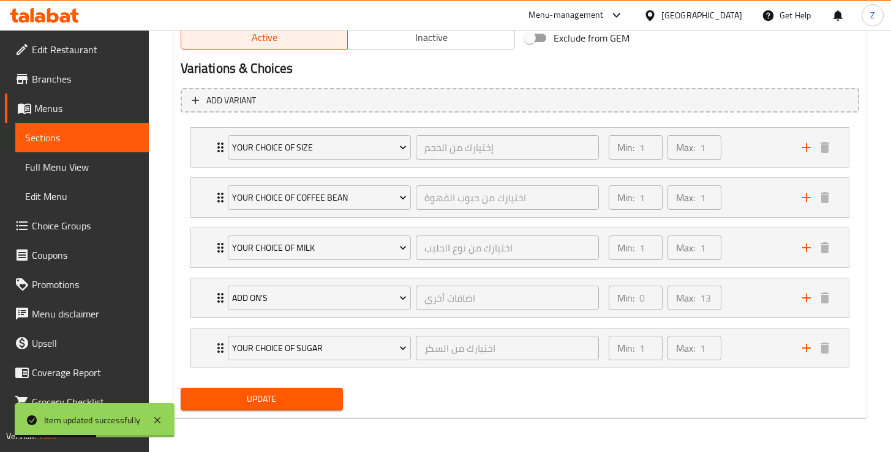
type input "1.1"
click at [269, 403] on span "Update" at bounding box center [261, 399] width 143 height 15
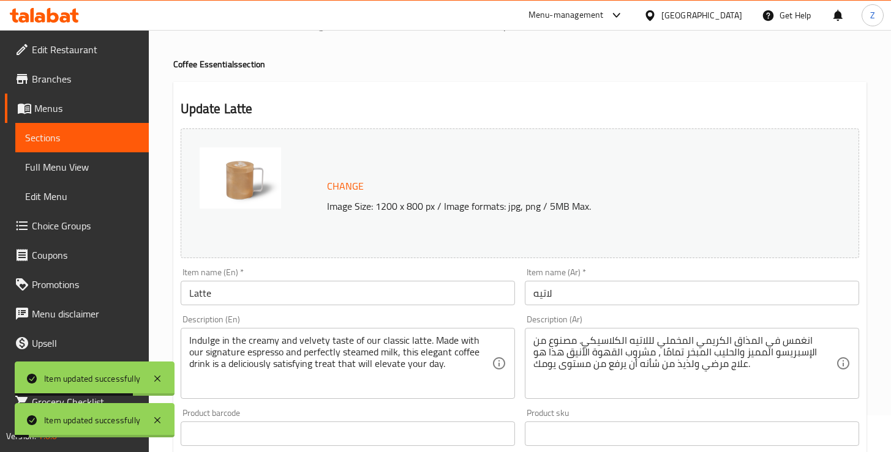
scroll to position [0, 0]
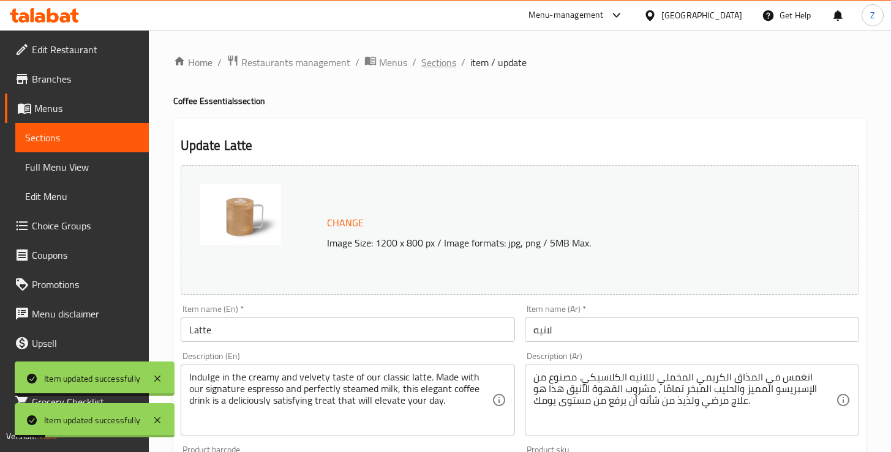
click at [436, 70] on span "Sections" at bounding box center [438, 62] width 35 height 15
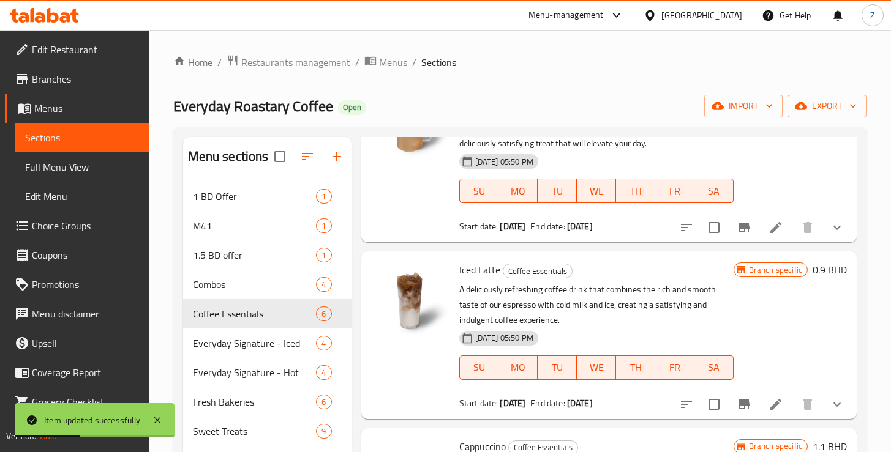
scroll to position [487, 0]
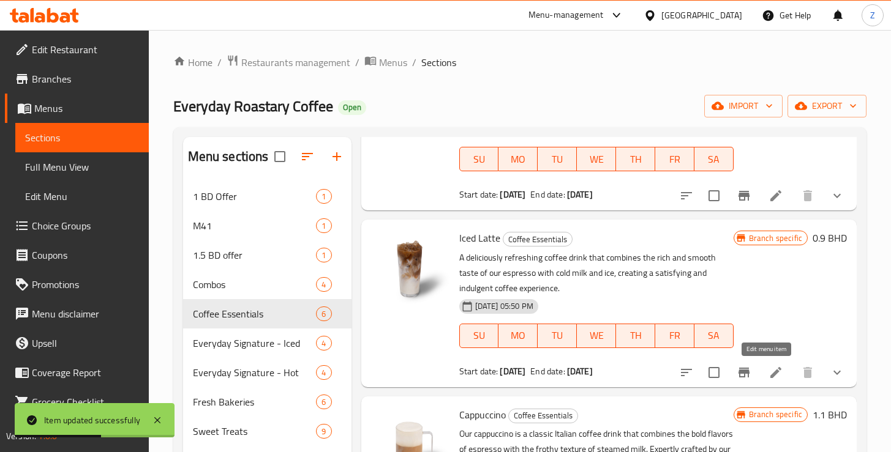
click at [768, 373] on icon at bounding box center [775, 373] width 15 height 15
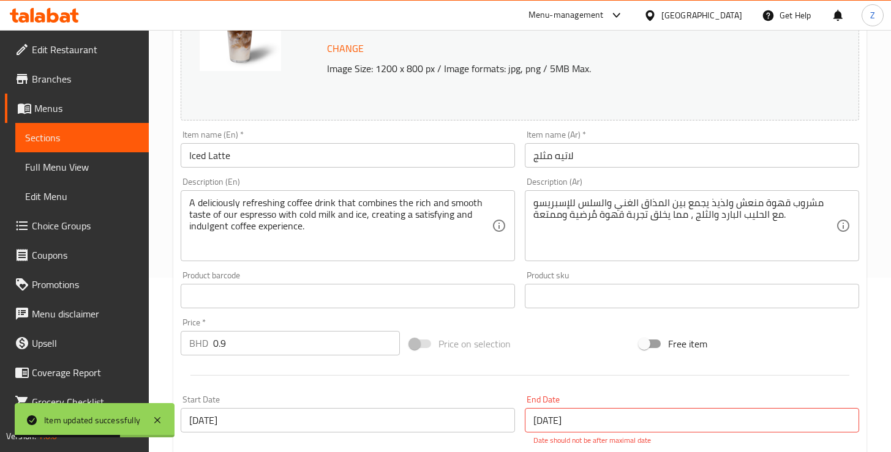
scroll to position [242, 0]
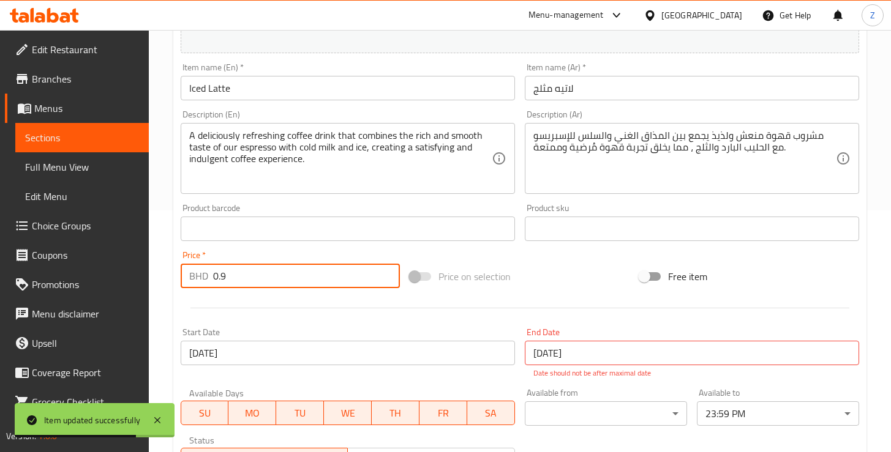
drag, startPoint x: 223, startPoint y: 276, endPoint x: 206, endPoint y: 277, distance: 17.2
click at [206, 277] on div "BHD 0.9 Price *" at bounding box center [291, 276] width 220 height 24
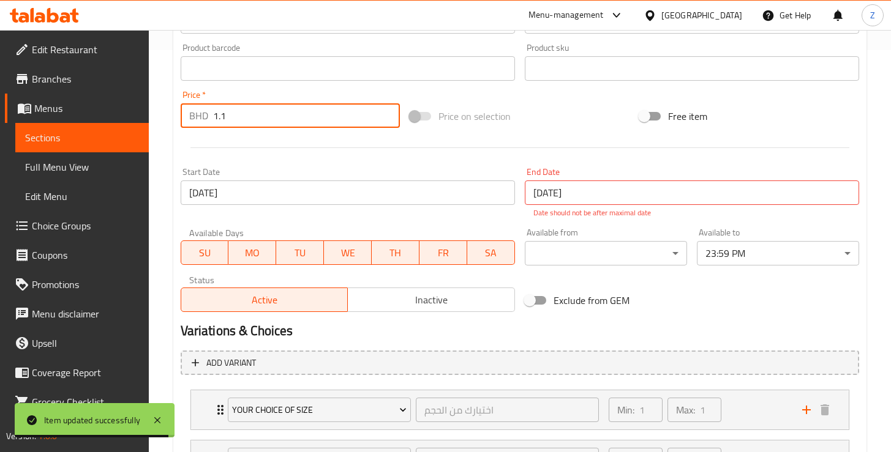
scroll to position [615, 0]
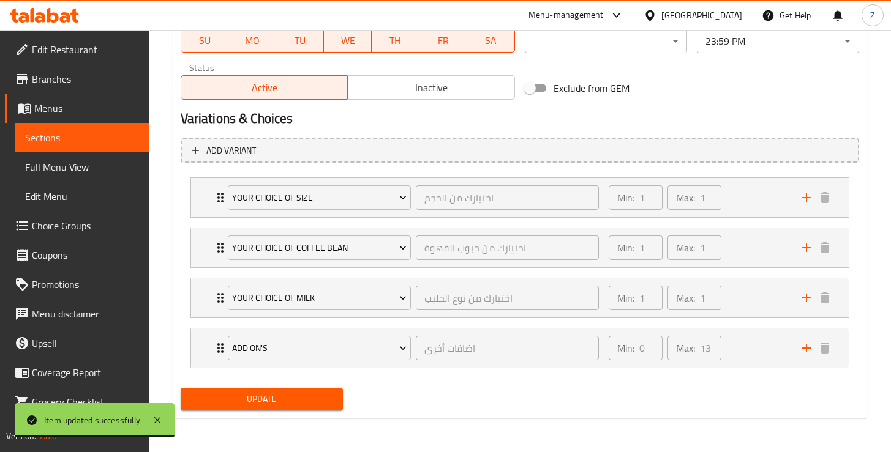
type input "1.1"
click at [256, 407] on span "Update" at bounding box center [261, 399] width 143 height 15
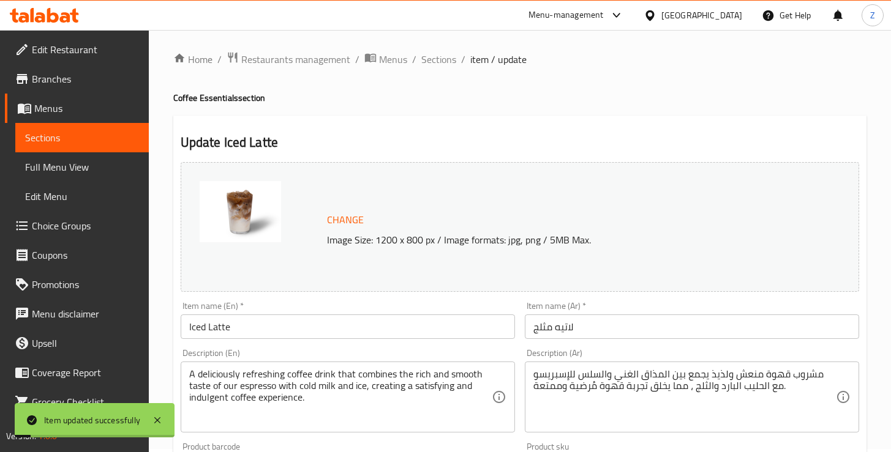
scroll to position [0, 0]
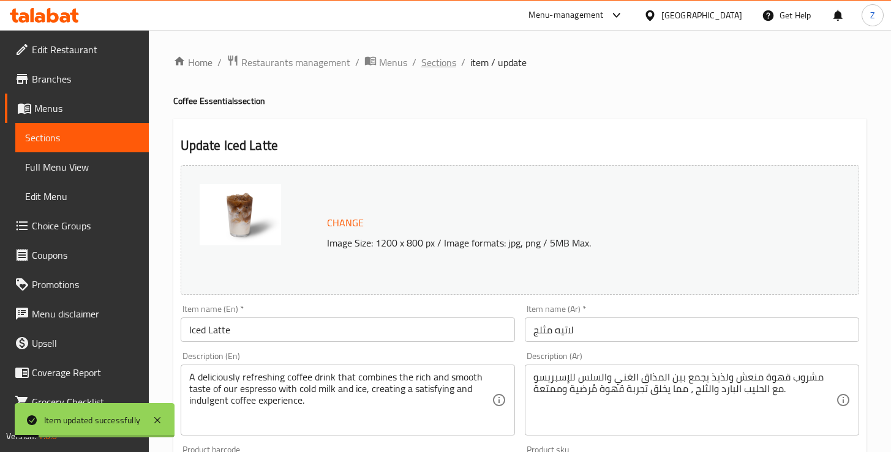
click at [427, 61] on span "Sections" at bounding box center [438, 62] width 35 height 15
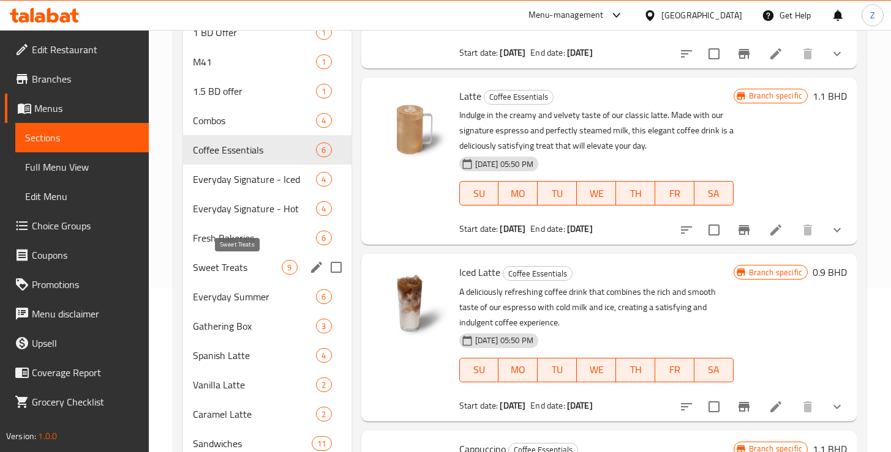
scroll to position [122, 0]
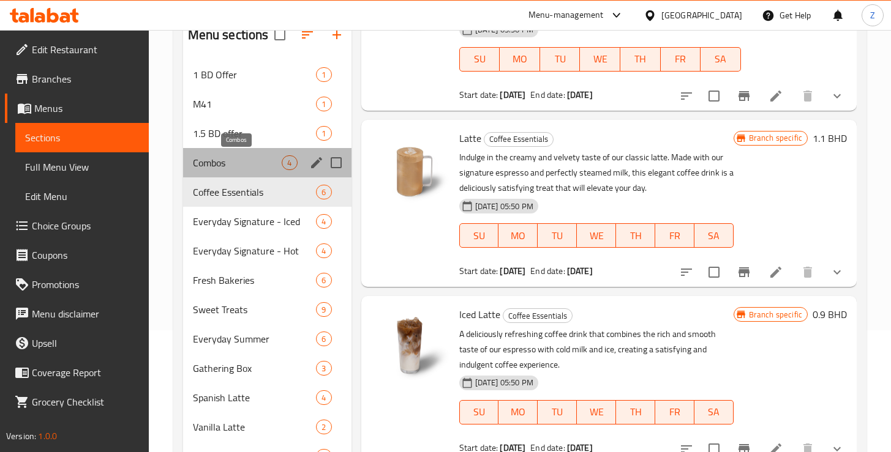
click at [237, 166] on span "Combos" at bounding box center [237, 163] width 89 height 15
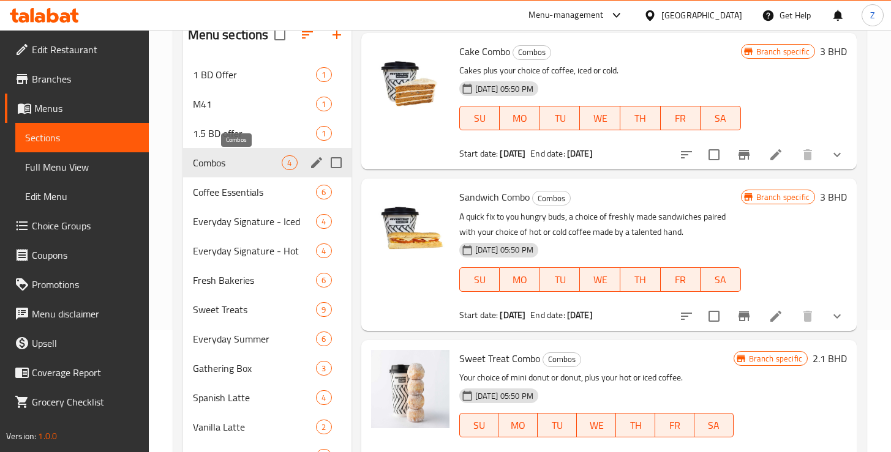
scroll to position [22, 0]
click at [232, 134] on span "1.5 BD offer" at bounding box center [237, 133] width 89 height 15
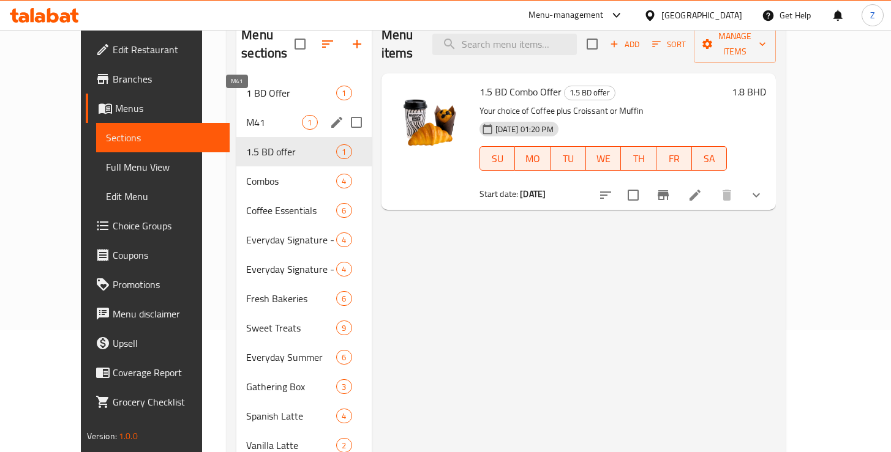
click at [246, 115] on span "M41" at bounding box center [274, 122] width 56 height 15
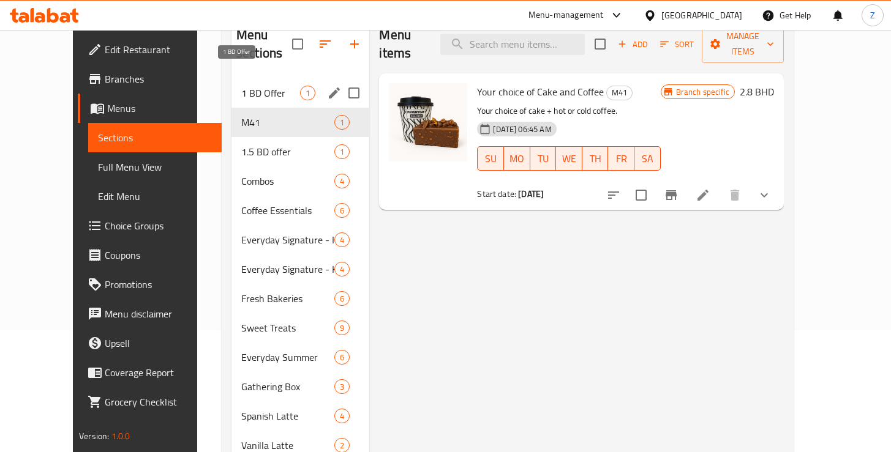
click at [241, 86] on span "1 BD Offer" at bounding box center [270, 93] width 59 height 15
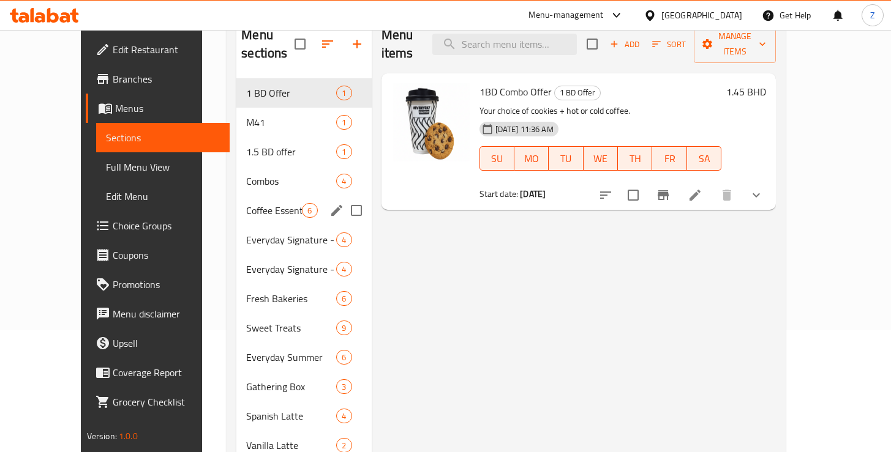
click at [236, 200] on div "Coffee Essentials 6" at bounding box center [303, 210] width 135 height 29
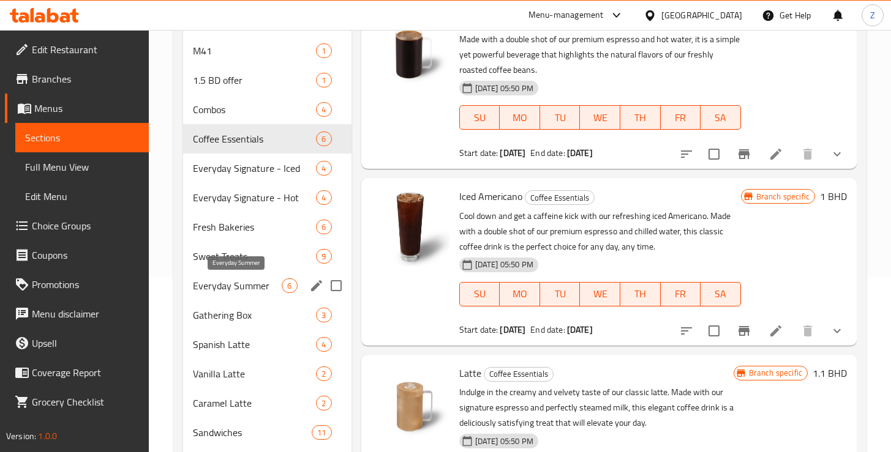
scroll to position [227, 0]
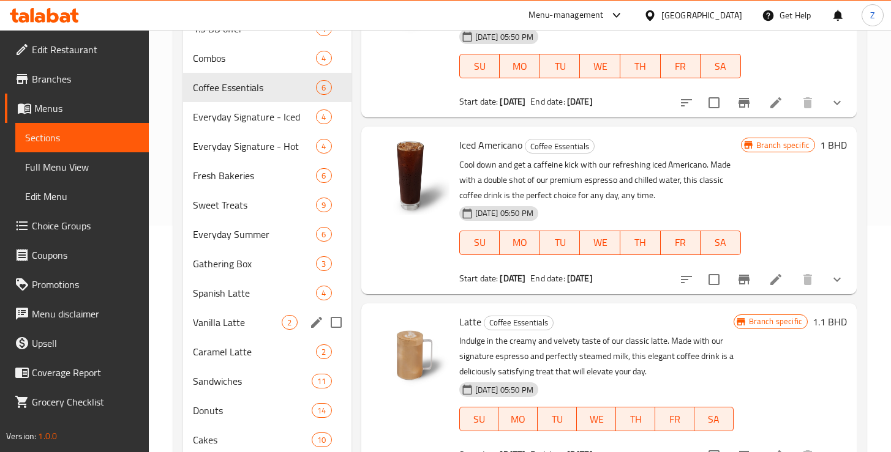
click at [229, 331] on div "Vanilla Latte 2" at bounding box center [267, 322] width 168 height 29
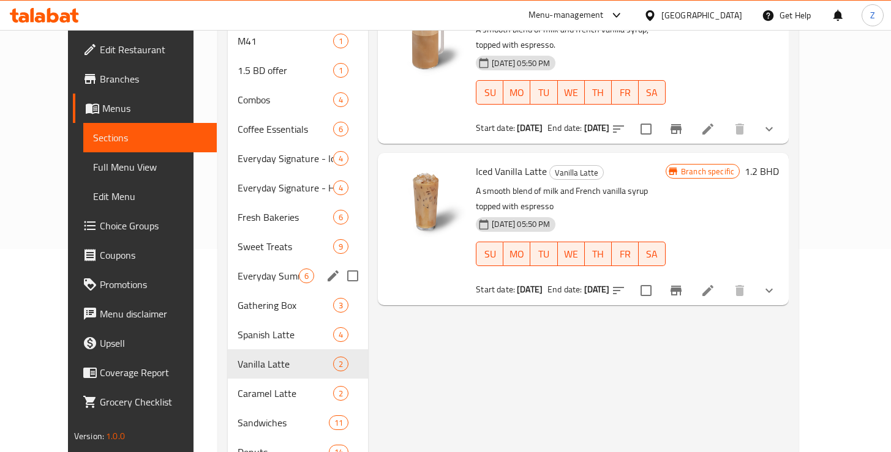
scroll to position [264, 0]
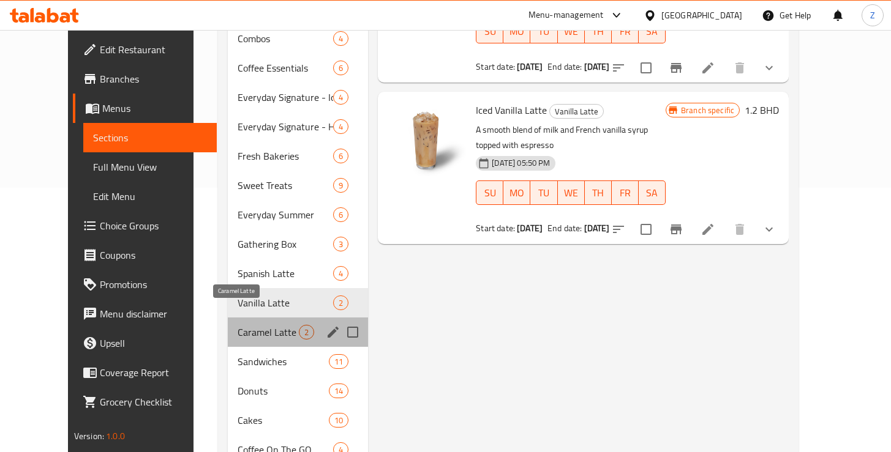
click at [238, 325] on span "Caramel Latte" at bounding box center [268, 332] width 61 height 15
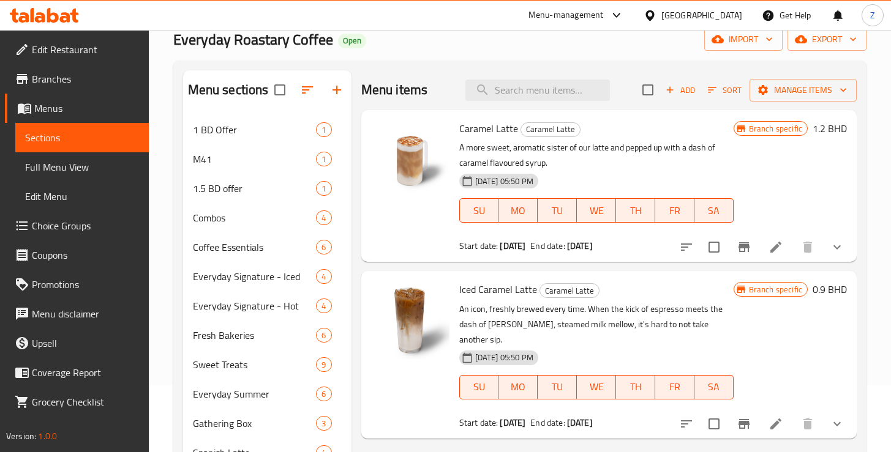
scroll to position [80, 0]
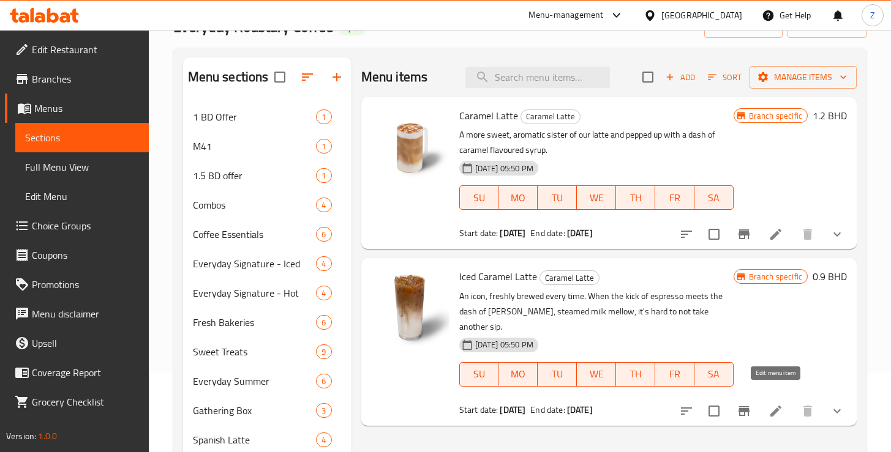
click at [773, 406] on icon at bounding box center [775, 411] width 11 height 11
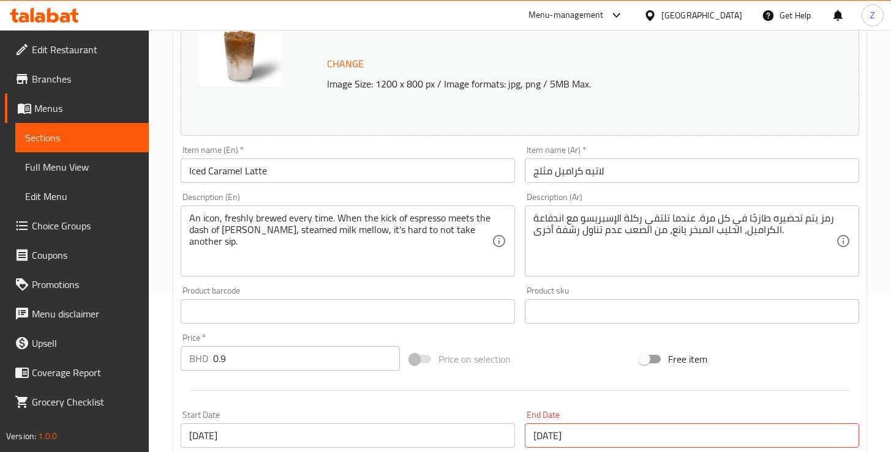
scroll to position [254, 0]
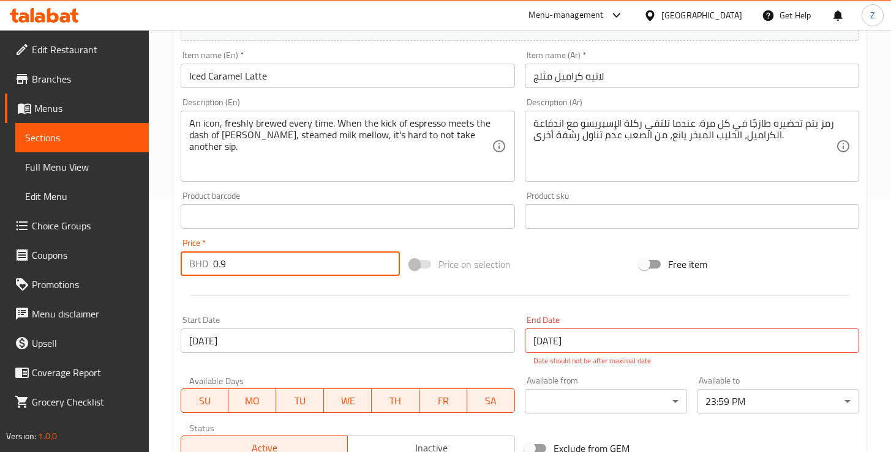
drag, startPoint x: 237, startPoint y: 264, endPoint x: 211, endPoint y: 268, distance: 26.0
click at [211, 268] on div "BHD 0.9 Price *" at bounding box center [291, 264] width 220 height 24
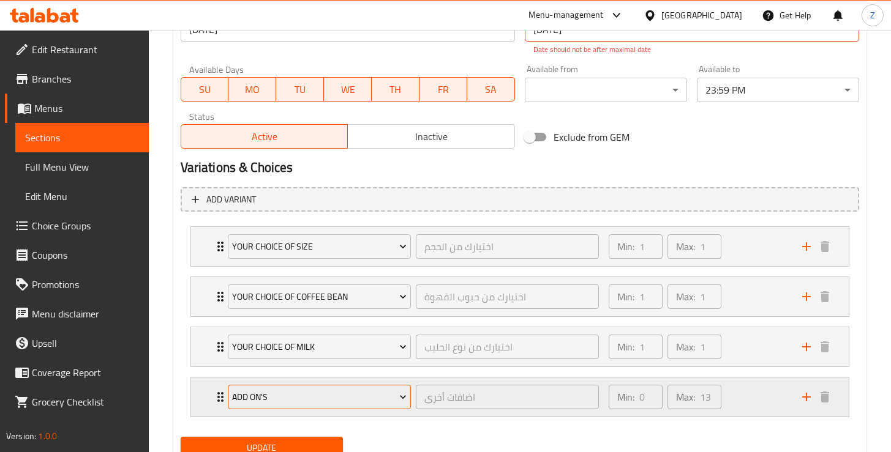
scroll to position [615, 0]
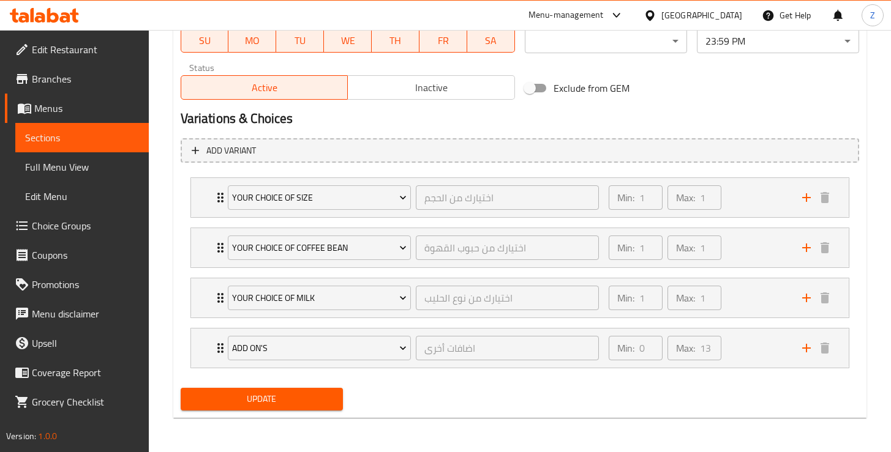
type input "1.2"
click at [298, 408] on button "Update" at bounding box center [262, 399] width 162 height 23
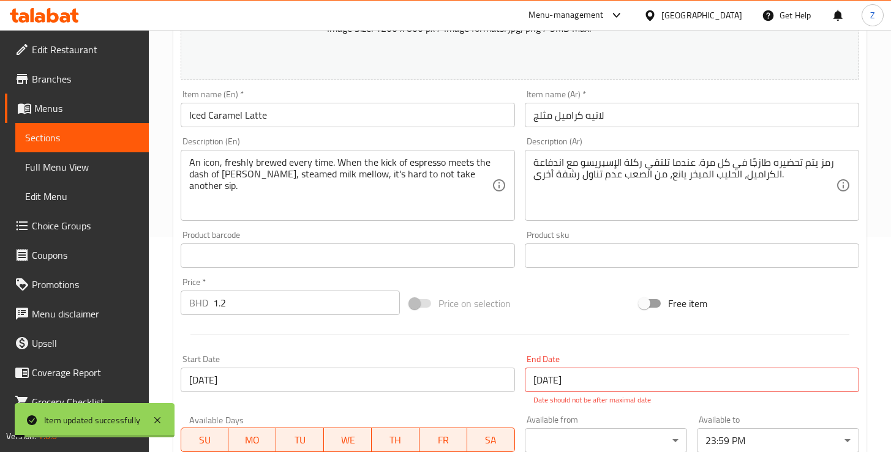
scroll to position [0, 0]
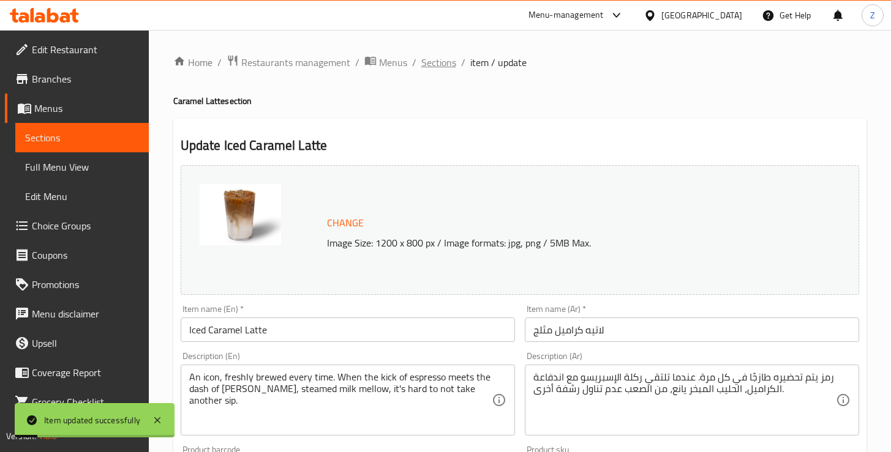
click at [446, 62] on span "Sections" at bounding box center [438, 62] width 35 height 15
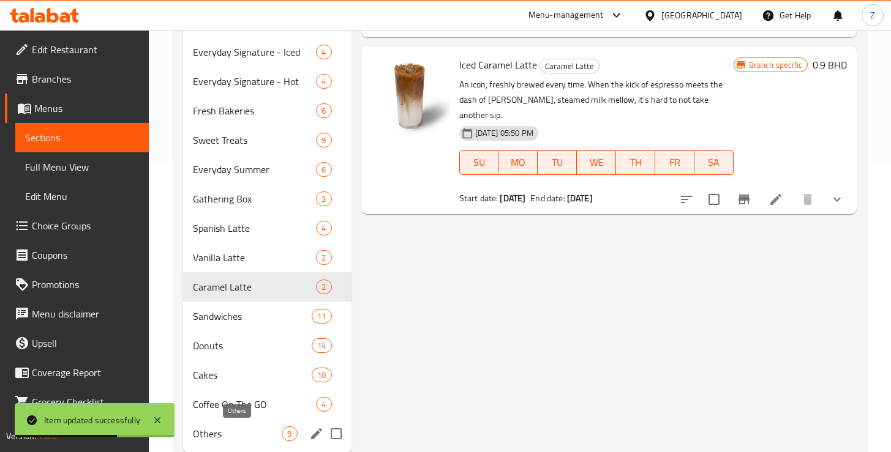
scroll to position [327, 0]
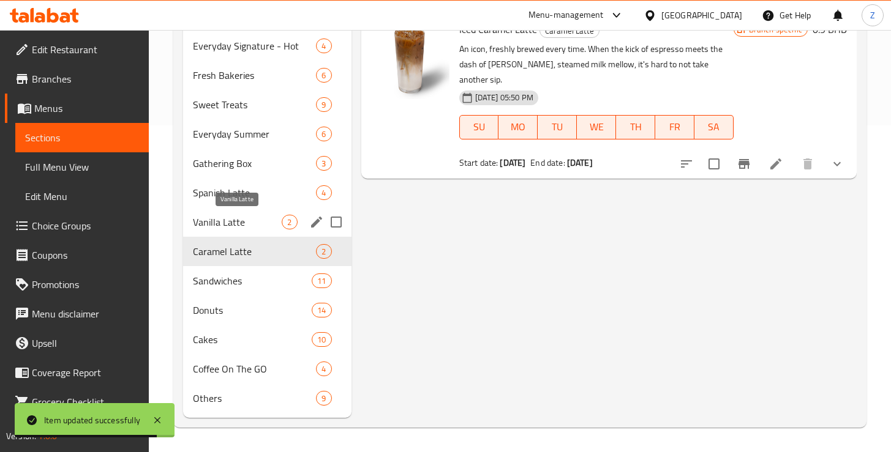
click at [229, 225] on span "Vanilla Latte" at bounding box center [237, 222] width 89 height 15
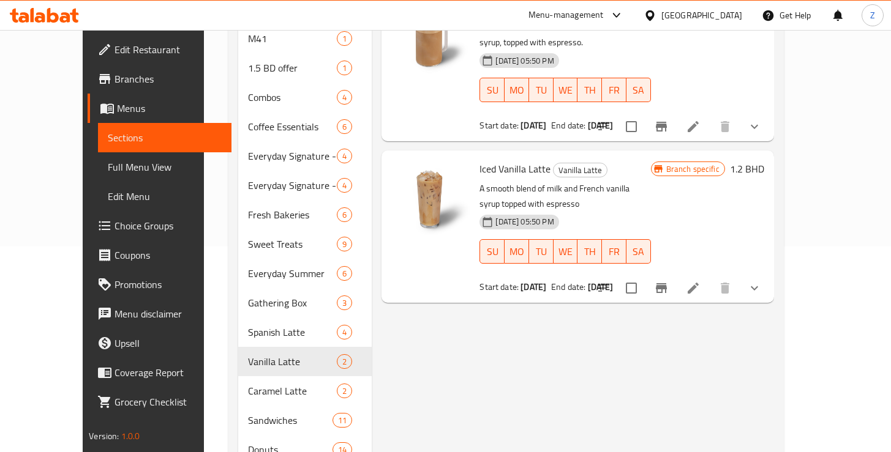
scroll to position [265, 0]
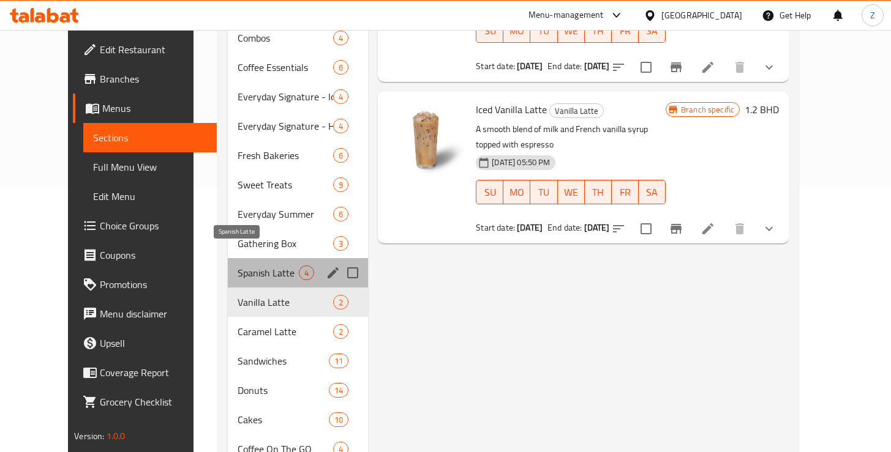
click at [250, 266] on span "Spanish Latte" at bounding box center [268, 273] width 61 height 15
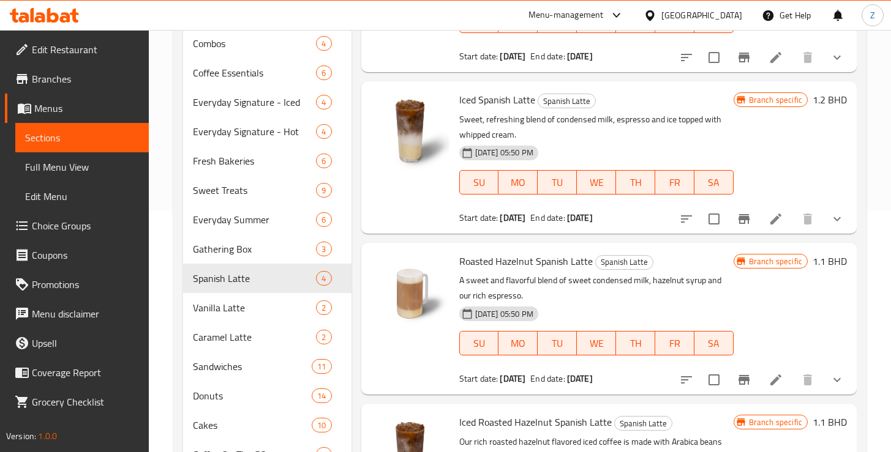
scroll to position [287, 0]
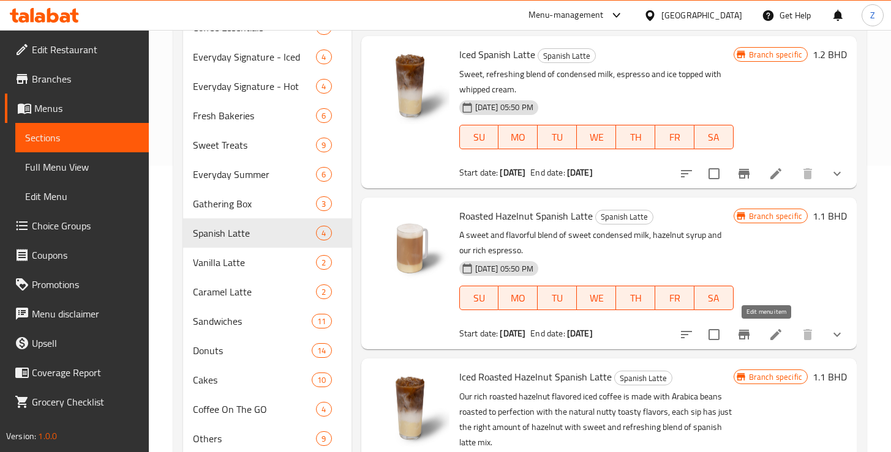
click at [769, 339] on icon at bounding box center [775, 335] width 15 height 15
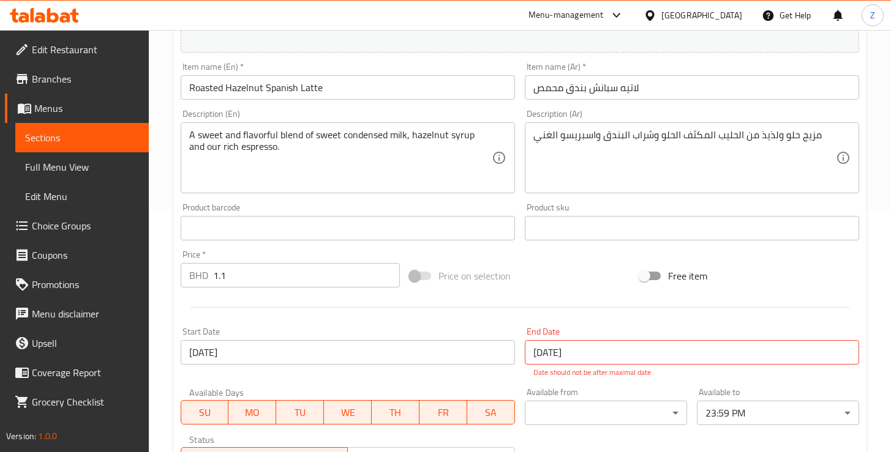
scroll to position [257, 0]
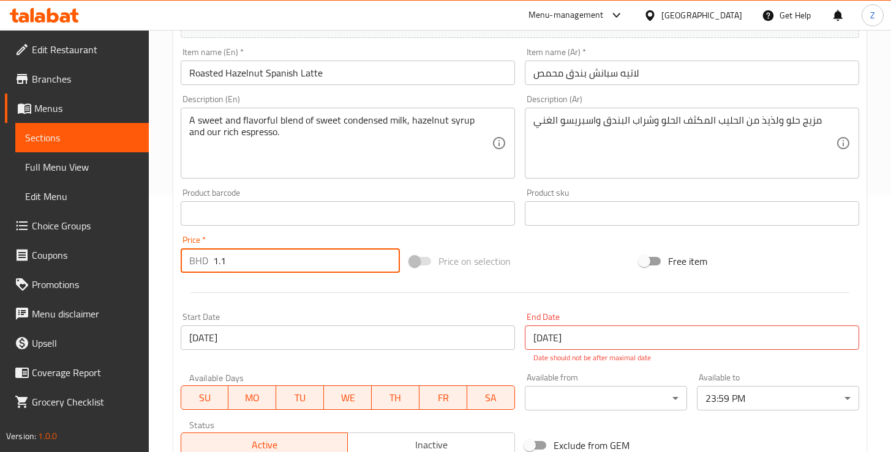
click at [227, 263] on input "1.1" at bounding box center [306, 261] width 187 height 24
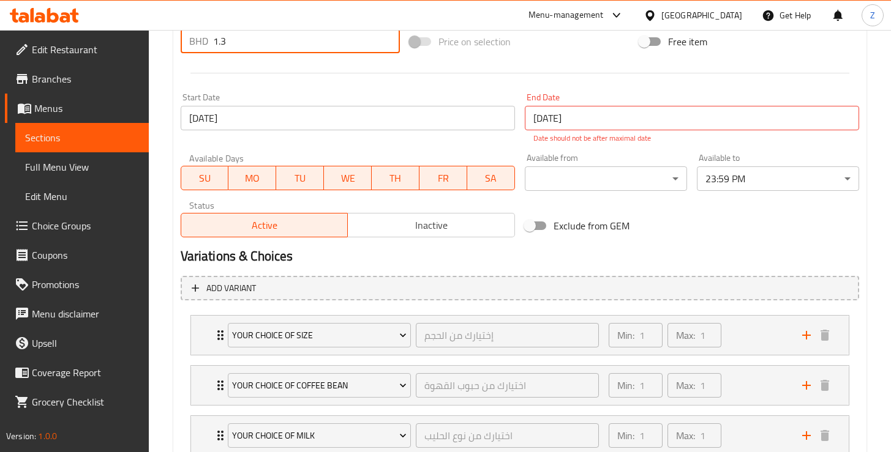
scroll to position [657, 0]
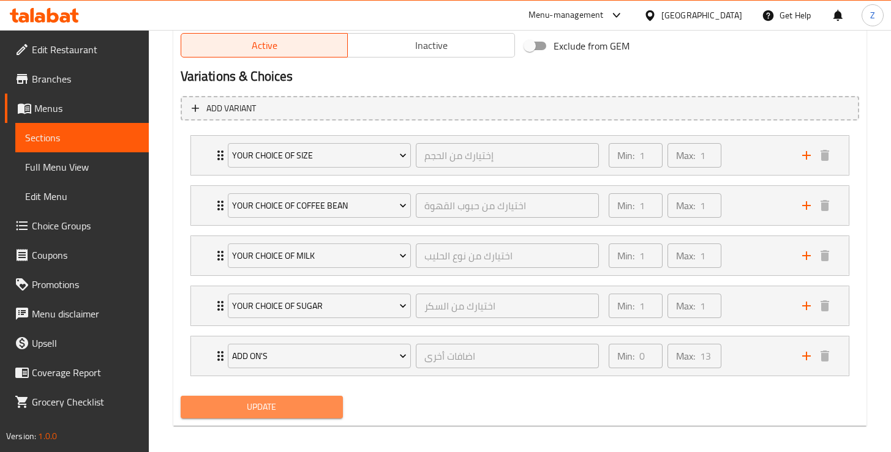
click at [260, 414] on span "Update" at bounding box center [261, 407] width 143 height 15
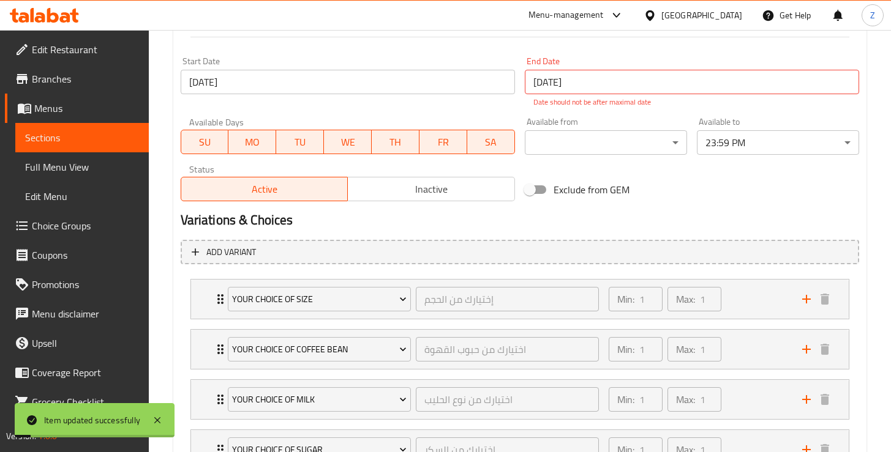
scroll to position [450, 0]
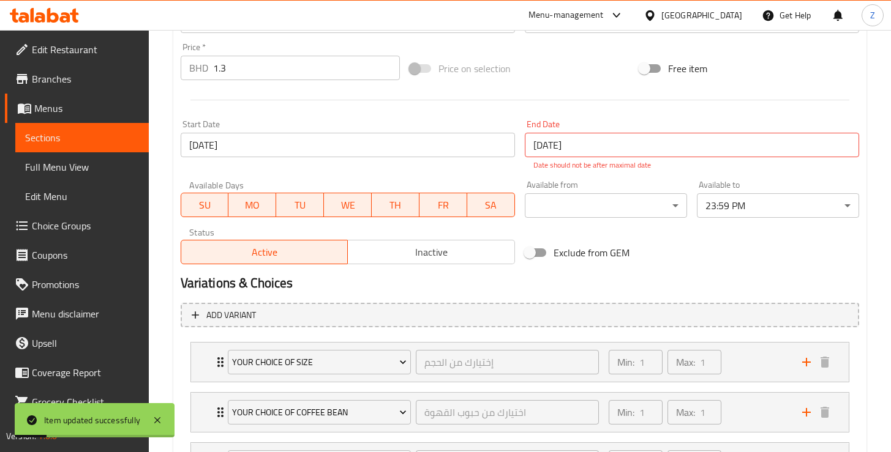
click at [228, 70] on input "1.3" at bounding box center [306, 68] width 187 height 24
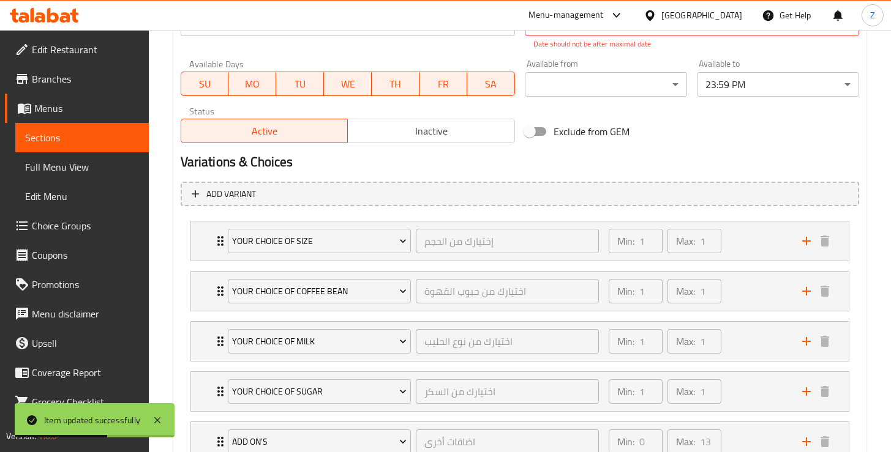
scroll to position [648, 0]
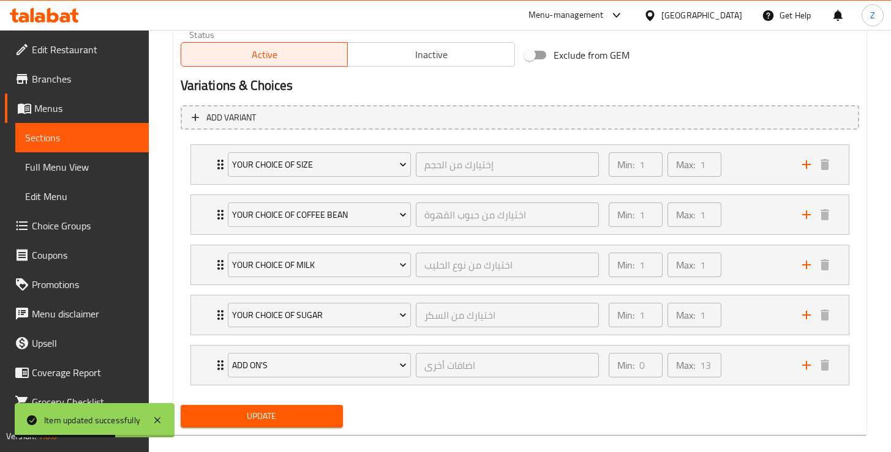
type input "1.25"
click at [263, 411] on span "Update" at bounding box center [261, 416] width 143 height 15
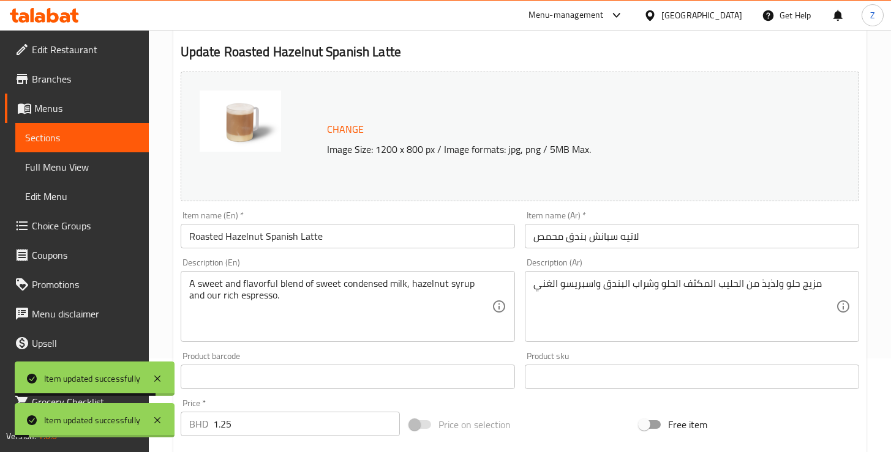
scroll to position [0, 0]
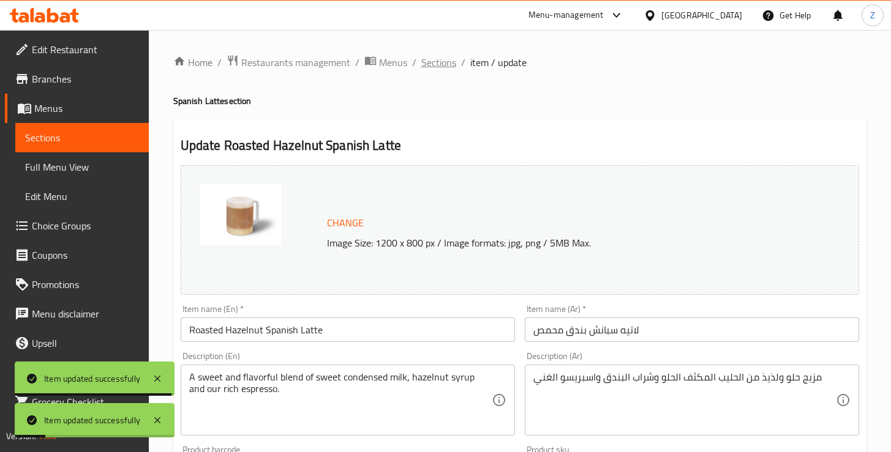
click at [443, 59] on span "Sections" at bounding box center [438, 62] width 35 height 15
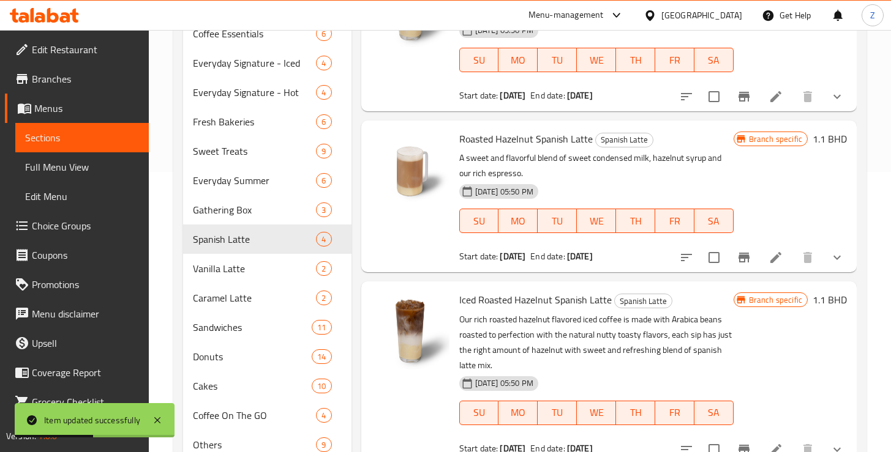
scroll to position [327, 0]
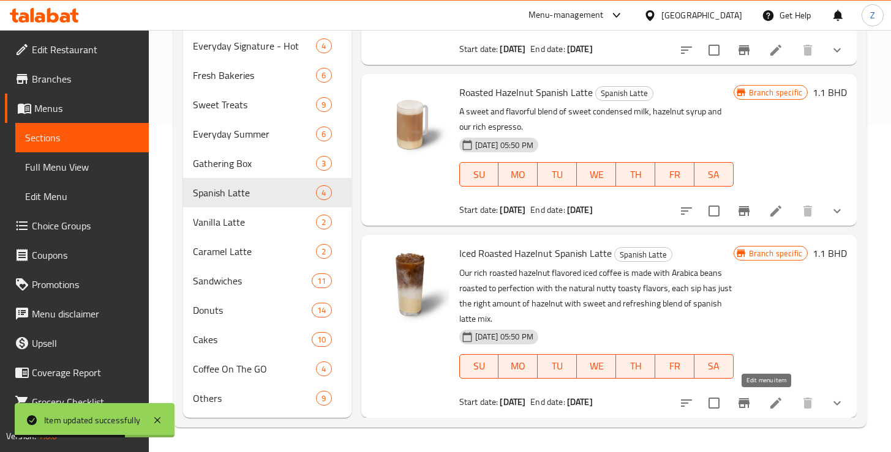
click at [768, 407] on icon at bounding box center [775, 403] width 15 height 15
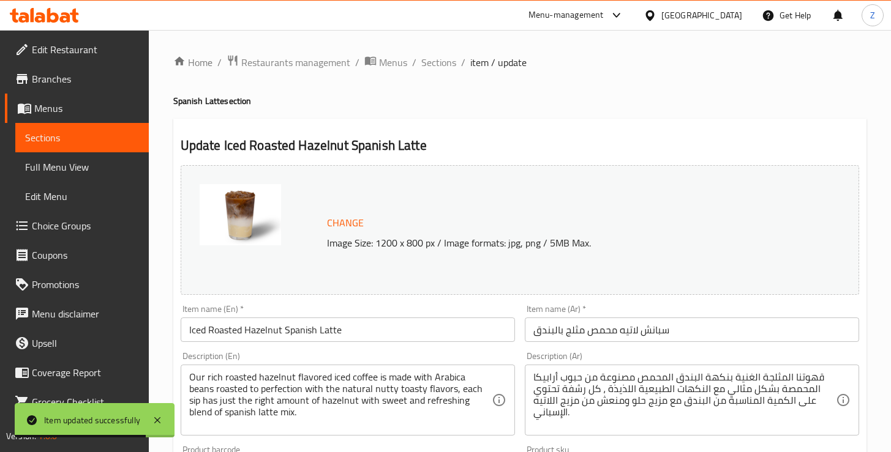
scroll to position [247, 0]
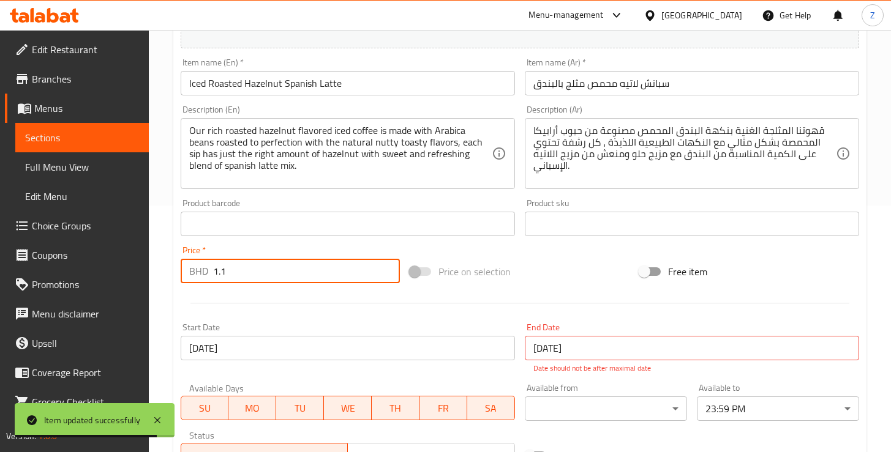
click at [234, 274] on input "1.1" at bounding box center [306, 271] width 187 height 24
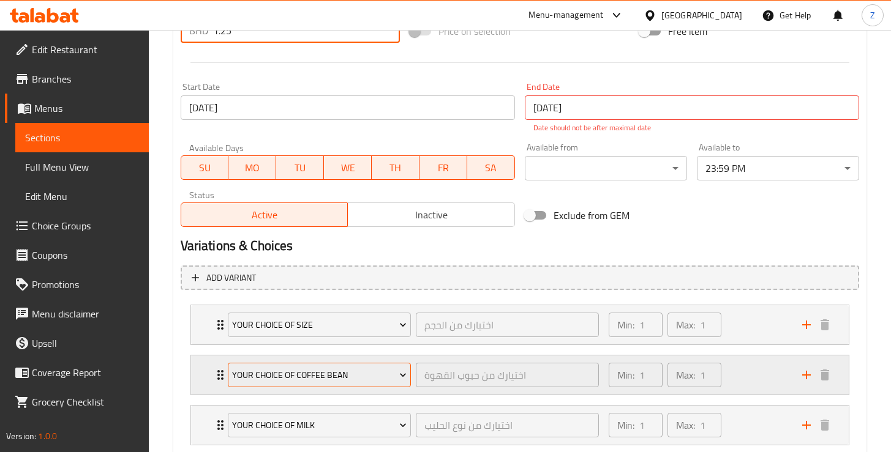
scroll to position [615, 0]
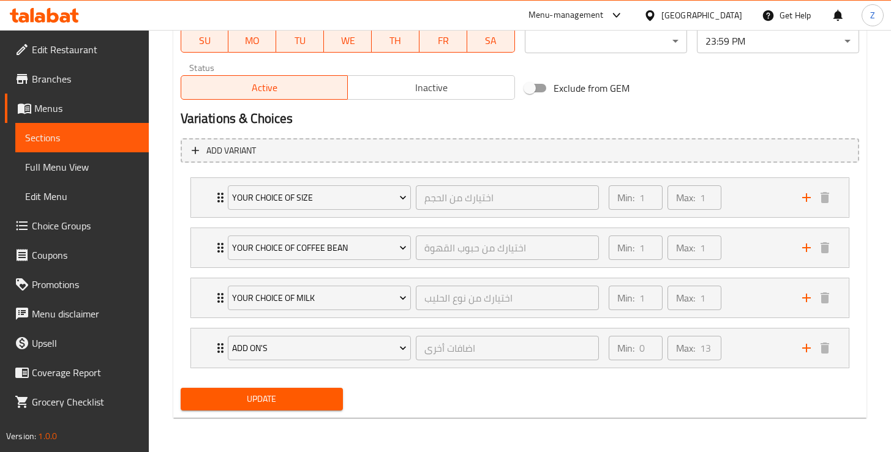
type input "1.25"
click at [245, 408] on button "Update" at bounding box center [262, 399] width 162 height 23
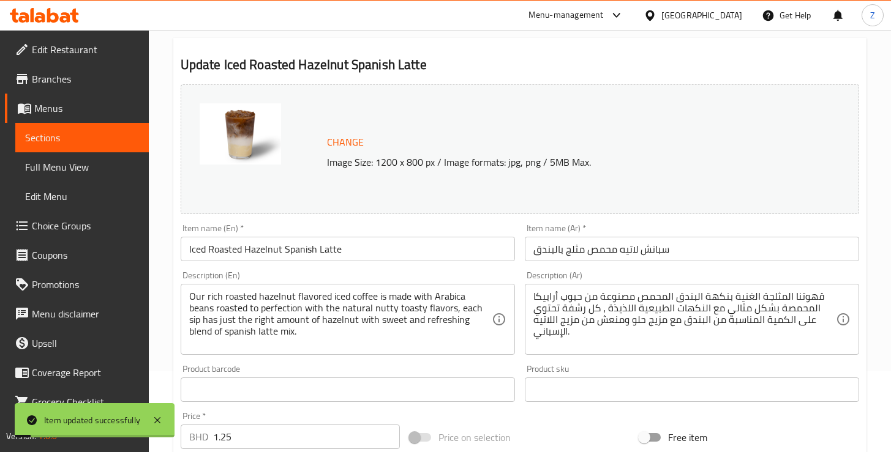
scroll to position [0, 0]
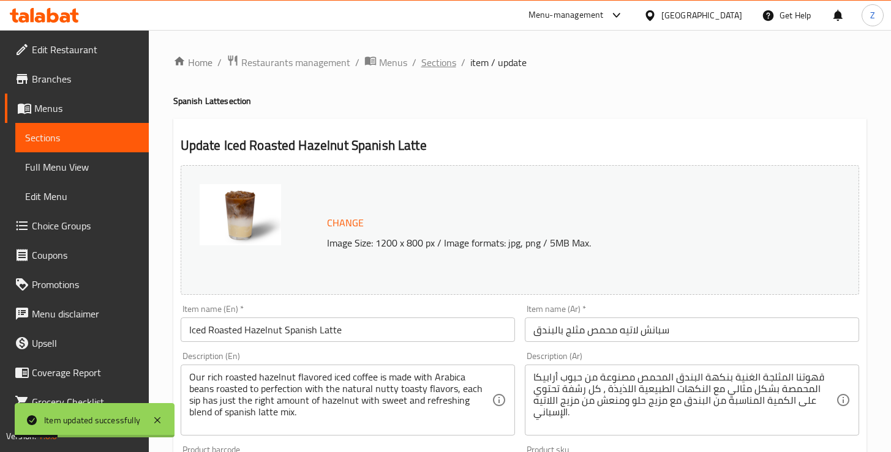
click at [428, 68] on span "Sections" at bounding box center [438, 62] width 35 height 15
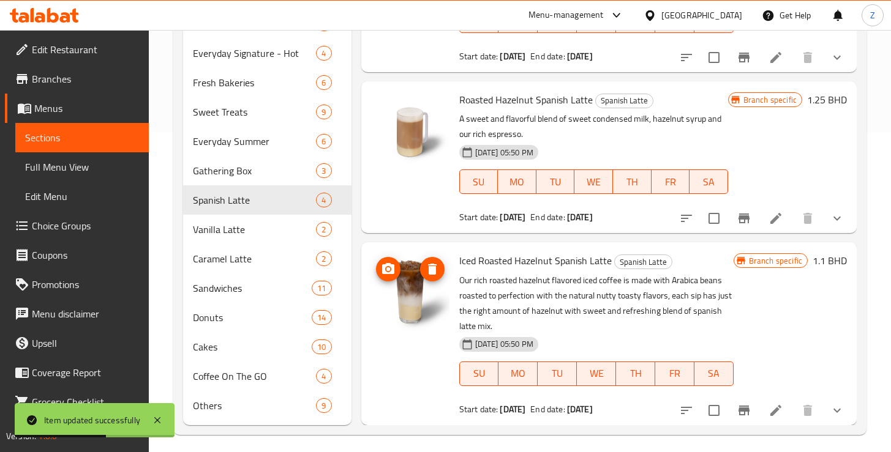
scroll to position [327, 0]
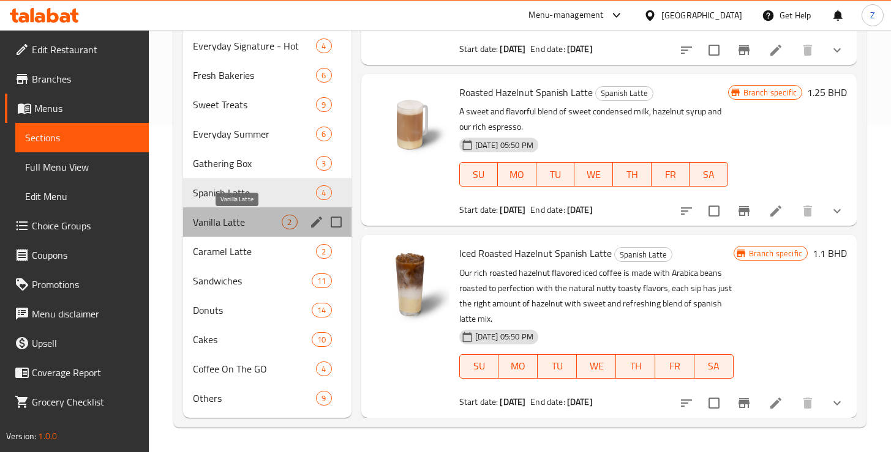
click at [241, 225] on span "Vanilla Latte" at bounding box center [237, 222] width 89 height 15
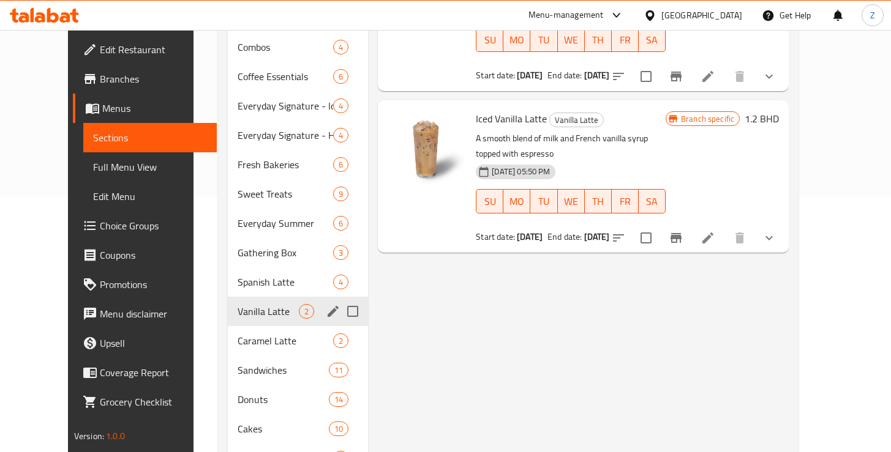
scroll to position [304, 0]
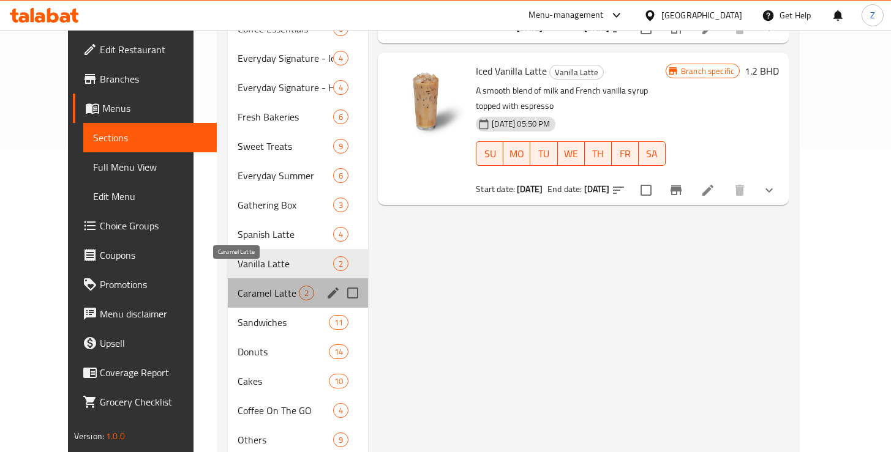
click at [238, 286] on span "Caramel Latte" at bounding box center [268, 293] width 61 height 15
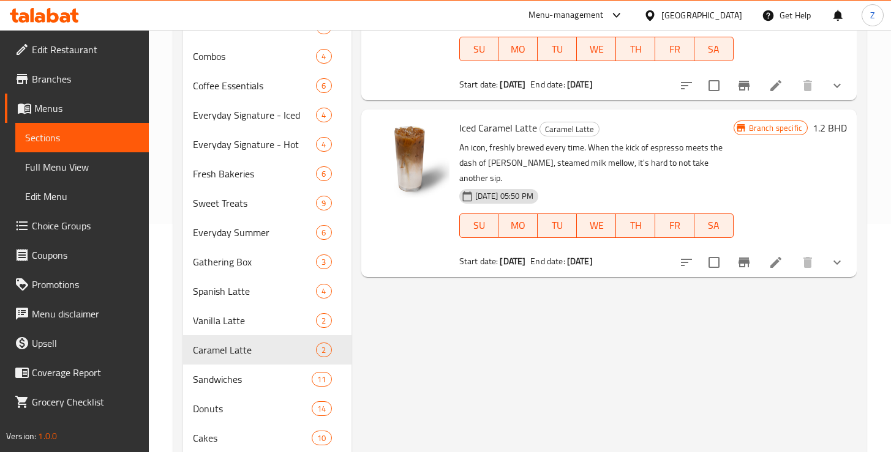
scroll to position [306, 0]
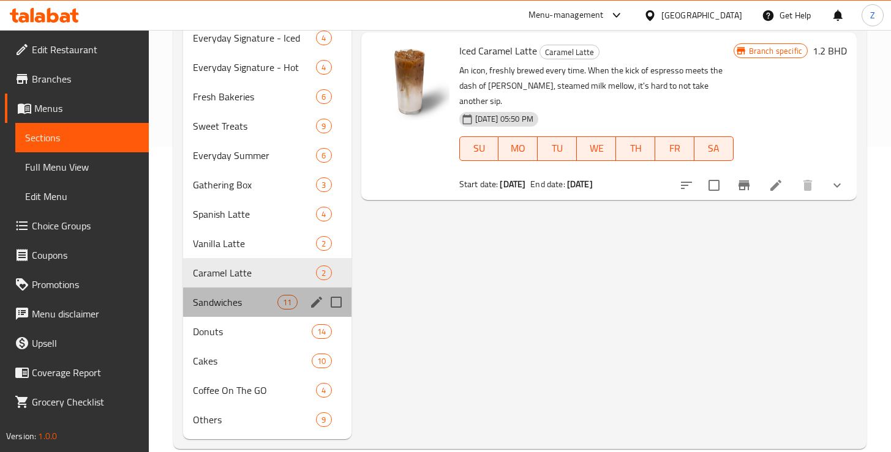
click at [230, 310] on div "Sandwiches 11" at bounding box center [267, 302] width 168 height 29
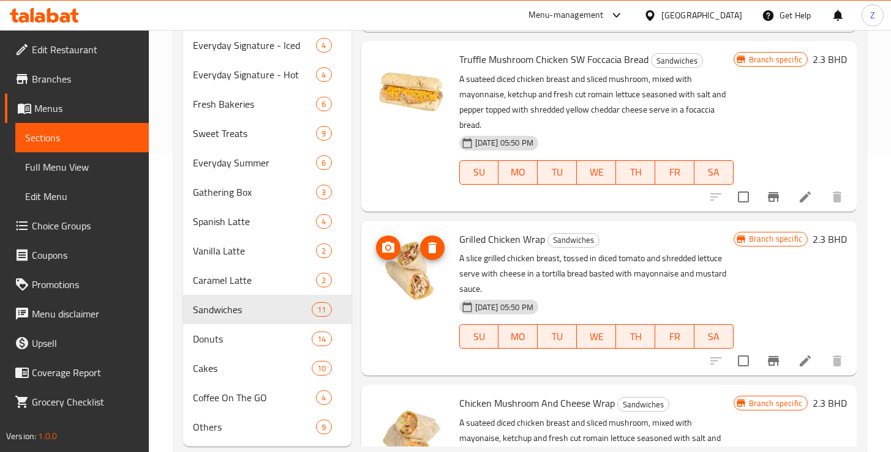
scroll to position [2, 0]
click at [220, 349] on div "Donuts 14" at bounding box center [267, 338] width 168 height 29
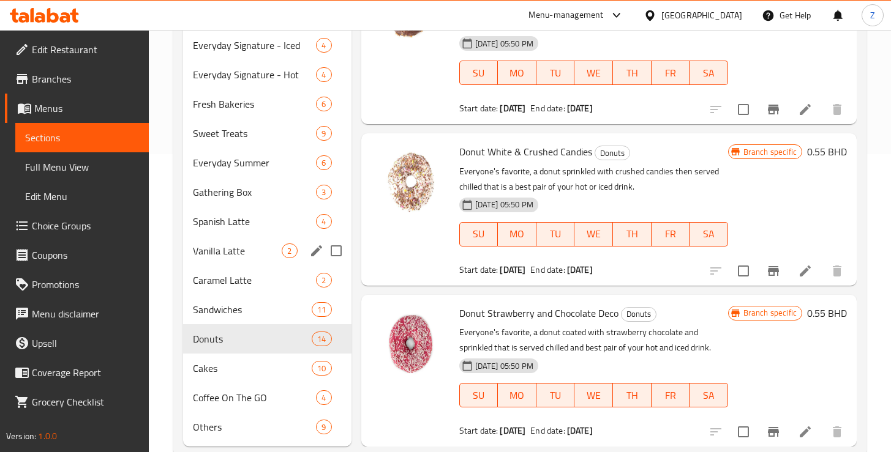
scroll to position [45, 0]
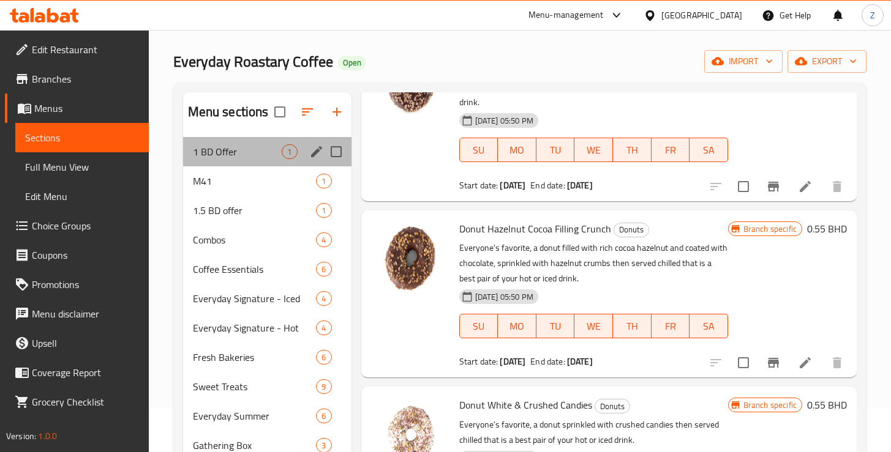
click at [244, 164] on div "1 BD Offer 1" at bounding box center [267, 151] width 168 height 29
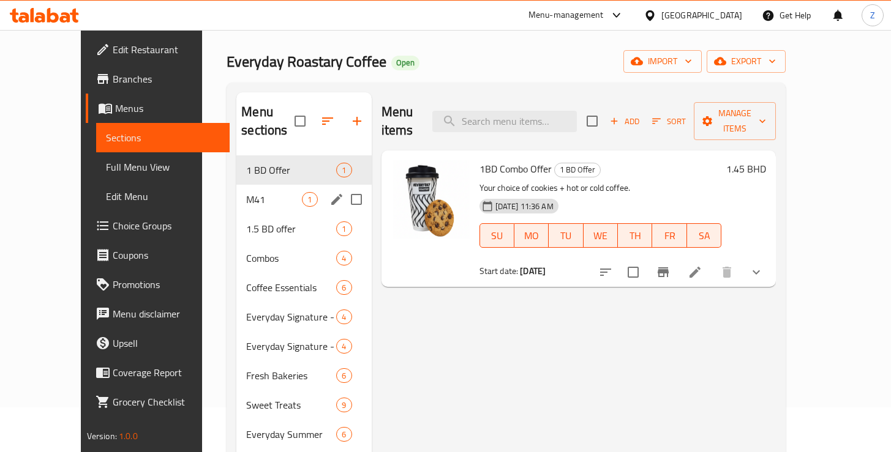
click at [246, 192] on span "M41" at bounding box center [274, 199] width 56 height 15
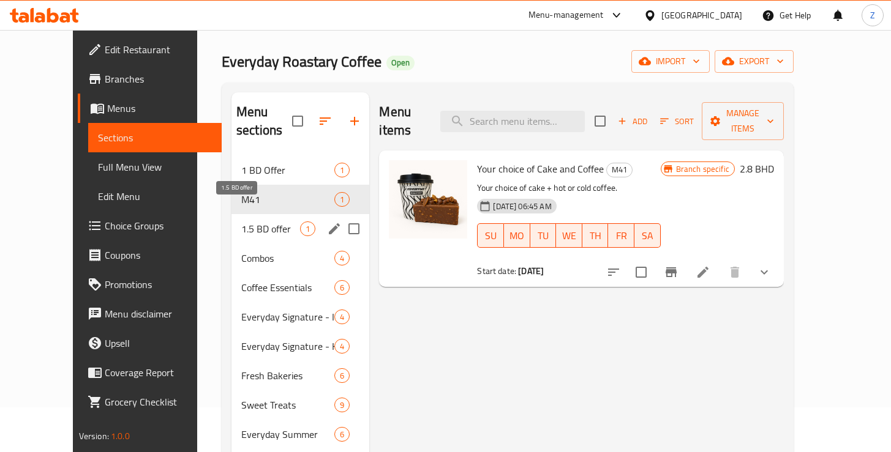
click at [241, 222] on span "1.5 BD offer" at bounding box center [270, 229] width 59 height 15
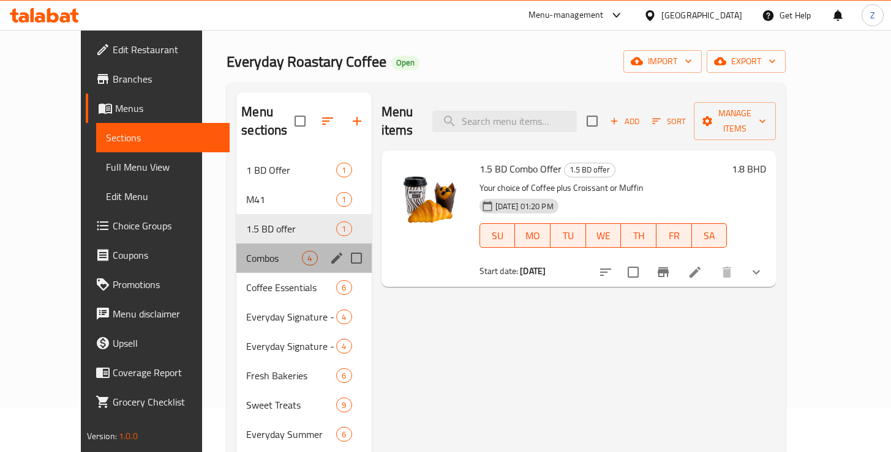
click at [236, 249] on div "Combos 4" at bounding box center [303, 258] width 135 height 29
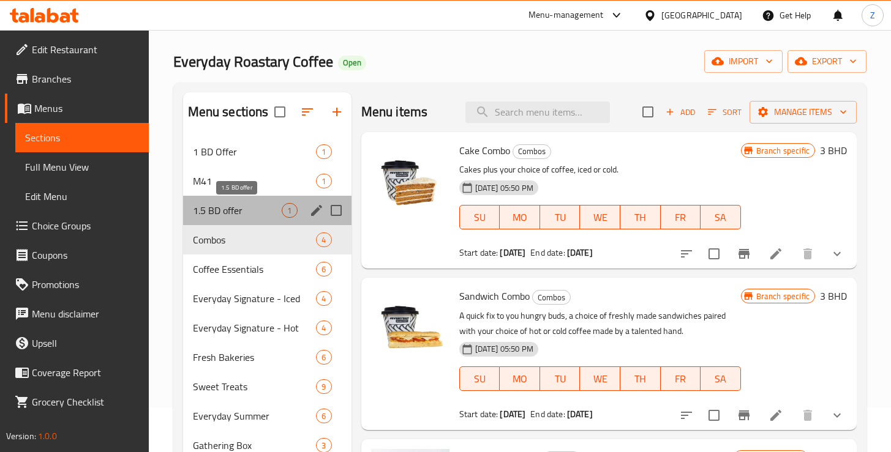
click at [218, 214] on span "1.5 BD offer" at bounding box center [237, 210] width 89 height 15
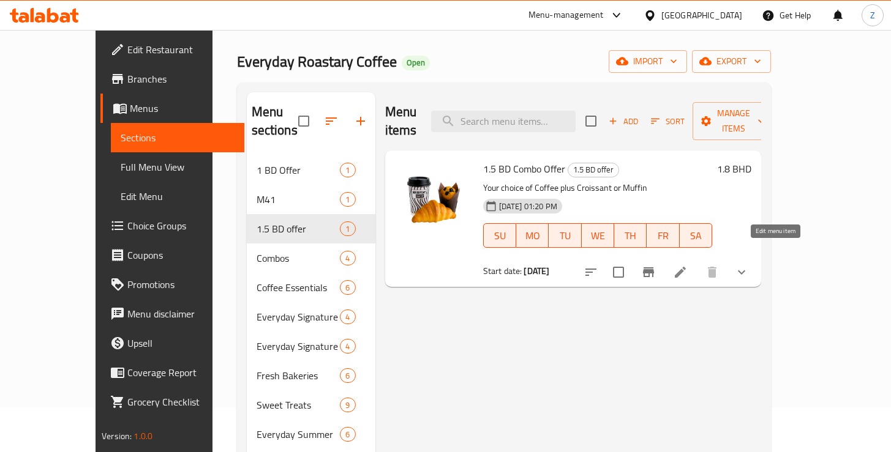
click at [688, 265] on icon at bounding box center [680, 272] width 15 height 15
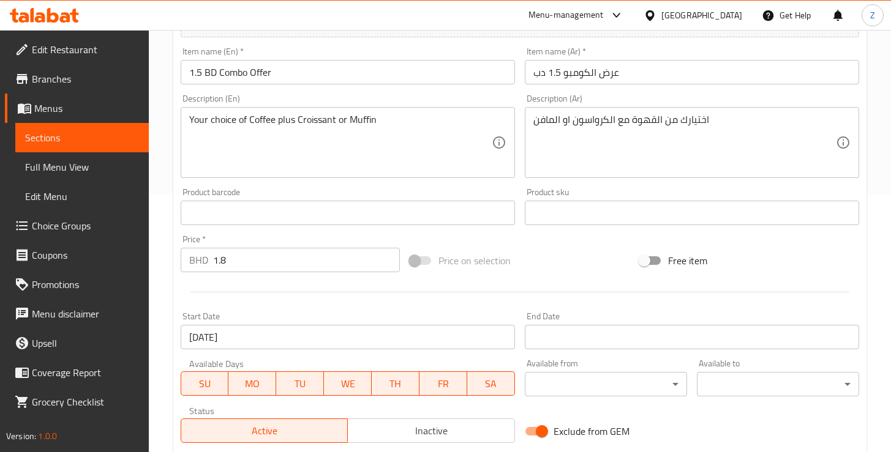
scroll to position [226, 0]
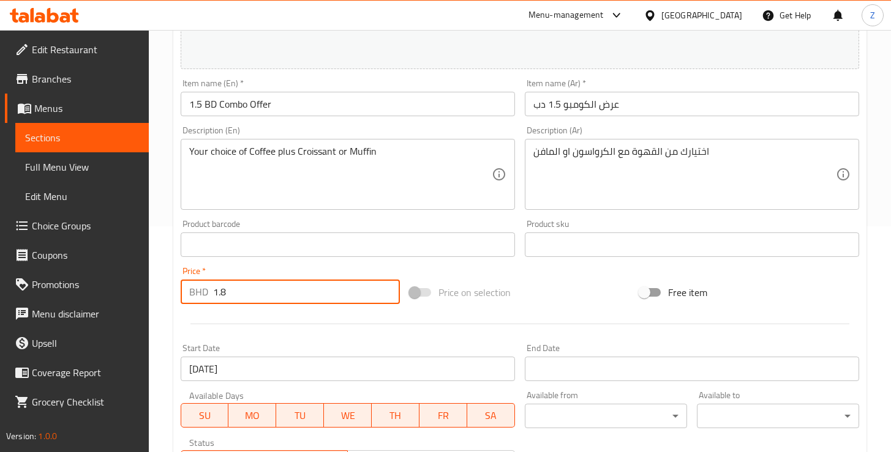
drag, startPoint x: 227, startPoint y: 292, endPoint x: 213, endPoint y: 293, distance: 13.5
click at [213, 293] on input "1.8" at bounding box center [306, 292] width 187 height 24
type input "2"
click at [317, 325] on div at bounding box center [520, 324] width 688 height 30
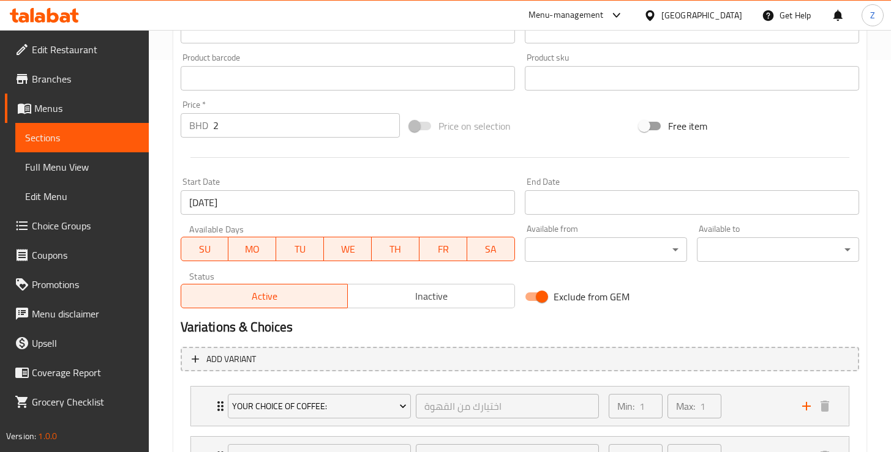
scroll to position [551, 0]
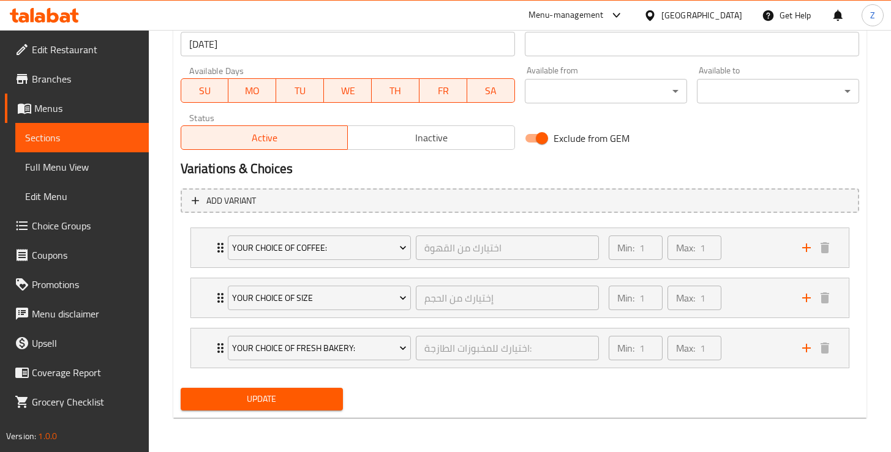
click at [280, 405] on span "Update" at bounding box center [261, 399] width 143 height 15
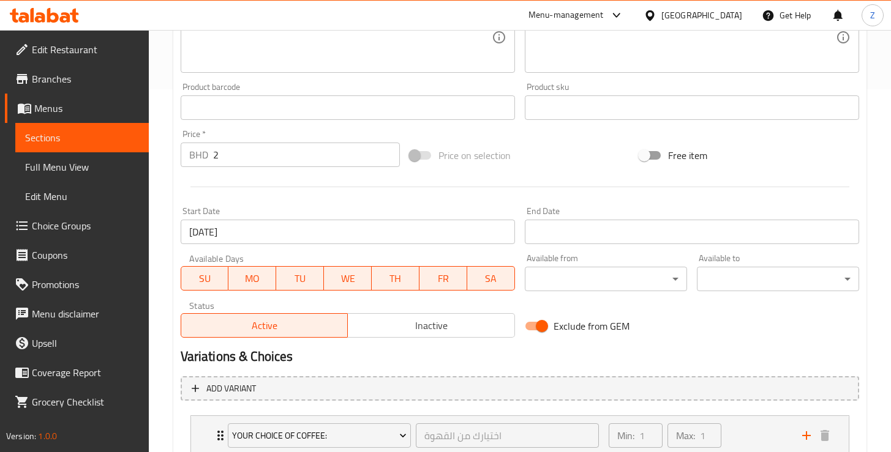
scroll to position [360, 0]
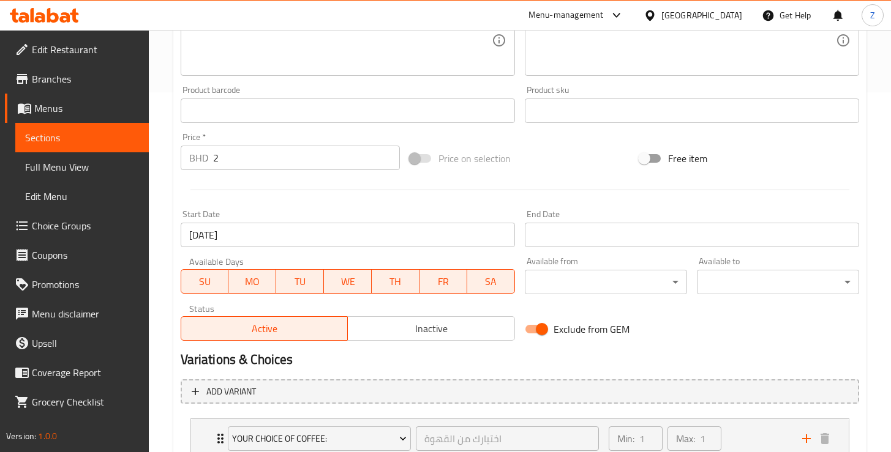
click at [245, 156] on input "2" at bounding box center [306, 158] width 187 height 24
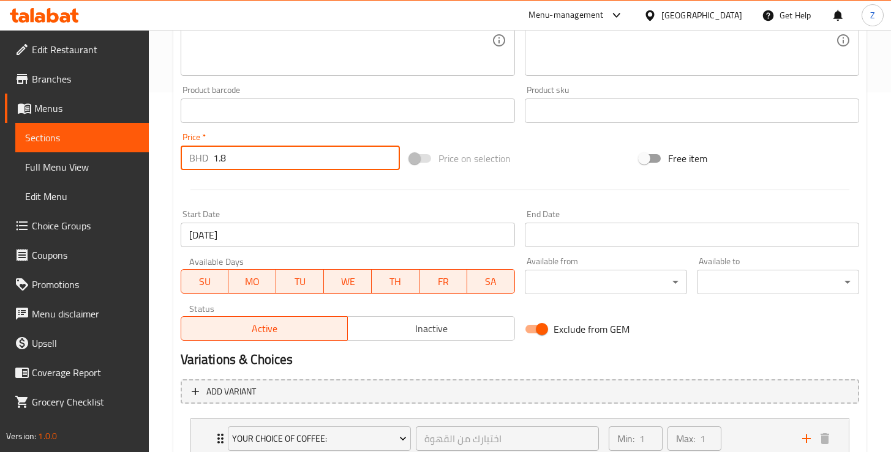
type input "1.8"
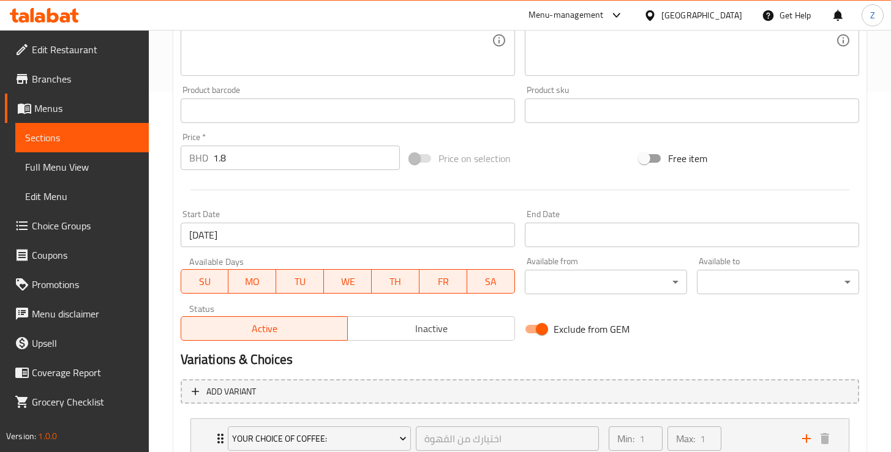
click at [354, 198] on div at bounding box center [520, 190] width 688 height 30
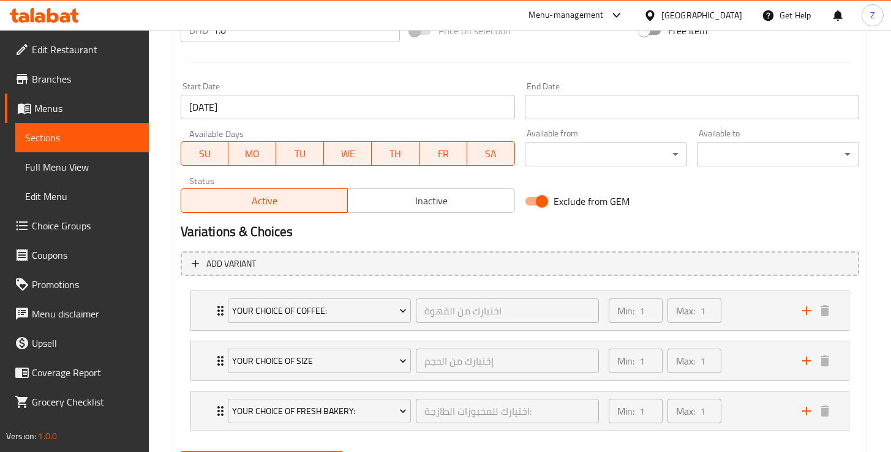
scroll to position [551, 0]
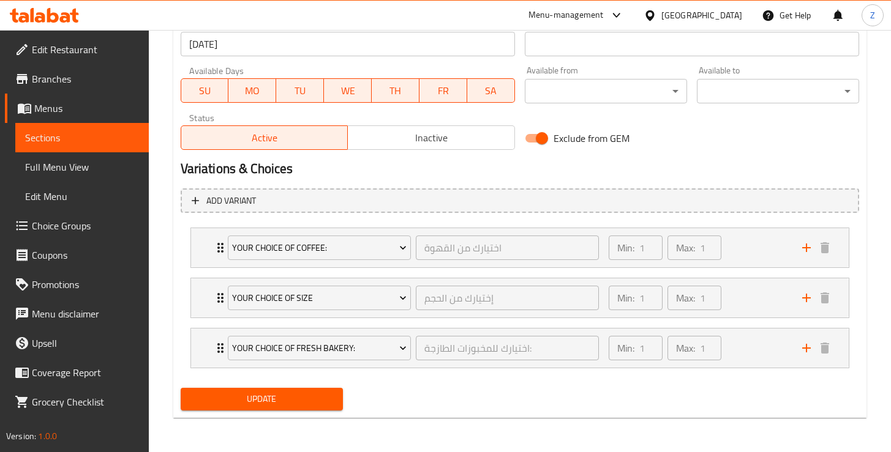
click at [288, 395] on span "Update" at bounding box center [261, 399] width 143 height 15
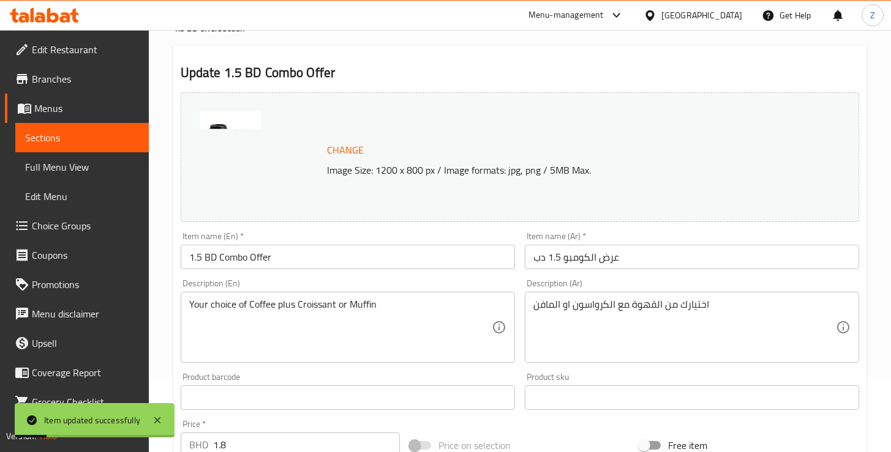
scroll to position [0, 0]
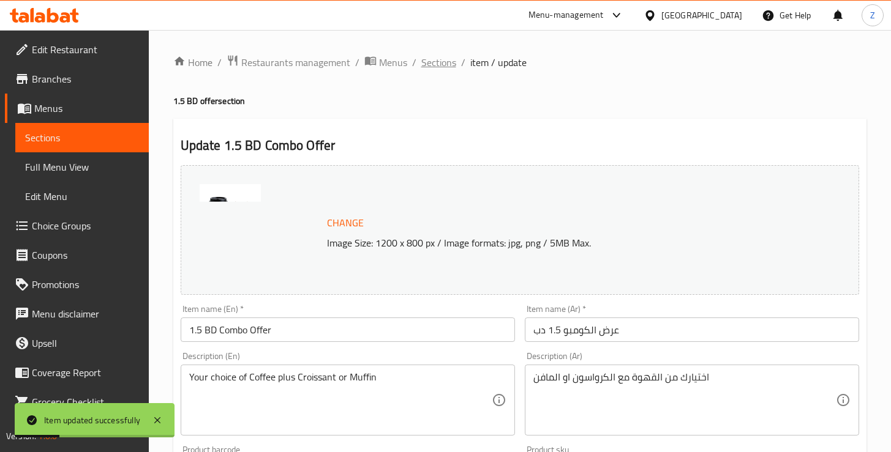
click at [430, 67] on span "Sections" at bounding box center [438, 62] width 35 height 15
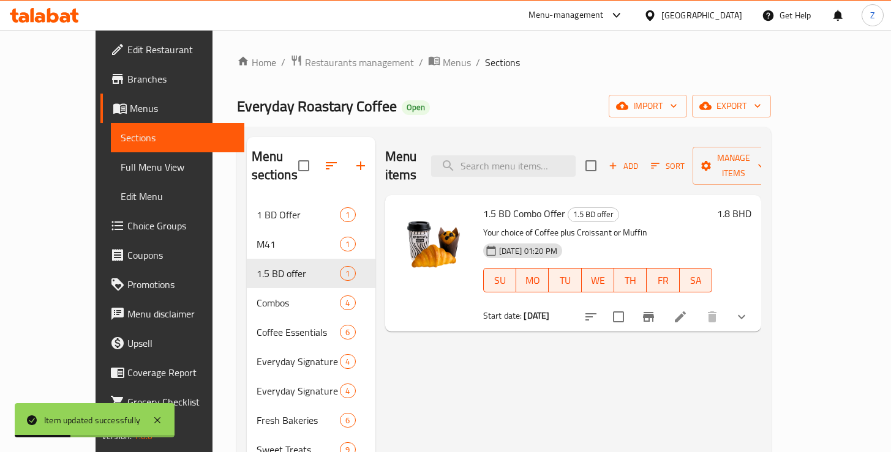
click at [528, 108] on div "Everyday Roastary Coffee Open import export" at bounding box center [504, 106] width 534 height 23
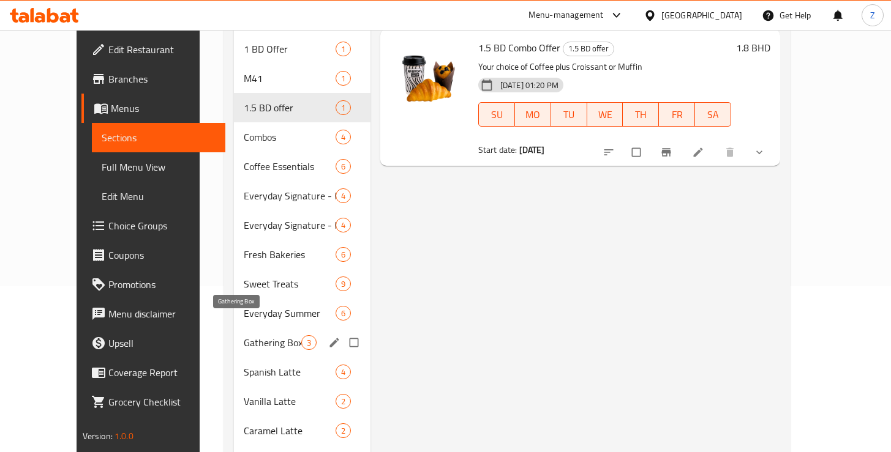
scroll to position [258, 0]
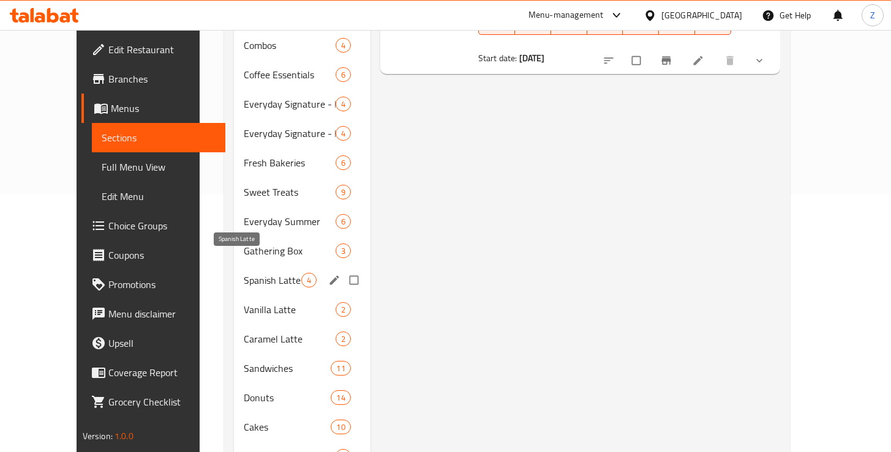
click at [244, 273] on span "Spanish Latte" at bounding box center [273, 280] width 58 height 15
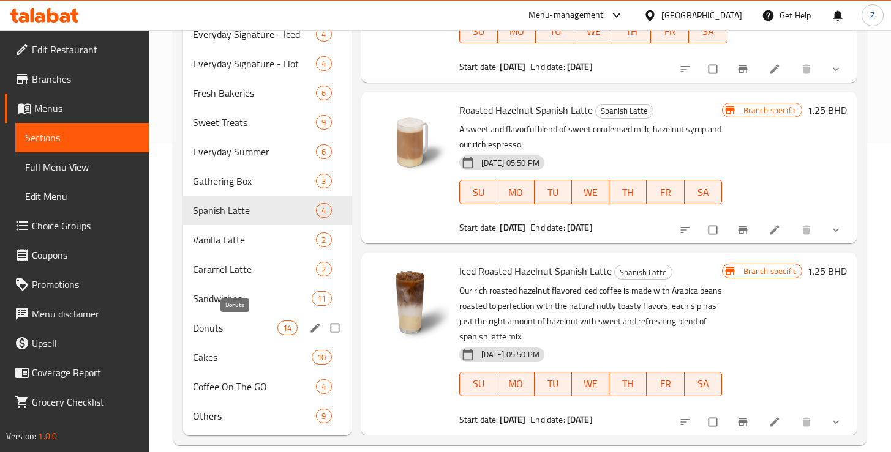
scroll to position [327, 0]
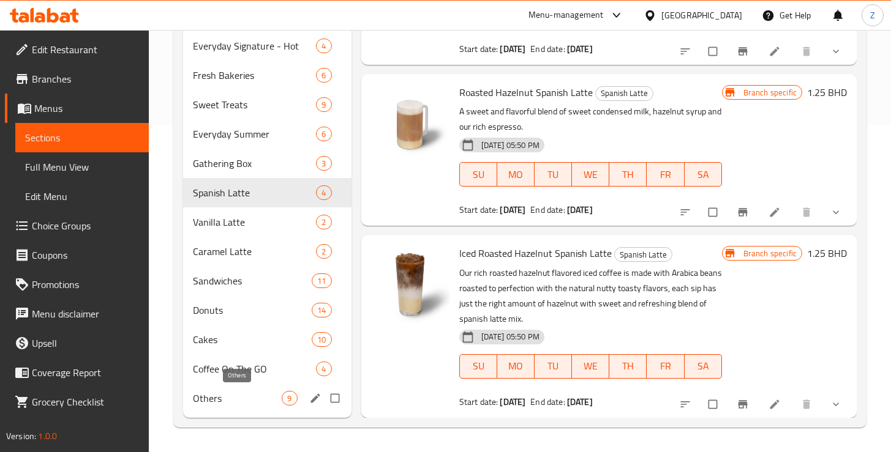
click at [210, 405] on span "Others" at bounding box center [237, 398] width 89 height 15
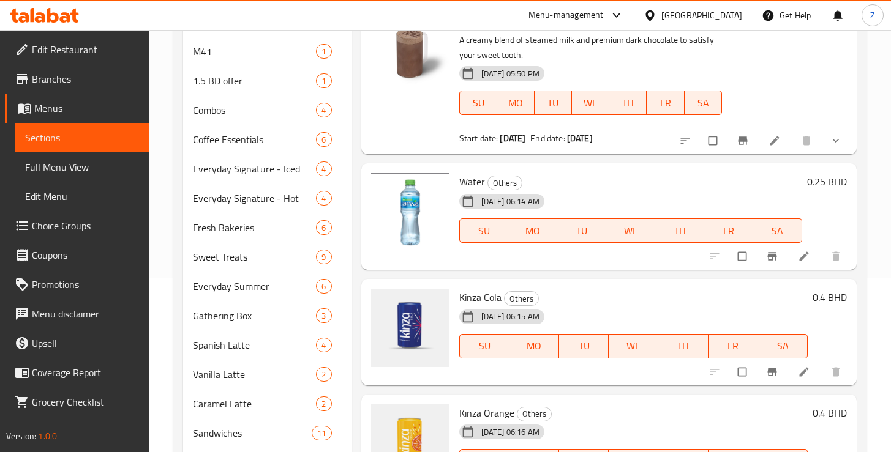
scroll to position [72, 0]
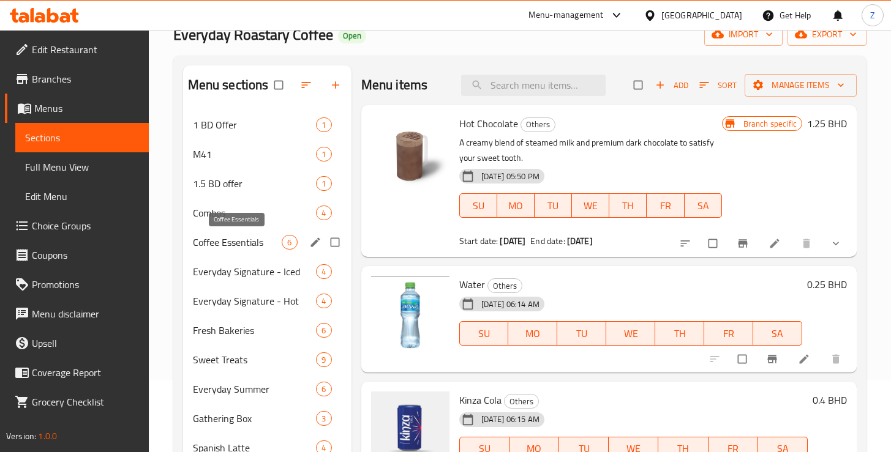
click at [230, 247] on span "Coffee Essentials" at bounding box center [237, 242] width 89 height 15
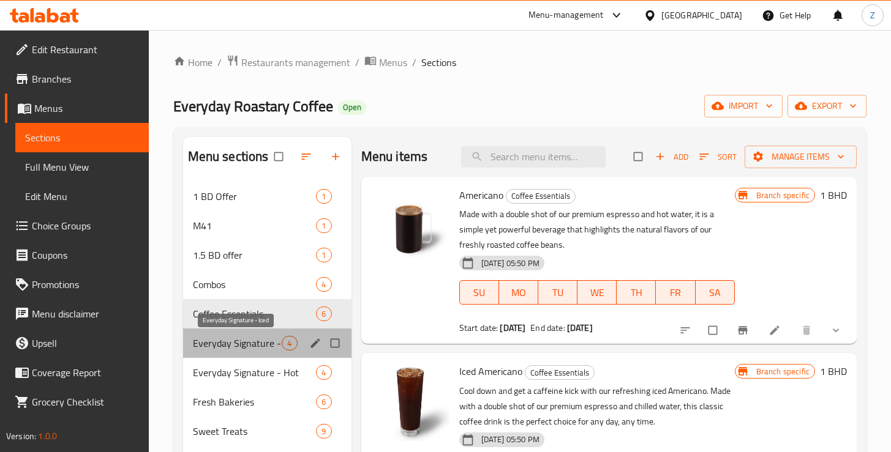
click at [228, 350] on span "Everyday Signature - Iced" at bounding box center [237, 343] width 89 height 15
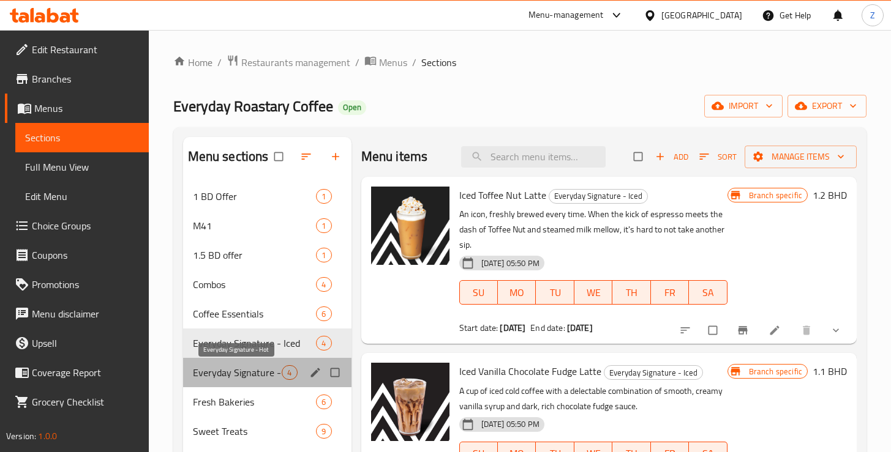
click at [230, 375] on span "Everyday Signature - Hot" at bounding box center [237, 373] width 89 height 15
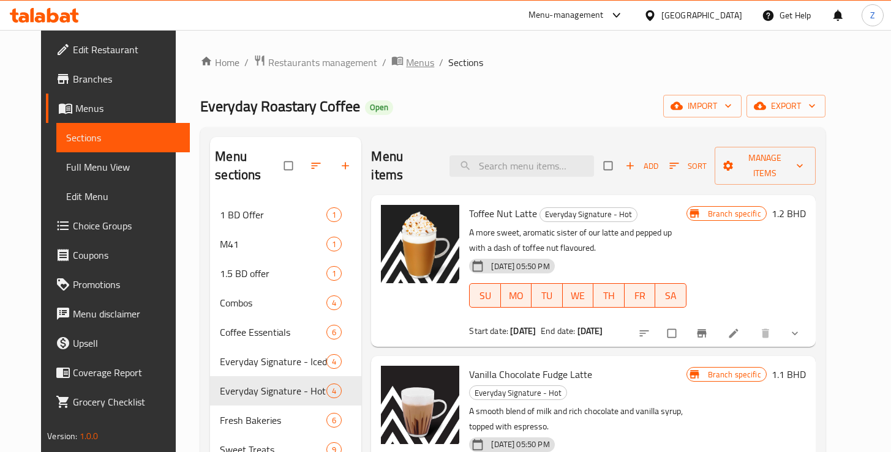
click at [406, 60] on span "Menus" at bounding box center [420, 62] width 28 height 15
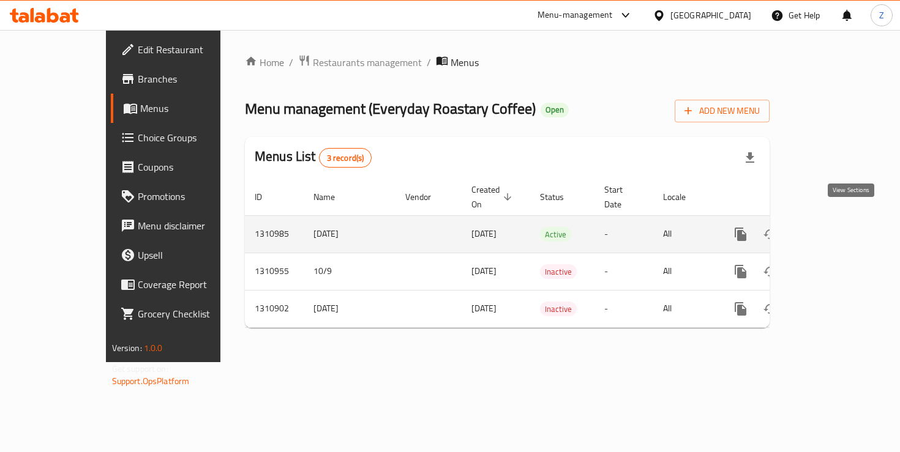
click at [836, 227] on icon "enhanced table" at bounding box center [829, 234] width 15 height 15
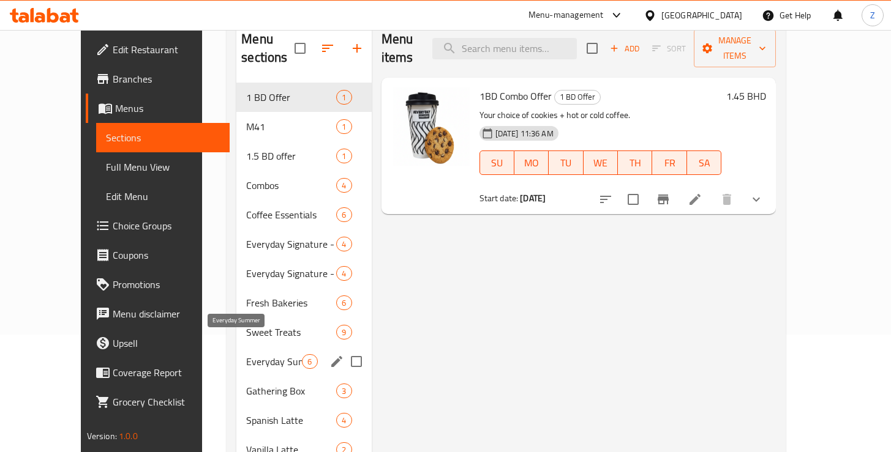
scroll to position [184, 0]
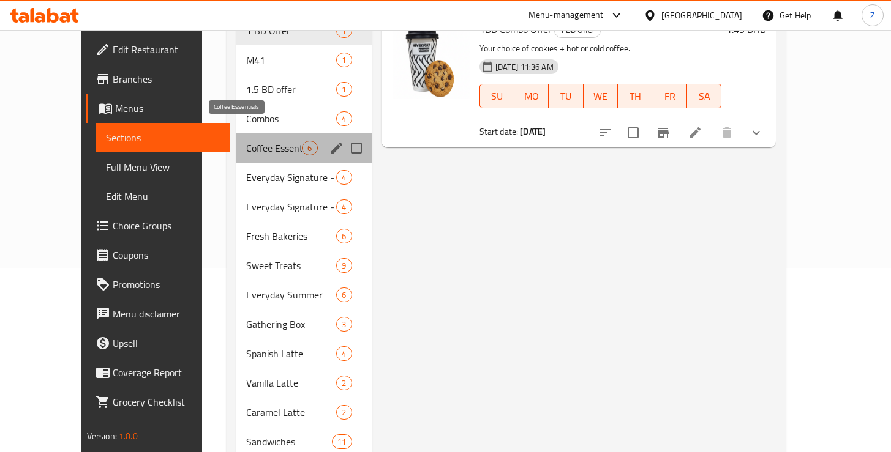
click at [246, 141] on span "Coffee Essentials" at bounding box center [274, 148] width 56 height 15
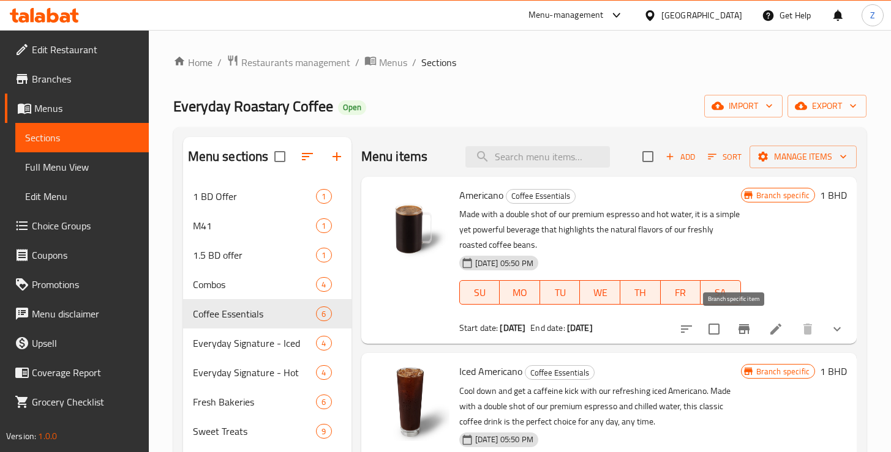
click at [738, 333] on icon "Branch-specific-item" at bounding box center [743, 329] width 11 height 10
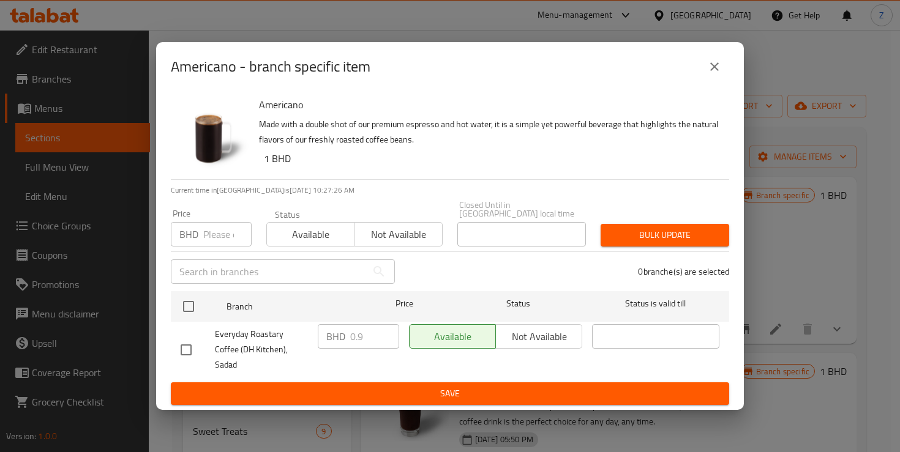
click at [185, 345] on input "checkbox" at bounding box center [186, 350] width 26 height 26
checkbox input "true"
drag, startPoint x: 361, startPoint y: 342, endPoint x: 352, endPoint y: 344, distance: 9.5
click at [352, 344] on input "0.9" at bounding box center [374, 336] width 49 height 24
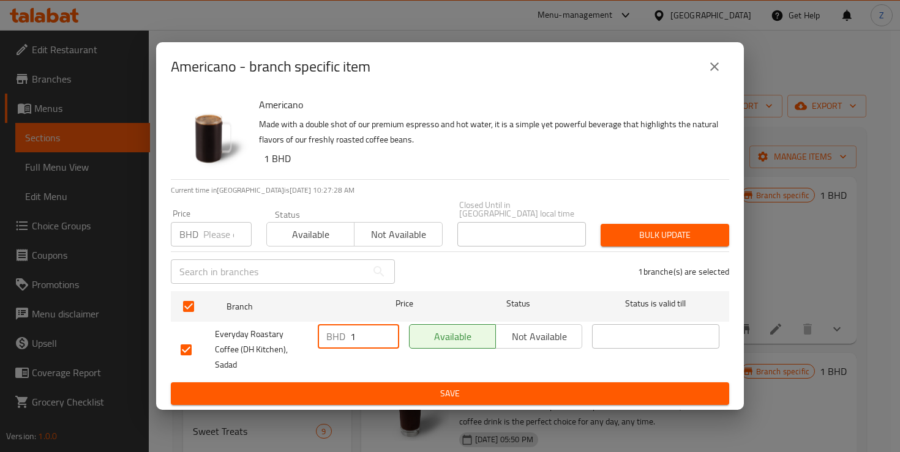
type input "1"
click at [438, 386] on span "Save" at bounding box center [450, 393] width 539 height 15
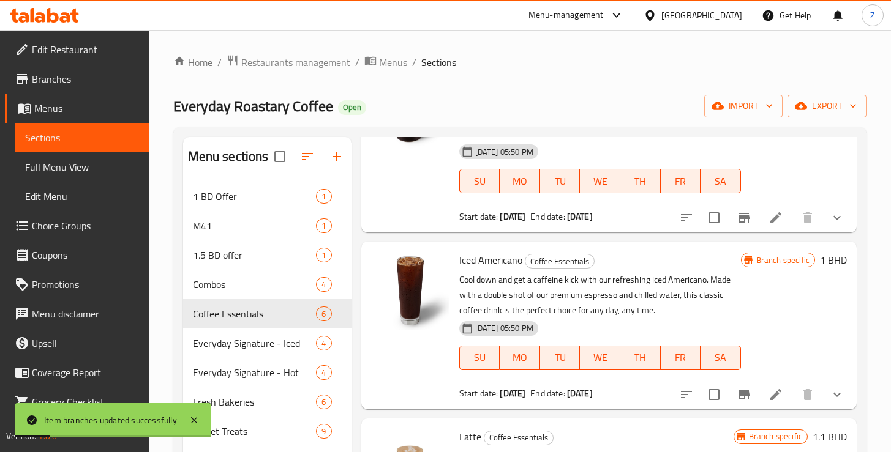
scroll to position [112, 0]
click at [729, 394] on button "Branch-specific-item" at bounding box center [743, 394] width 29 height 29
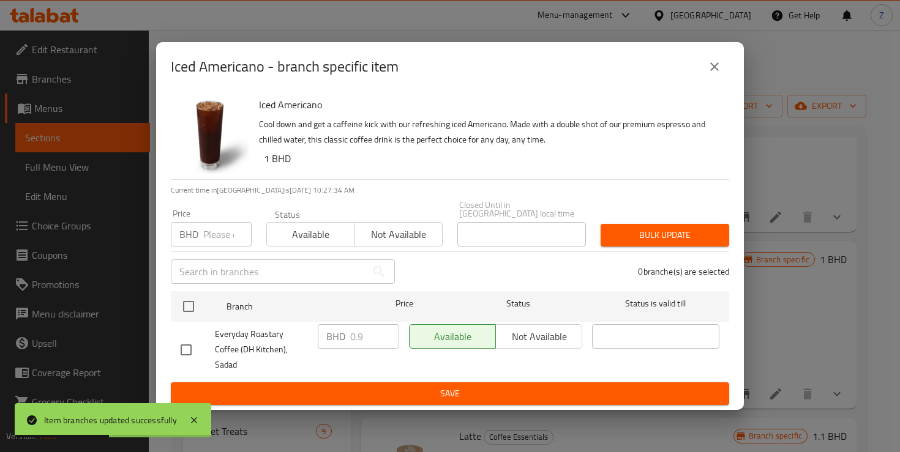
click at [190, 347] on input "checkbox" at bounding box center [186, 350] width 26 height 26
checkbox input "true"
drag, startPoint x: 368, startPoint y: 339, endPoint x: 332, endPoint y: 341, distance: 35.6
click at [332, 341] on div "BHD 0.9 ​" at bounding box center [358, 336] width 81 height 24
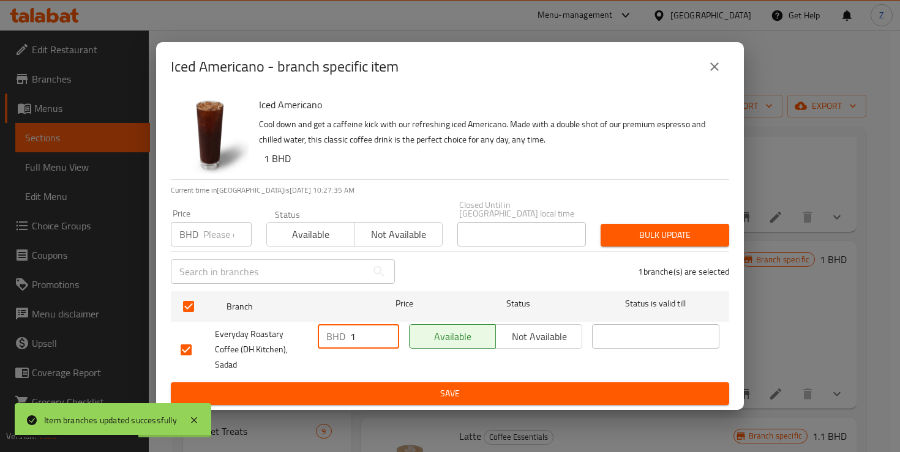
type input "1"
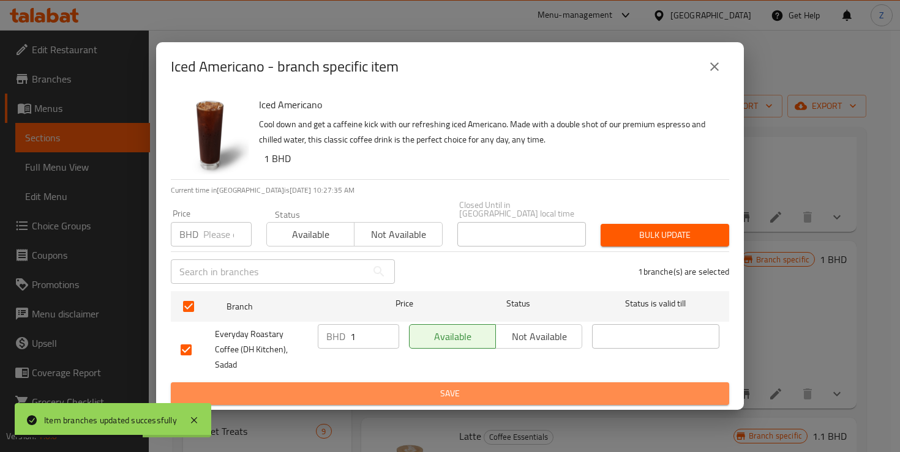
click at [430, 386] on span "Save" at bounding box center [450, 393] width 539 height 15
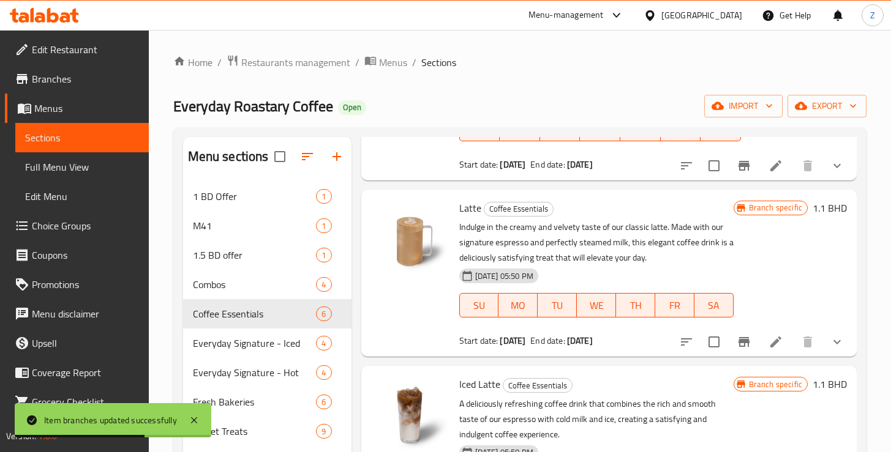
scroll to position [471, 0]
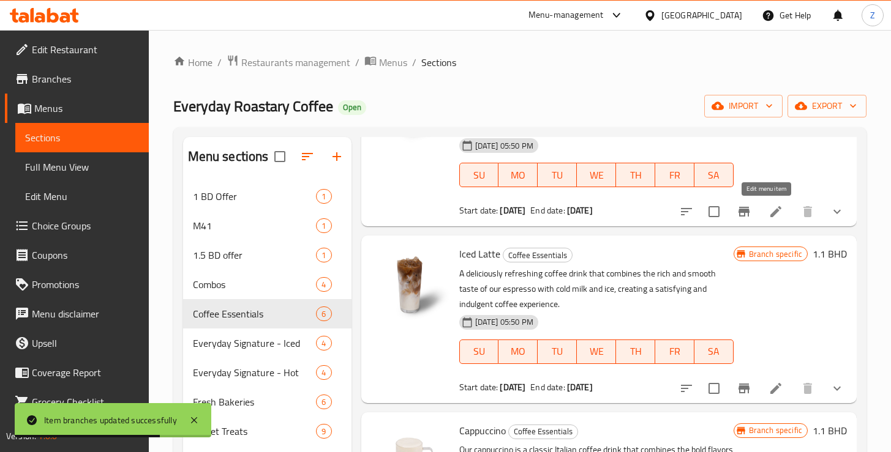
click at [768, 212] on icon at bounding box center [775, 211] width 15 height 15
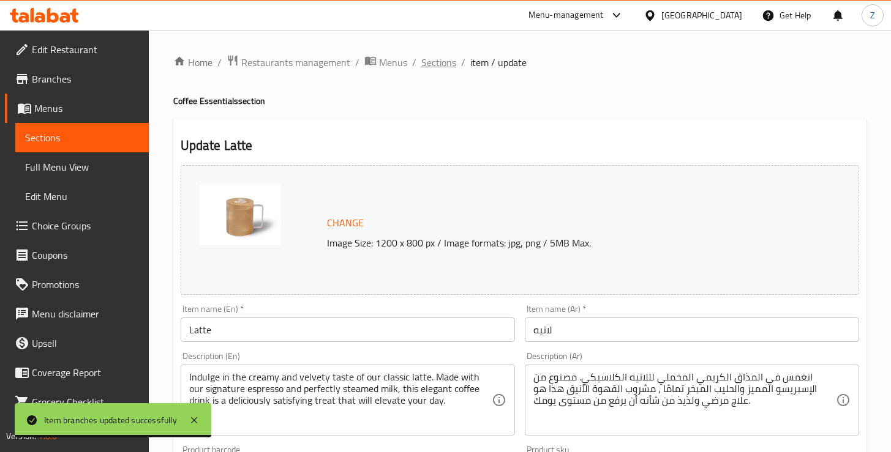
click at [441, 64] on span "Sections" at bounding box center [438, 62] width 35 height 15
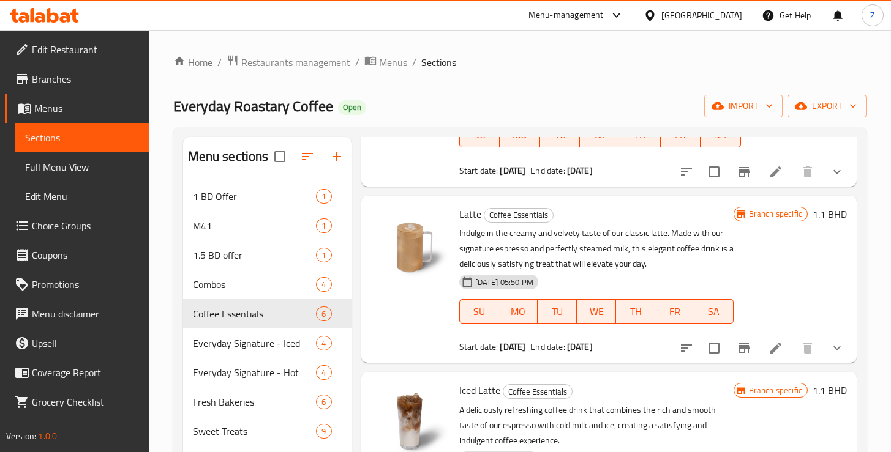
scroll to position [375, 0]
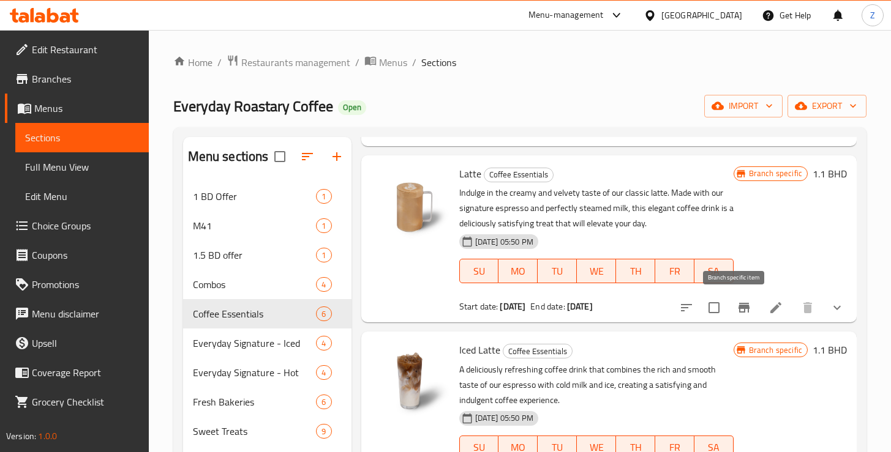
click at [738, 310] on icon "Branch-specific-item" at bounding box center [743, 308] width 11 height 10
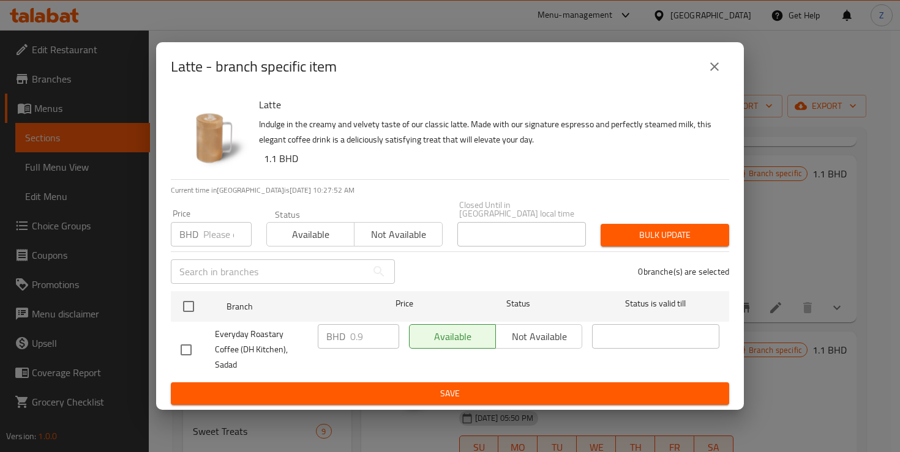
click at [189, 345] on input "checkbox" at bounding box center [186, 350] width 26 height 26
checkbox input "true"
drag, startPoint x: 362, startPoint y: 340, endPoint x: 351, endPoint y: 342, distance: 11.1
click at [351, 342] on input "0.9" at bounding box center [374, 336] width 49 height 24
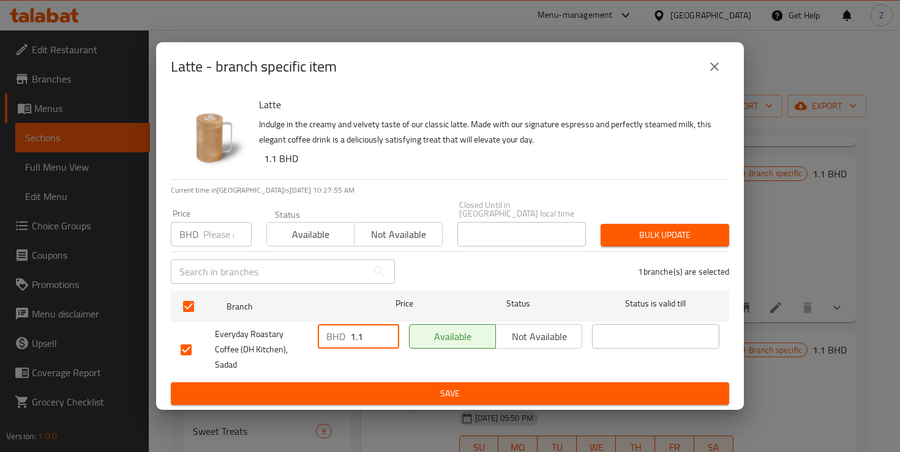
type input "1.1"
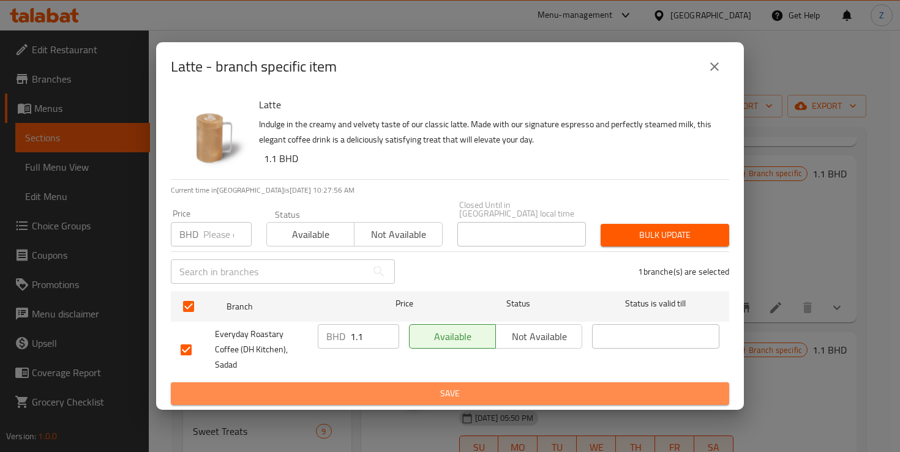
click at [462, 386] on span "Save" at bounding box center [450, 393] width 539 height 15
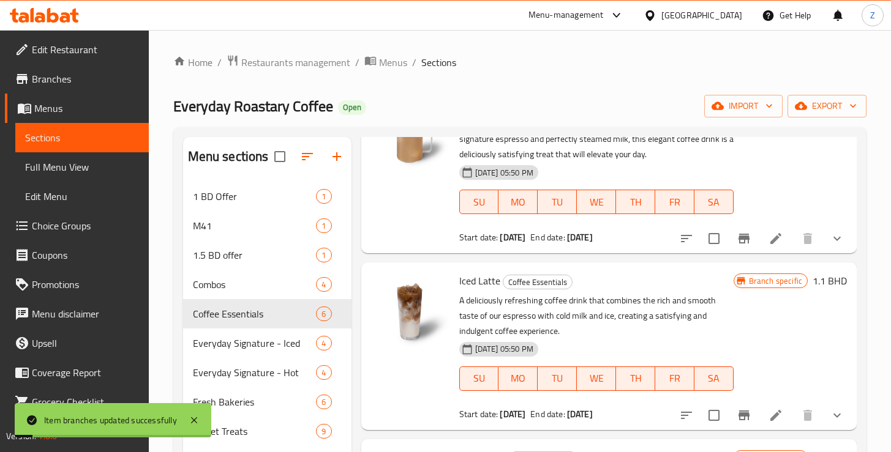
scroll to position [497, 0]
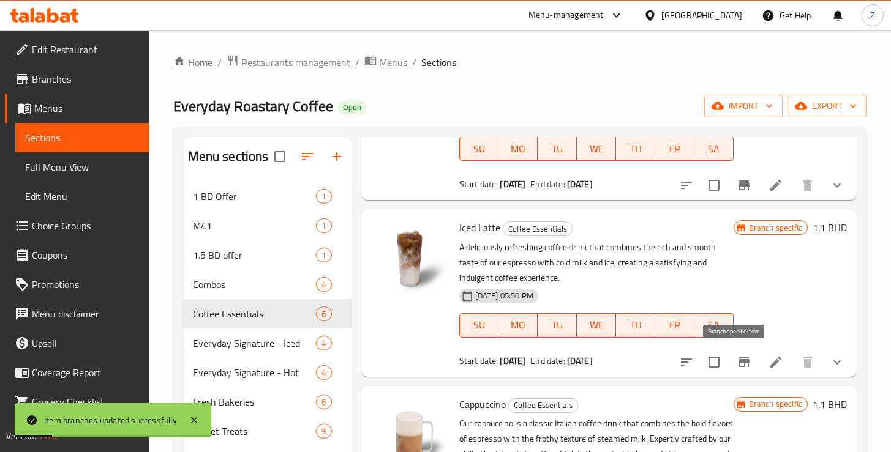
click at [738, 364] on icon "Branch-specific-item" at bounding box center [743, 363] width 11 height 10
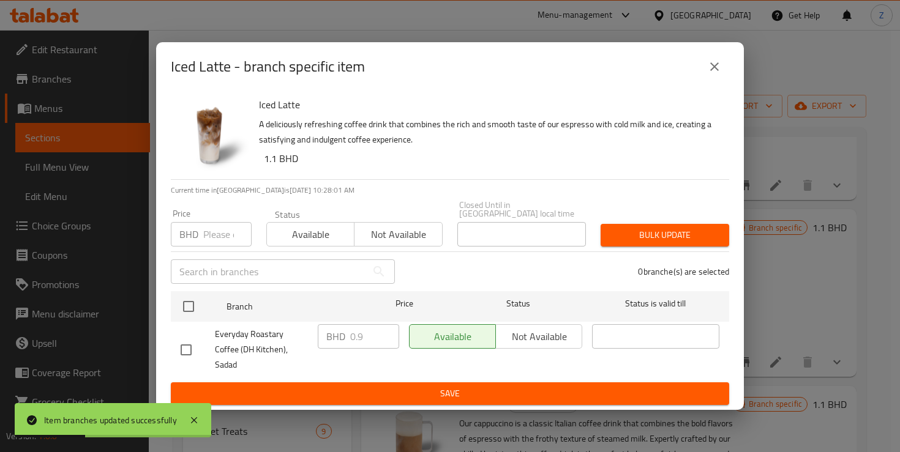
click at [190, 345] on input "checkbox" at bounding box center [186, 350] width 26 height 26
checkbox input "true"
drag, startPoint x: 363, startPoint y: 340, endPoint x: 336, endPoint y: 340, distance: 26.9
click at [336, 340] on div "BHD 0.9 ​" at bounding box center [358, 336] width 81 height 24
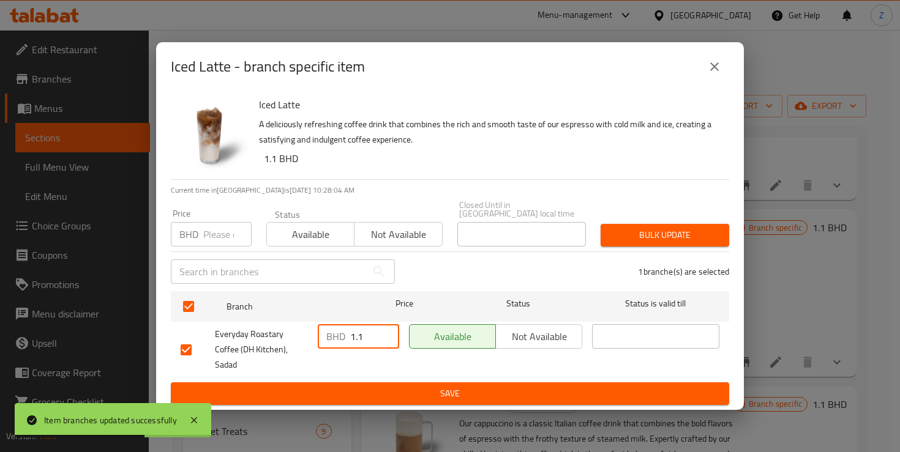
type input "1.1"
click at [403, 386] on span "Save" at bounding box center [450, 393] width 539 height 15
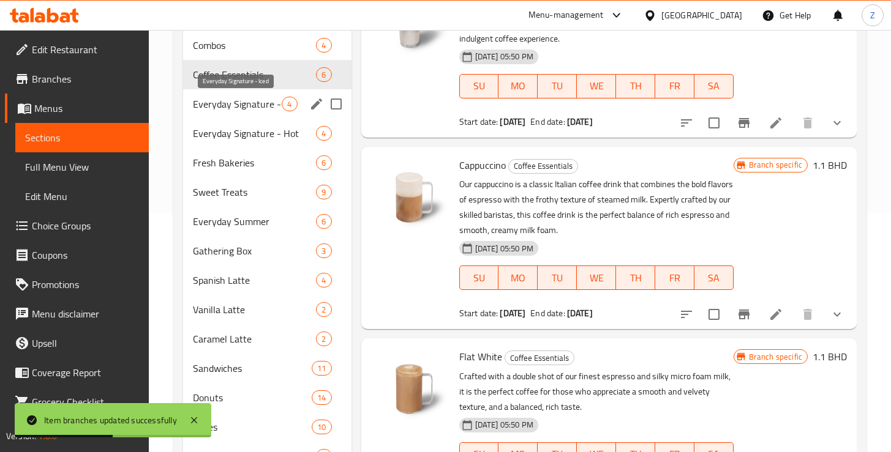
click at [234, 105] on span "Everyday Signature - Iced" at bounding box center [237, 104] width 89 height 15
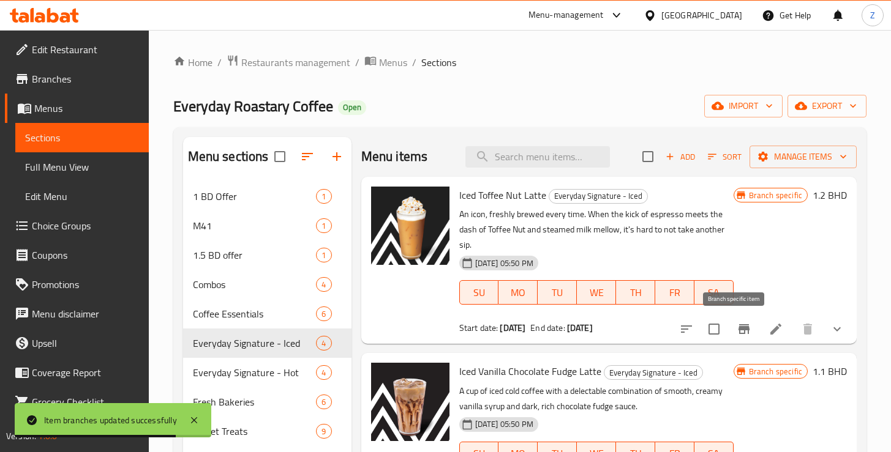
click at [739, 335] on icon "Branch-specific-item" at bounding box center [744, 329] width 15 height 15
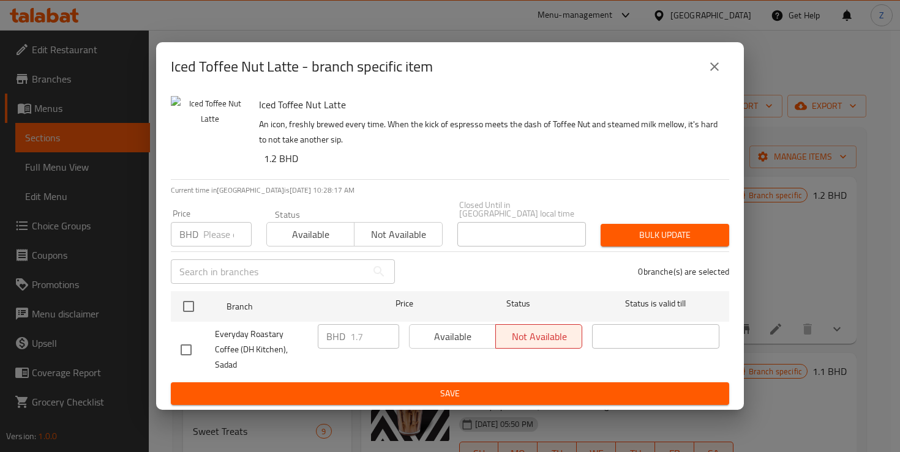
click at [186, 344] on input "checkbox" at bounding box center [186, 350] width 26 height 26
checkbox input "true"
drag, startPoint x: 364, startPoint y: 339, endPoint x: 329, endPoint y: 340, distance: 34.9
click at [329, 340] on div "BHD 1.7 ​" at bounding box center [358, 336] width 81 height 24
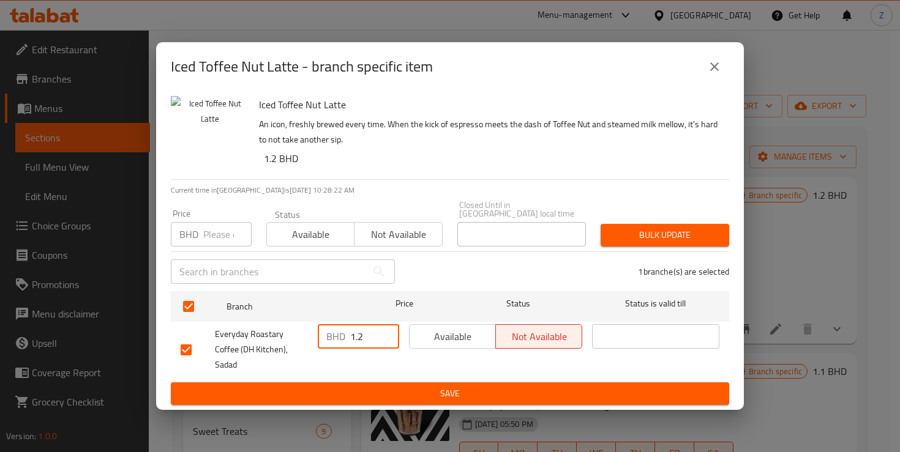
type input "1.2"
click at [436, 387] on span "Save" at bounding box center [450, 393] width 539 height 15
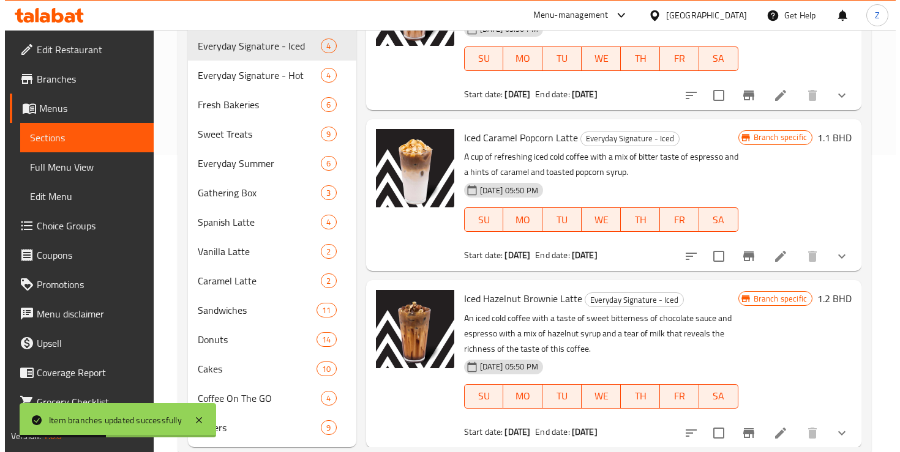
scroll to position [327, 0]
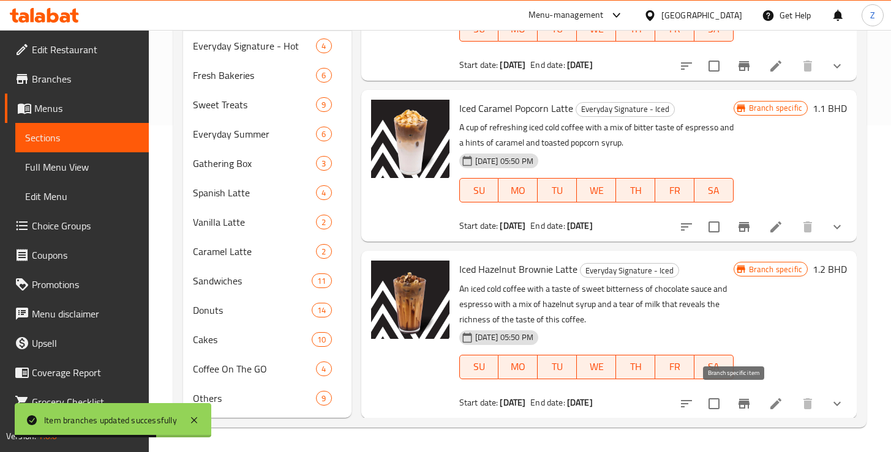
click at [737, 406] on icon "Branch-specific-item" at bounding box center [744, 404] width 15 height 15
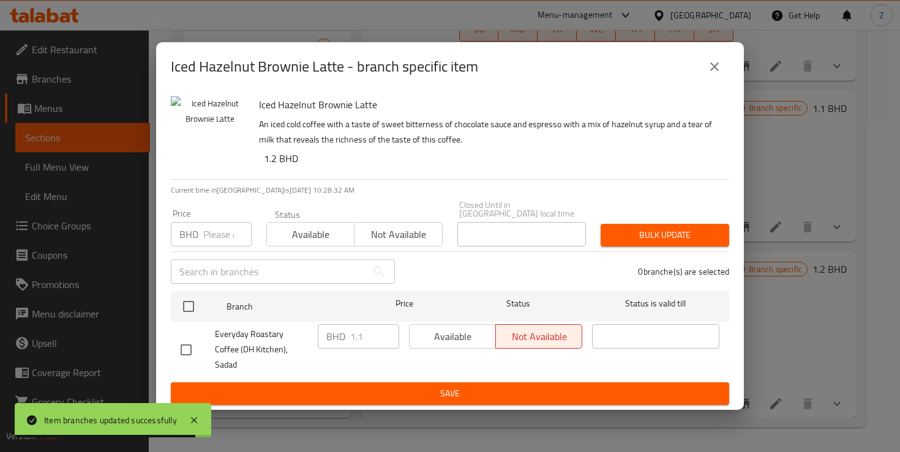
click at [190, 342] on input "checkbox" at bounding box center [186, 350] width 26 height 26
checkbox input "true"
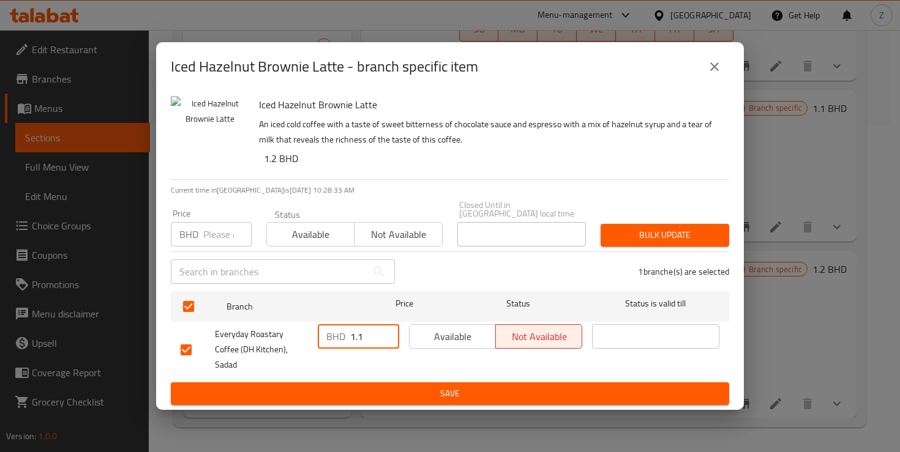
drag, startPoint x: 359, startPoint y: 340, endPoint x: 353, endPoint y: 340, distance: 6.8
click at [353, 340] on input "1.1" at bounding box center [374, 336] width 49 height 24
drag, startPoint x: 368, startPoint y: 338, endPoint x: 347, endPoint y: 342, distance: 21.9
click at [347, 342] on div "BHD 1.1 ​" at bounding box center [358, 336] width 81 height 24
type input "1.2"
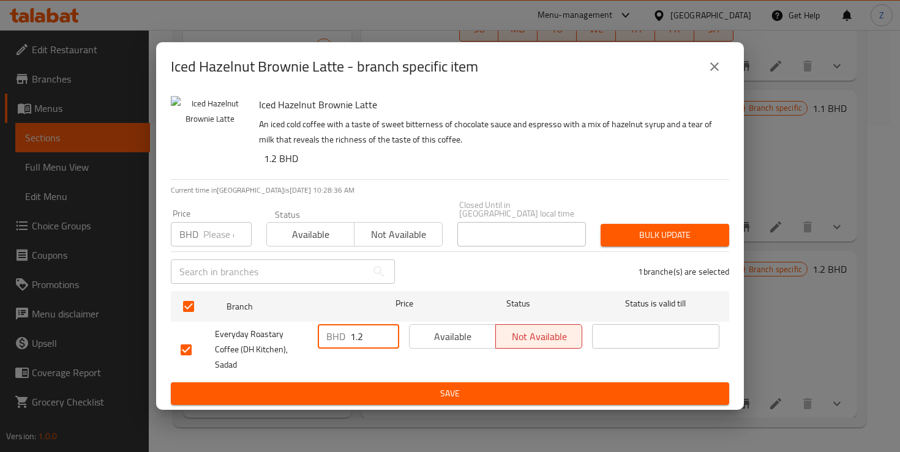
click at [421, 386] on span "Save" at bounding box center [450, 393] width 539 height 15
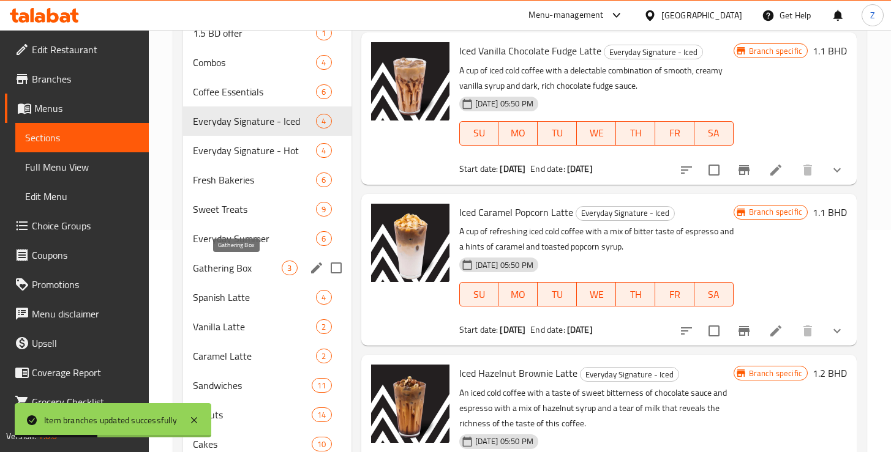
scroll to position [210, 0]
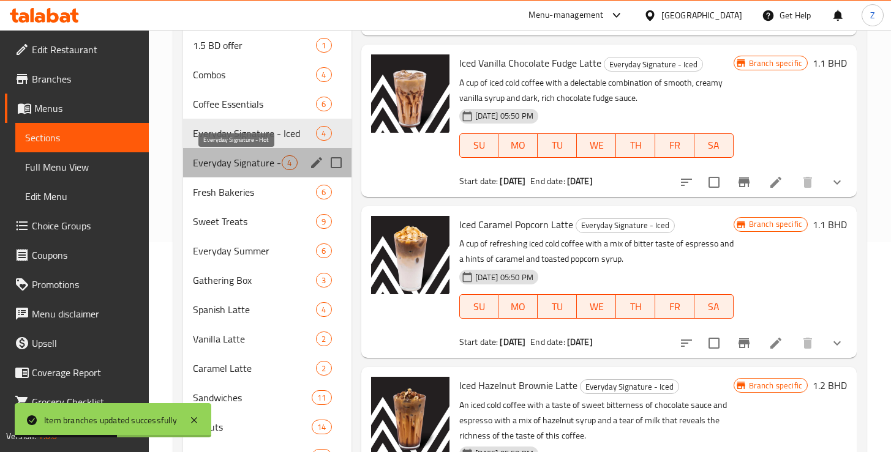
click at [263, 162] on span "Everyday Signature - Hot" at bounding box center [237, 163] width 89 height 15
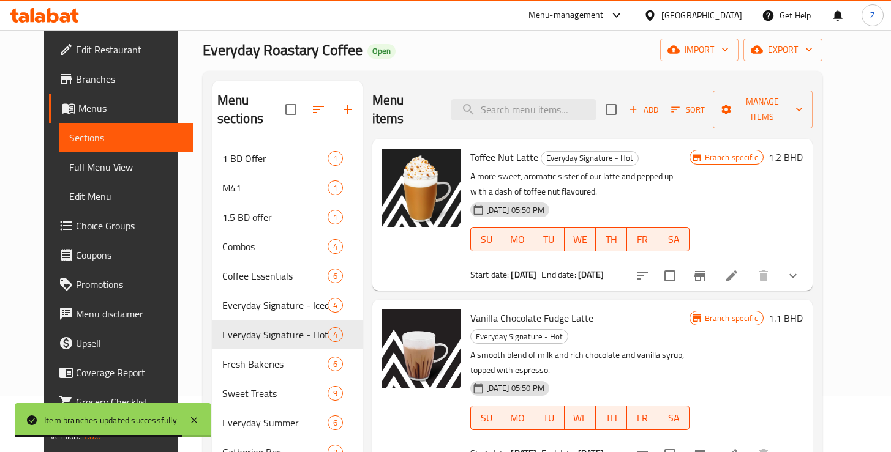
scroll to position [68, 0]
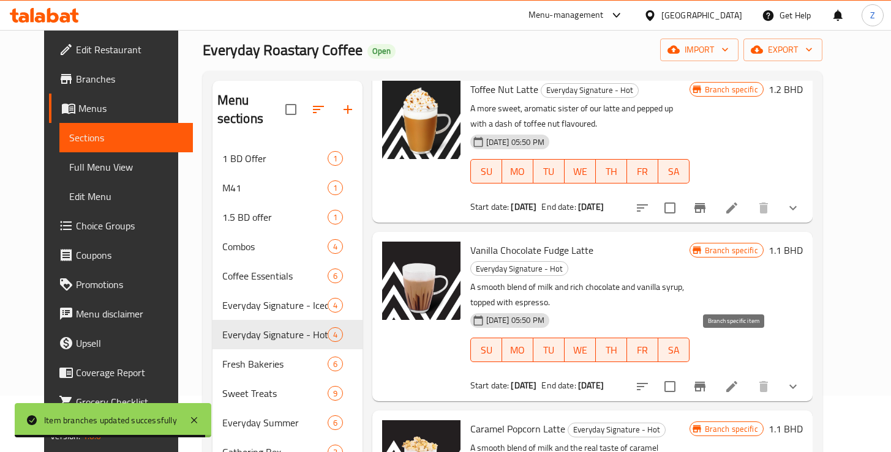
click at [707, 380] on icon "Branch-specific-item" at bounding box center [699, 387] width 15 height 15
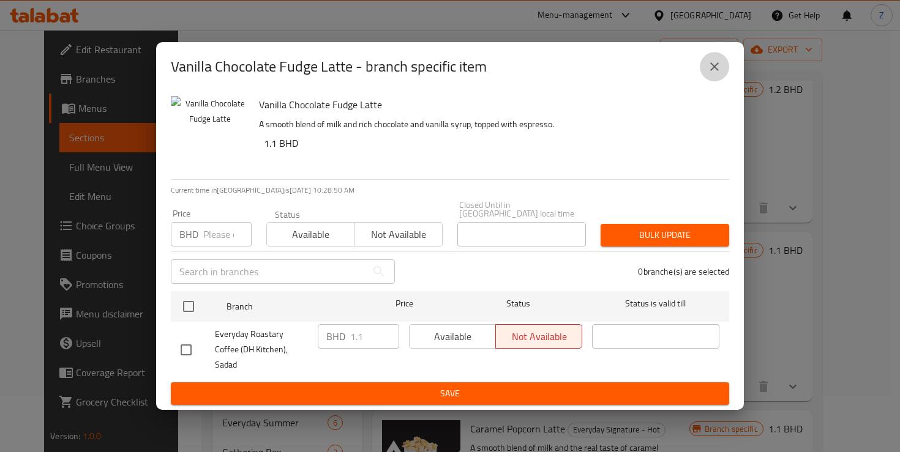
click at [718, 74] on icon "close" at bounding box center [714, 66] width 15 height 15
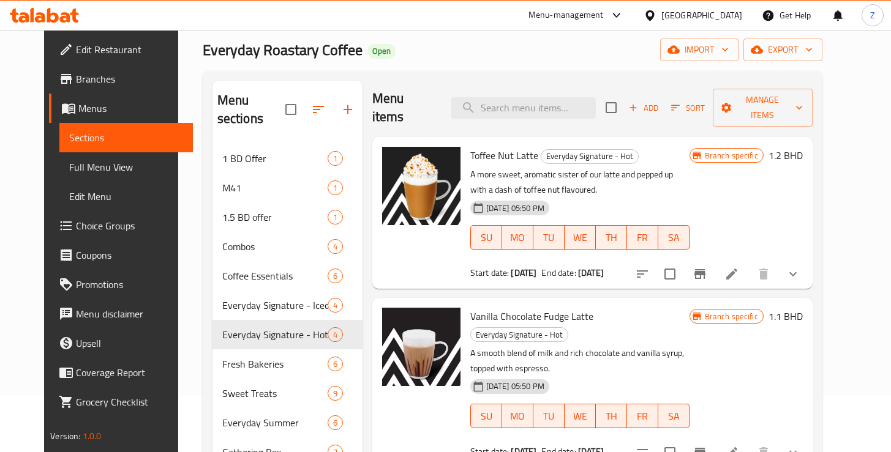
scroll to position [0, 0]
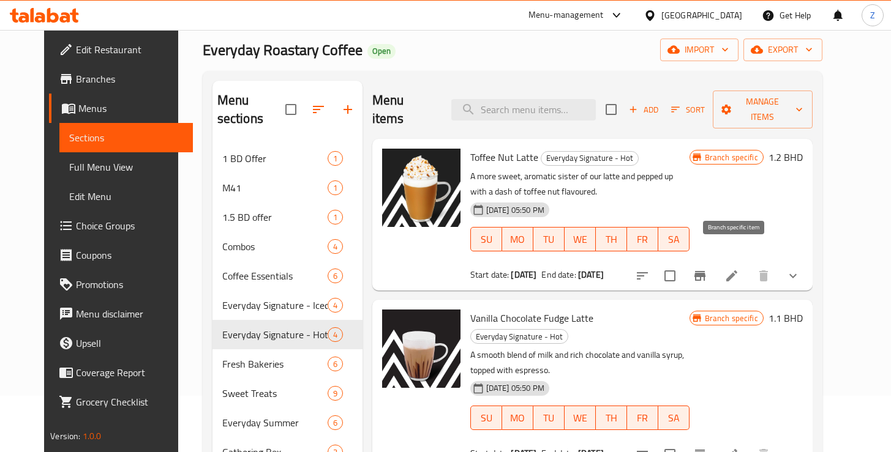
click at [707, 269] on icon "Branch-specific-item" at bounding box center [699, 276] width 15 height 15
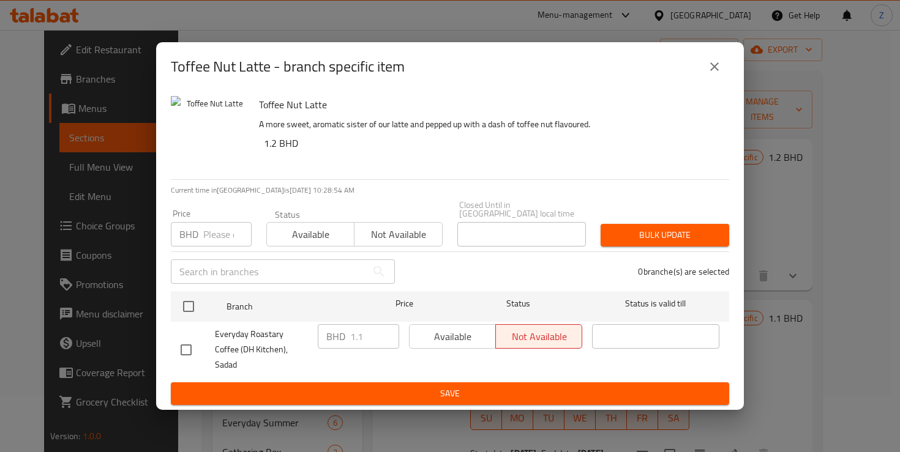
click at [190, 347] on input "checkbox" at bounding box center [186, 350] width 26 height 26
checkbox input "true"
drag, startPoint x: 362, startPoint y: 339, endPoint x: 342, endPoint y: 340, distance: 20.2
click at [342, 340] on div "BHD 1.1 ​" at bounding box center [358, 336] width 81 height 24
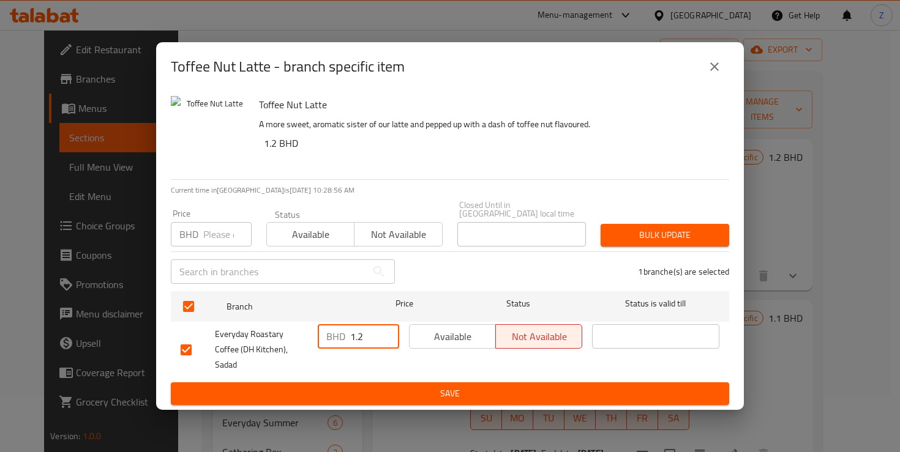
type input "1.2"
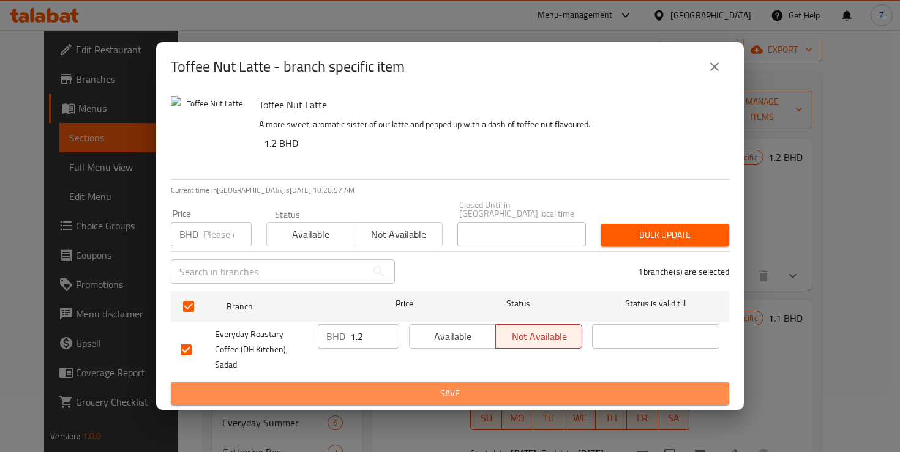
click at [455, 386] on span "Save" at bounding box center [450, 393] width 539 height 15
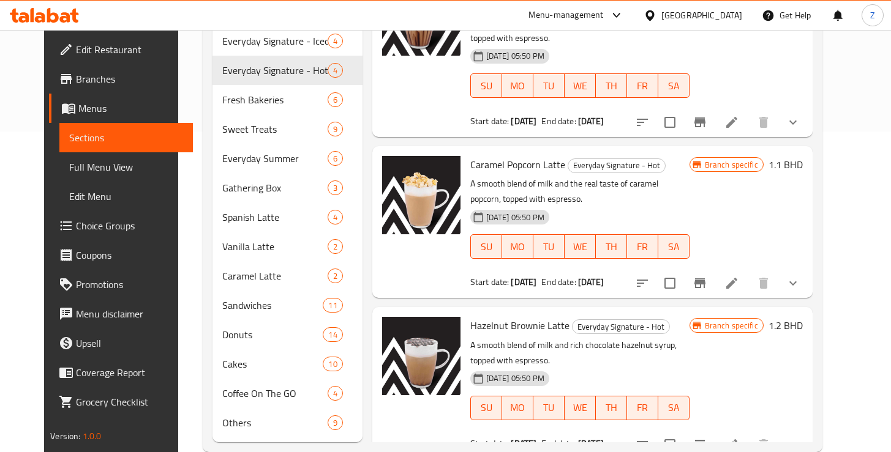
scroll to position [327, 0]
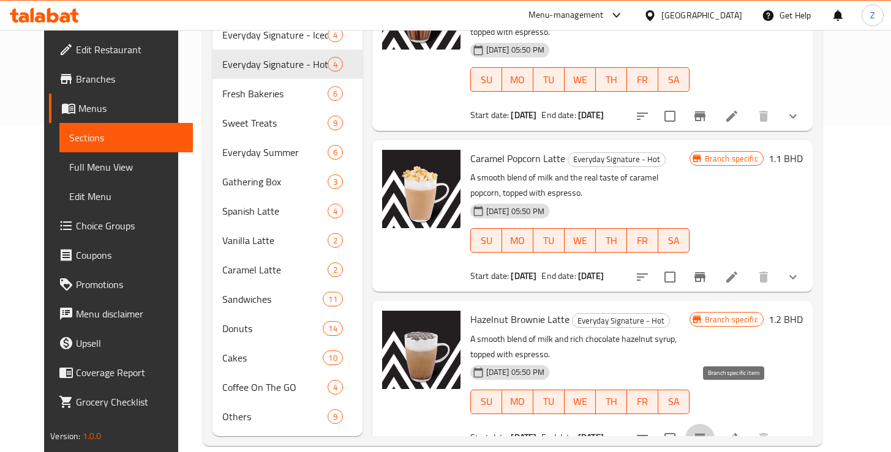
click at [705, 434] on icon "Branch-specific-item" at bounding box center [699, 439] width 11 height 10
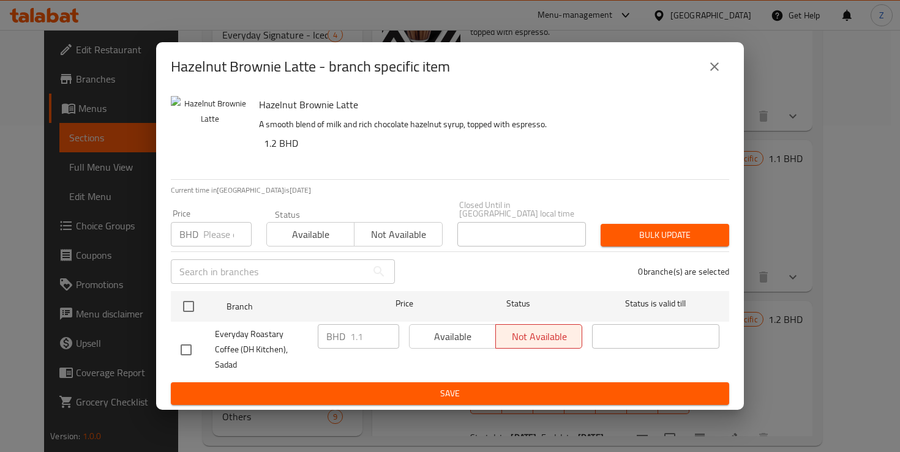
click at [185, 348] on input "checkbox" at bounding box center [186, 350] width 26 height 26
checkbox input "true"
click at [366, 342] on input "1.1" at bounding box center [374, 336] width 49 height 24
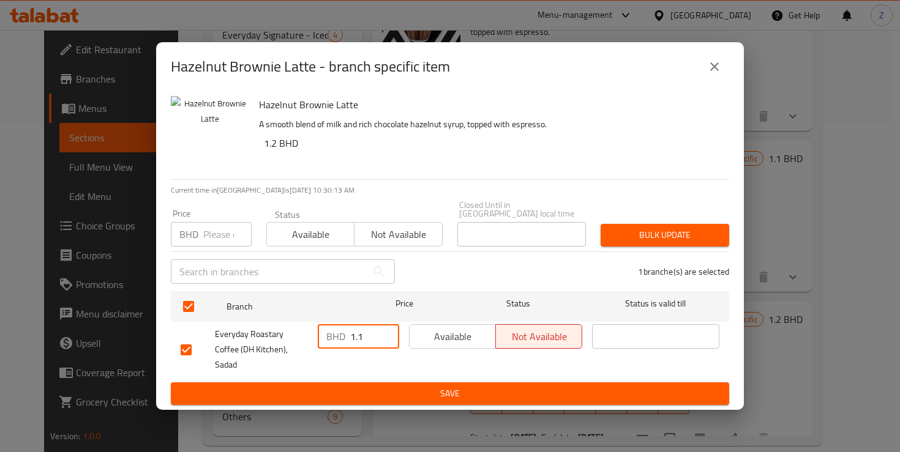
click at [366, 342] on input "1.1" at bounding box center [374, 336] width 49 height 24
type input "1.2"
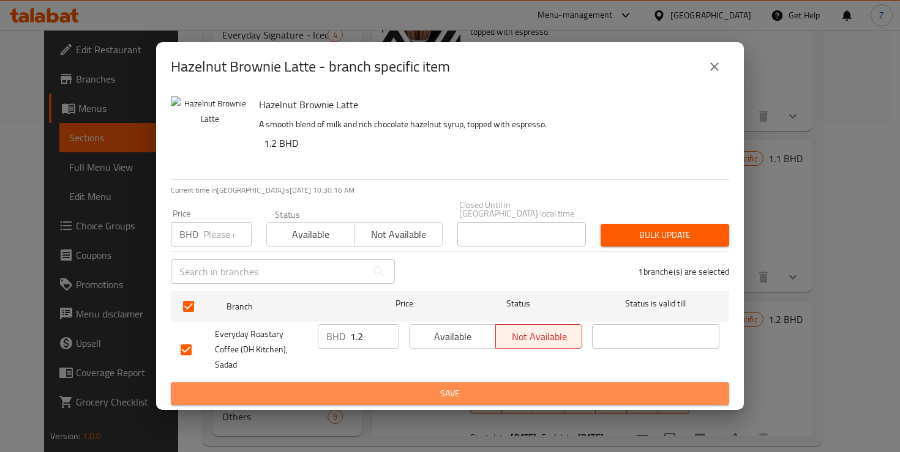
click at [431, 387] on span "Save" at bounding box center [450, 393] width 539 height 15
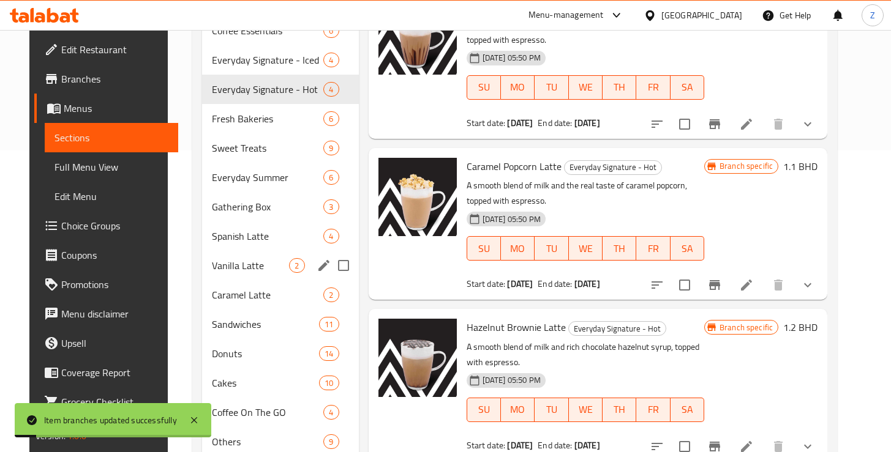
scroll to position [301, 0]
click at [239, 226] on div "Spanish Latte 4" at bounding box center [280, 236] width 156 height 29
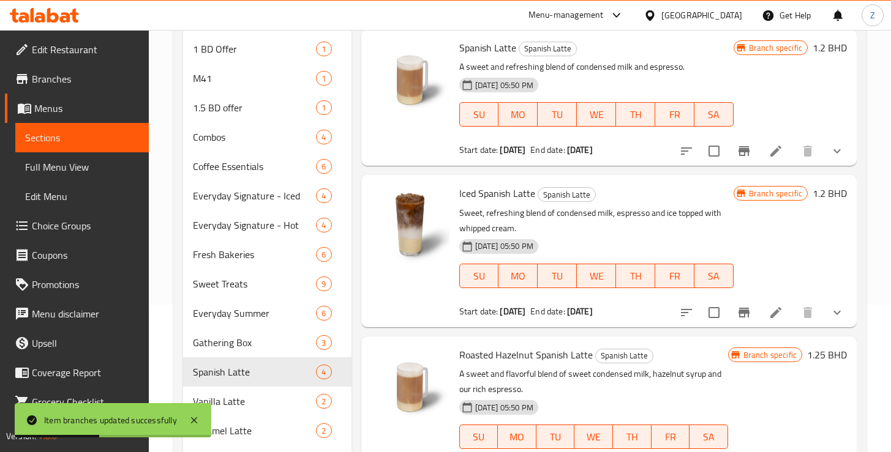
scroll to position [53, 0]
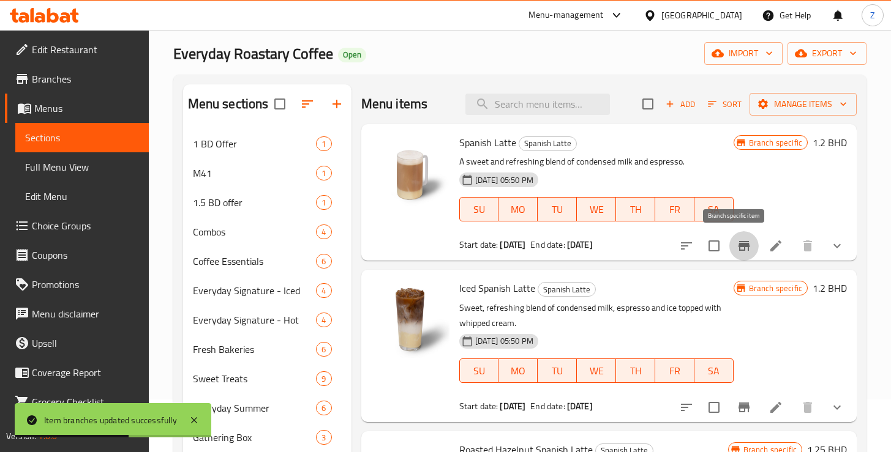
click at [738, 246] on icon "Branch-specific-item" at bounding box center [743, 246] width 11 height 10
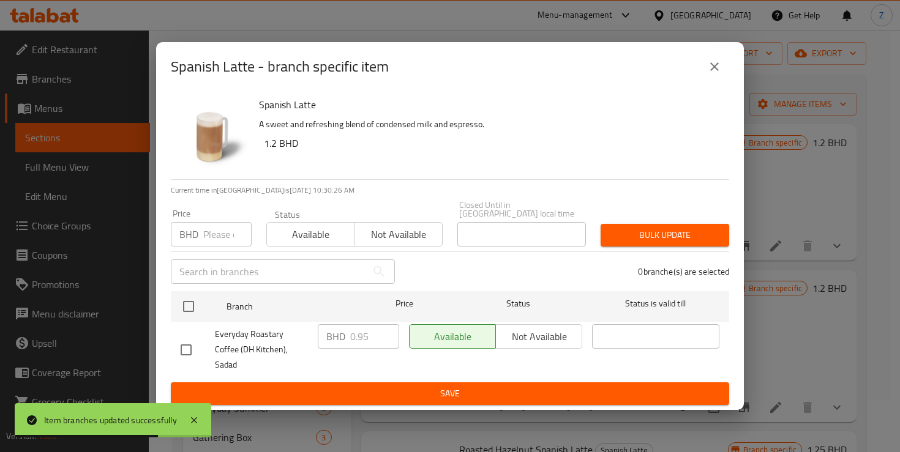
click at [187, 342] on input "checkbox" at bounding box center [186, 350] width 26 height 26
checkbox input "true"
drag, startPoint x: 370, startPoint y: 342, endPoint x: 335, endPoint y: 342, distance: 34.9
click at [335, 342] on div "BHD 0.95 ​" at bounding box center [358, 336] width 81 height 24
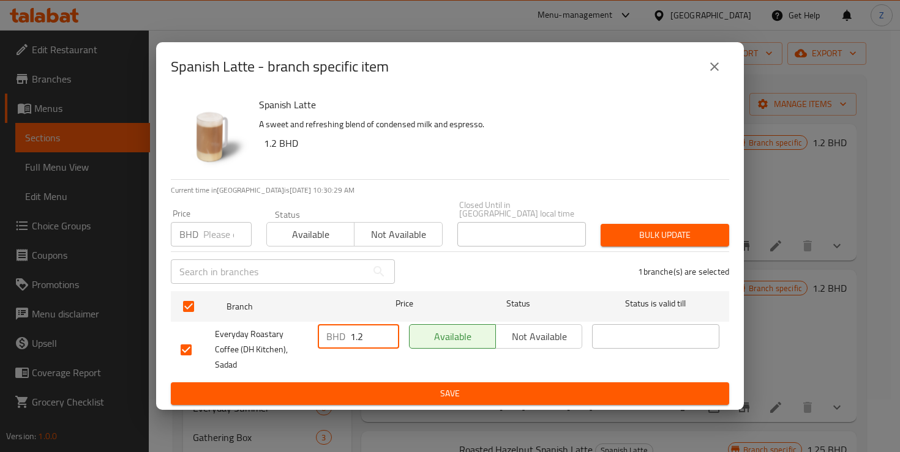
type input "1.2"
click at [464, 386] on span "Save" at bounding box center [450, 393] width 539 height 15
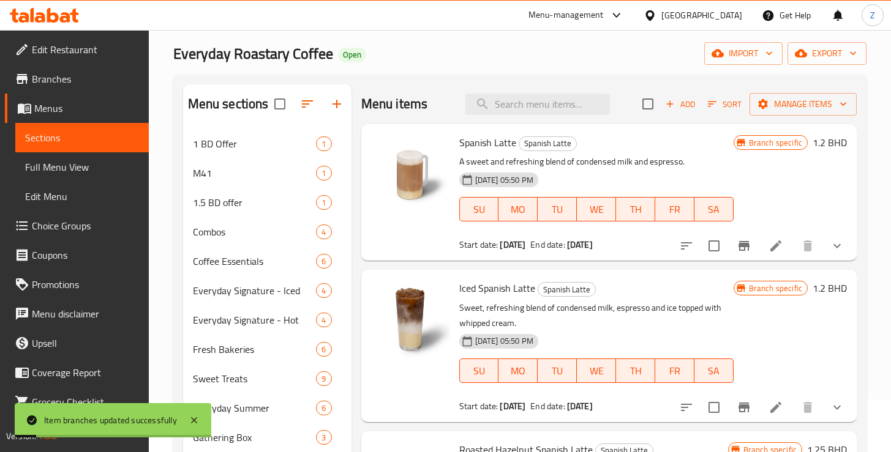
scroll to position [25, 0]
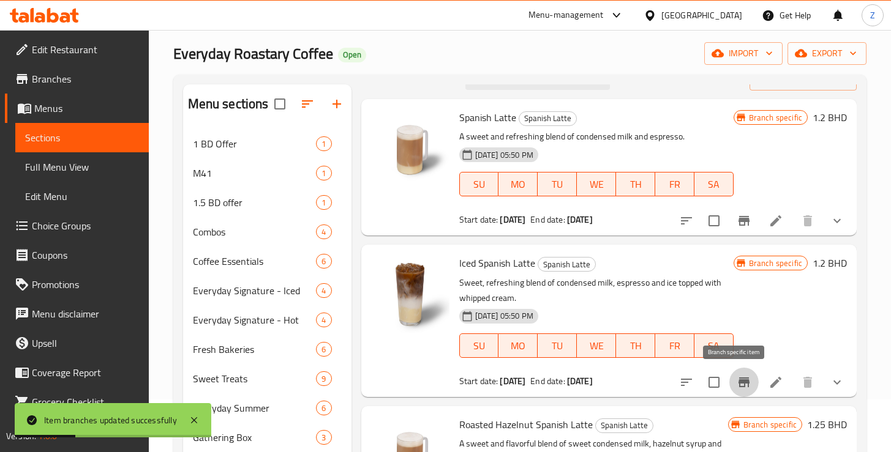
click at [737, 384] on icon "Branch-specific-item" at bounding box center [744, 382] width 15 height 15
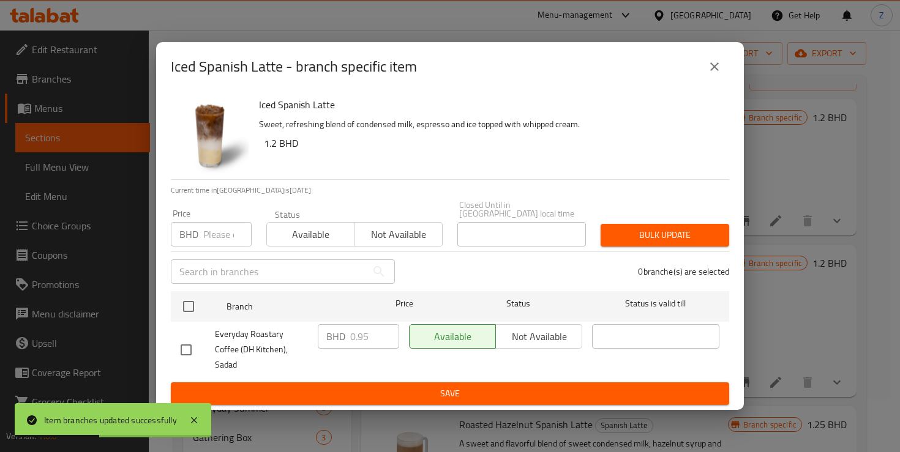
click at [183, 348] on input "checkbox" at bounding box center [186, 350] width 26 height 26
checkbox input "true"
click at [363, 345] on input "0.95" at bounding box center [374, 336] width 49 height 24
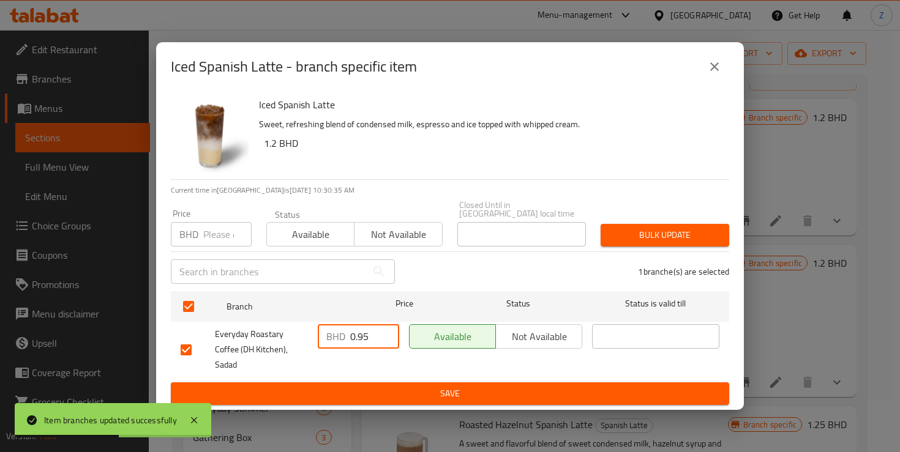
click at [363, 345] on input "0.95" at bounding box center [374, 336] width 49 height 24
type input "1.2"
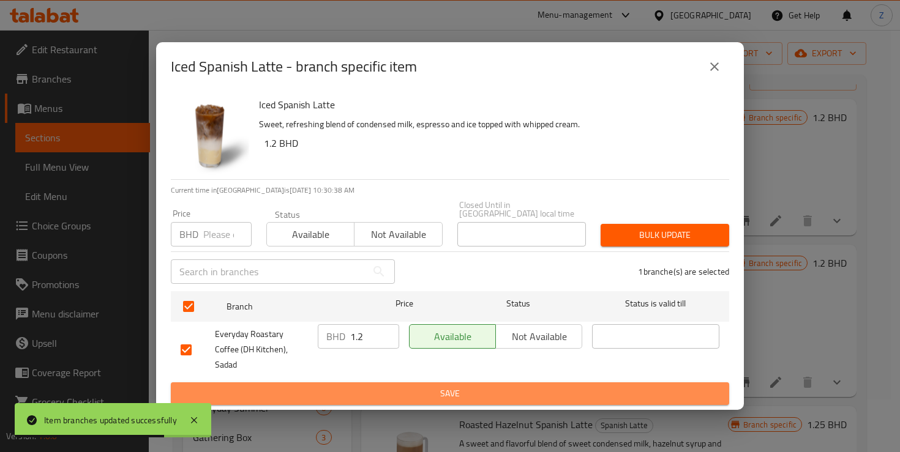
click at [445, 390] on button "Save" at bounding box center [450, 394] width 558 height 23
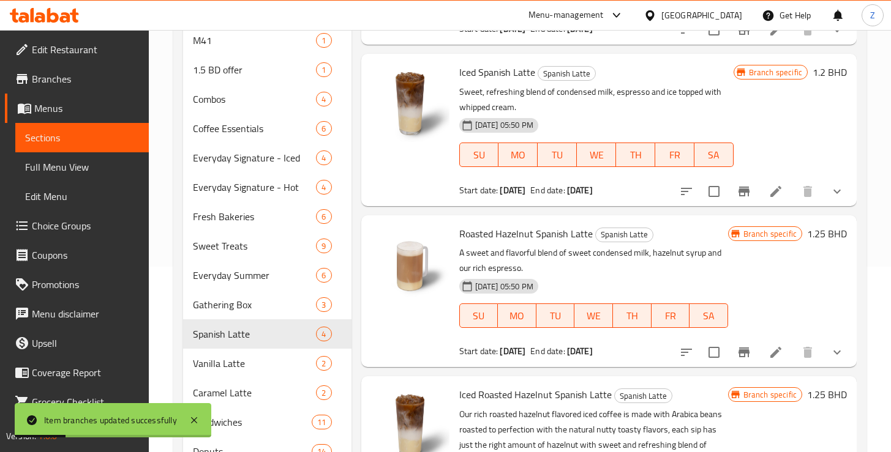
scroll to position [201, 0]
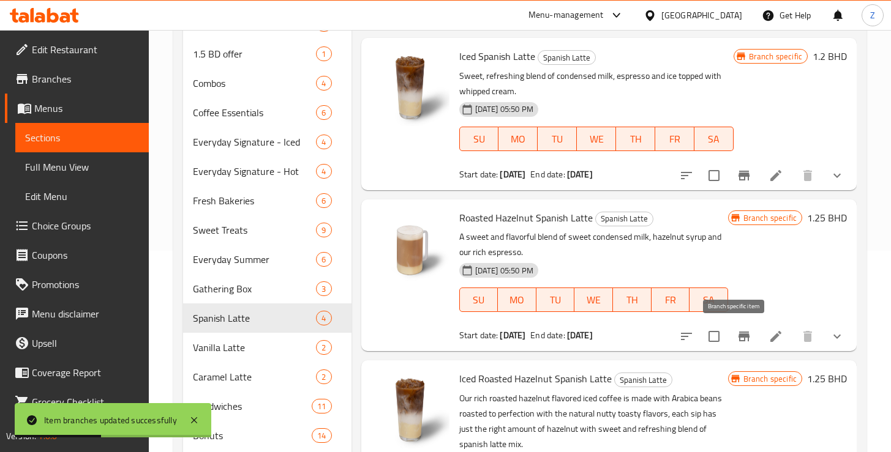
click at [738, 341] on icon "Branch-specific-item" at bounding box center [743, 337] width 11 height 10
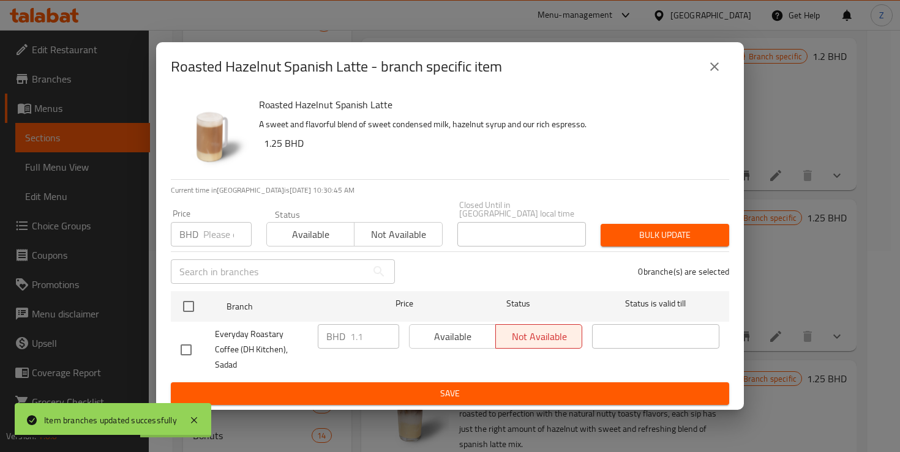
click at [183, 347] on input "checkbox" at bounding box center [186, 350] width 26 height 26
checkbox input "true"
drag, startPoint x: 372, startPoint y: 342, endPoint x: 337, endPoint y: 343, distance: 34.9
click at [337, 343] on div "BHD 1.1 ​" at bounding box center [358, 336] width 81 height 24
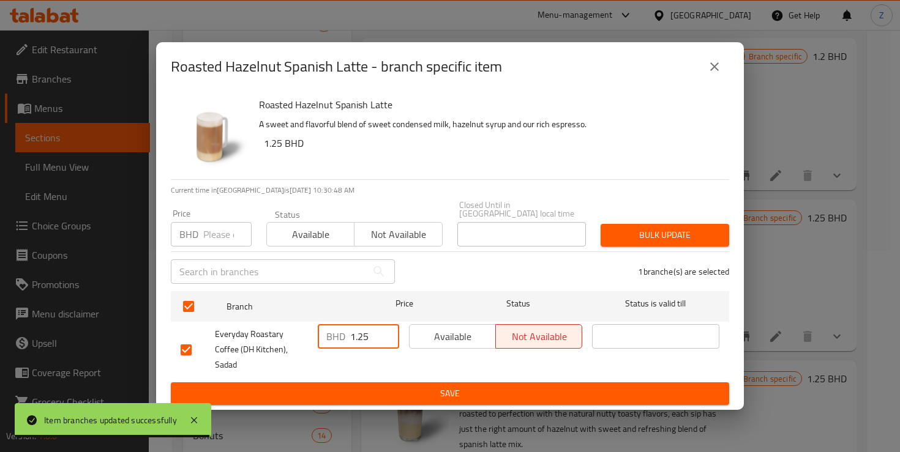
type input "1.25"
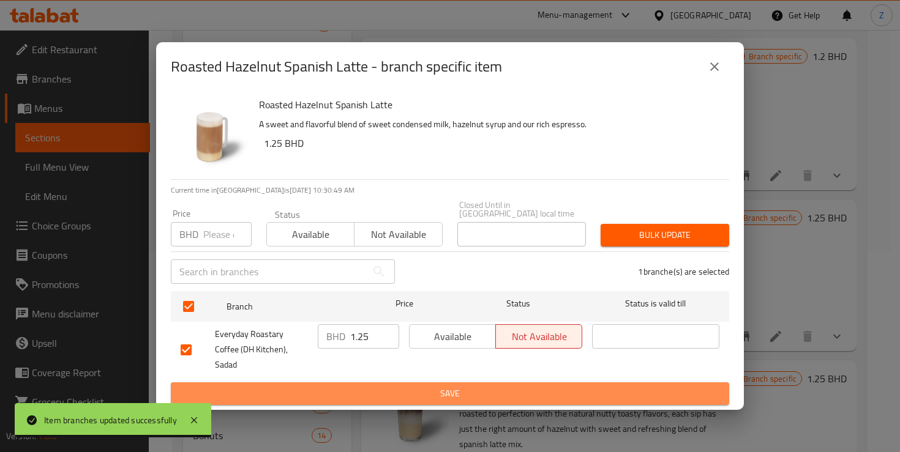
click at [402, 386] on span "Save" at bounding box center [450, 393] width 539 height 15
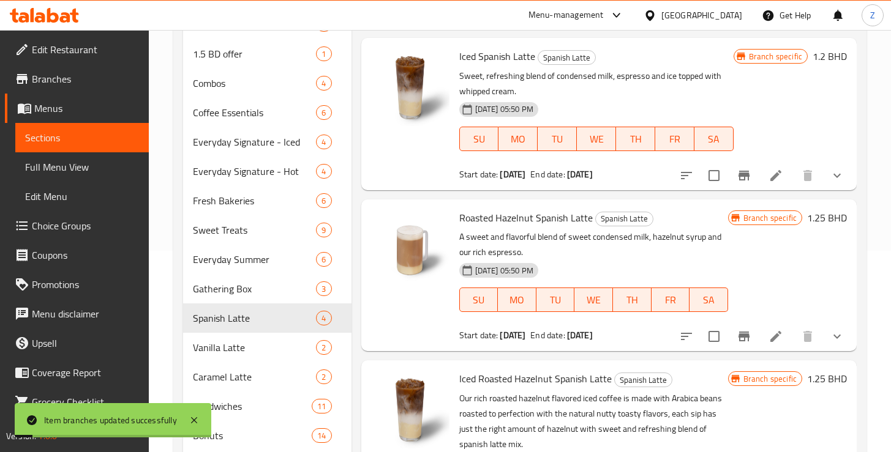
scroll to position [327, 0]
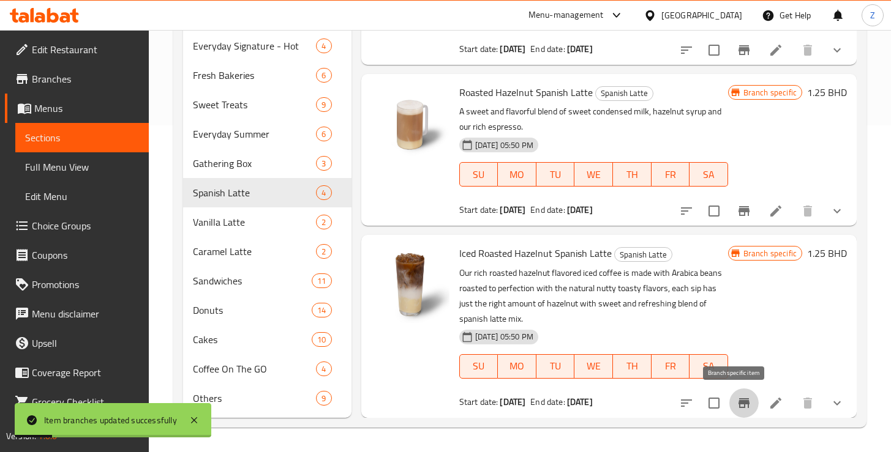
click at [738, 402] on icon "Branch-specific-item" at bounding box center [743, 404] width 11 height 10
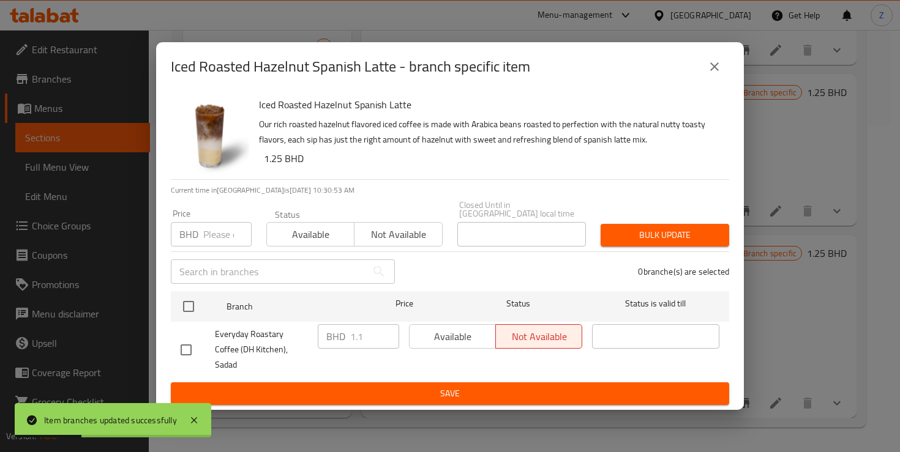
click at [186, 348] on input "checkbox" at bounding box center [186, 350] width 26 height 26
checkbox input "true"
drag, startPoint x: 368, startPoint y: 340, endPoint x: 324, endPoint y: 342, distance: 43.5
click at [324, 342] on div "BHD 1.1 ​" at bounding box center [358, 336] width 81 height 24
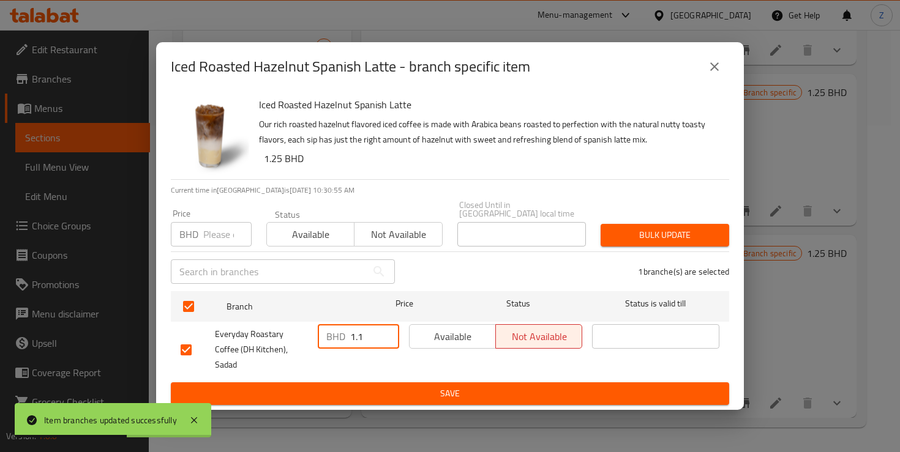
type input "2"
type input "1.25"
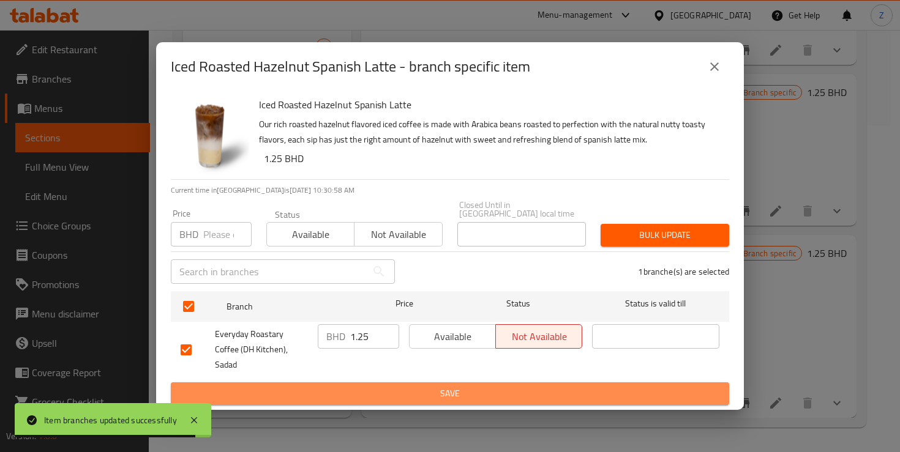
click at [428, 386] on span "Save" at bounding box center [450, 393] width 539 height 15
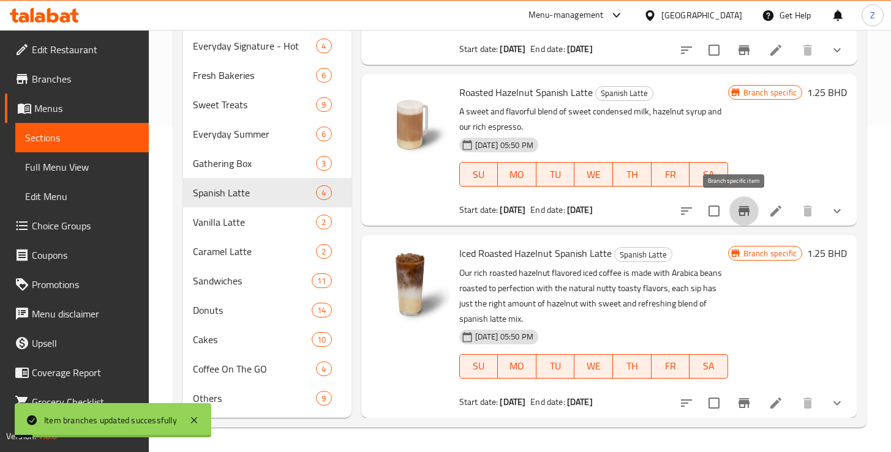
click at [738, 209] on icon "Branch-specific-item" at bounding box center [743, 211] width 11 height 10
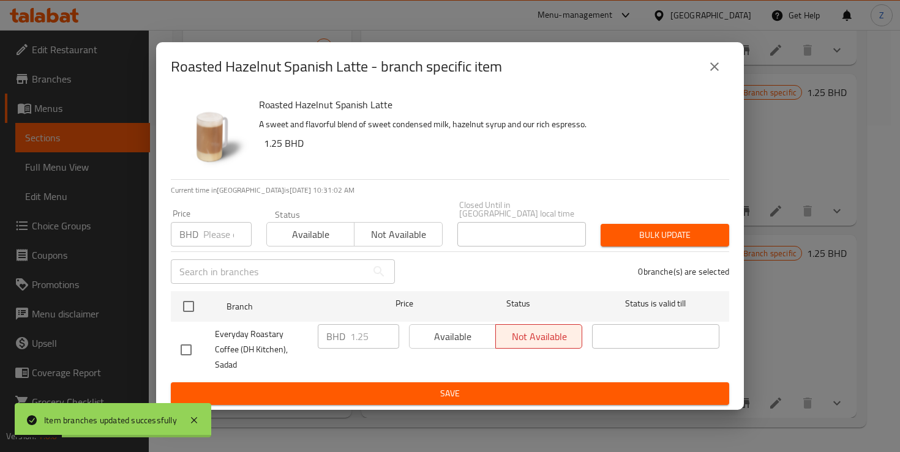
click at [716, 71] on icon "close" at bounding box center [714, 66] width 9 height 9
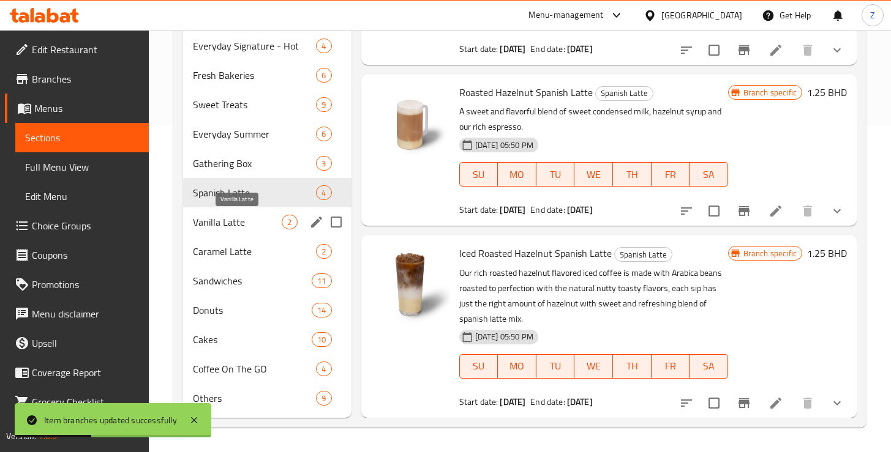
click at [218, 225] on span "Vanilla Latte" at bounding box center [237, 222] width 89 height 15
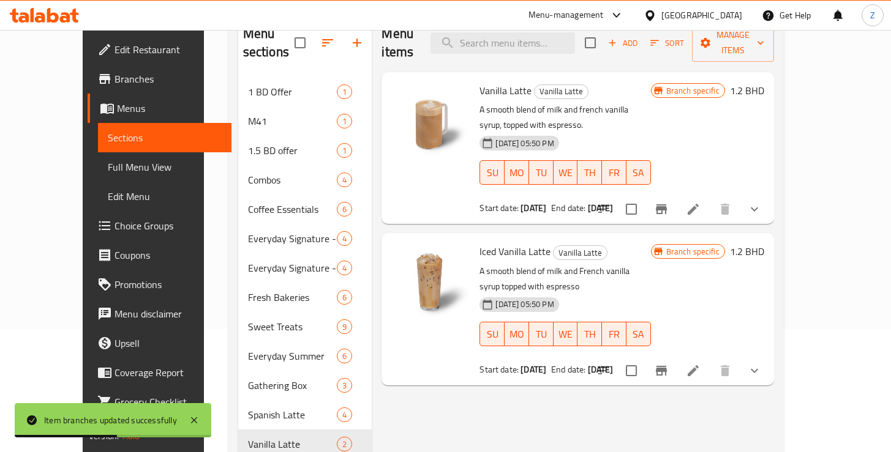
scroll to position [85, 0]
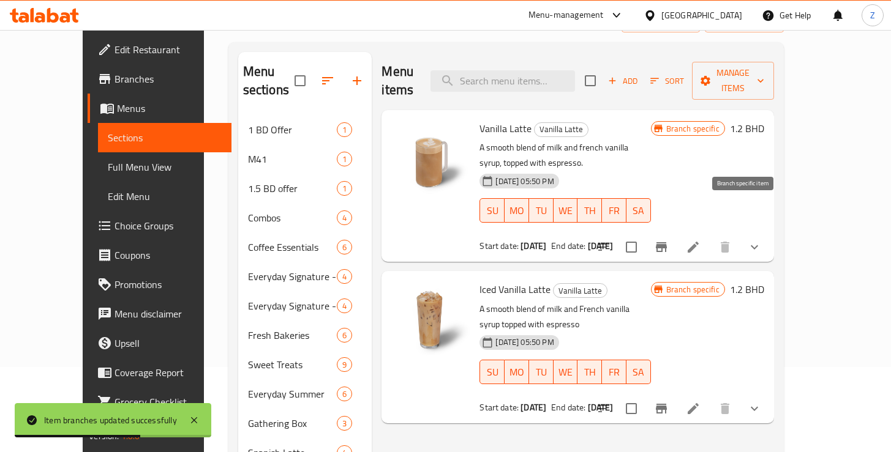
click at [667, 242] on icon "Branch-specific-item" at bounding box center [661, 247] width 11 height 10
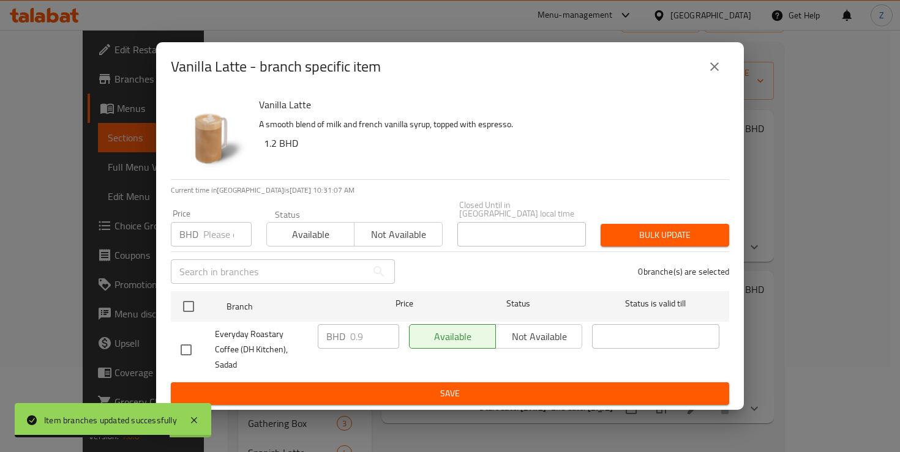
click at [182, 345] on input "checkbox" at bounding box center [186, 350] width 26 height 26
checkbox input "true"
drag, startPoint x: 369, startPoint y: 341, endPoint x: 334, endPoint y: 338, distance: 35.6
click at [334, 338] on div "BHD 0.9 ​" at bounding box center [358, 336] width 81 height 24
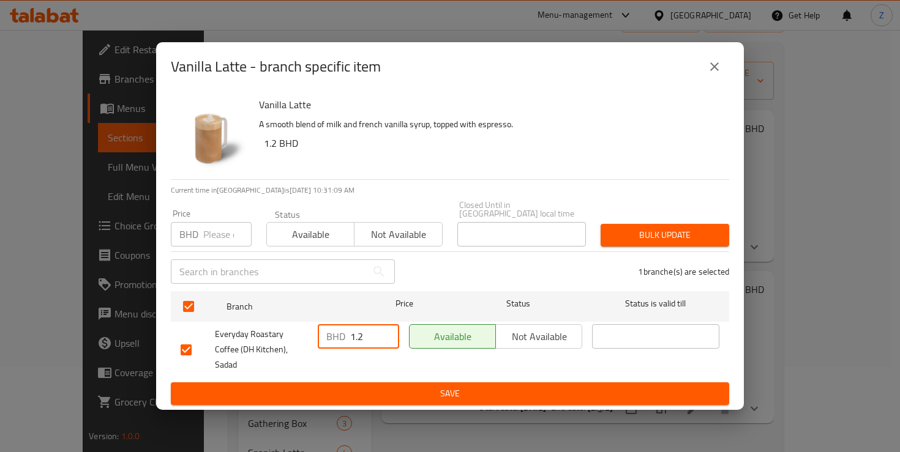
type input "1.2"
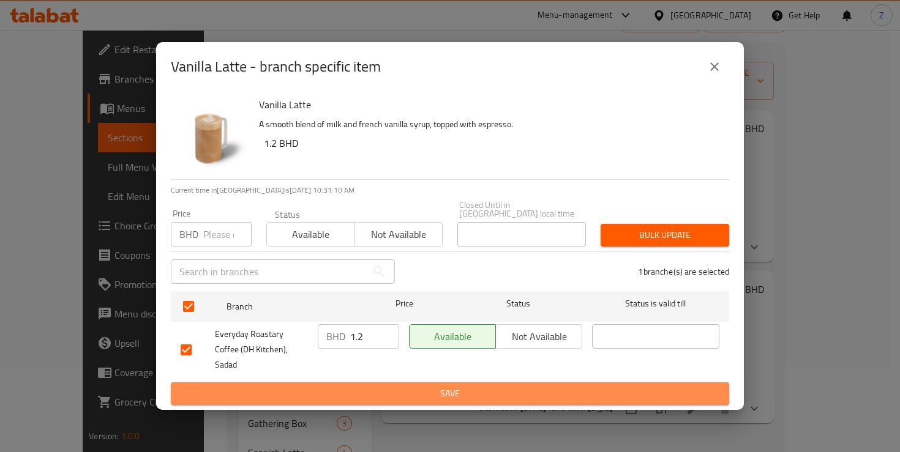
click at [434, 389] on span "Save" at bounding box center [450, 393] width 539 height 15
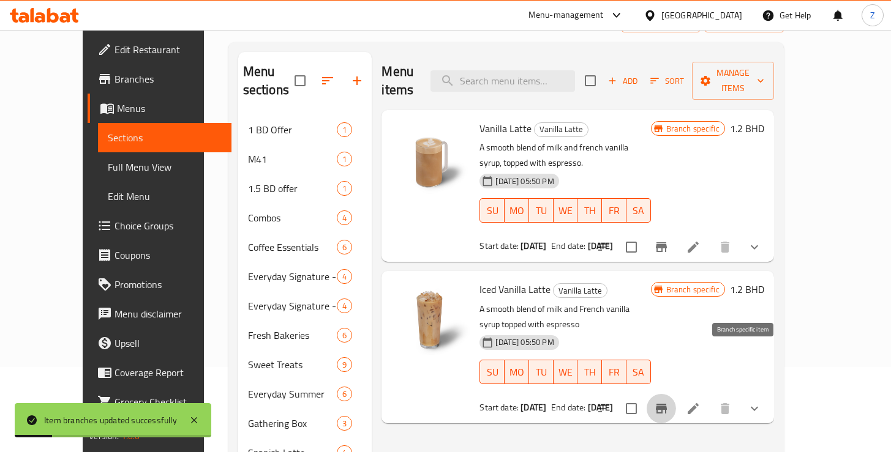
click at [669, 402] on icon "Branch-specific-item" at bounding box center [661, 409] width 15 height 15
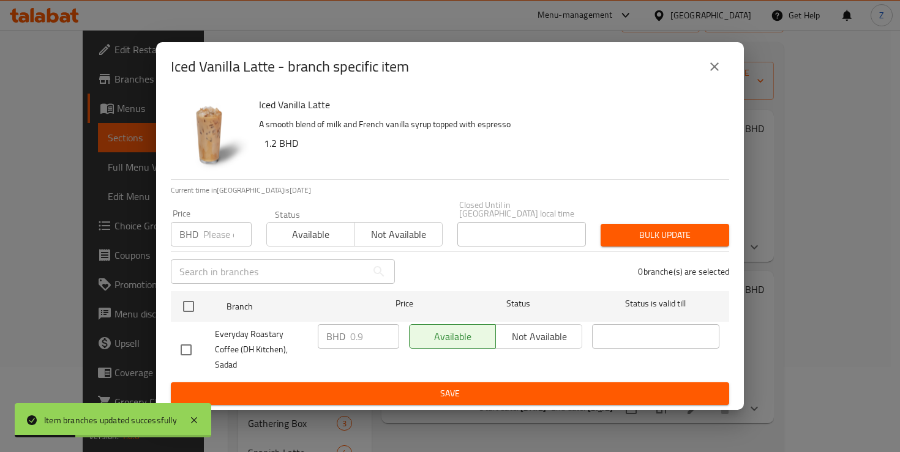
click at [182, 349] on input "checkbox" at bounding box center [186, 350] width 26 height 26
checkbox input "true"
drag, startPoint x: 364, startPoint y: 346, endPoint x: 336, endPoint y: 346, distance: 28.8
click at [336, 346] on div "BHD 0.9 ​" at bounding box center [358, 336] width 81 height 24
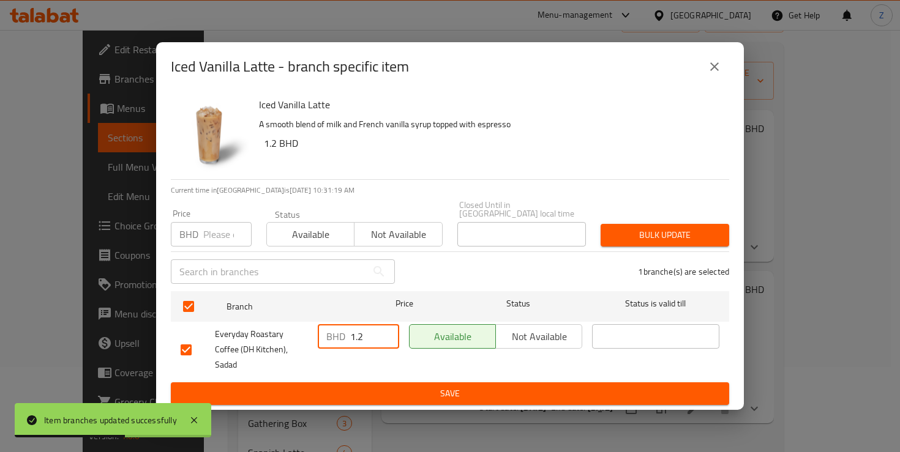
type input "1.2"
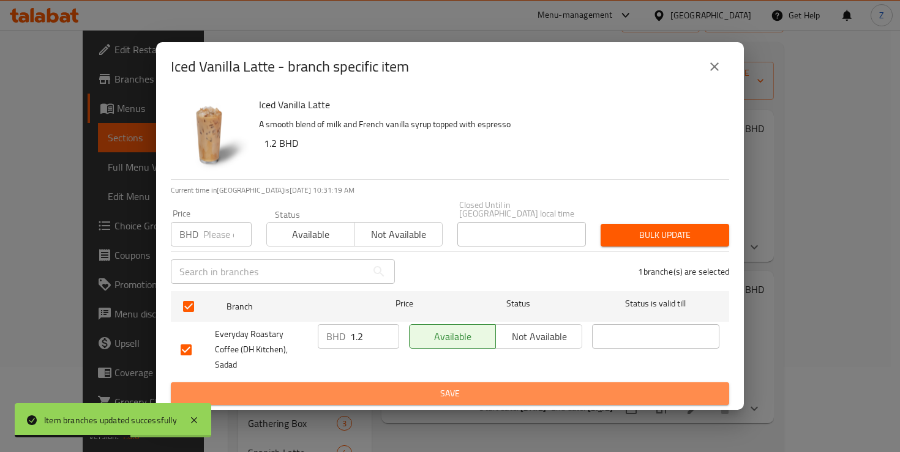
click at [403, 386] on span "Save" at bounding box center [450, 393] width 539 height 15
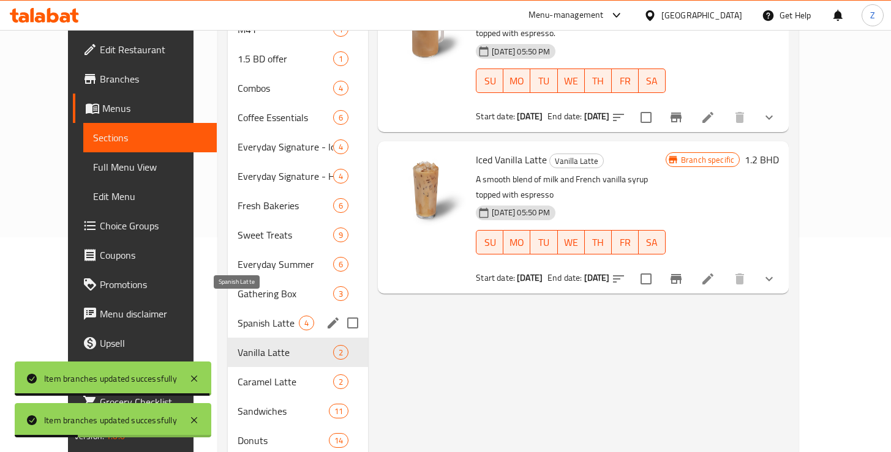
scroll to position [216, 0]
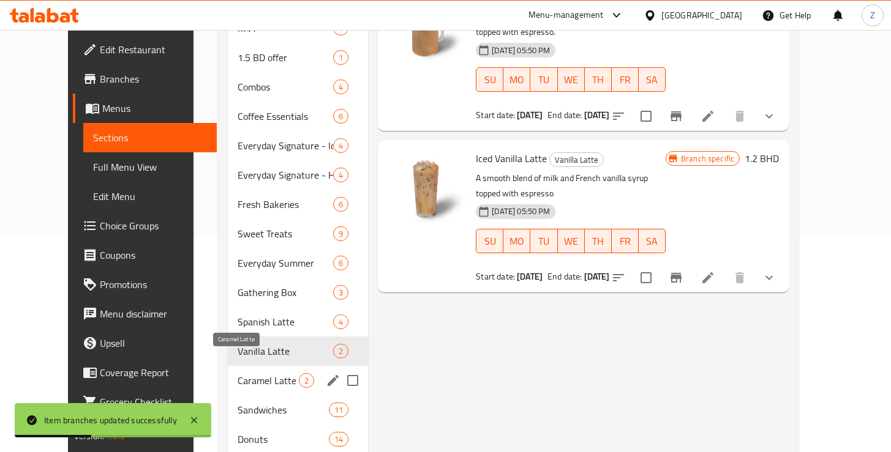
click at [241, 373] on span "Caramel Latte" at bounding box center [268, 380] width 61 height 15
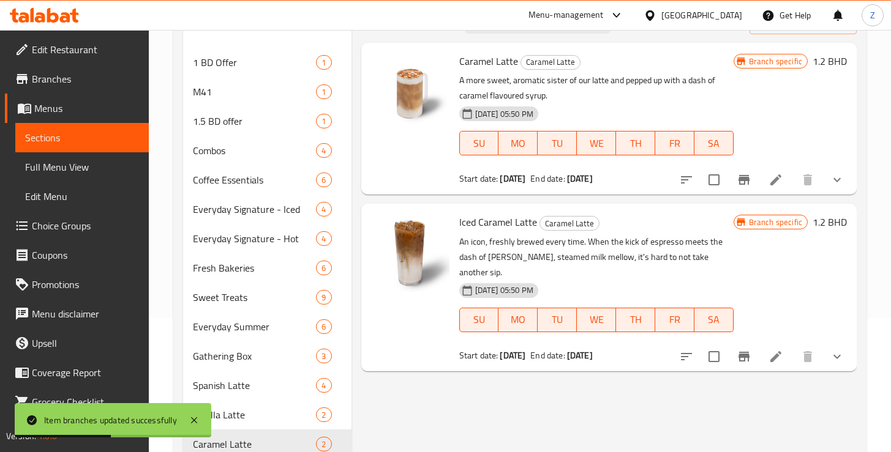
scroll to position [108, 0]
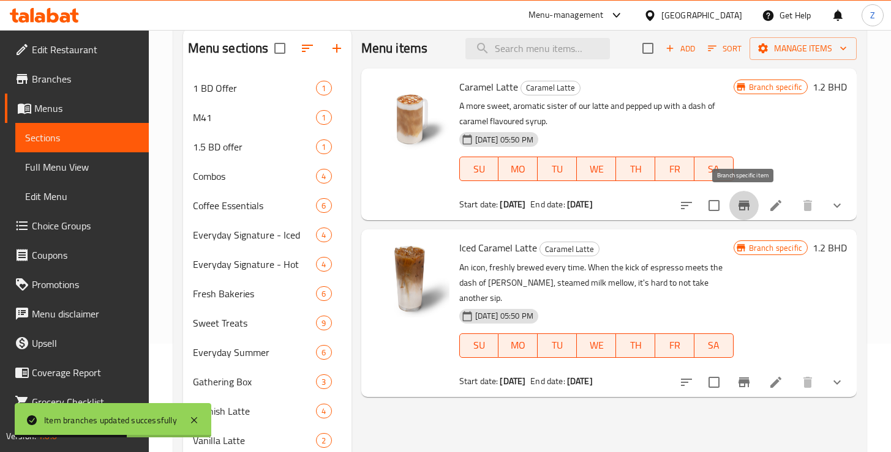
click at [746, 212] on icon "Branch-specific-item" at bounding box center [744, 205] width 15 height 15
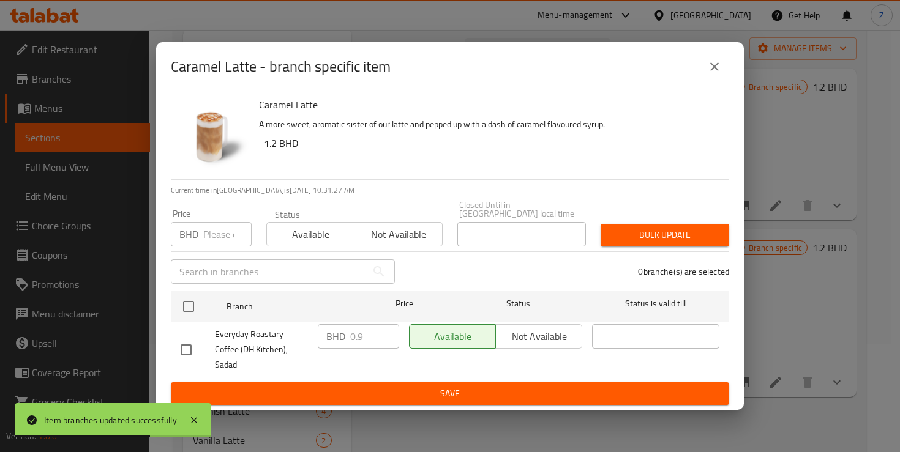
drag, startPoint x: 189, startPoint y: 348, endPoint x: 295, endPoint y: 334, distance: 106.9
click at [189, 348] on input "checkbox" at bounding box center [186, 350] width 26 height 26
checkbox input "true"
drag, startPoint x: 375, startPoint y: 340, endPoint x: 326, endPoint y: 341, distance: 48.4
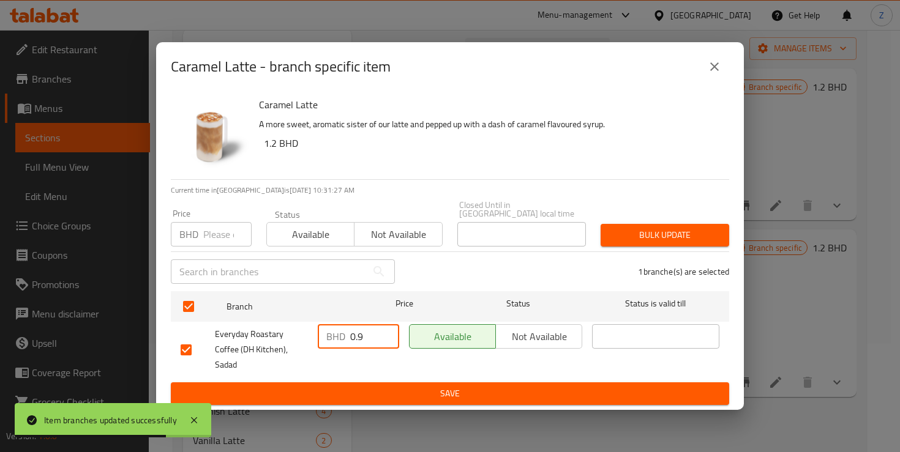
click at [326, 341] on div "BHD 0.9 ​" at bounding box center [358, 336] width 81 height 24
type input "1.2"
click at [438, 386] on span "Save" at bounding box center [450, 393] width 539 height 15
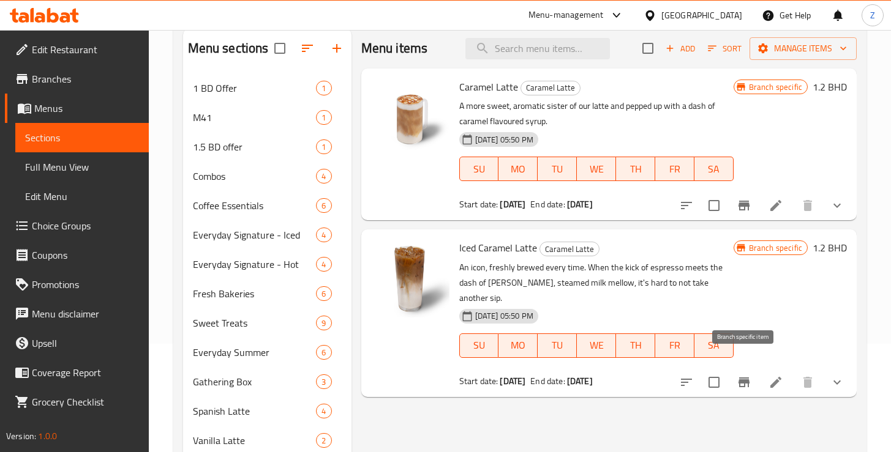
click at [748, 378] on icon "Branch-specific-item" at bounding box center [743, 383] width 11 height 10
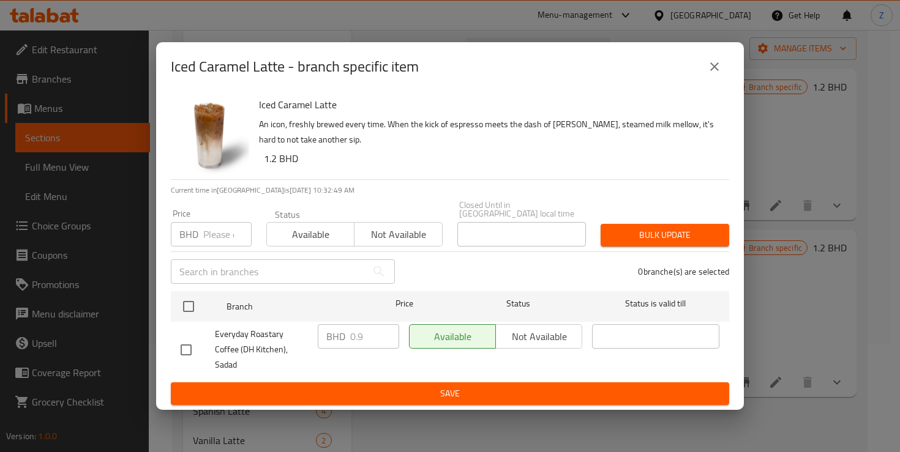
click at [182, 348] on input "checkbox" at bounding box center [186, 350] width 26 height 26
checkbox input "true"
click at [369, 339] on input "0.9" at bounding box center [374, 336] width 49 height 24
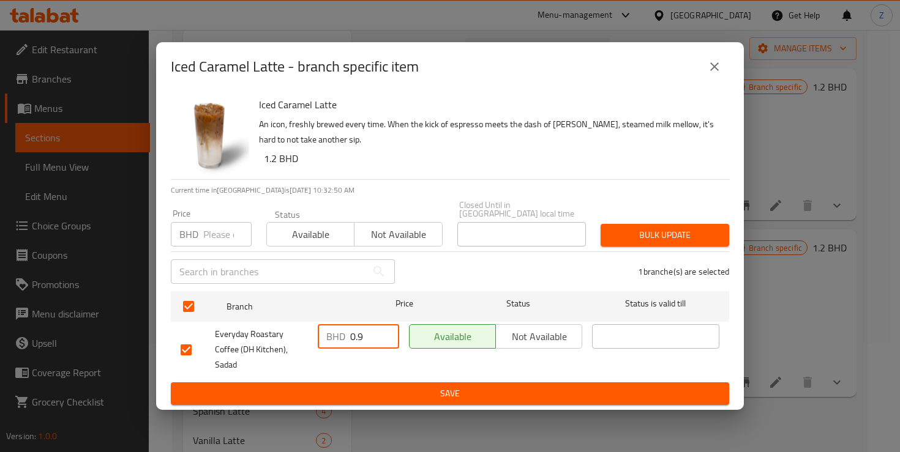
click at [369, 339] on input "0.9" at bounding box center [374, 336] width 49 height 24
type input "1.2"
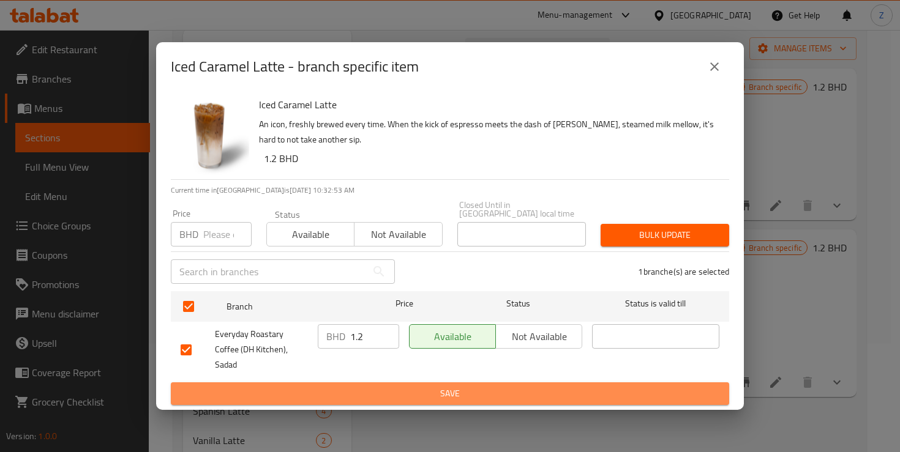
click at [438, 389] on button "Save" at bounding box center [450, 394] width 558 height 23
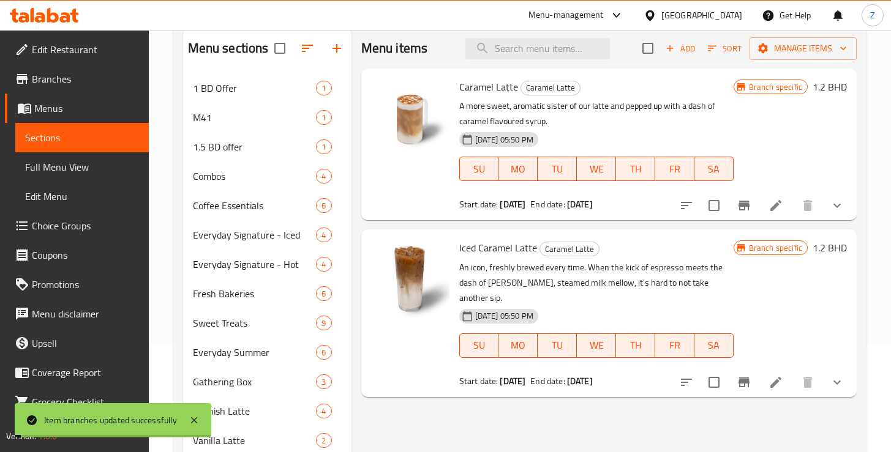
click at [516, 419] on div "Menu items Add Sort Manage items Caramel Latte Caramel Latte A more sweet, arom…" at bounding box center [603, 333] width 505 height 608
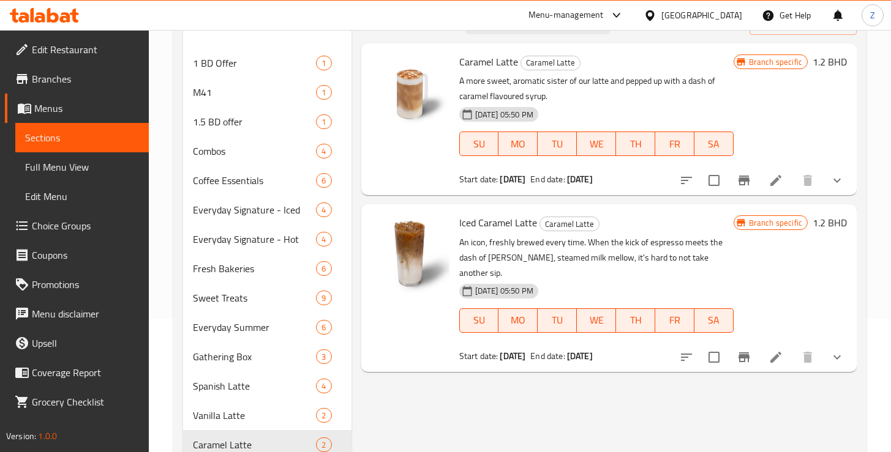
scroll to position [61, 0]
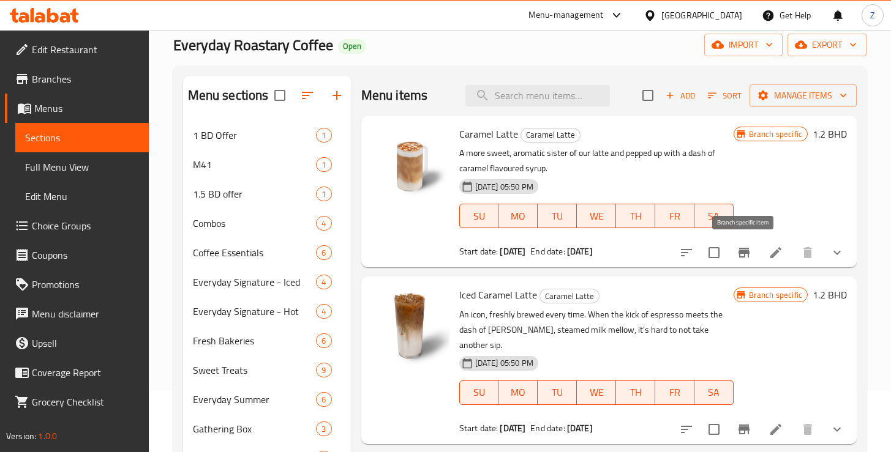
click at [748, 253] on icon "Branch-specific-item" at bounding box center [743, 253] width 11 height 10
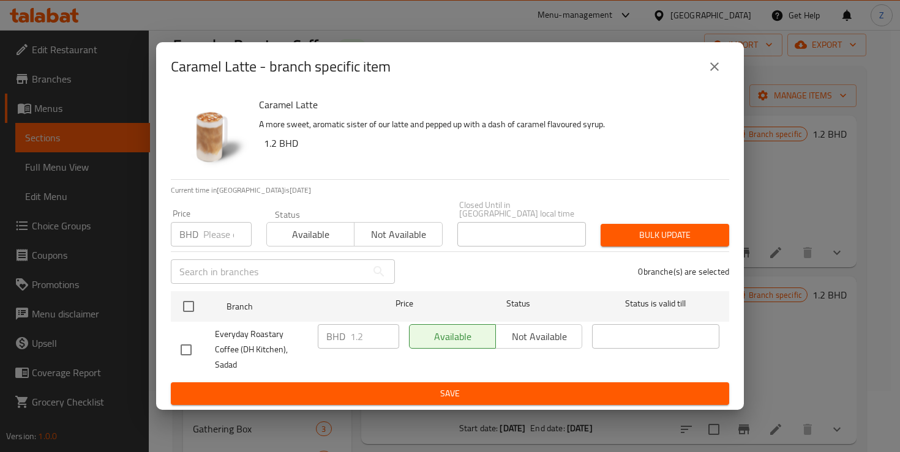
click at [714, 71] on icon "close" at bounding box center [714, 66] width 9 height 9
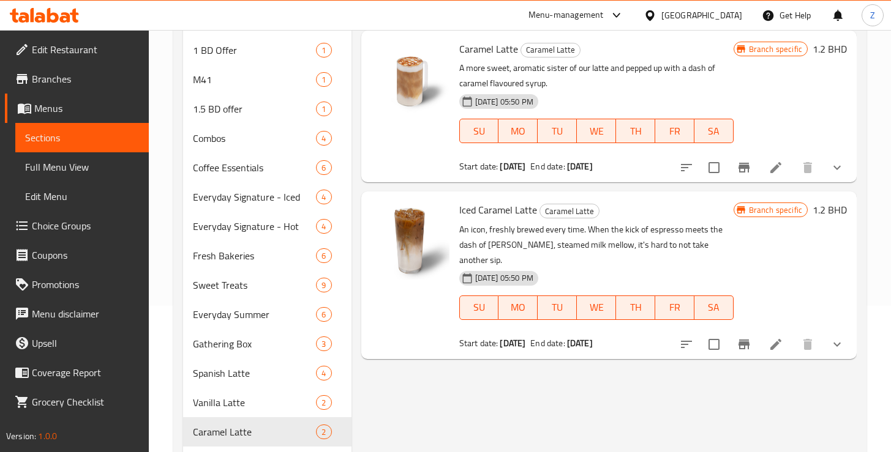
scroll to position [192, 0]
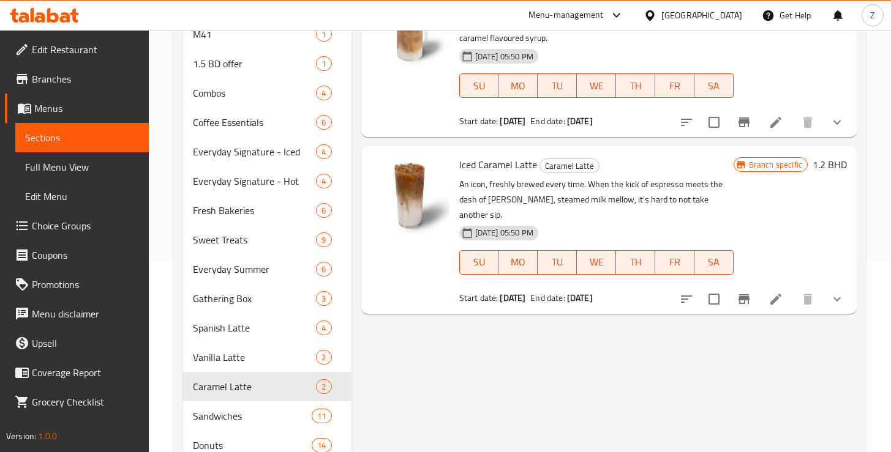
click at [741, 294] on icon "Branch-specific-item" at bounding box center [743, 299] width 11 height 10
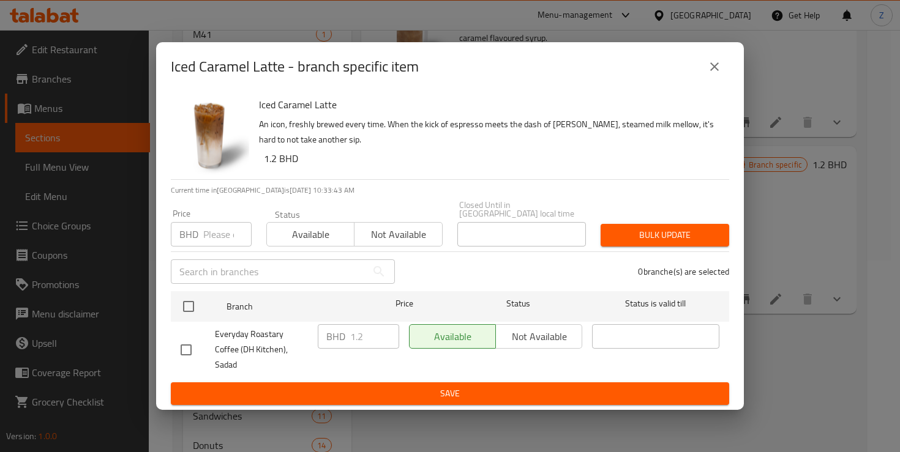
click at [713, 71] on icon "close" at bounding box center [714, 66] width 9 height 9
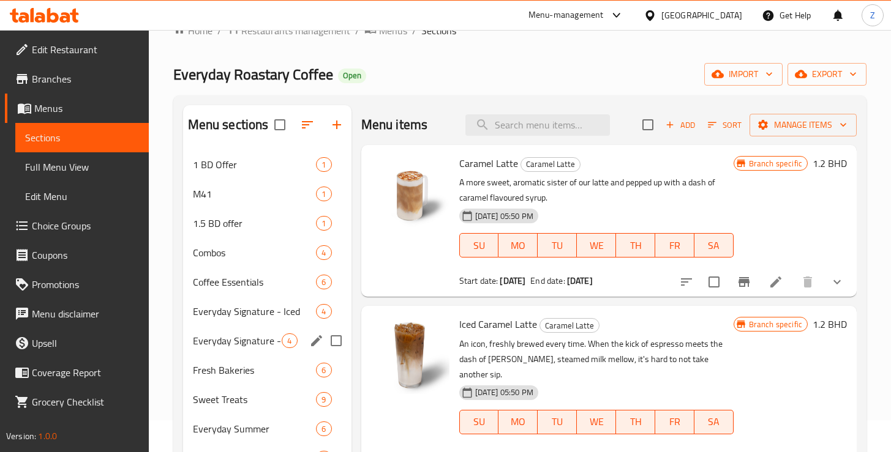
scroll to position [102, 0]
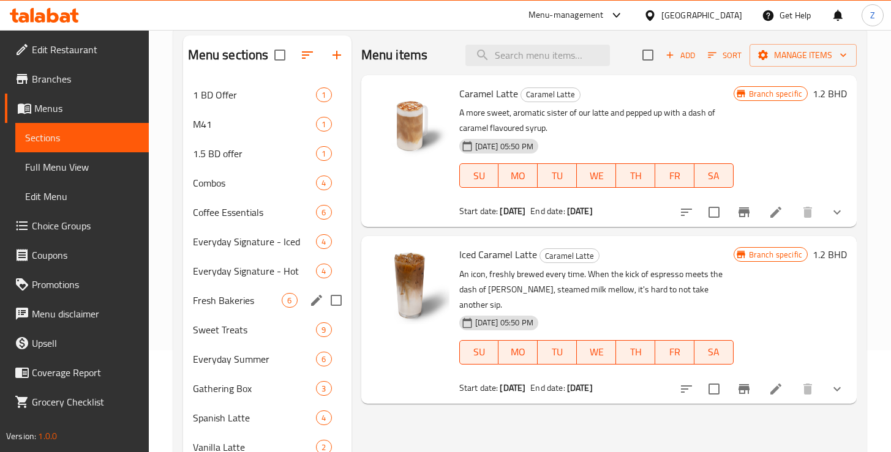
click at [242, 307] on div "Fresh Bakeries 6" at bounding box center [267, 300] width 168 height 29
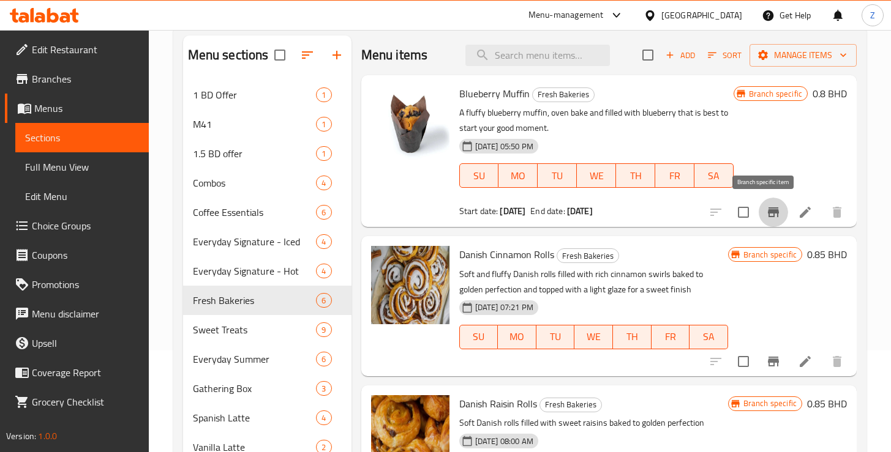
click at [766, 219] on icon "Branch-specific-item" at bounding box center [773, 212] width 15 height 15
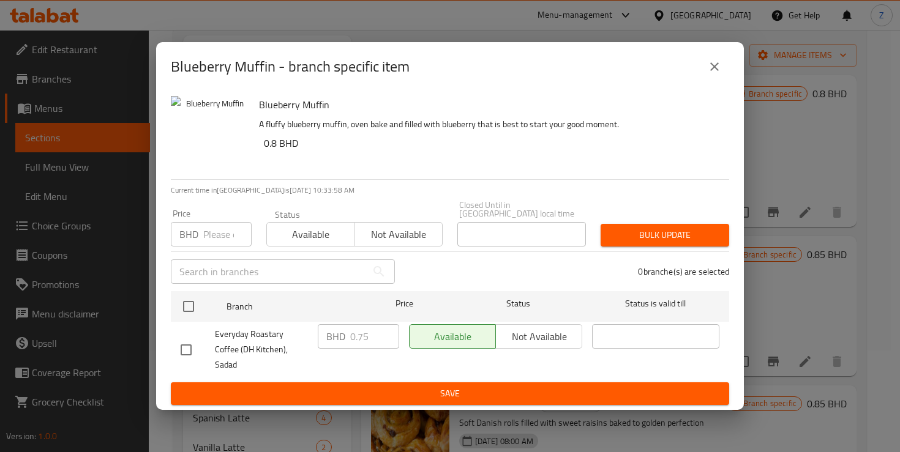
click at [183, 348] on input "checkbox" at bounding box center [186, 350] width 26 height 26
checkbox input "true"
click at [367, 344] on input "0.75" at bounding box center [374, 336] width 49 height 24
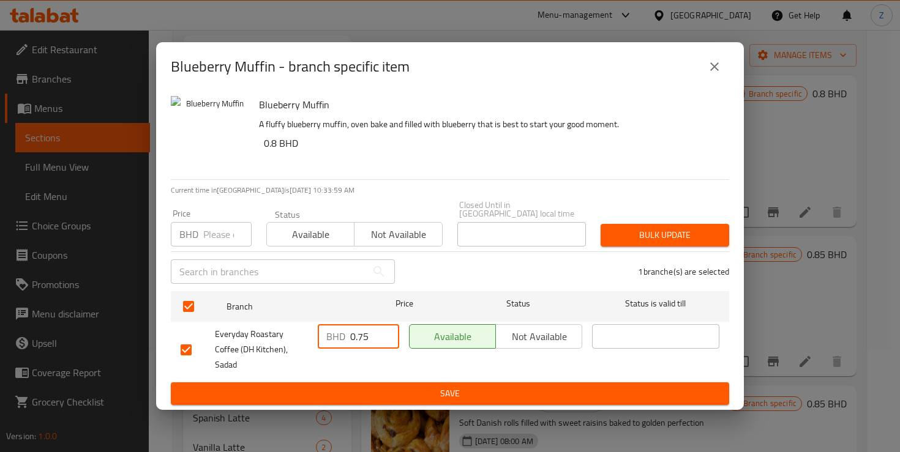
click at [367, 344] on input "0.75" at bounding box center [374, 336] width 49 height 24
type input "0.8"
click at [442, 386] on span "Save" at bounding box center [450, 393] width 539 height 15
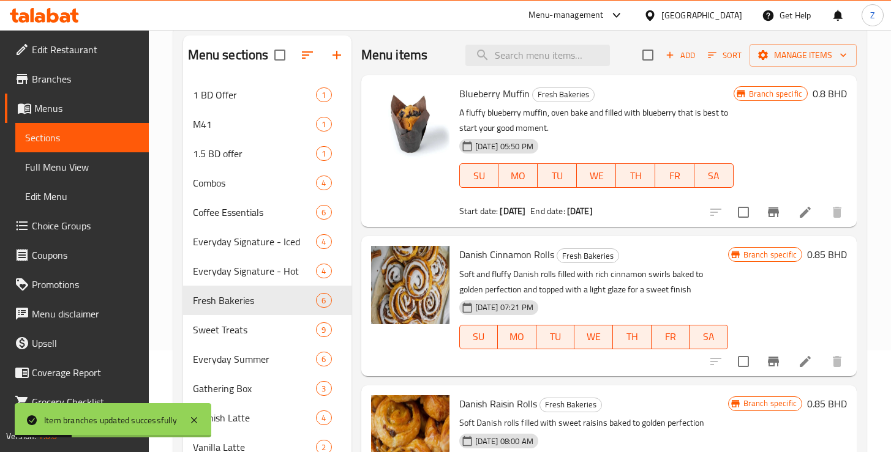
scroll to position [262, 0]
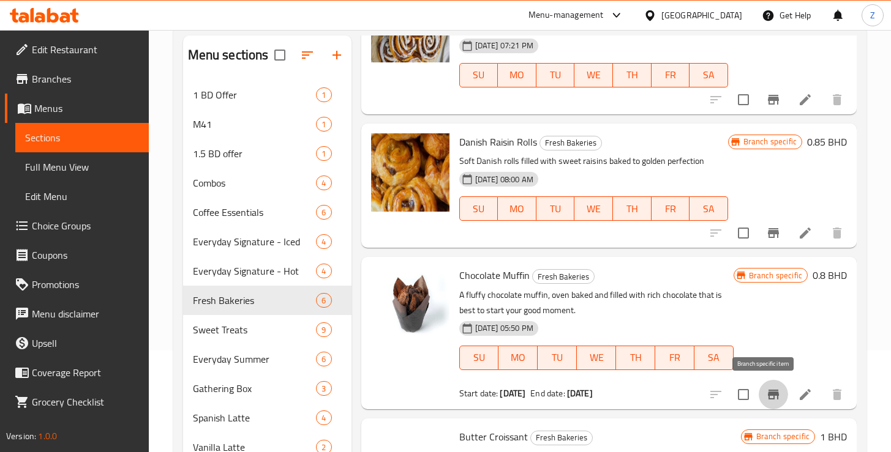
click at [766, 396] on icon "Branch-specific-item" at bounding box center [773, 395] width 15 height 15
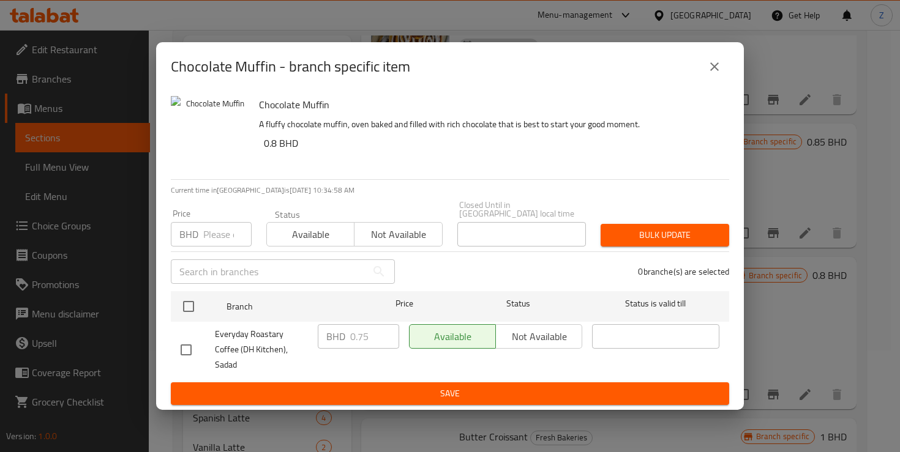
click at [183, 345] on input "checkbox" at bounding box center [186, 350] width 26 height 26
checkbox input "true"
drag, startPoint x: 371, startPoint y: 342, endPoint x: 359, endPoint y: 340, distance: 12.4
click at [359, 340] on input "0.75" at bounding box center [374, 336] width 49 height 24
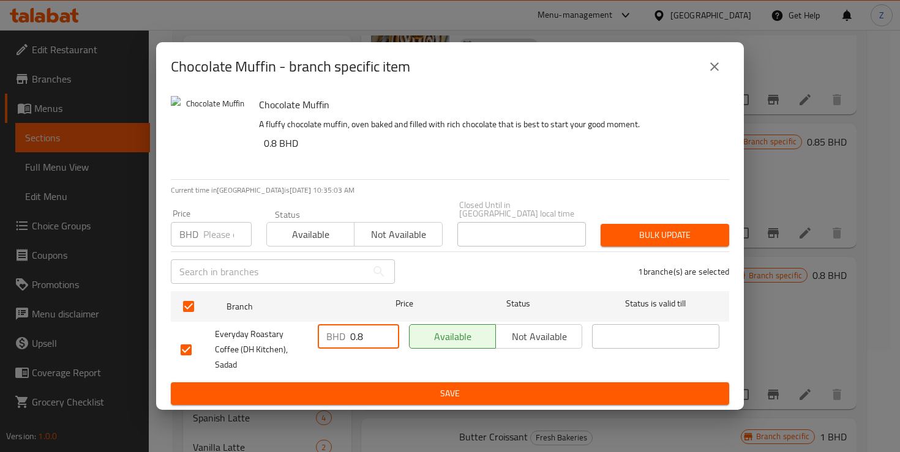
type input "0.8"
click at [479, 388] on span "Save" at bounding box center [450, 393] width 539 height 15
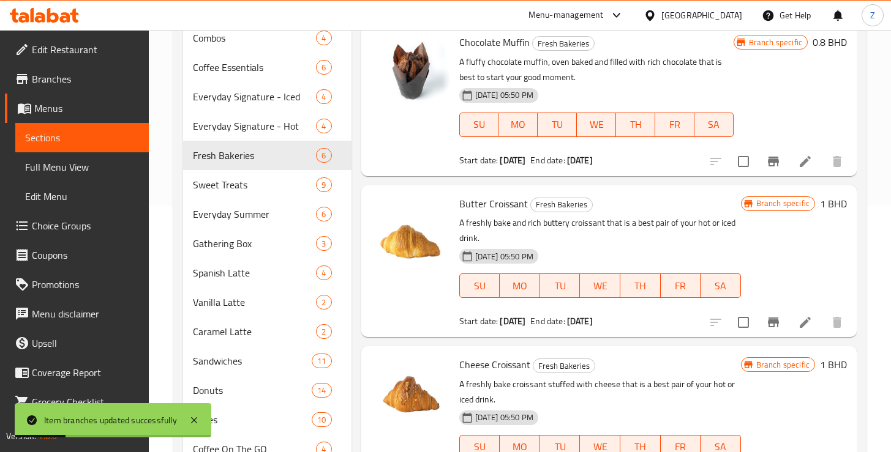
scroll to position [280, 0]
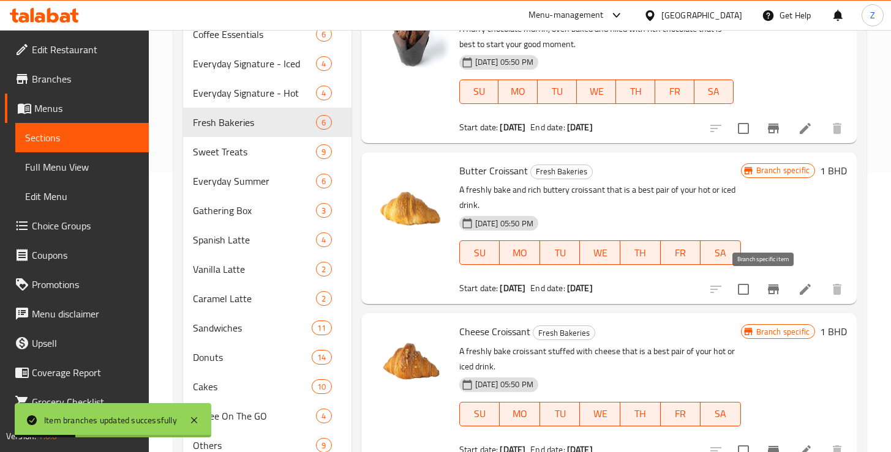
click at [770, 286] on icon "Branch-specific-item" at bounding box center [773, 289] width 15 height 15
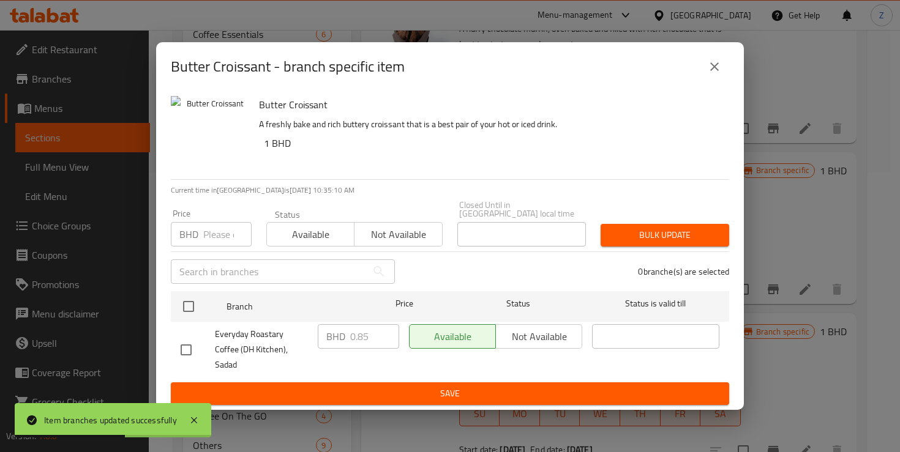
click at [186, 345] on input "checkbox" at bounding box center [186, 350] width 26 height 26
checkbox input "true"
click at [362, 342] on input "0.85" at bounding box center [374, 336] width 49 height 24
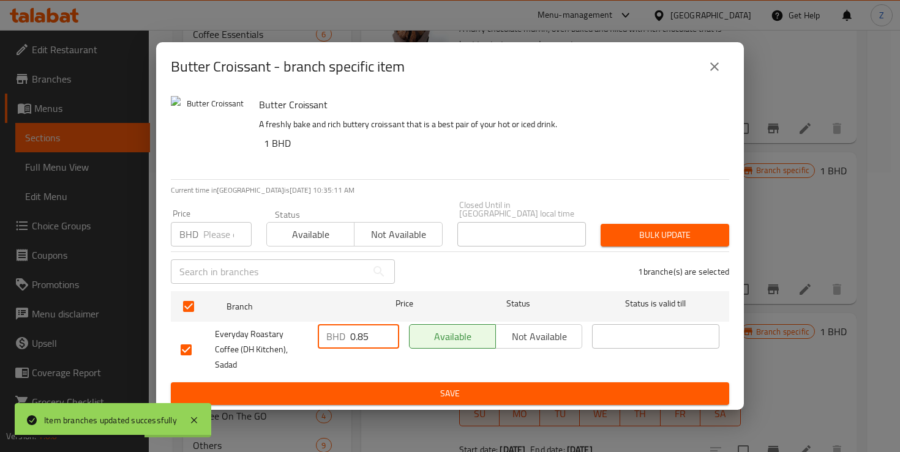
click at [362, 342] on input "0.85" at bounding box center [374, 336] width 49 height 24
type input "1"
click at [416, 390] on button "Save" at bounding box center [450, 394] width 558 height 23
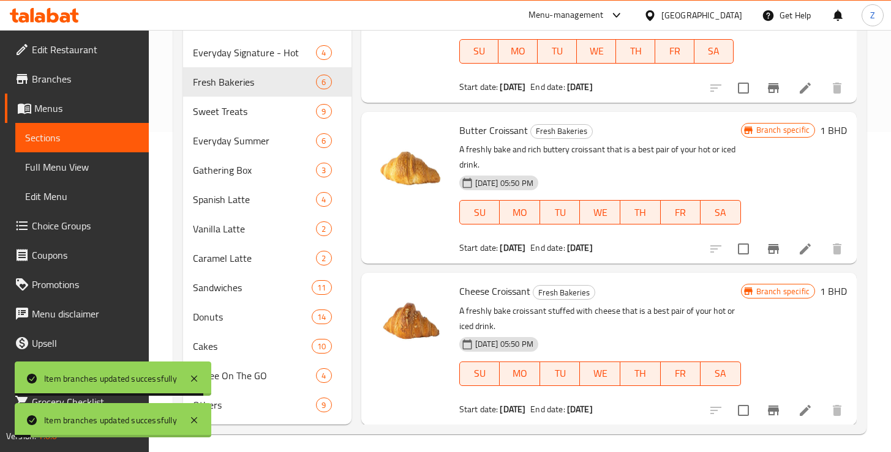
scroll to position [327, 0]
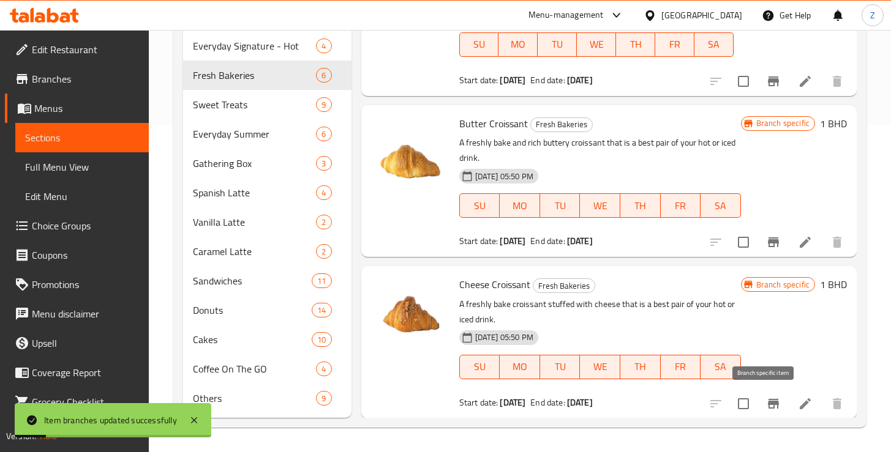
click at [770, 402] on icon "Branch-specific-item" at bounding box center [773, 404] width 15 height 15
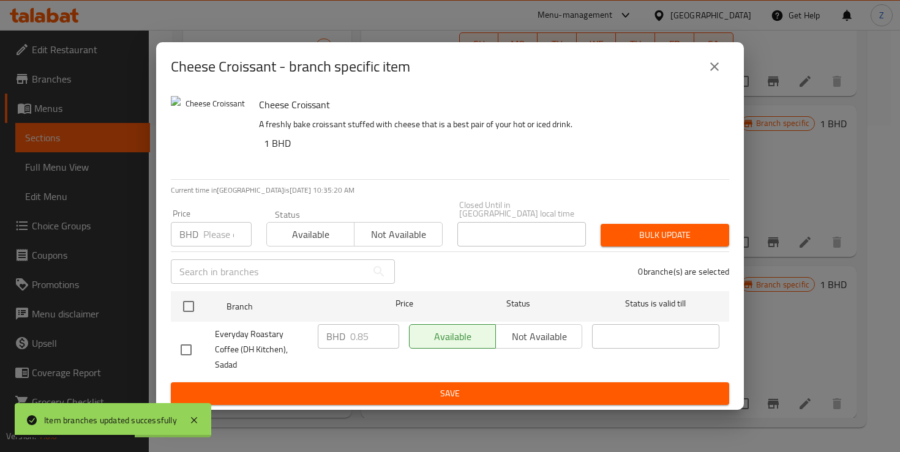
click at [186, 345] on input "checkbox" at bounding box center [186, 350] width 26 height 26
checkbox input "true"
click at [361, 341] on input "0.85" at bounding box center [374, 336] width 49 height 24
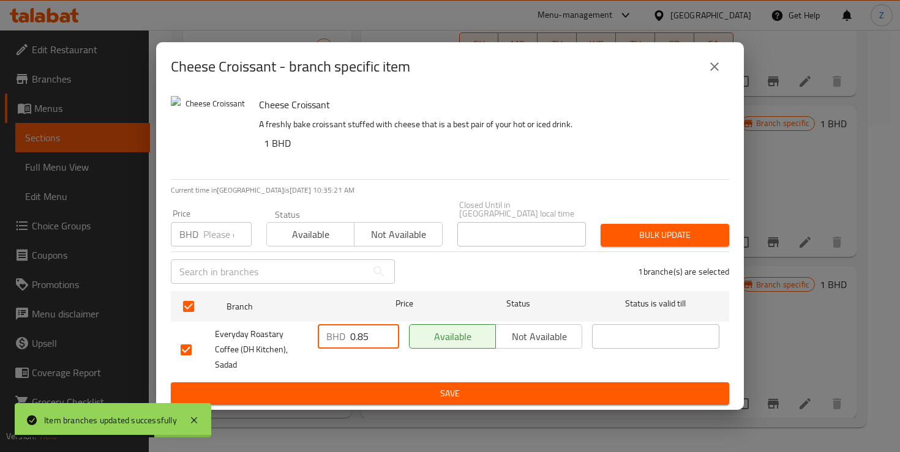
click at [361, 341] on input "0.85" at bounding box center [374, 336] width 49 height 24
type input "1"
click at [436, 386] on span "Save" at bounding box center [450, 393] width 539 height 15
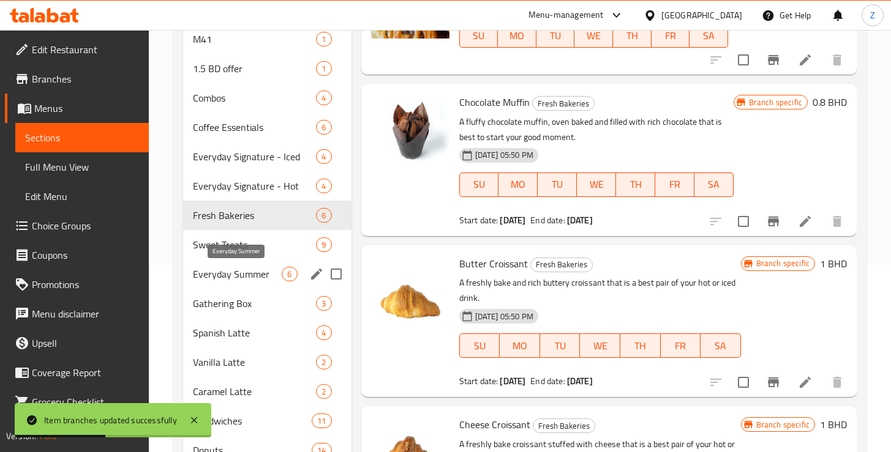
scroll to position [174, 0]
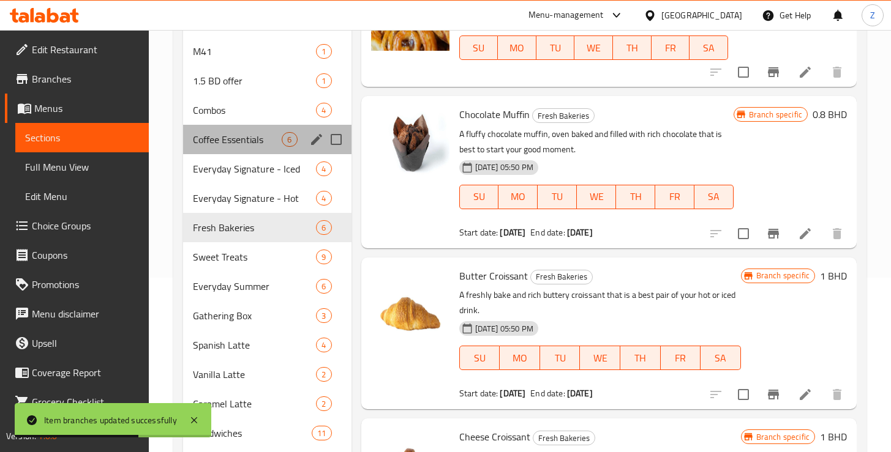
click at [246, 149] on div "Coffee Essentials 6" at bounding box center [267, 139] width 168 height 29
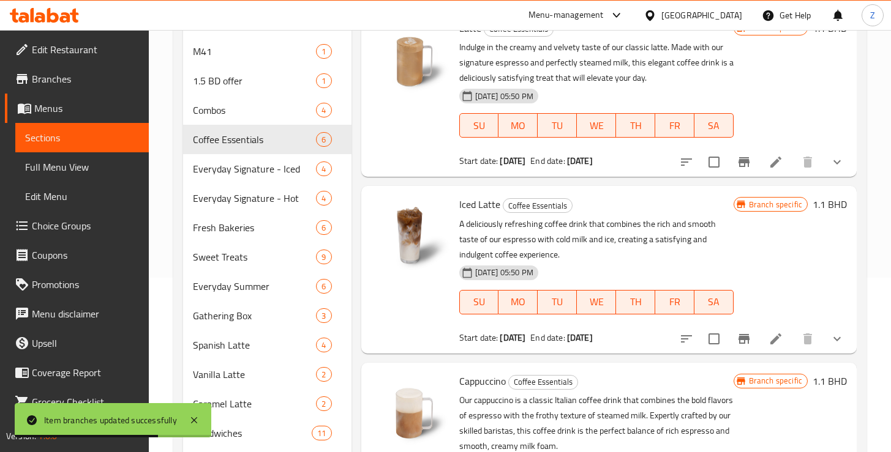
scroll to position [345, 0]
click at [738, 340] on icon "Branch-specific-item" at bounding box center [743, 340] width 11 height 10
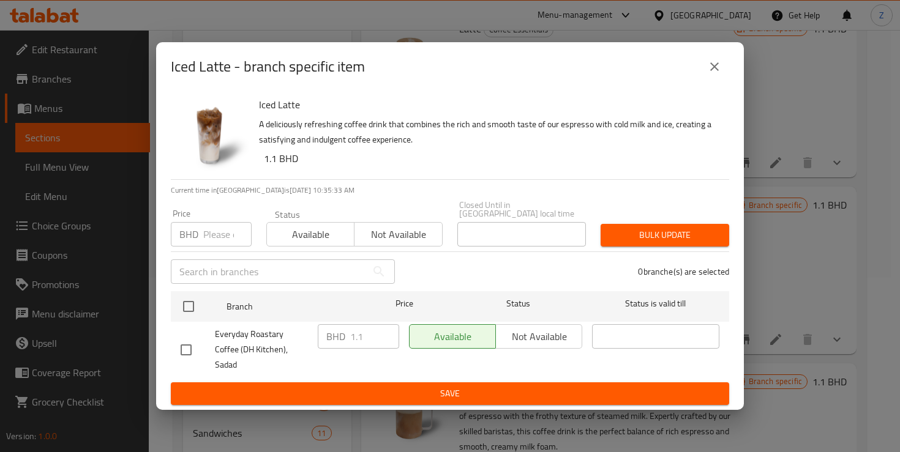
click at [719, 74] on icon "close" at bounding box center [714, 66] width 15 height 15
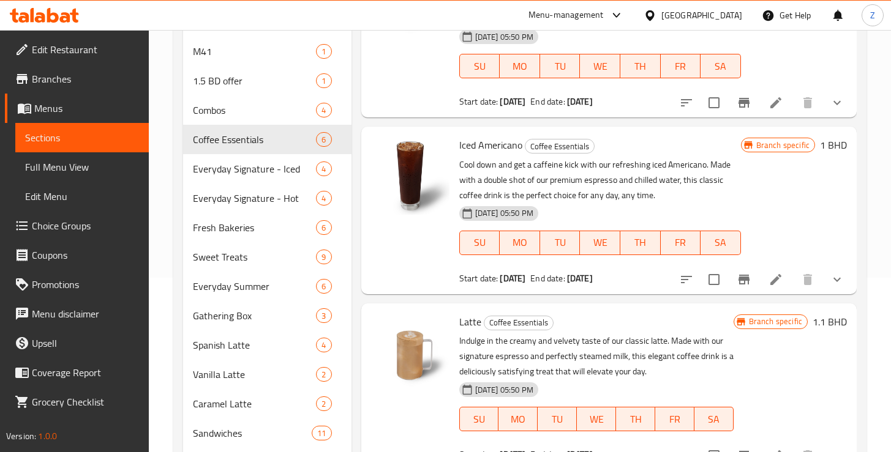
scroll to position [0, 0]
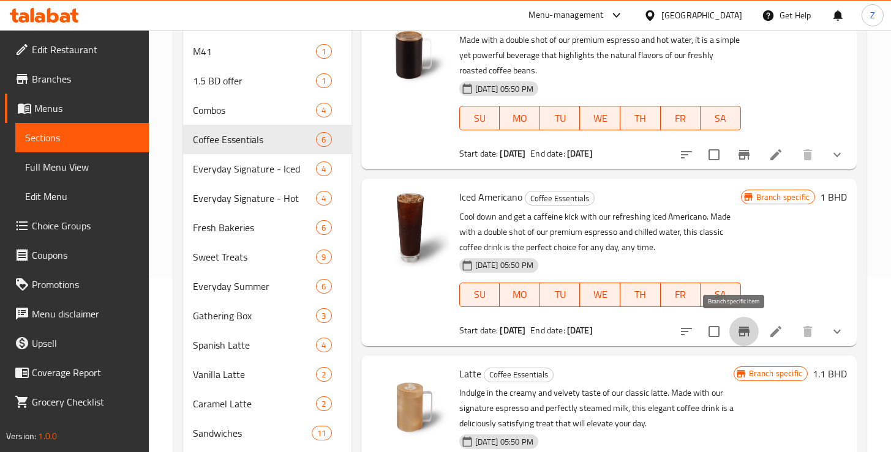
click at [740, 335] on icon "Branch-specific-item" at bounding box center [744, 331] width 15 height 15
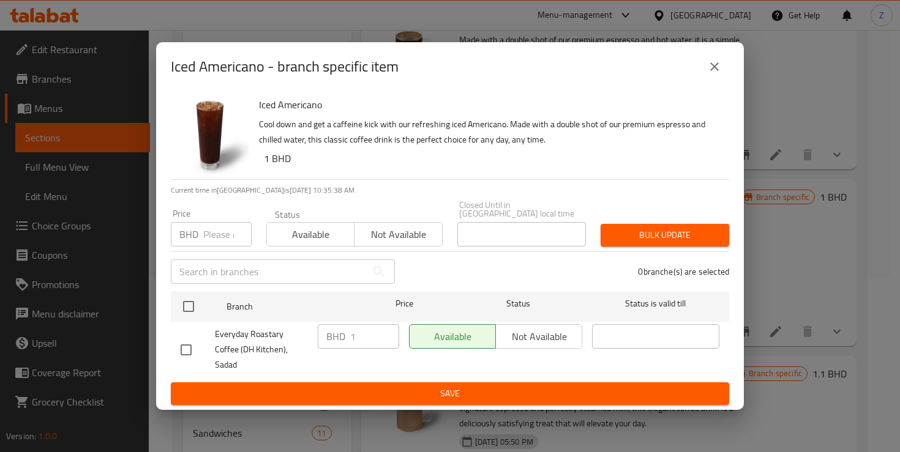
click at [718, 74] on icon "close" at bounding box center [714, 66] width 15 height 15
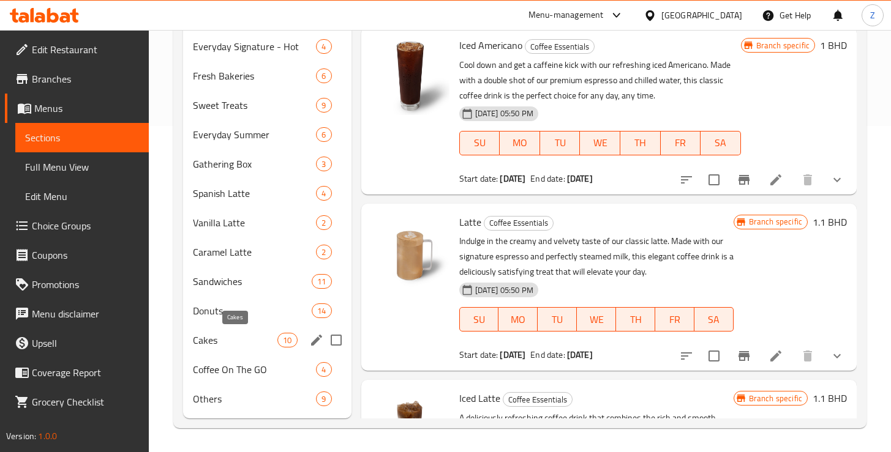
scroll to position [327, 0]
click at [226, 350] on div "Cakes 10" at bounding box center [267, 339] width 168 height 29
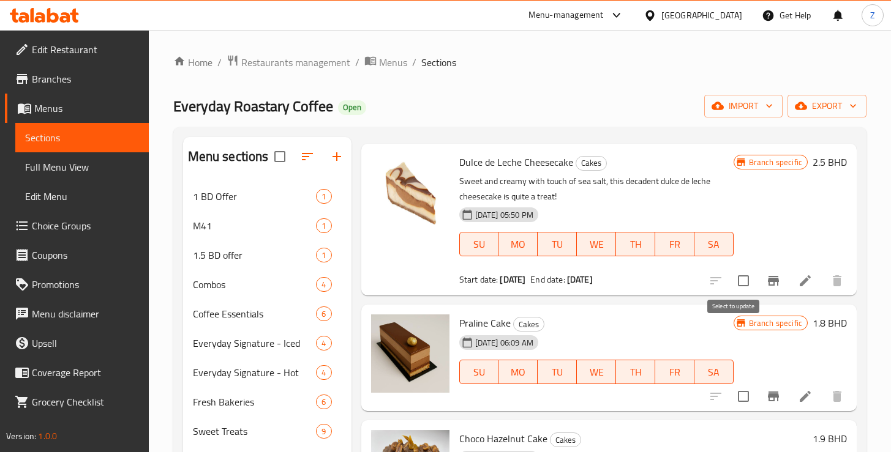
scroll to position [96, 0]
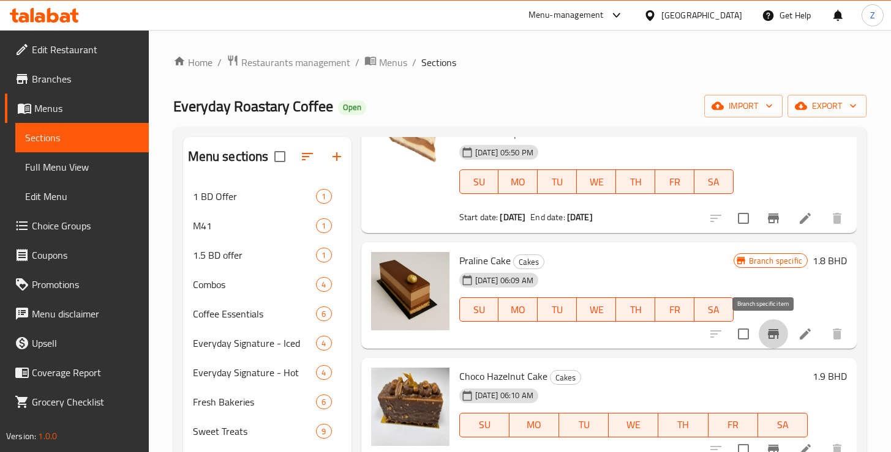
click at [766, 337] on icon "Branch-specific-item" at bounding box center [773, 334] width 15 height 15
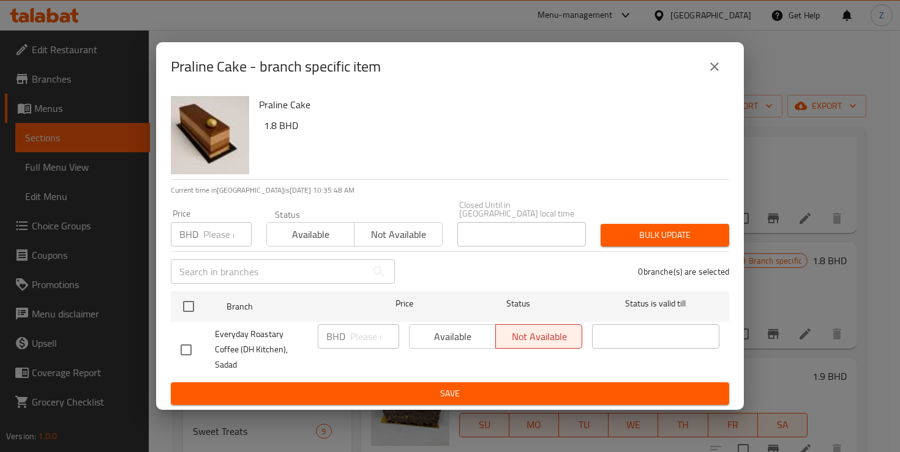
click at [187, 343] on input "checkbox" at bounding box center [186, 350] width 26 height 26
checkbox input "true"
click at [357, 345] on input "number" at bounding box center [374, 336] width 49 height 24
type input "1.8"
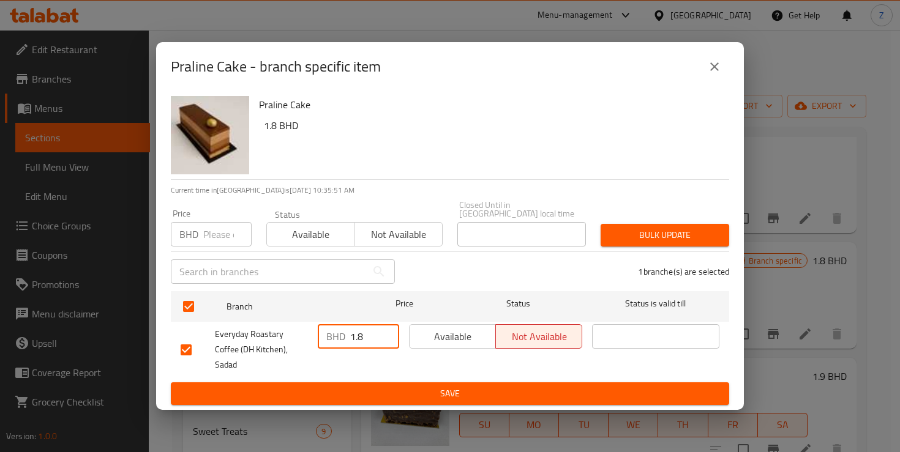
click at [419, 386] on span "Save" at bounding box center [450, 393] width 539 height 15
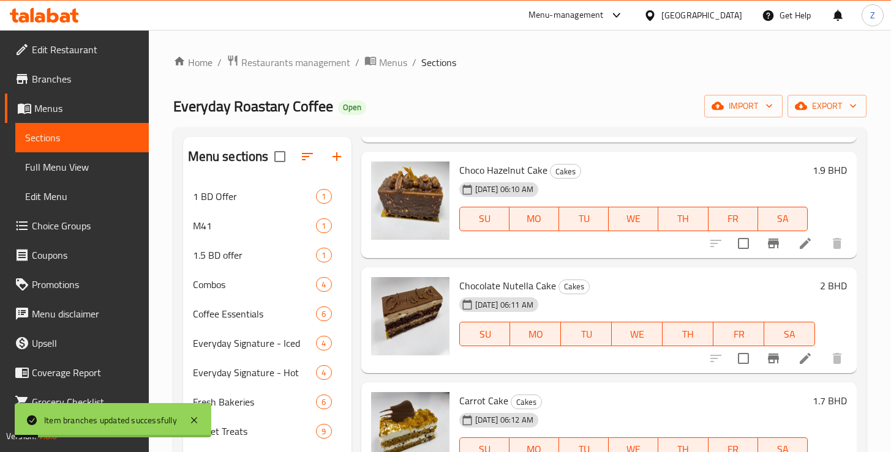
scroll to position [302, 0]
click at [766, 245] on icon "Branch-specific-item" at bounding box center [773, 243] width 15 height 15
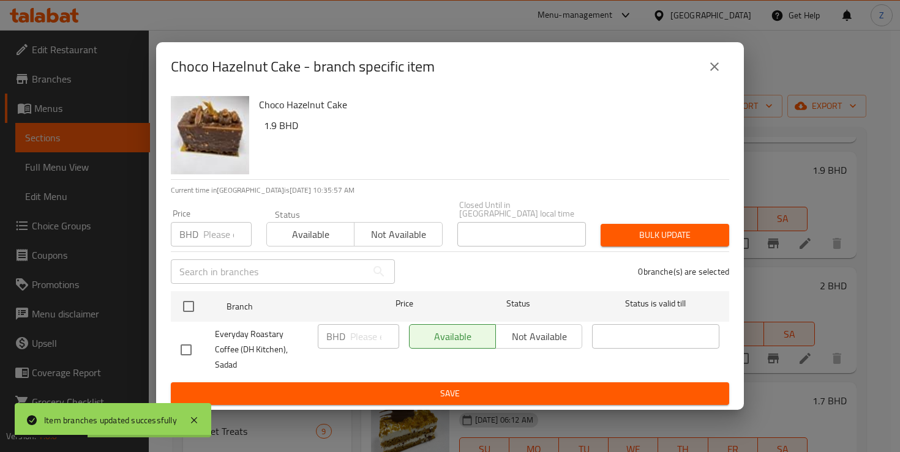
click at [188, 343] on input "checkbox" at bounding box center [186, 350] width 26 height 26
checkbox input "true"
click at [356, 343] on input "number" at bounding box center [374, 336] width 49 height 24
type input "1.8"
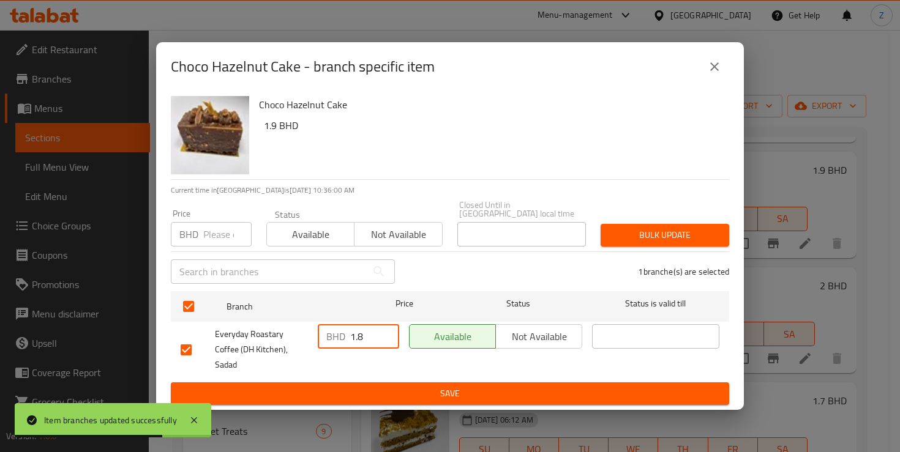
click at [439, 386] on span "Save" at bounding box center [450, 393] width 539 height 15
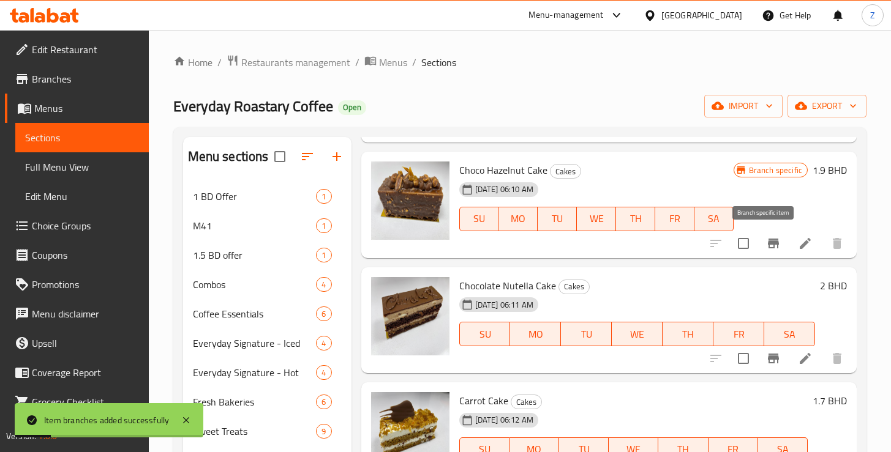
click at [768, 247] on icon "Branch-specific-item" at bounding box center [773, 244] width 11 height 10
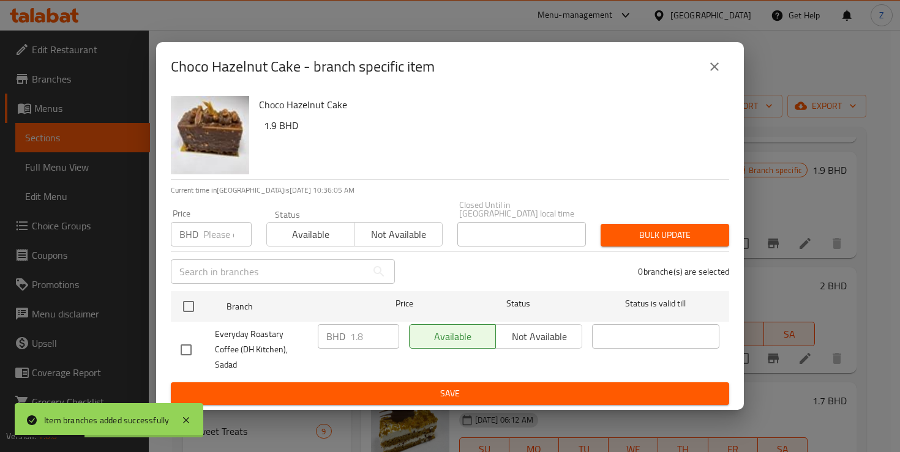
click at [186, 343] on input "checkbox" at bounding box center [186, 350] width 26 height 26
checkbox input "true"
click at [367, 339] on input "1.8" at bounding box center [374, 336] width 49 height 24
type input "1.9"
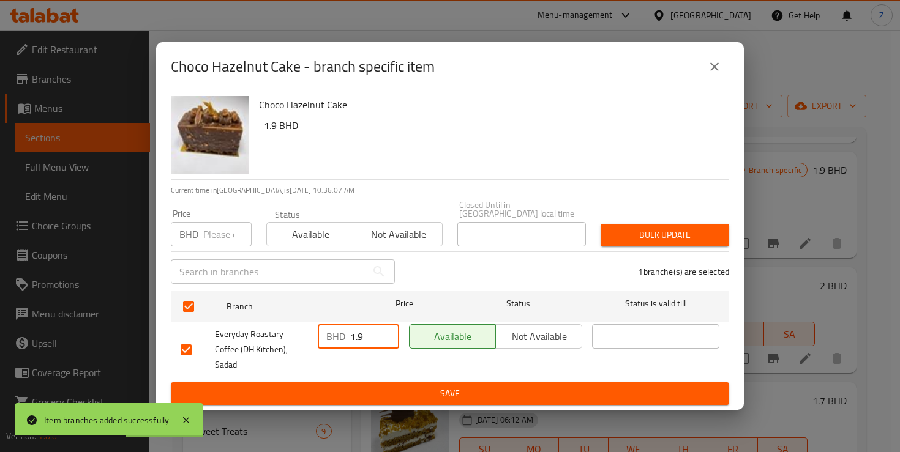
click at [452, 386] on span "Save" at bounding box center [450, 393] width 539 height 15
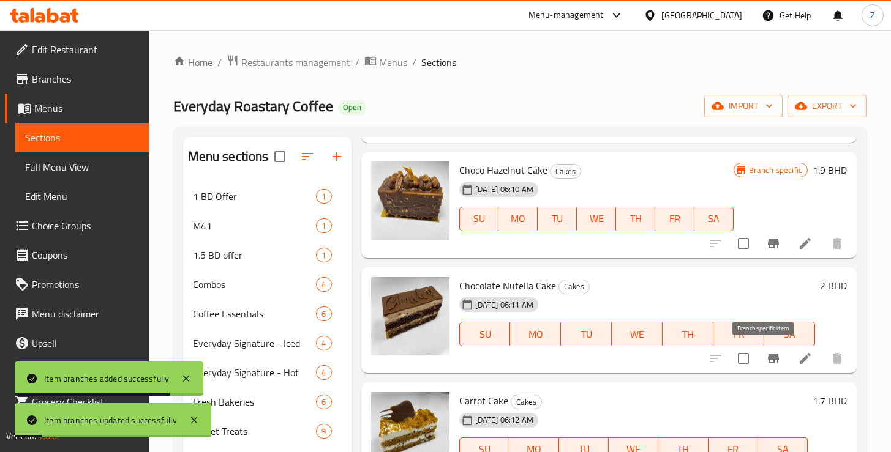
click at [766, 360] on icon "Branch-specific-item" at bounding box center [773, 358] width 15 height 15
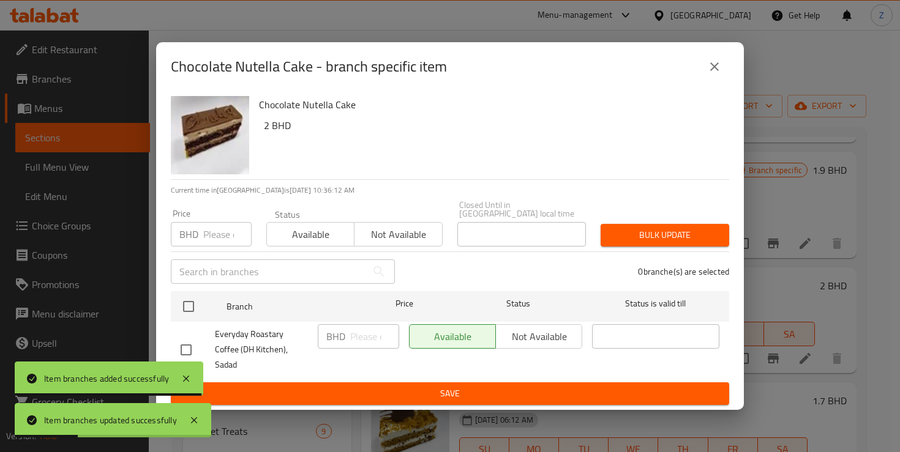
click at [182, 344] on input "checkbox" at bounding box center [186, 350] width 26 height 26
checkbox input "true"
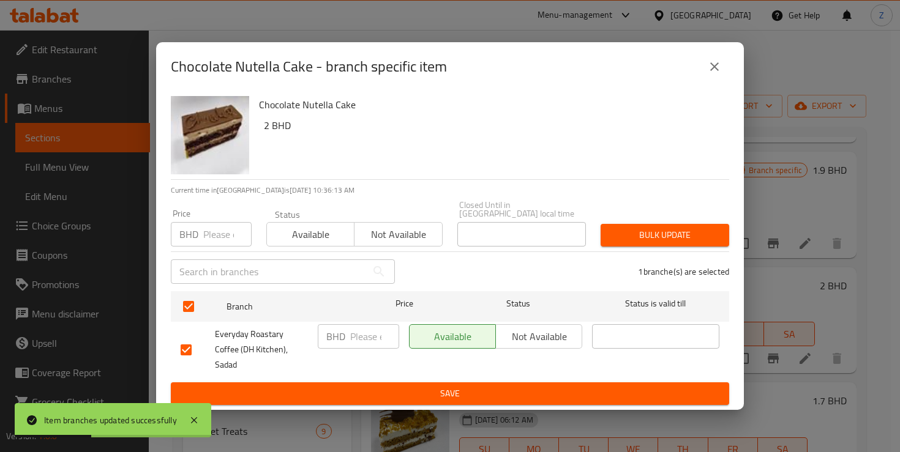
click at [353, 340] on input "number" at bounding box center [374, 336] width 49 height 24
type input "2"
click at [468, 386] on span "Save" at bounding box center [450, 393] width 539 height 15
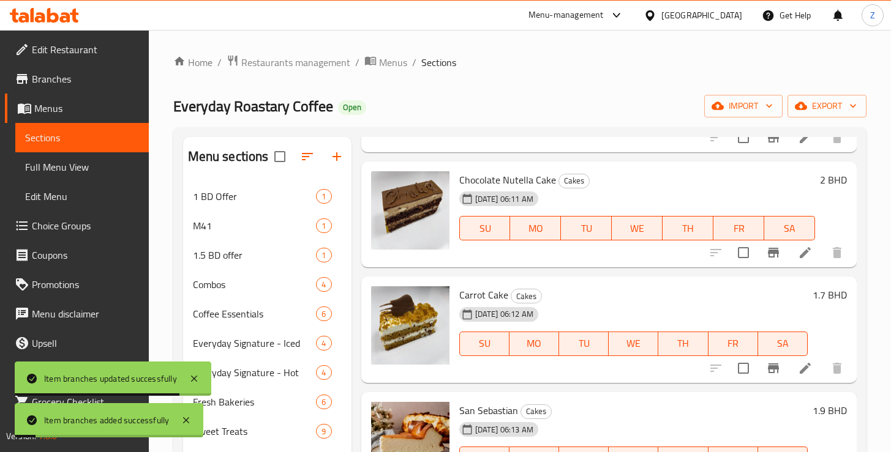
scroll to position [410, 0]
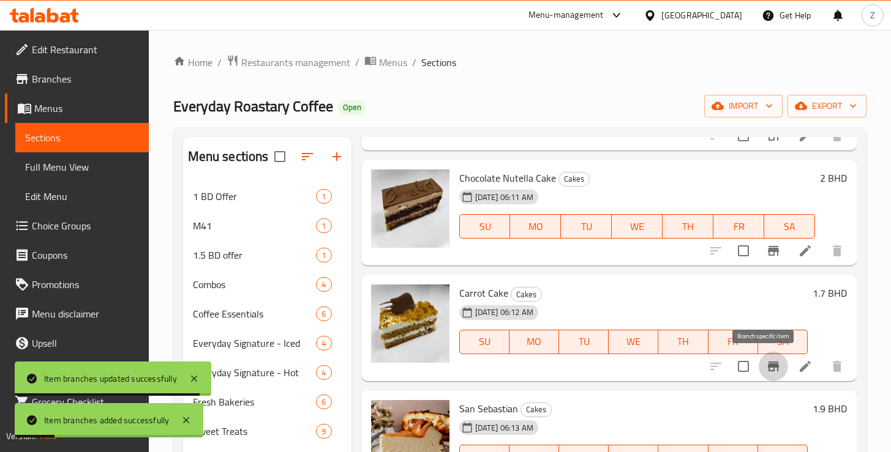
click at [766, 369] on icon "Branch-specific-item" at bounding box center [773, 366] width 15 height 15
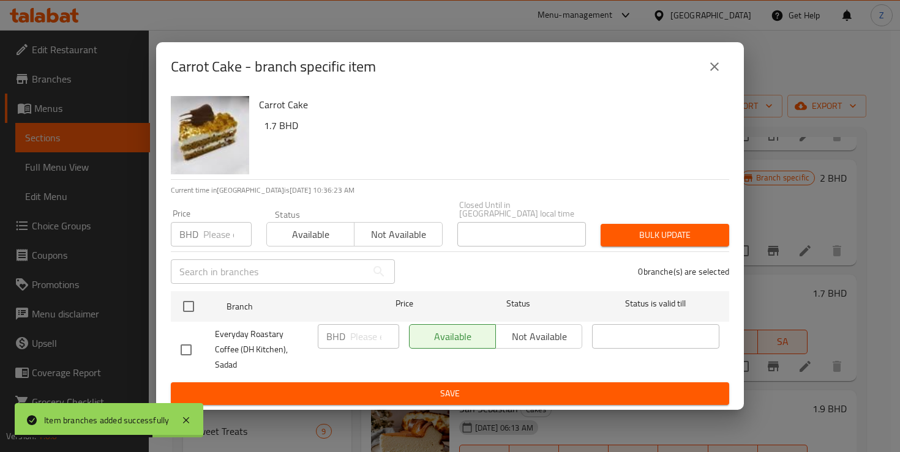
click at [186, 345] on input "checkbox" at bounding box center [186, 350] width 26 height 26
checkbox input "true"
click at [361, 344] on input "number" at bounding box center [374, 336] width 49 height 24
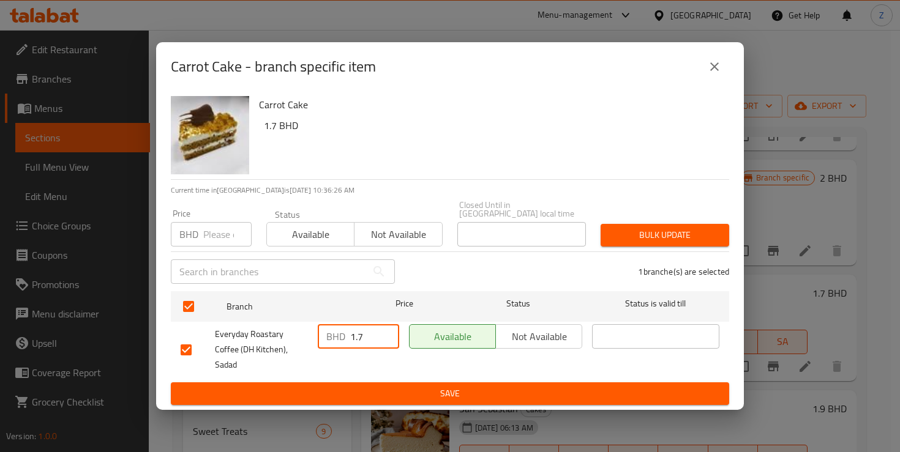
type input "1.7"
click at [434, 386] on span "Save" at bounding box center [450, 393] width 539 height 15
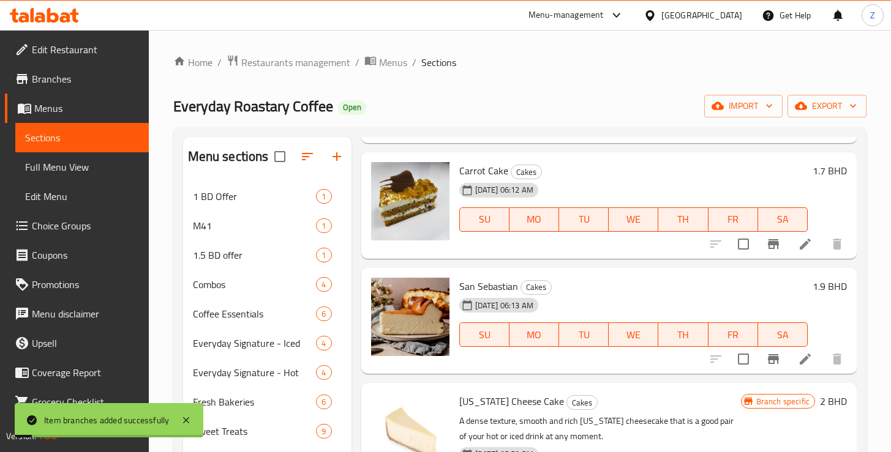
scroll to position [565, 0]
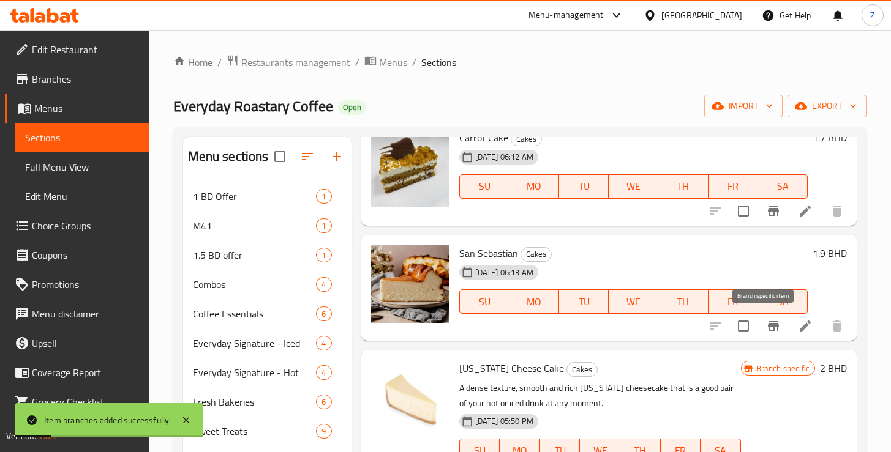
click at [766, 329] on icon "Branch-specific-item" at bounding box center [773, 326] width 15 height 15
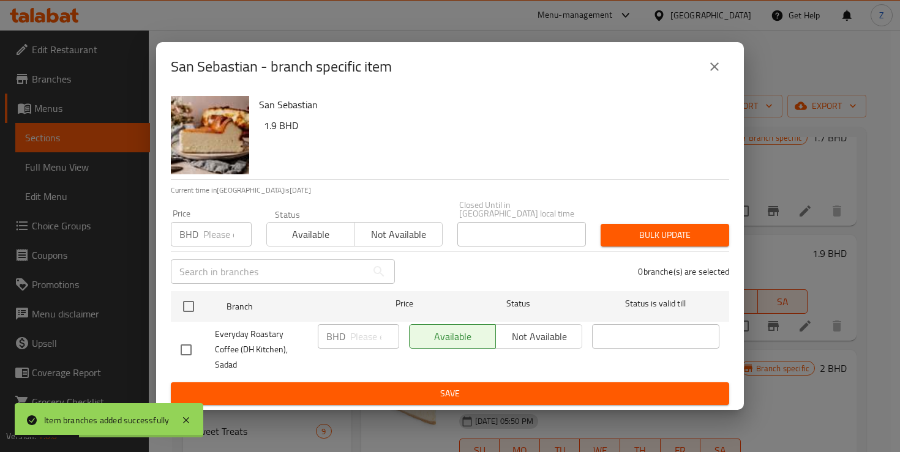
click at [189, 350] on input "checkbox" at bounding box center [186, 350] width 26 height 26
checkbox input "true"
click at [361, 340] on input "number" at bounding box center [374, 336] width 49 height 24
type input "1.9"
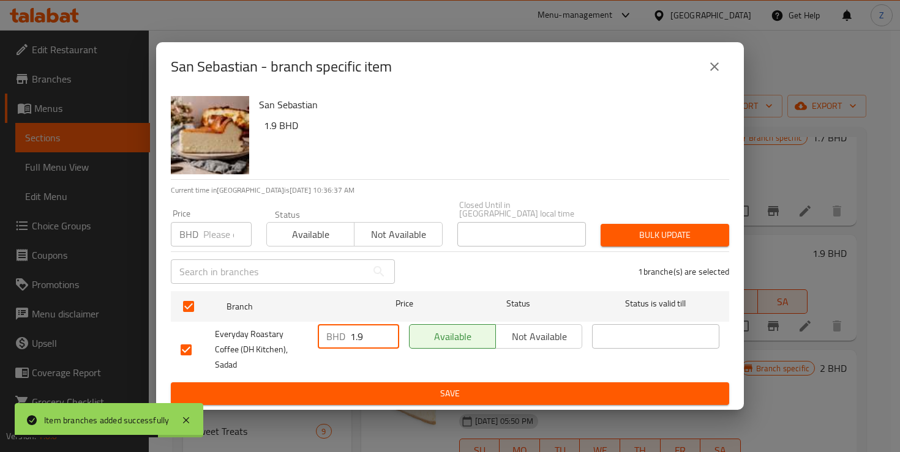
click at [473, 386] on span "Save" at bounding box center [450, 393] width 539 height 15
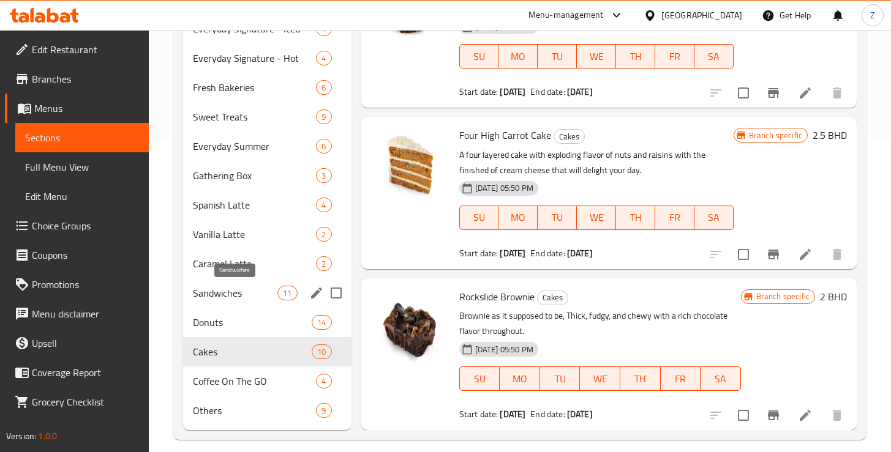
scroll to position [313, 0]
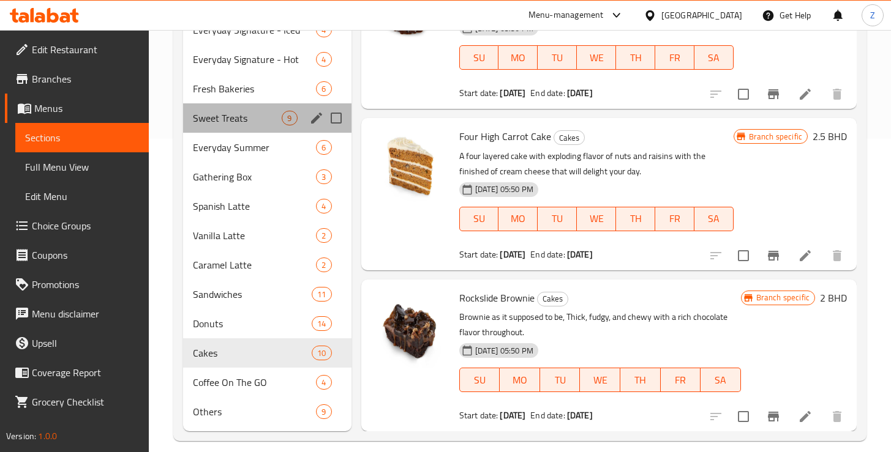
click at [235, 126] on div "Sweet Treats 9" at bounding box center [267, 117] width 168 height 29
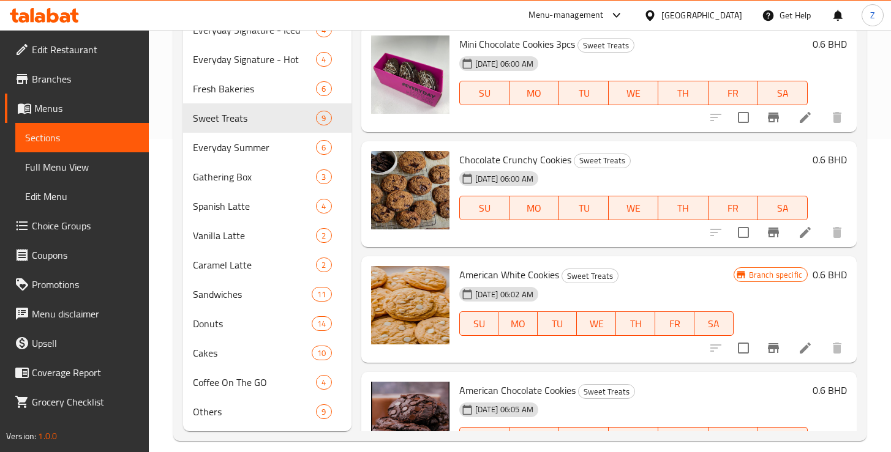
scroll to position [265, 0]
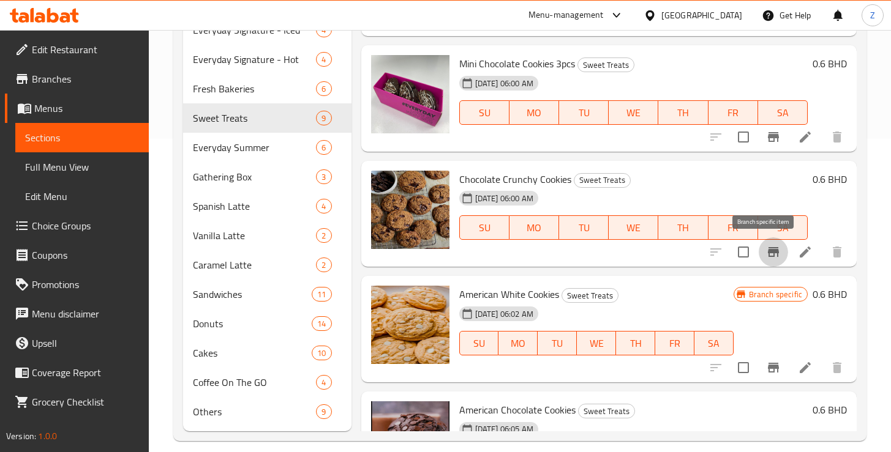
click at [766, 247] on icon "Branch-specific-item" at bounding box center [773, 252] width 15 height 15
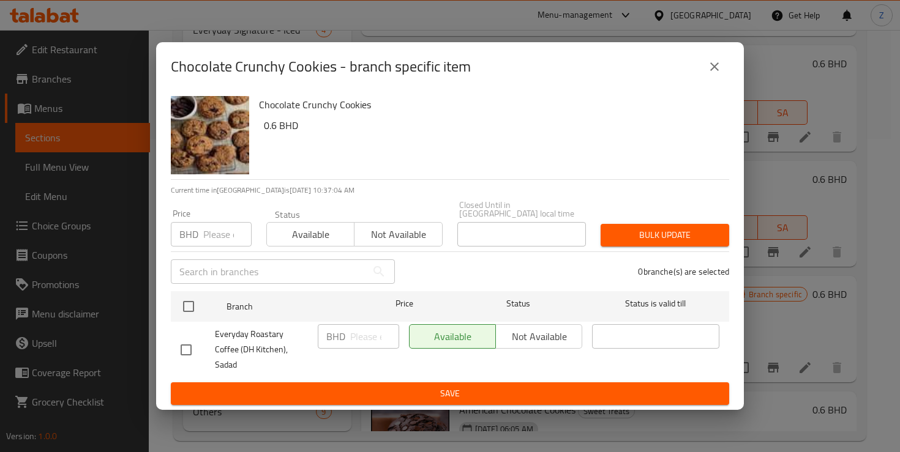
click at [189, 345] on input "checkbox" at bounding box center [186, 350] width 26 height 26
checkbox input "true"
click at [367, 342] on input "number" at bounding box center [374, 336] width 49 height 24
type input "0.6"
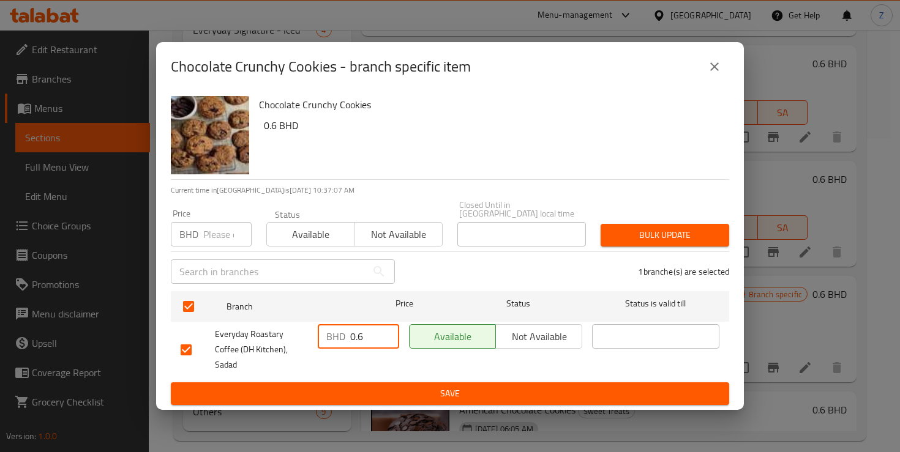
click at [424, 388] on span "Save" at bounding box center [450, 393] width 539 height 15
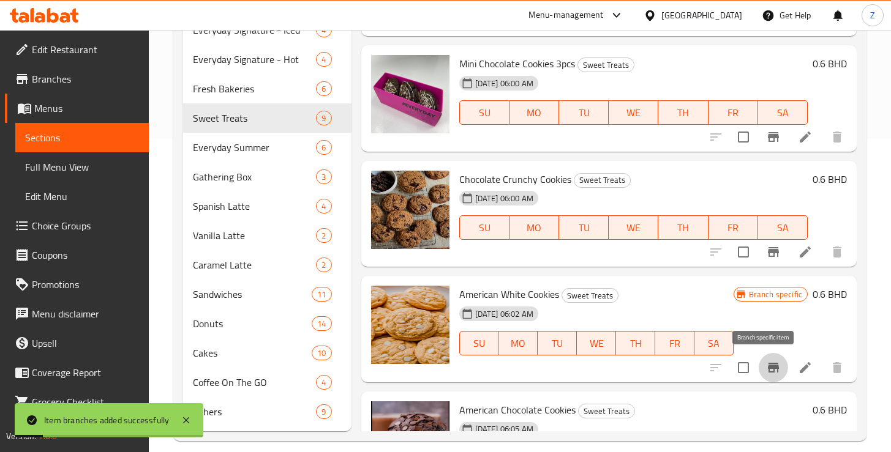
click at [759, 375] on button "Branch-specific-item" at bounding box center [773, 367] width 29 height 29
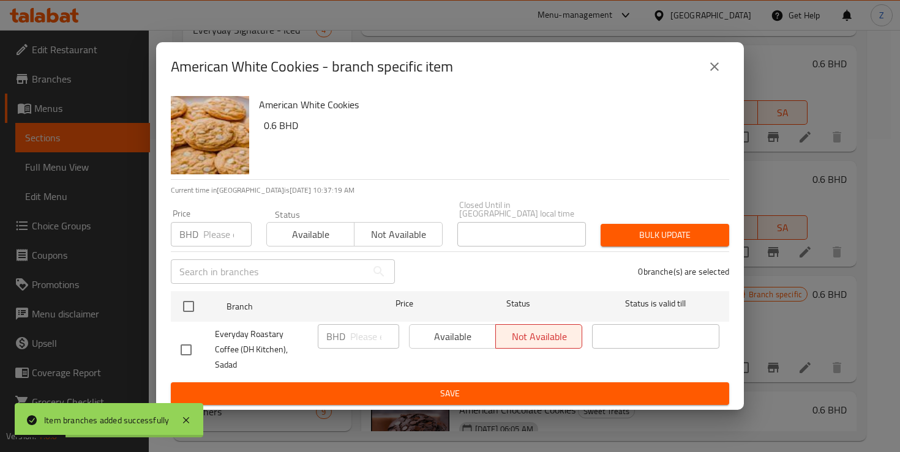
click at [187, 348] on input "checkbox" at bounding box center [186, 350] width 26 height 26
checkbox input "true"
click at [367, 343] on input "number" at bounding box center [374, 336] width 49 height 24
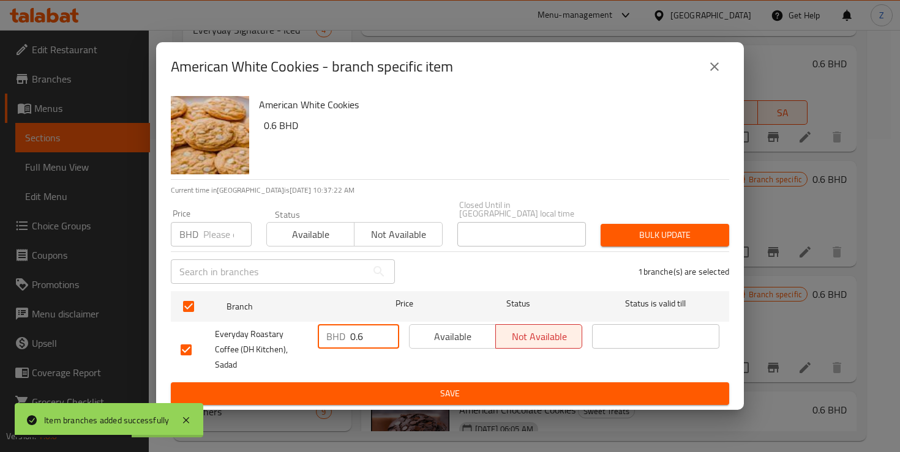
type input "0.6"
click at [428, 386] on span "Save" at bounding box center [450, 393] width 539 height 15
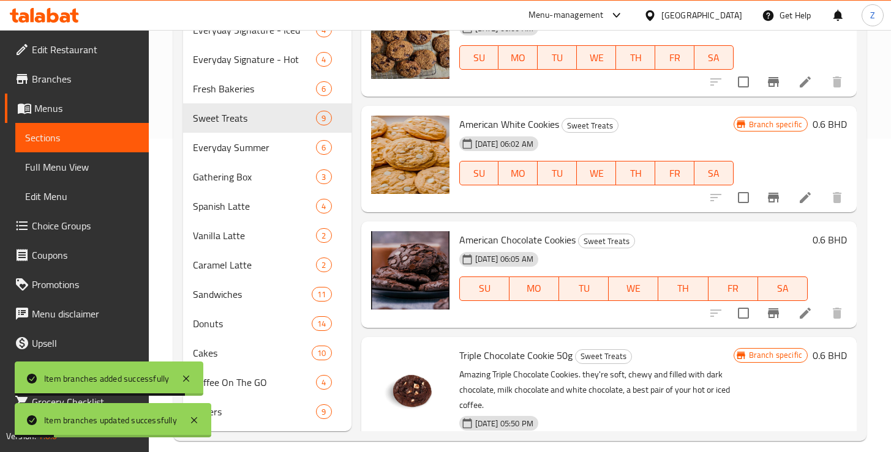
scroll to position [460, 0]
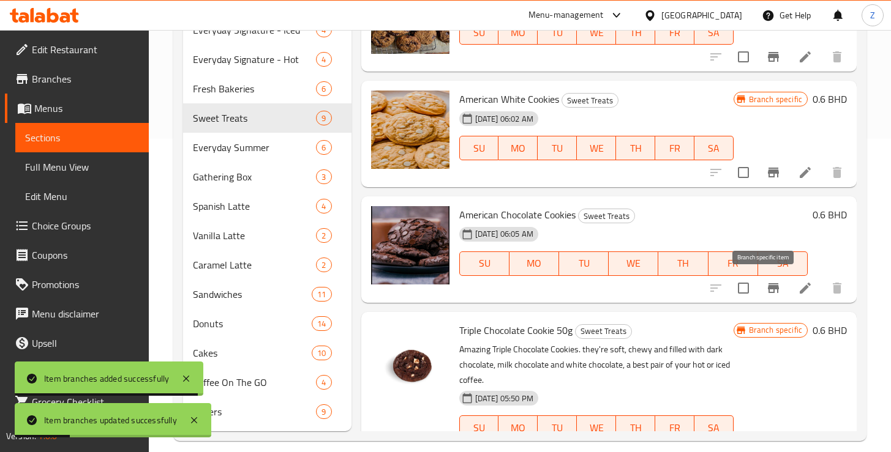
click at [766, 293] on icon "Branch-specific-item" at bounding box center [773, 288] width 15 height 15
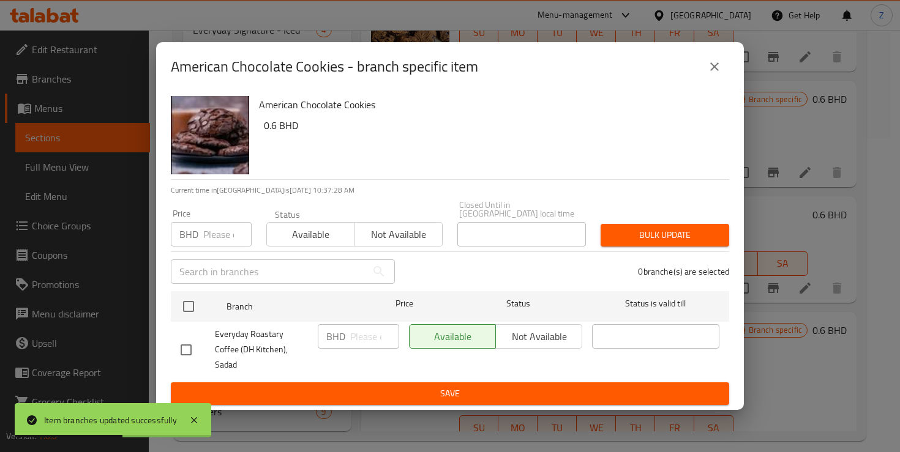
click at [211, 239] on input "number" at bounding box center [227, 234] width 48 height 24
type input "0.6"
drag, startPoint x: 184, startPoint y: 347, endPoint x: 199, endPoint y: 345, distance: 15.4
click at [184, 347] on input "checkbox" at bounding box center [186, 350] width 26 height 26
checkbox input "true"
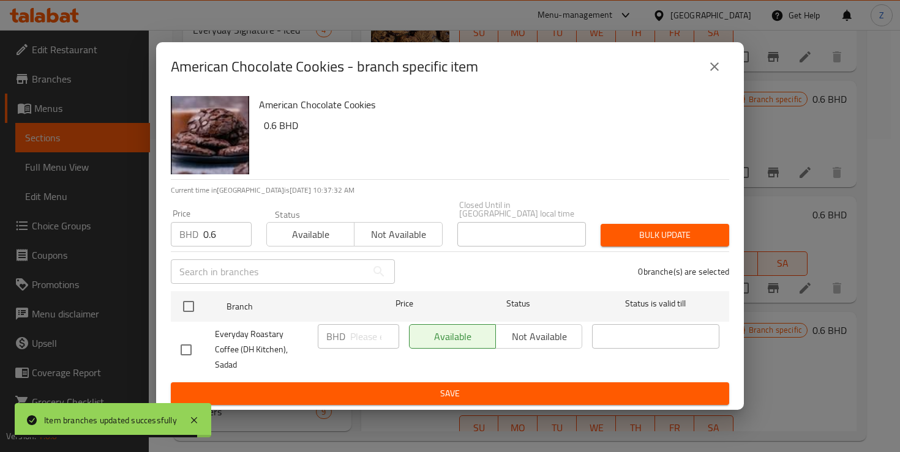
checkbox input "true"
click at [367, 347] on input "number" at bounding box center [374, 336] width 49 height 24
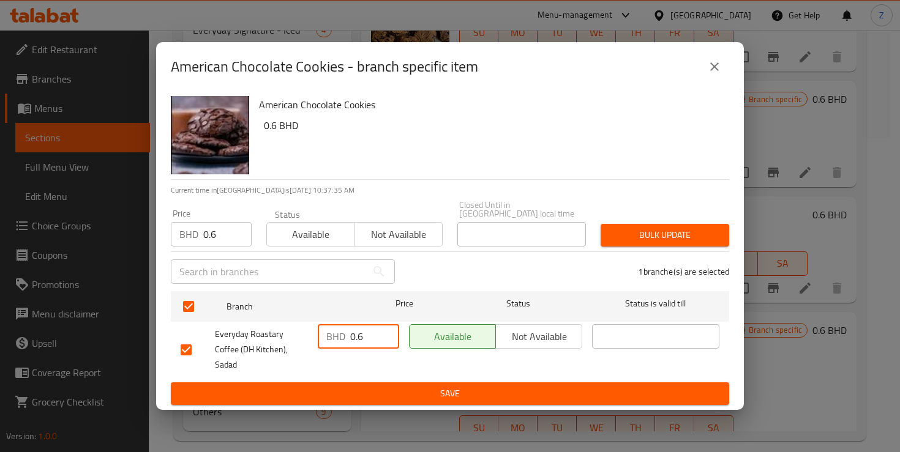
type input "0.6"
click at [452, 386] on span "Save" at bounding box center [450, 393] width 539 height 15
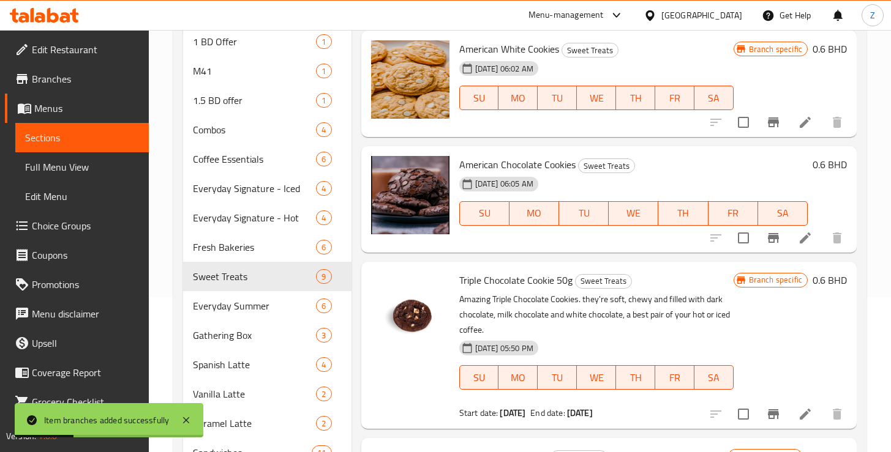
scroll to position [0, 0]
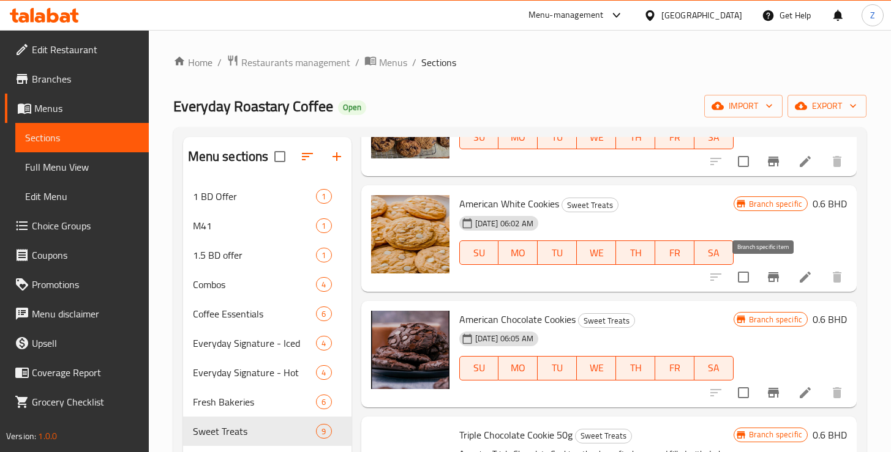
click at [769, 276] on icon "Branch-specific-item" at bounding box center [773, 277] width 11 height 10
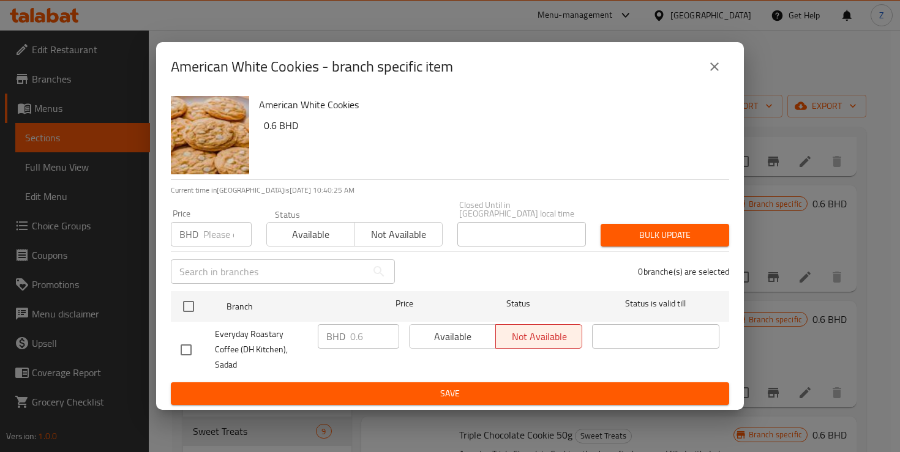
click at [718, 74] on icon "close" at bounding box center [714, 66] width 15 height 15
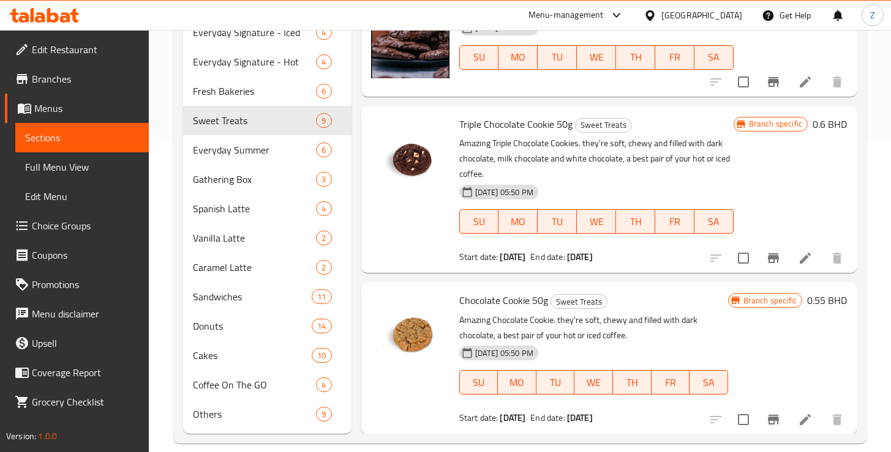
scroll to position [327, 0]
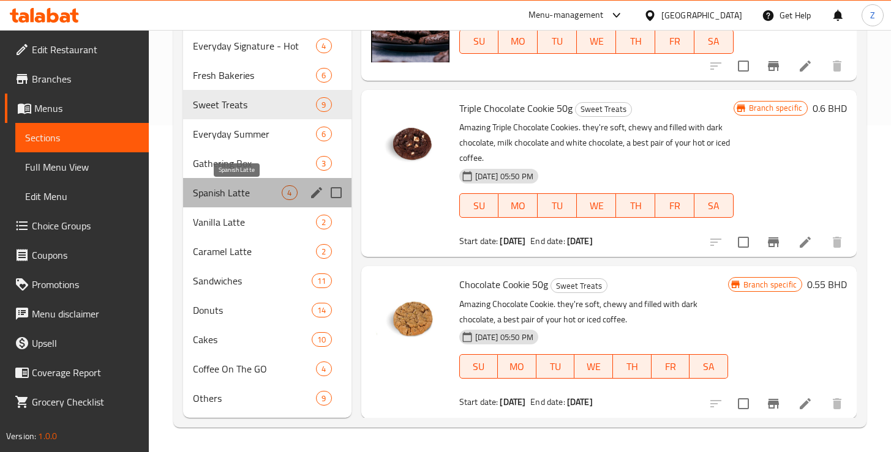
click at [239, 195] on span "Spanish Latte" at bounding box center [237, 193] width 89 height 15
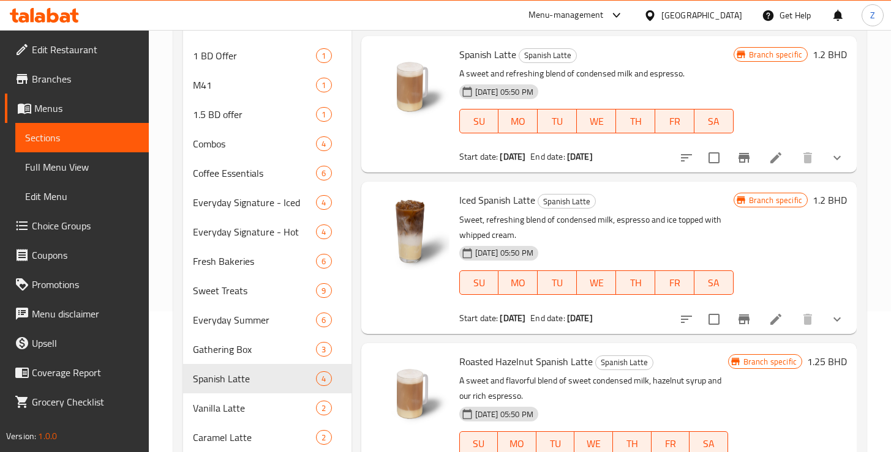
scroll to position [76, 0]
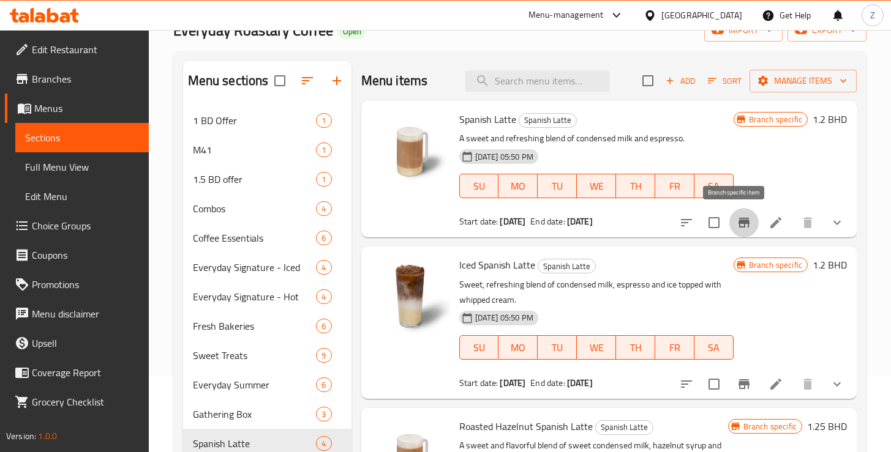
click at [738, 222] on icon "Branch-specific-item" at bounding box center [743, 223] width 11 height 10
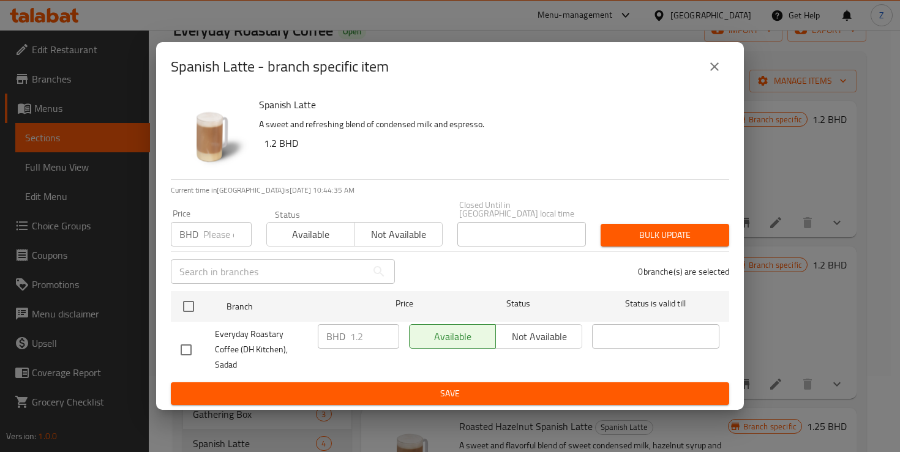
click at [724, 77] on button "close" at bounding box center [714, 66] width 29 height 29
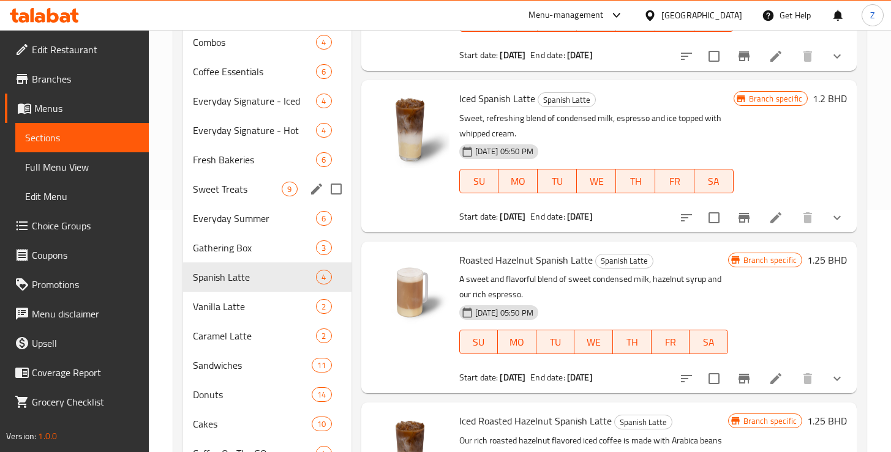
scroll to position [327, 0]
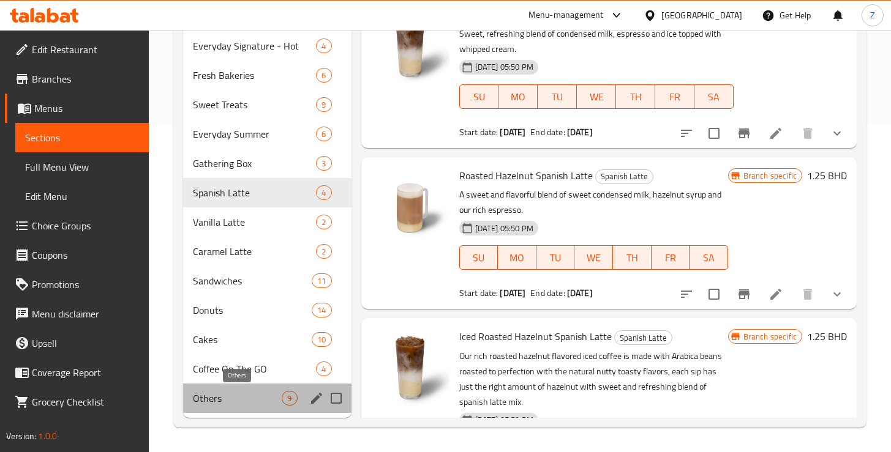
click at [221, 401] on span "Others" at bounding box center [237, 398] width 89 height 15
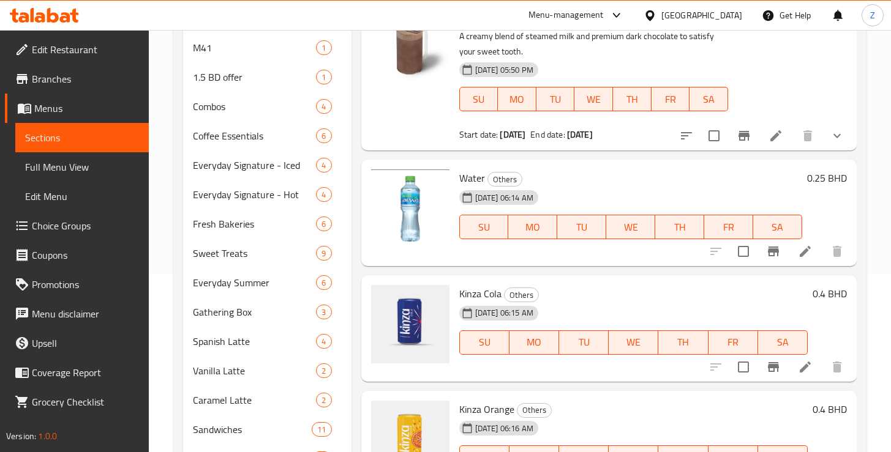
scroll to position [66, 0]
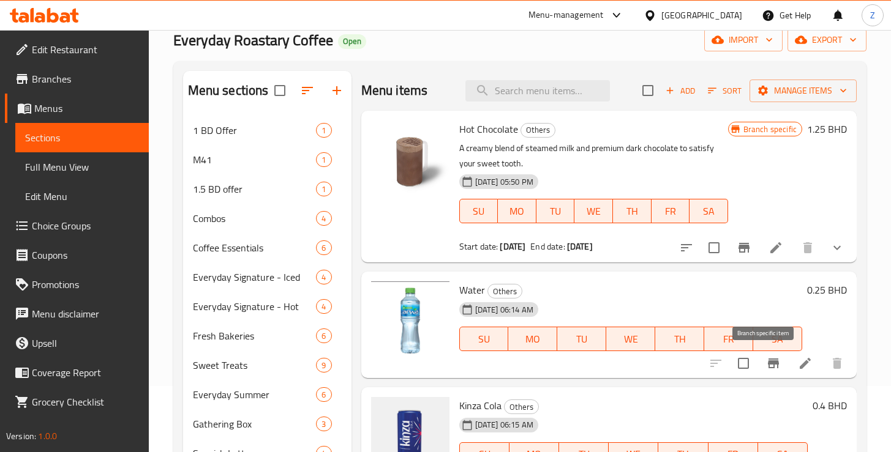
click at [766, 366] on icon "Branch-specific-item" at bounding box center [773, 363] width 15 height 15
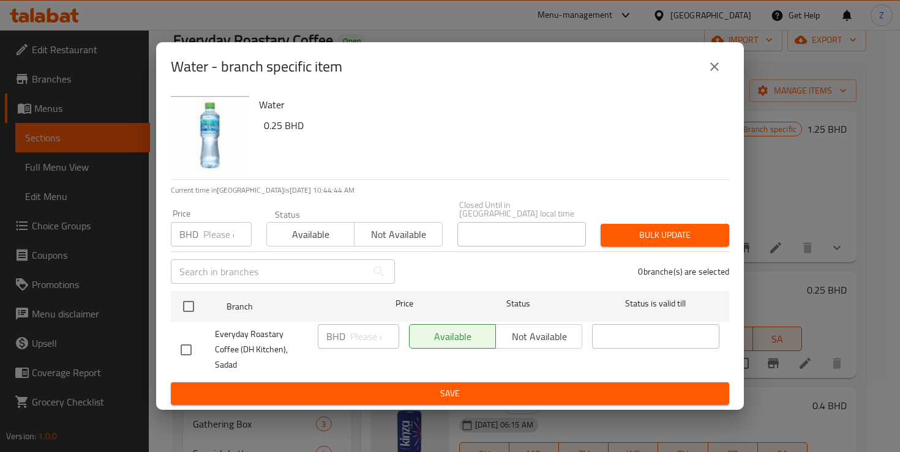
click at [187, 347] on input "checkbox" at bounding box center [186, 350] width 26 height 26
checkbox input "true"
click at [369, 344] on input "number" at bounding box center [374, 336] width 49 height 24
type input "0.25"
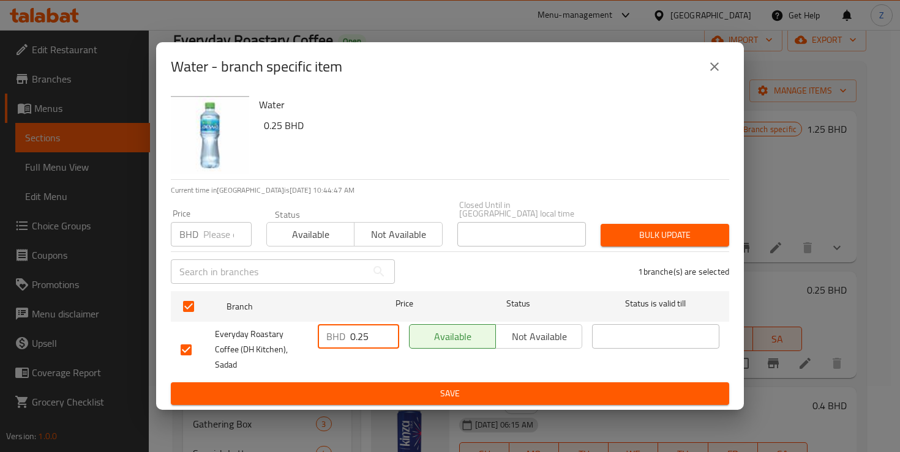
click at [437, 386] on span "Save" at bounding box center [450, 393] width 539 height 15
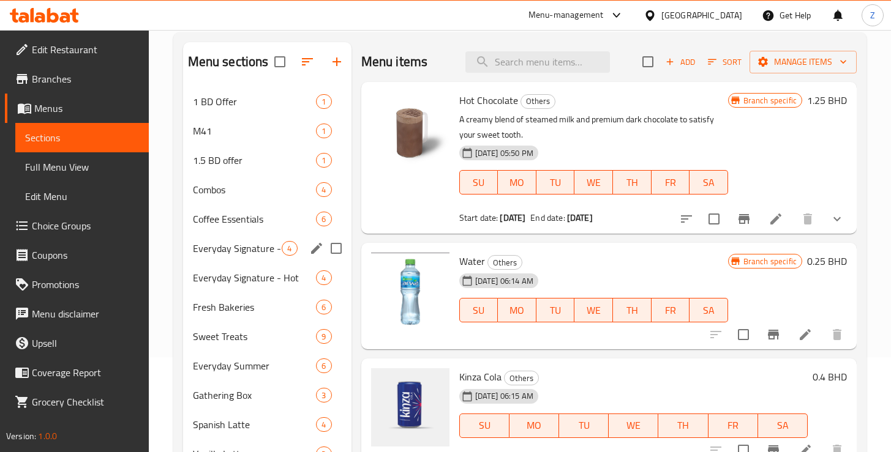
scroll to position [92, 0]
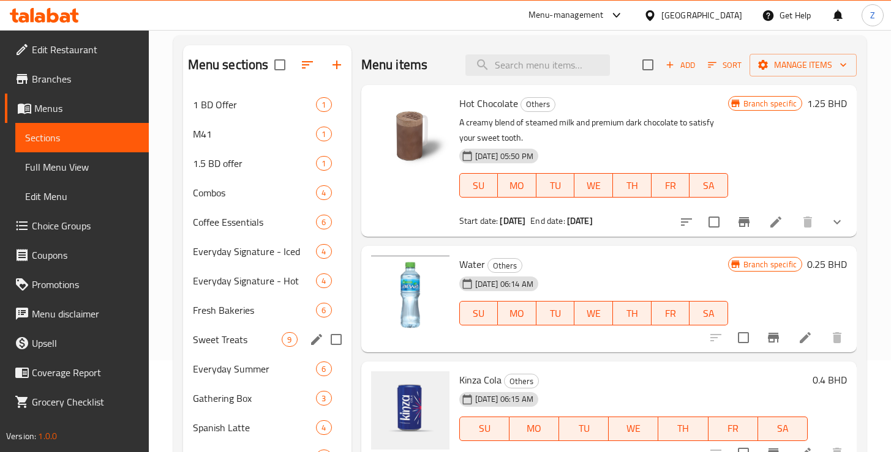
click at [238, 329] on div "Sweet Treats 9" at bounding box center [267, 339] width 168 height 29
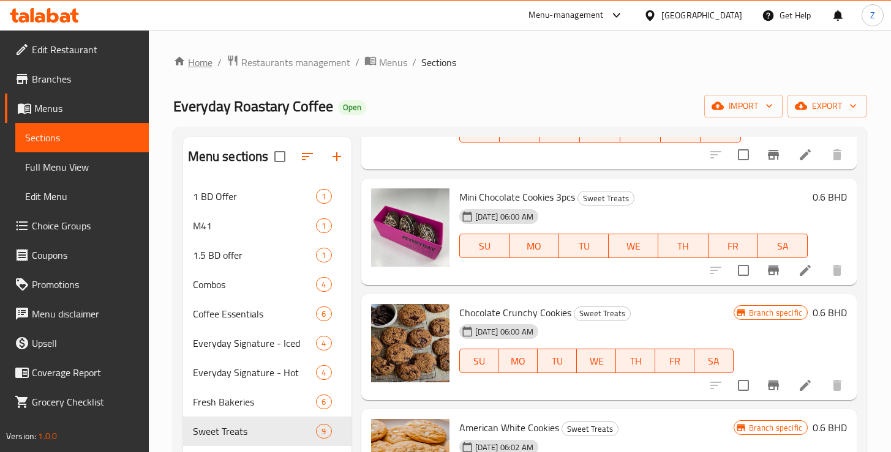
click at [190, 64] on link "Home" at bounding box center [192, 62] width 39 height 15
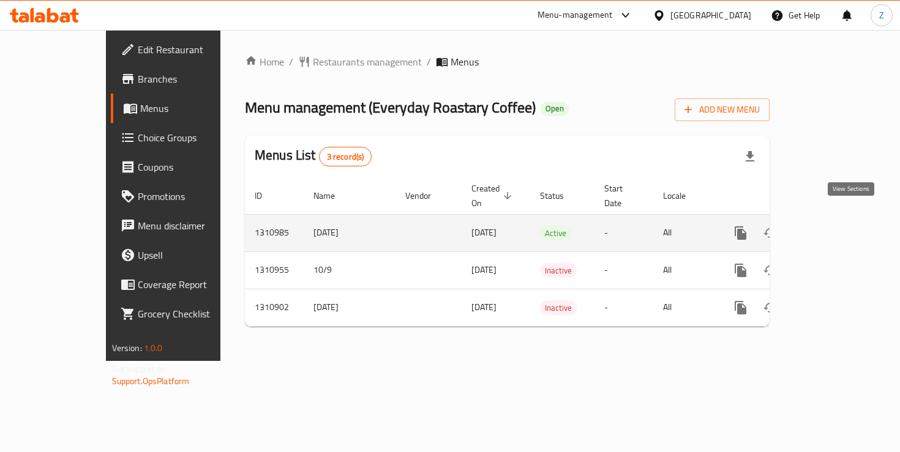
click at [836, 226] on icon "enhanced table" at bounding box center [829, 233] width 15 height 15
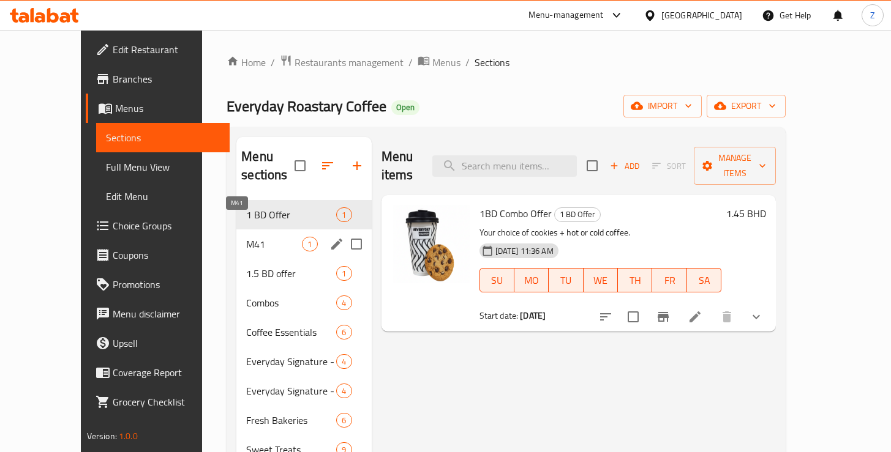
click at [246, 237] on span "M41" at bounding box center [274, 244] width 56 height 15
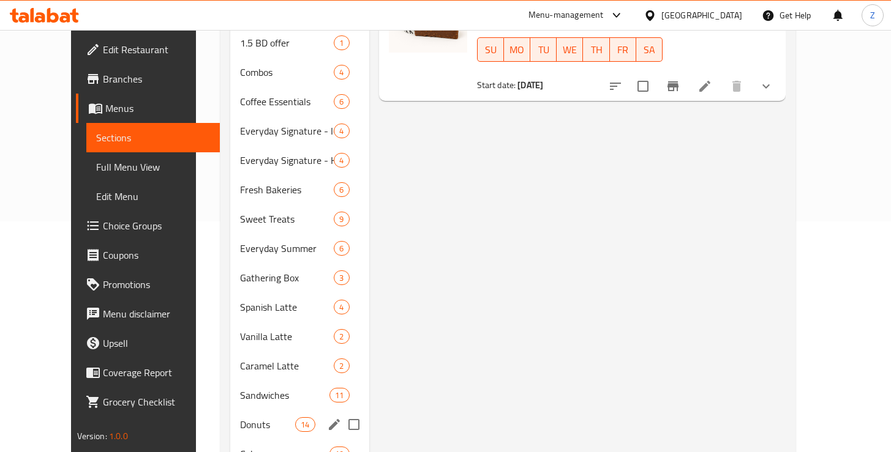
scroll to position [256, 0]
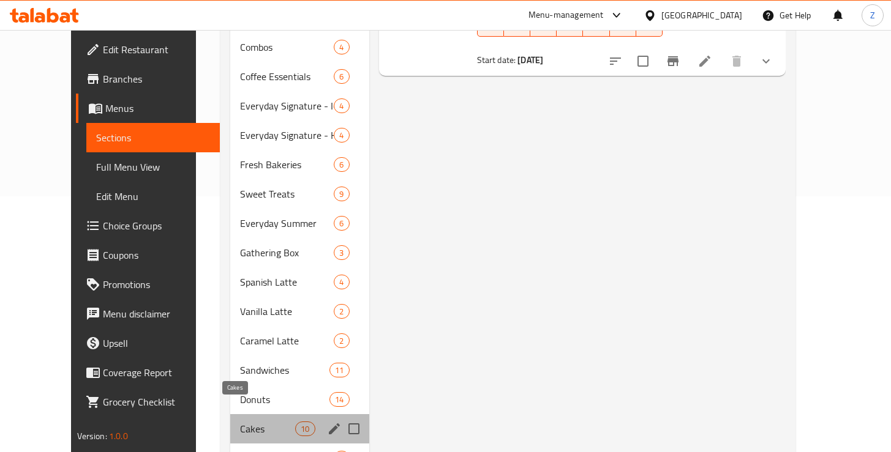
click at [240, 422] on span "Cakes" at bounding box center [268, 429] width 56 height 15
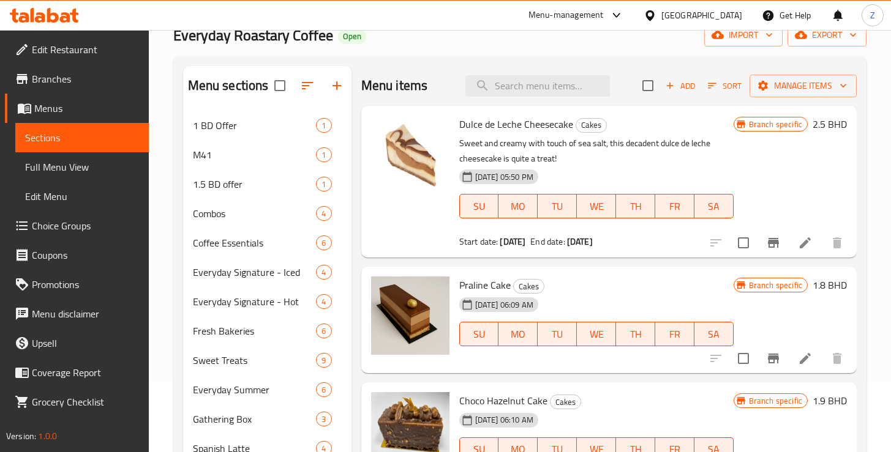
scroll to position [13, 0]
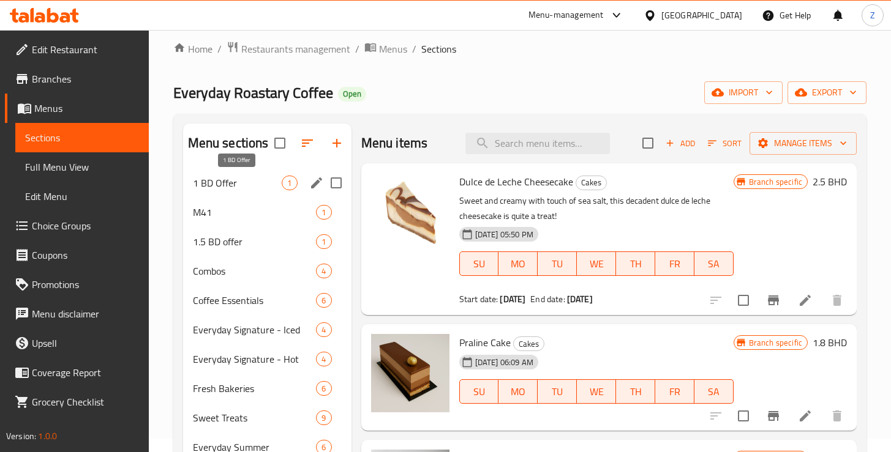
click at [253, 184] on span "1 BD Offer" at bounding box center [237, 183] width 89 height 15
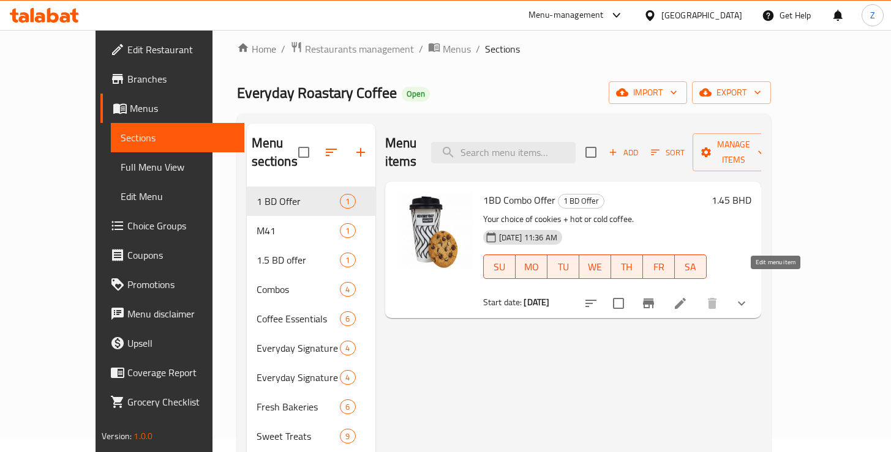
click at [688, 296] on icon at bounding box center [680, 303] width 15 height 15
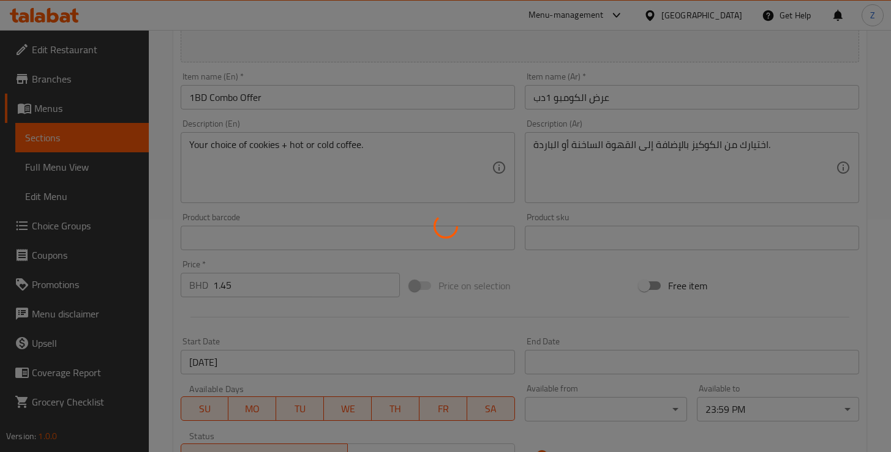
type input "اختيارك من القهوة"
type input "1"
type input "اختيارك من الكوكيز"
type input "1"
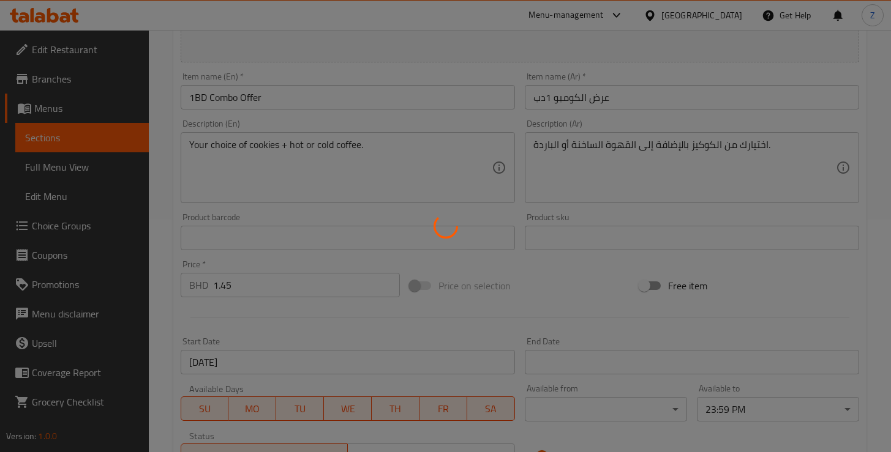
type input "1"
type input "اختيارك من نوع الحليب"
type input "1"
type input "اختيارك من السكر"
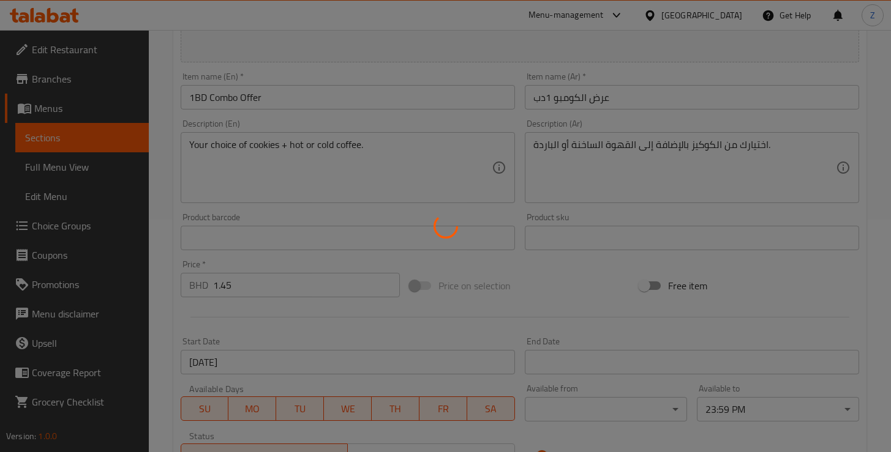
type input "1"
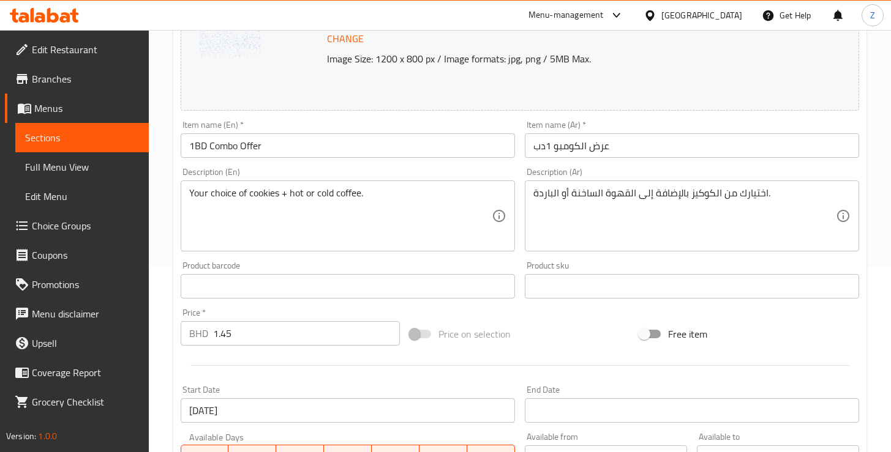
scroll to position [28, 0]
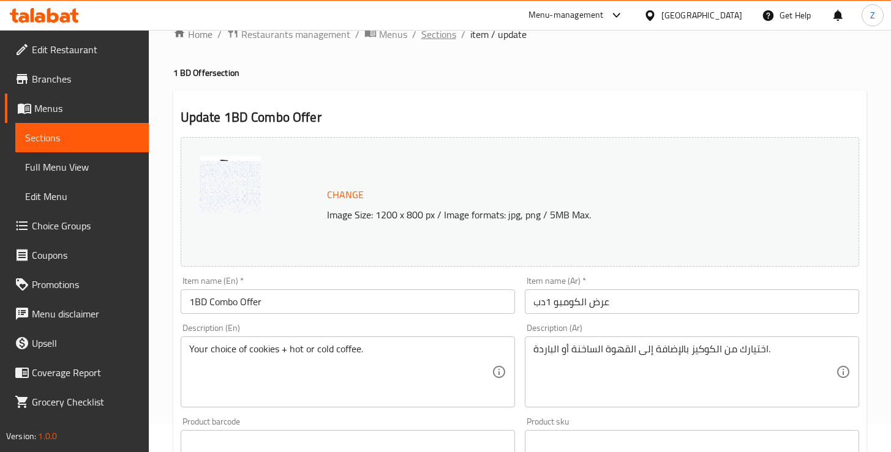
click at [437, 36] on span "Sections" at bounding box center [438, 34] width 35 height 15
